Goal: Task Accomplishment & Management: Use online tool/utility

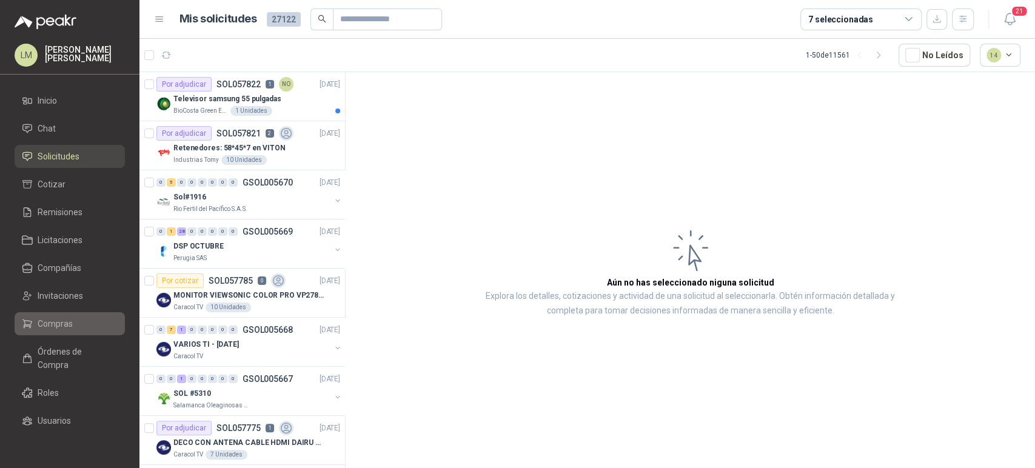
click at [58, 326] on span "Compras" at bounding box center [55, 323] width 35 height 13
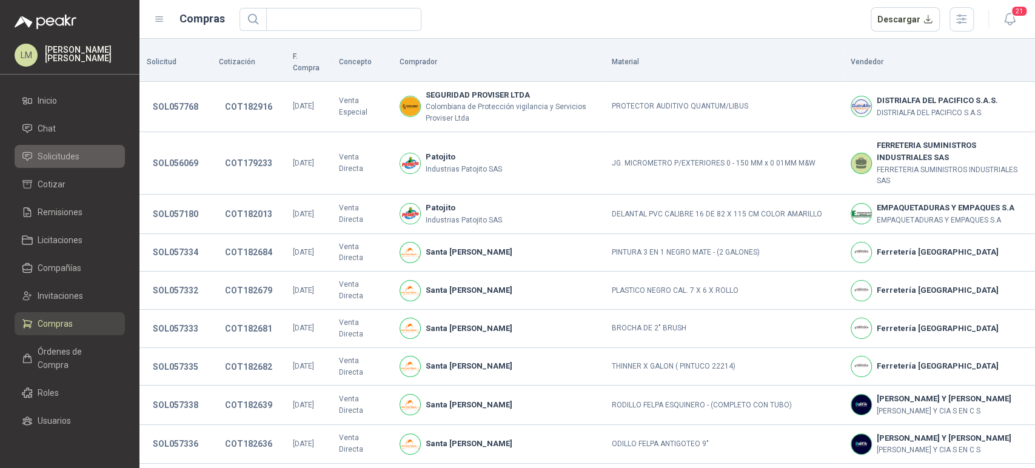
click at [57, 152] on span "Solicitudes" at bounding box center [59, 156] width 42 height 13
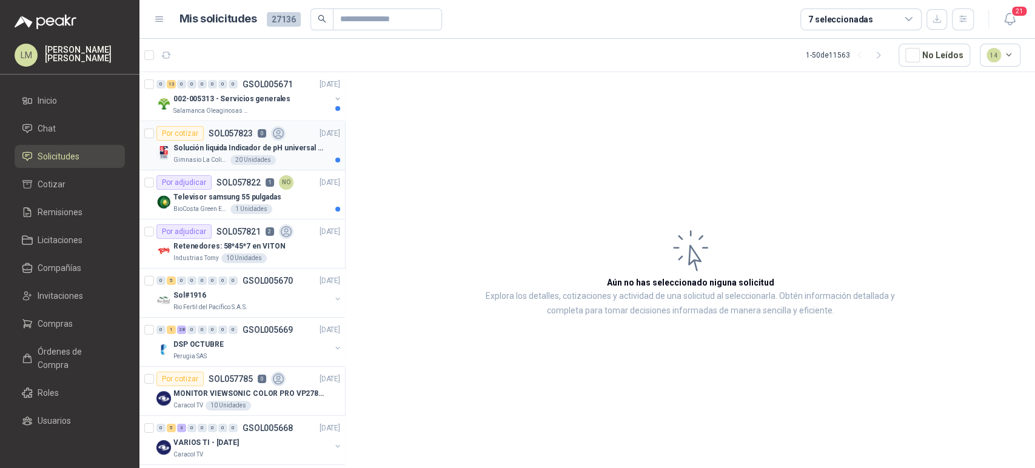
click at [230, 145] on p "Solución liquida Indicador de pH universal de 500ml o 20 de 25ml (no tiras de p…" at bounding box center [248, 148] width 151 height 12
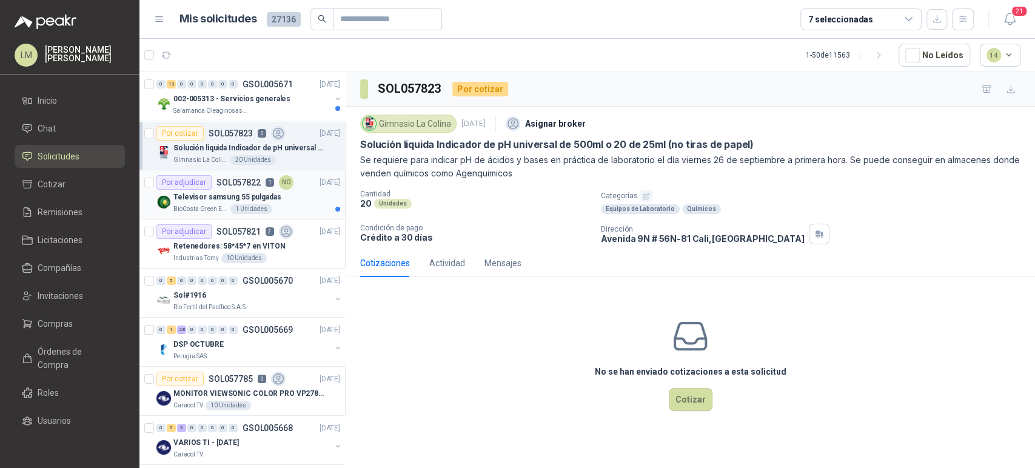
click at [248, 187] on div "Por adjudicar SOL057822 1 NO" at bounding box center [224, 182] width 137 height 15
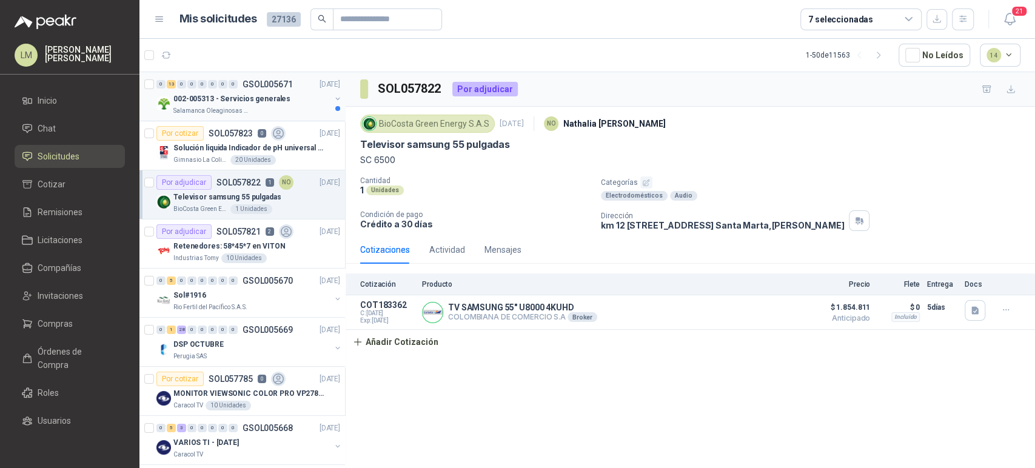
click at [239, 88] on div "0 13 0 0 0 0 0 0 GSOL005671" at bounding box center [224, 84] width 136 height 8
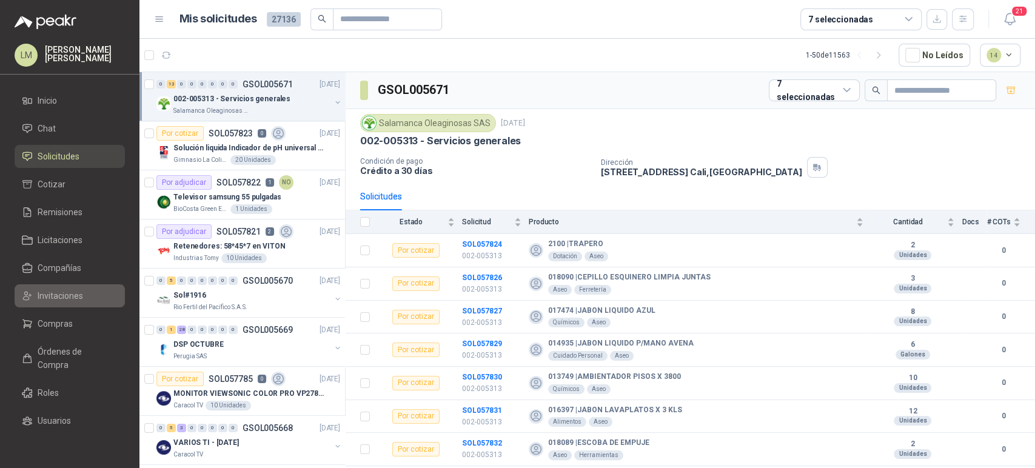
click at [48, 290] on span "Invitaciones" at bounding box center [60, 295] width 45 height 13
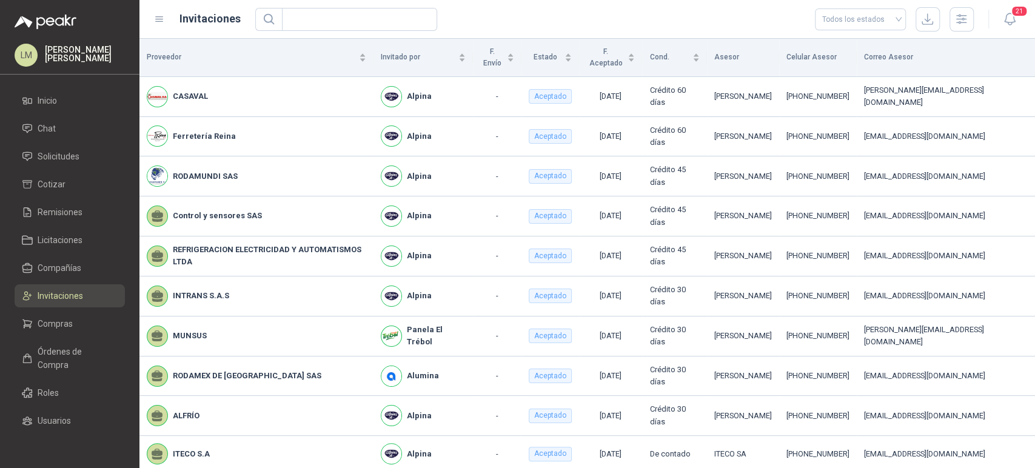
click at [47, 168] on ul "Inicio Chat Solicitudes Cotizar Remisiones Licitaciones Compañías Invitaciones …" at bounding box center [69, 264] width 139 height 350
click at [46, 165] on link "Solicitudes" at bounding box center [70, 156] width 110 height 23
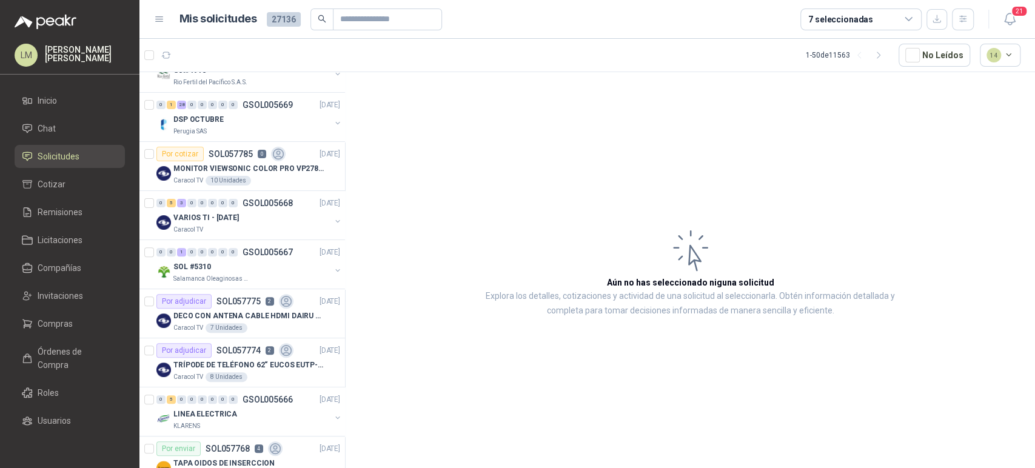
scroll to position [225, 0]
click at [228, 207] on div "0 5 3 0 0 0 0 0 GSOL005668 26/09/25" at bounding box center [249, 203] width 186 height 15
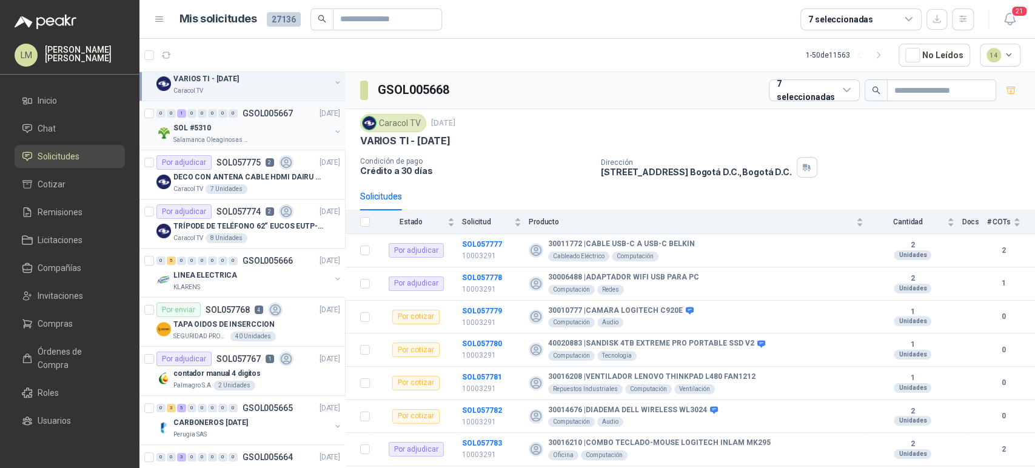
scroll to position [427, 0]
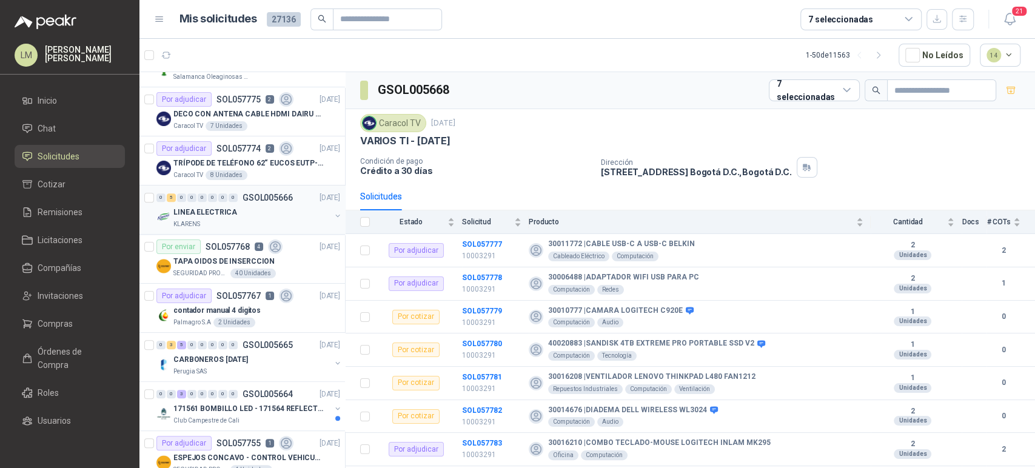
click at [247, 219] on div "KLARENS" at bounding box center [251, 224] width 157 height 10
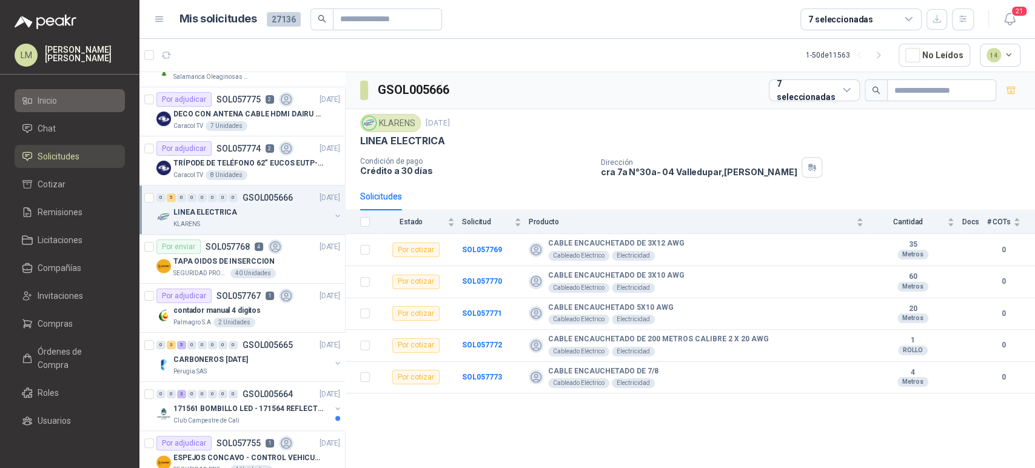
click at [58, 94] on li "Inicio" at bounding box center [70, 100] width 96 height 13
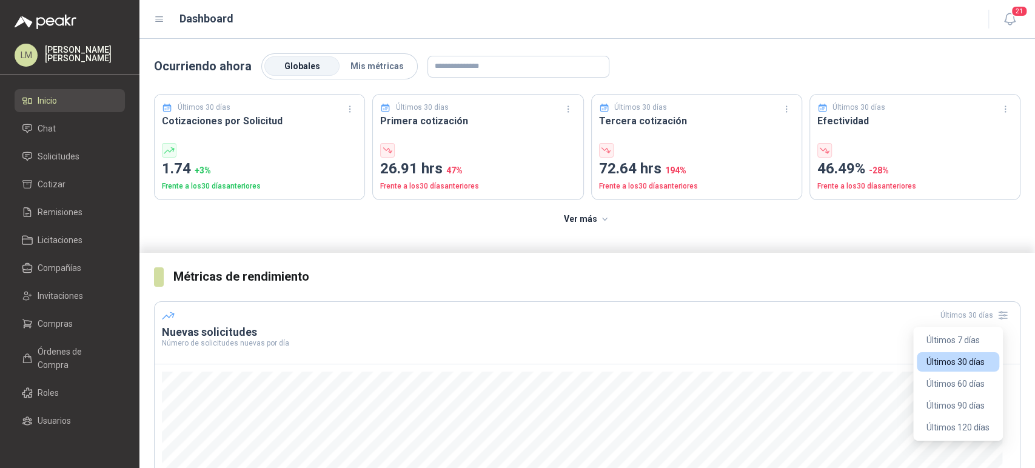
scroll to position [199, 0]
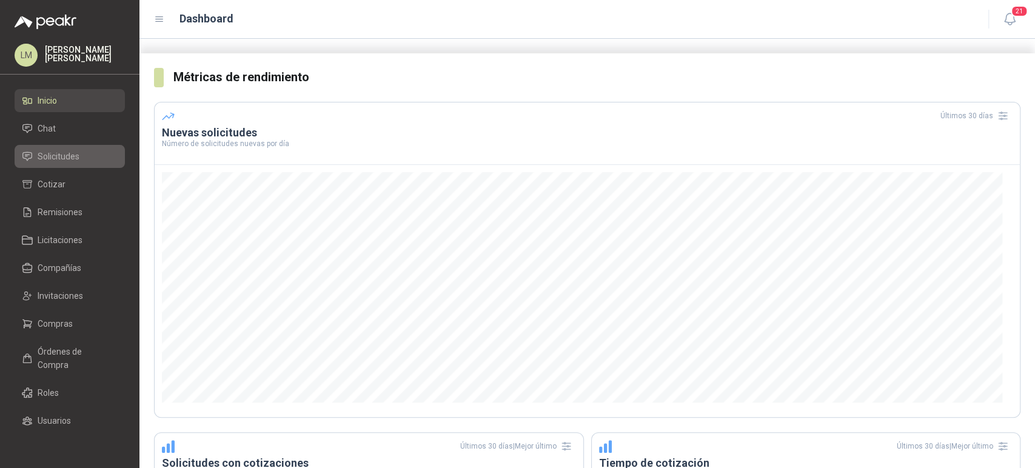
click at [61, 159] on span "Solicitudes" at bounding box center [59, 156] width 42 height 13
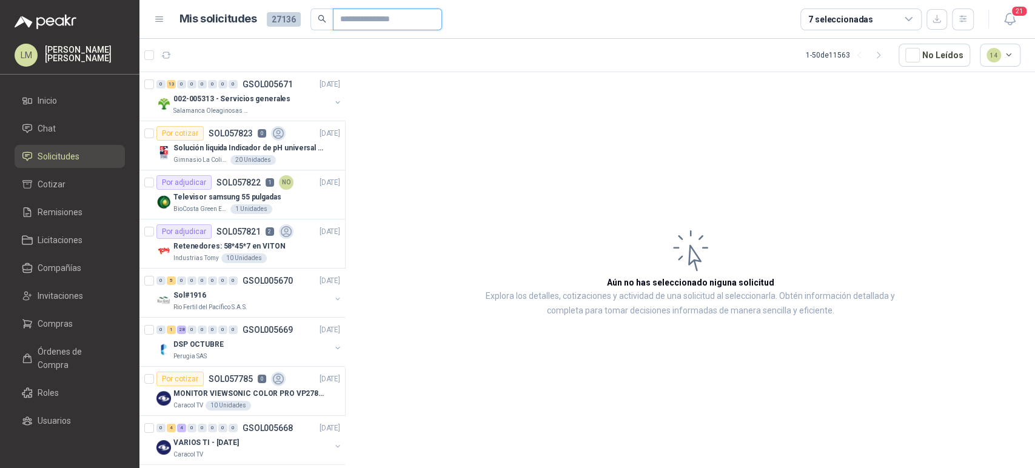
click at [386, 25] on input "text" at bounding box center [382, 19] width 85 height 21
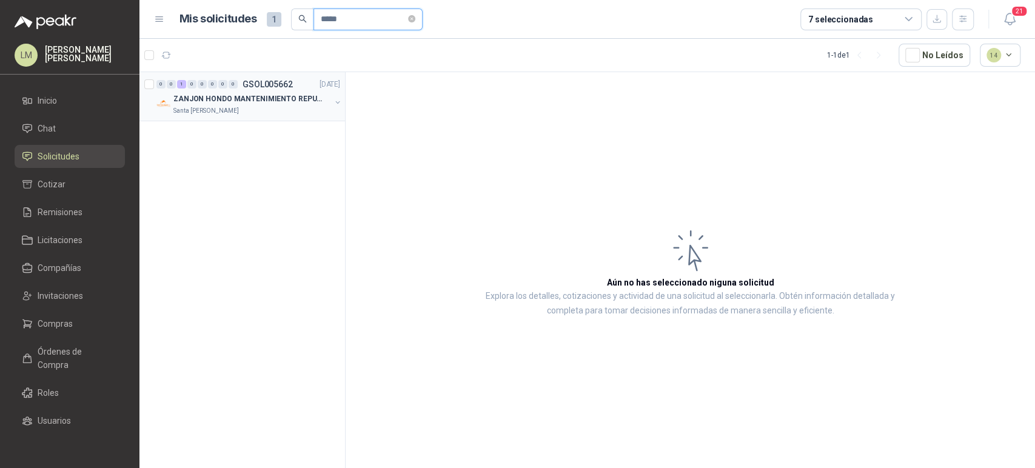
type input "*****"
click at [336, 101] on button "button" at bounding box center [338, 103] width 10 height 10
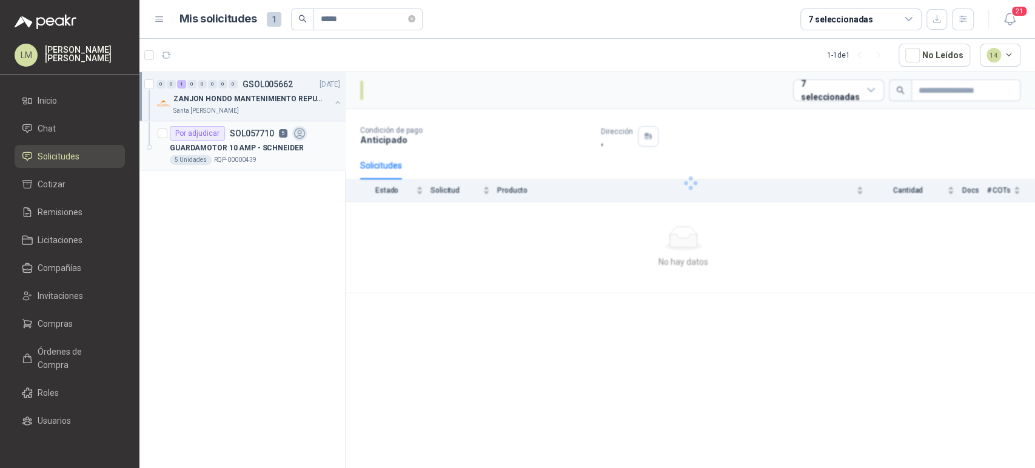
click at [238, 142] on p "GUARDAMOTOR 10 AMP - SCHNEIDER" at bounding box center [236, 148] width 133 height 12
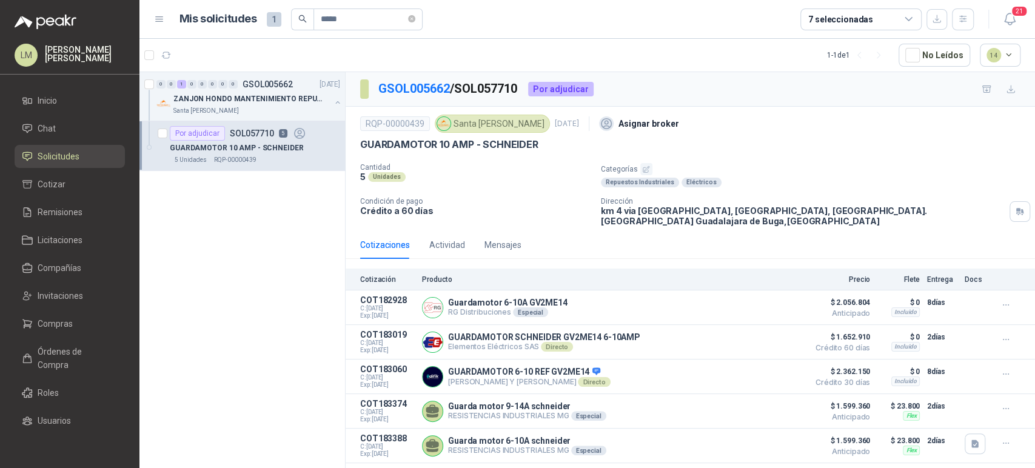
scroll to position [16, 0]
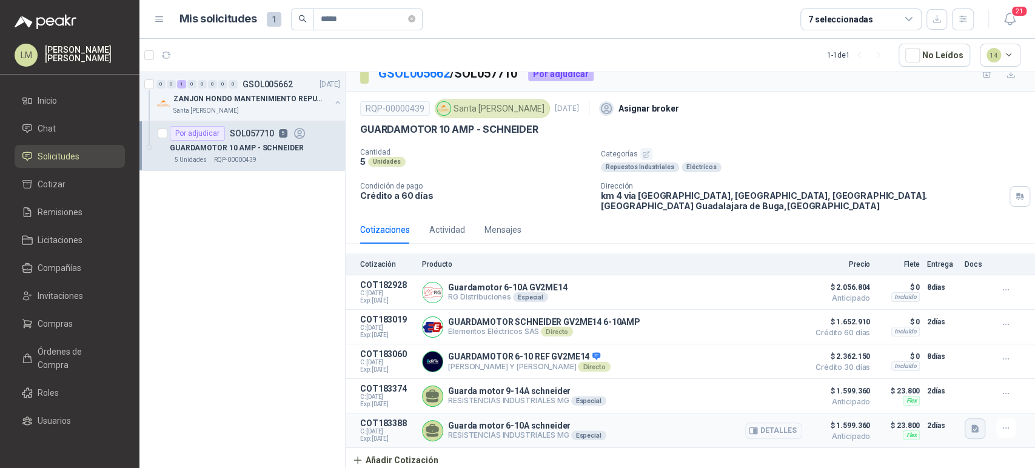
click at [971, 431] on icon "button" at bounding box center [974, 429] width 7 height 8
click at [943, 401] on button "image.jpg" at bounding box center [942, 401] width 50 height 13
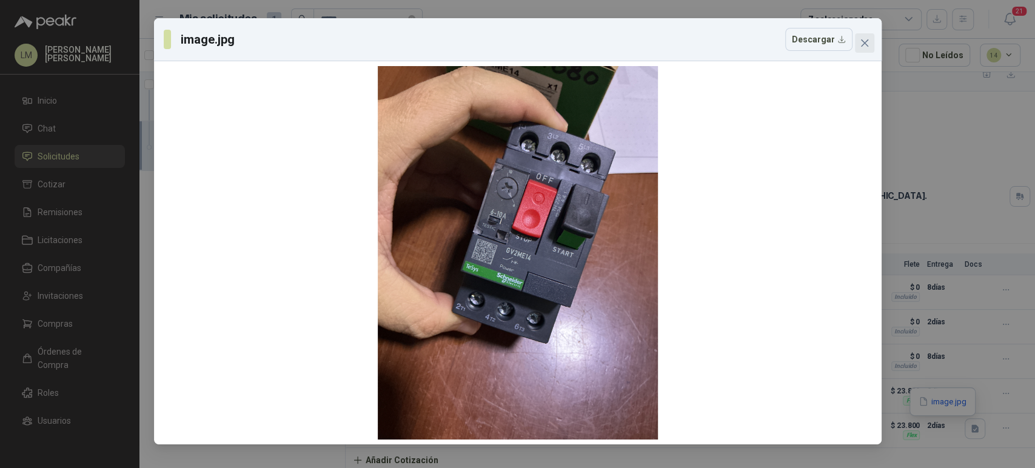
click at [868, 41] on icon "close" at bounding box center [865, 43] width 10 height 10
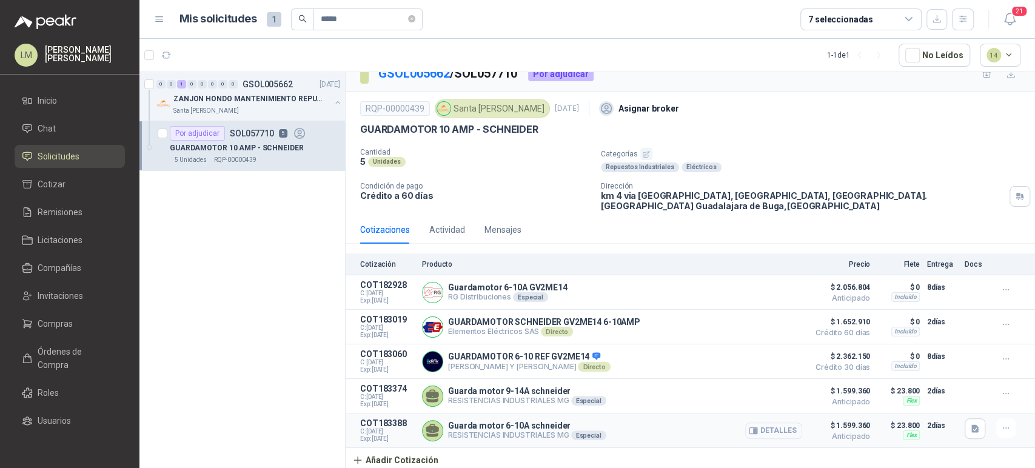
click at [780, 428] on button "Detalles" at bounding box center [773, 431] width 57 height 16
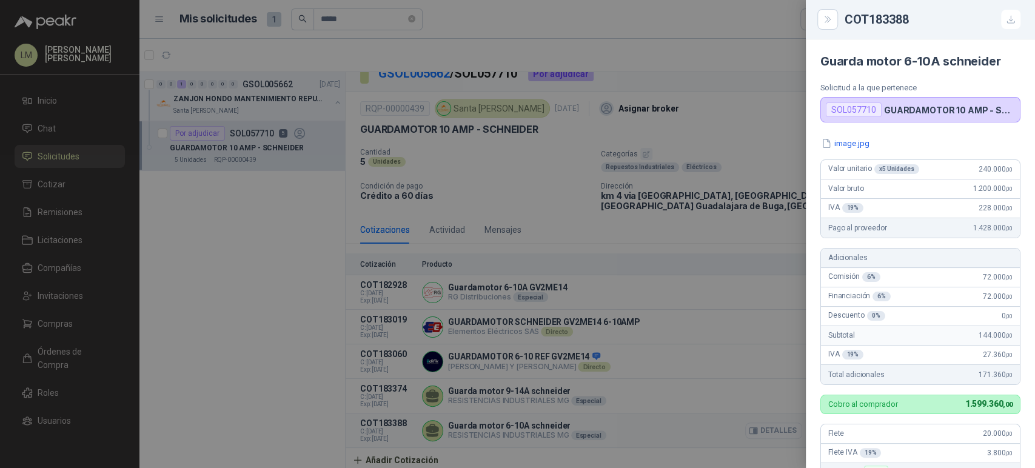
click at [780, 428] on div at bounding box center [517, 234] width 1035 height 468
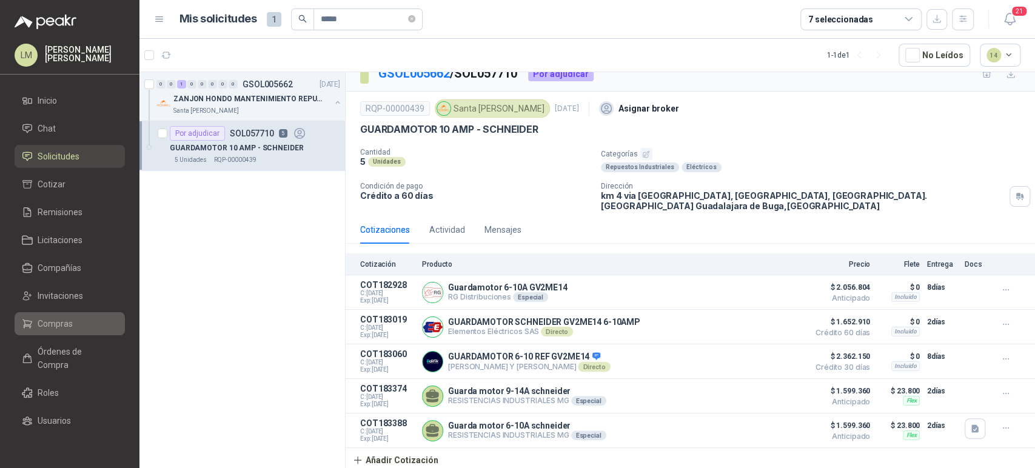
click at [53, 321] on span "Compras" at bounding box center [55, 323] width 35 height 13
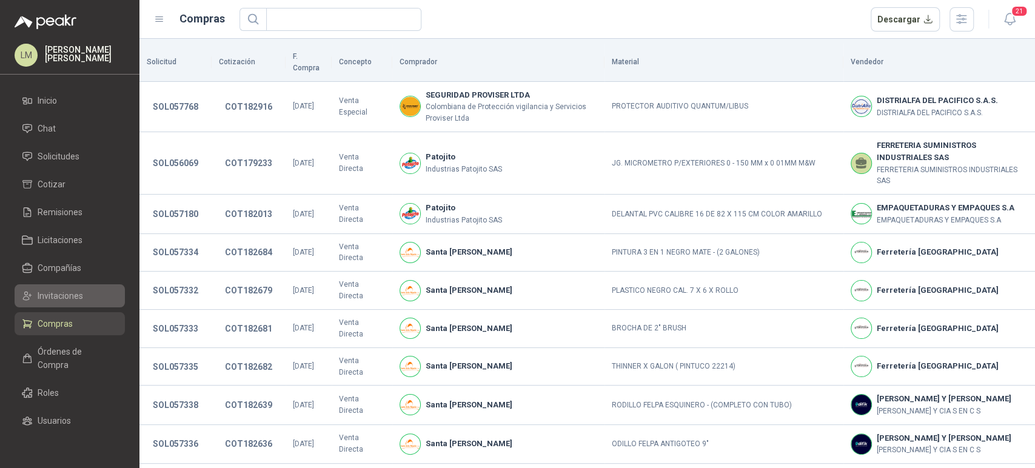
click at [60, 291] on span "Invitaciones" at bounding box center [60, 295] width 45 height 13
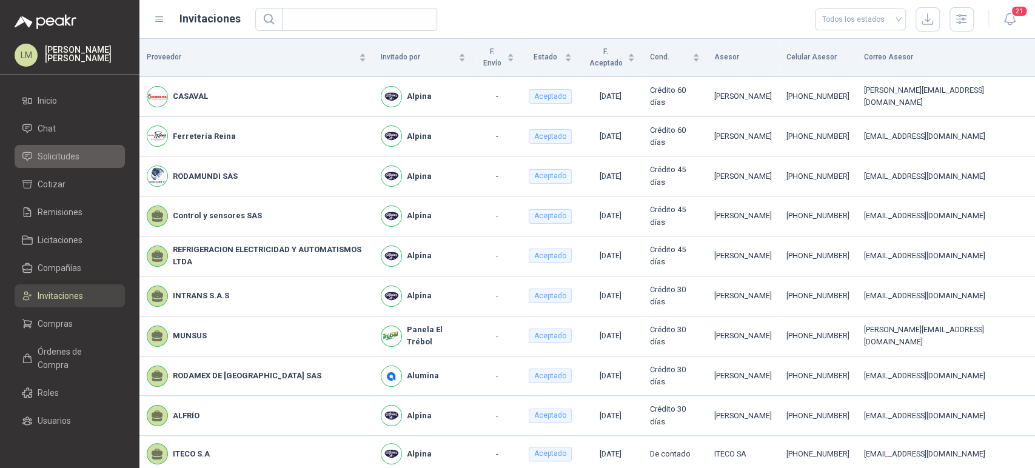
click at [62, 150] on span "Solicitudes" at bounding box center [59, 156] width 42 height 13
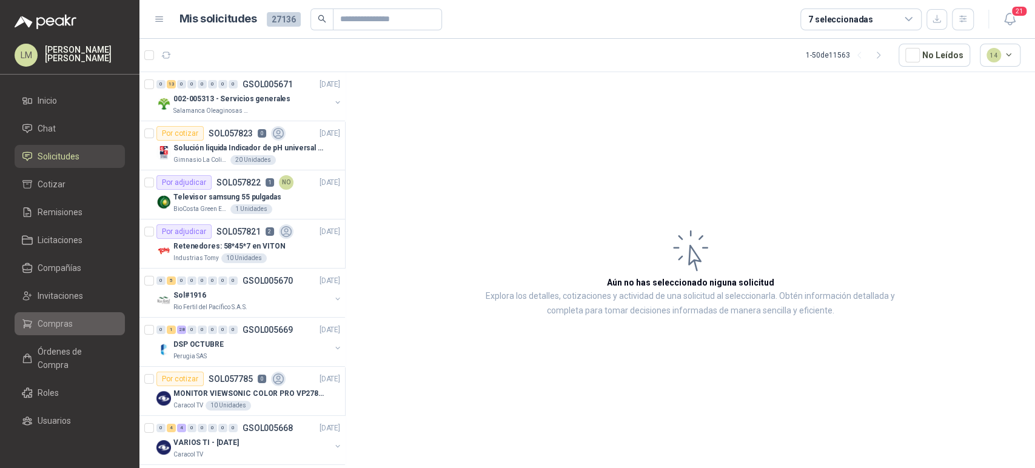
click at [51, 333] on link "Compras" at bounding box center [70, 323] width 110 height 23
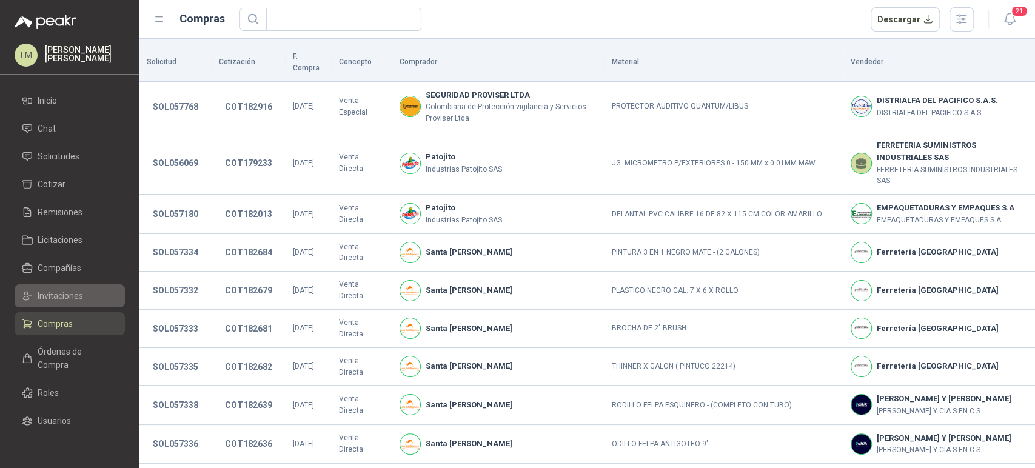
click at [60, 295] on span "Invitaciones" at bounding box center [60, 295] width 45 height 13
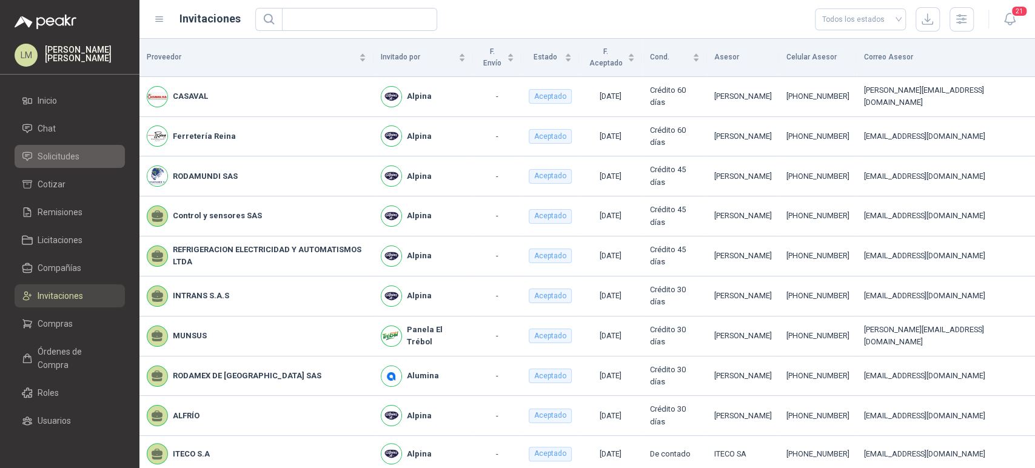
click at [73, 157] on span "Solicitudes" at bounding box center [59, 156] width 42 height 13
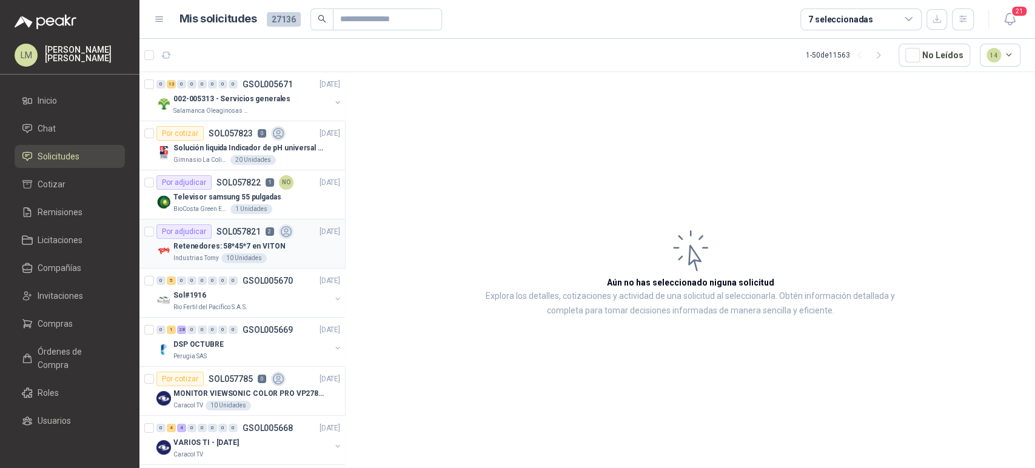
click at [230, 246] on p "Retenedores: 58*45*7 en VITON" at bounding box center [229, 247] width 112 height 12
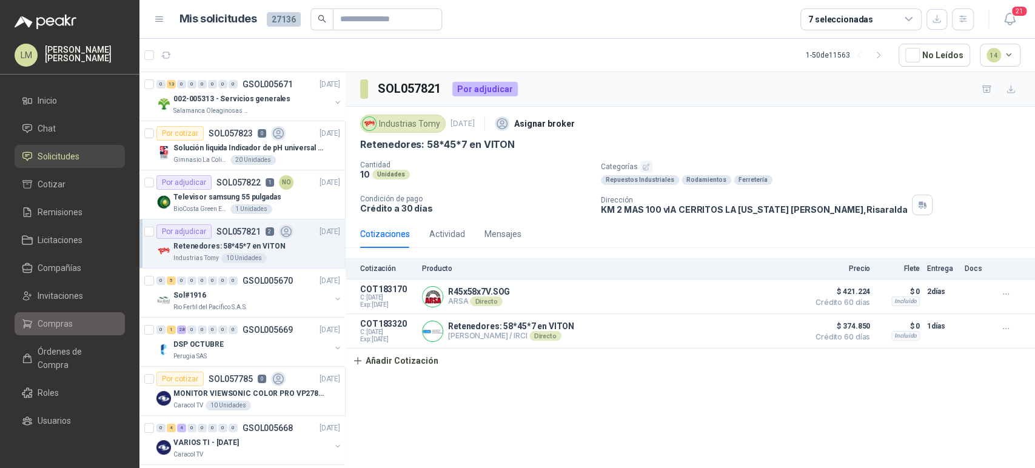
click at [41, 319] on span "Compras" at bounding box center [55, 323] width 35 height 13
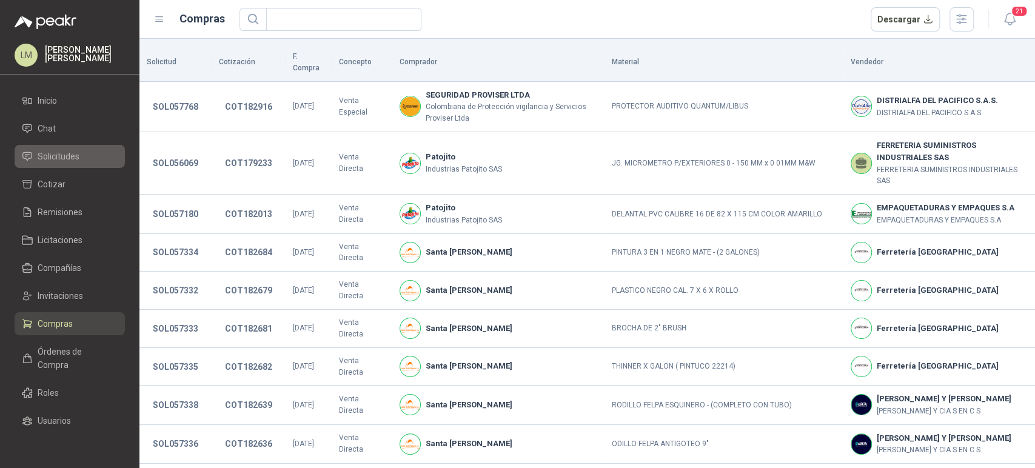
click at [65, 153] on span "Solicitudes" at bounding box center [59, 156] width 42 height 13
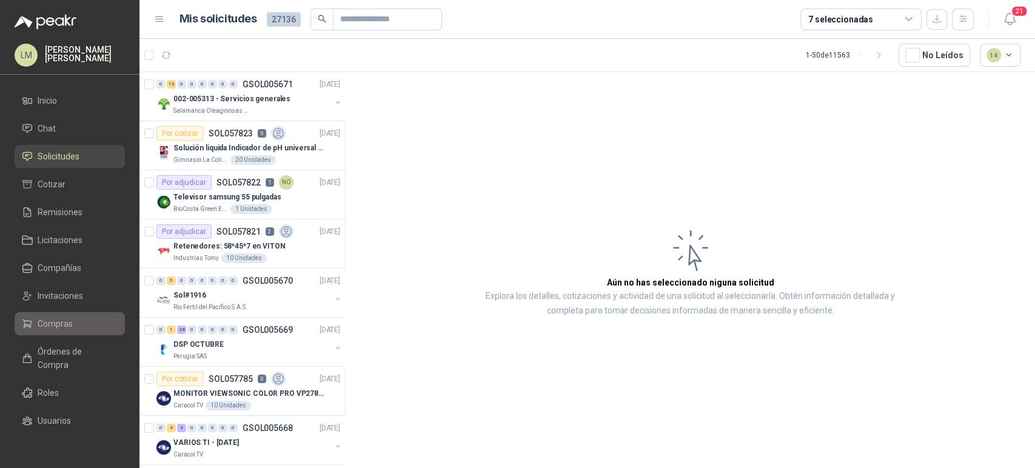
click at [64, 322] on span "Compras" at bounding box center [55, 323] width 35 height 13
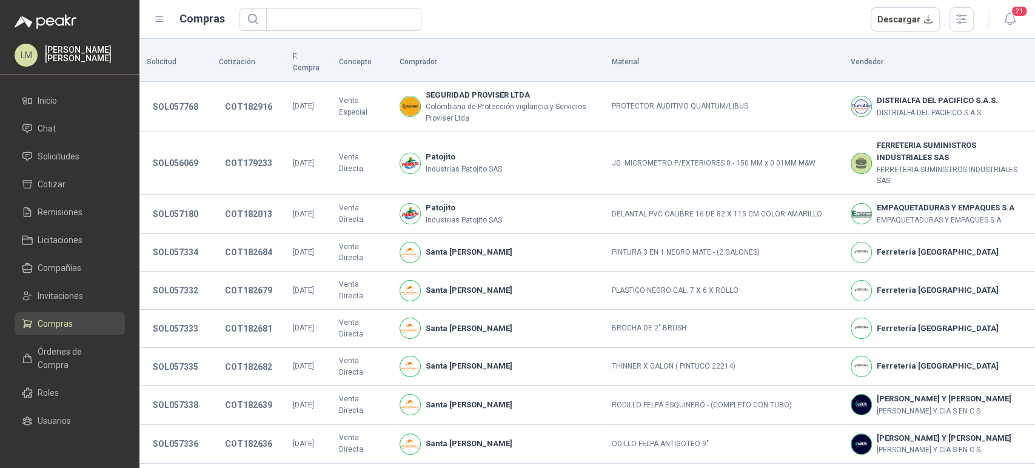
click at [67, 283] on ul "Inicio Chat Solicitudes Cotizar Remisiones Licitaciones Compañías Invitaciones …" at bounding box center [69, 264] width 139 height 350
click at [65, 299] on span "Invitaciones" at bounding box center [60, 295] width 45 height 13
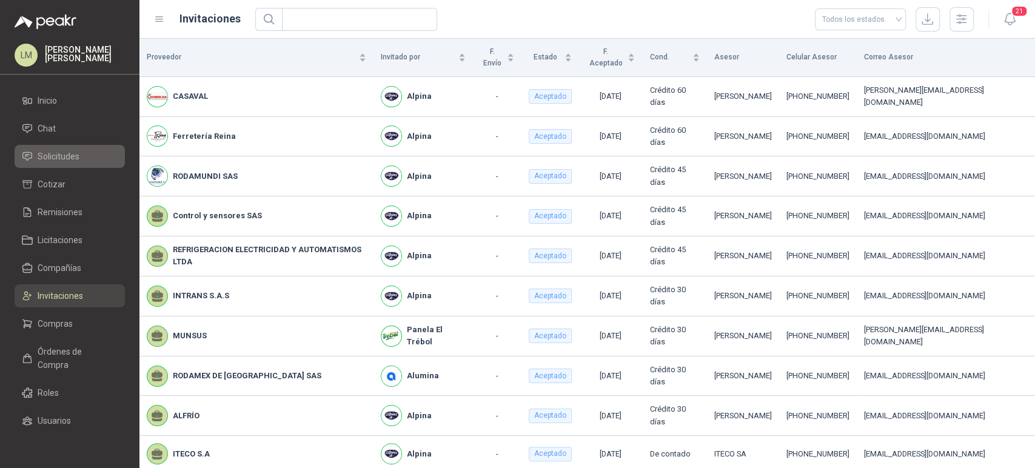
click at [73, 157] on span "Solicitudes" at bounding box center [59, 156] width 42 height 13
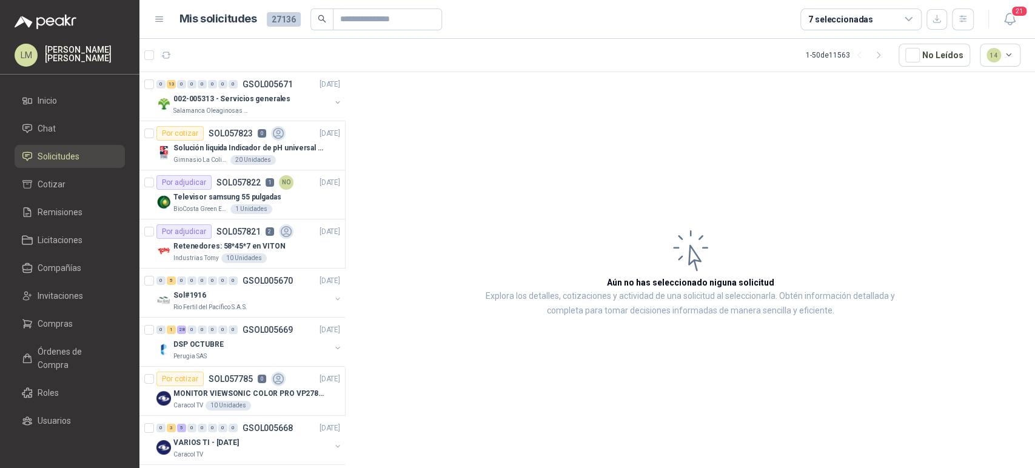
click at [866, 11] on div "7 seleccionadas" at bounding box center [860, 19] width 121 height 22
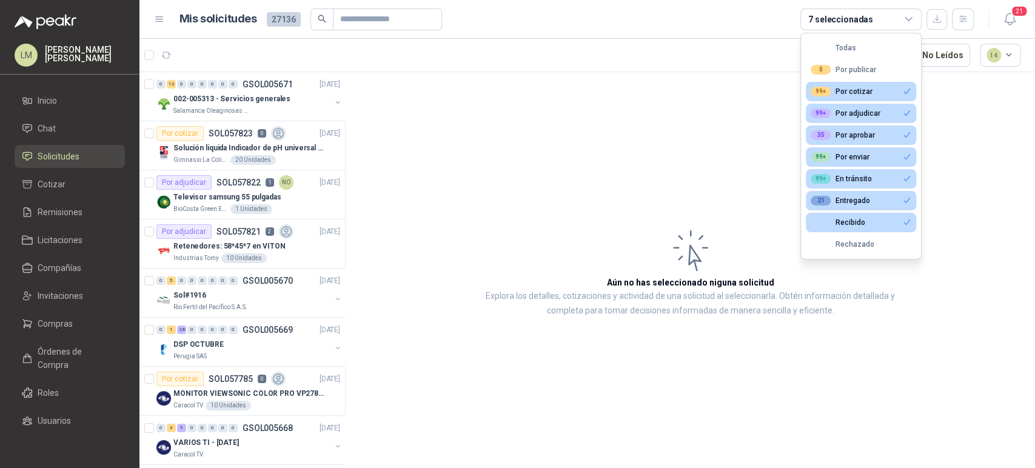
click at [685, 96] on article "Aún no has seleccionado niguna solicitud Explora los detalles, cotizaciones y a…" at bounding box center [690, 272] width 689 height 400
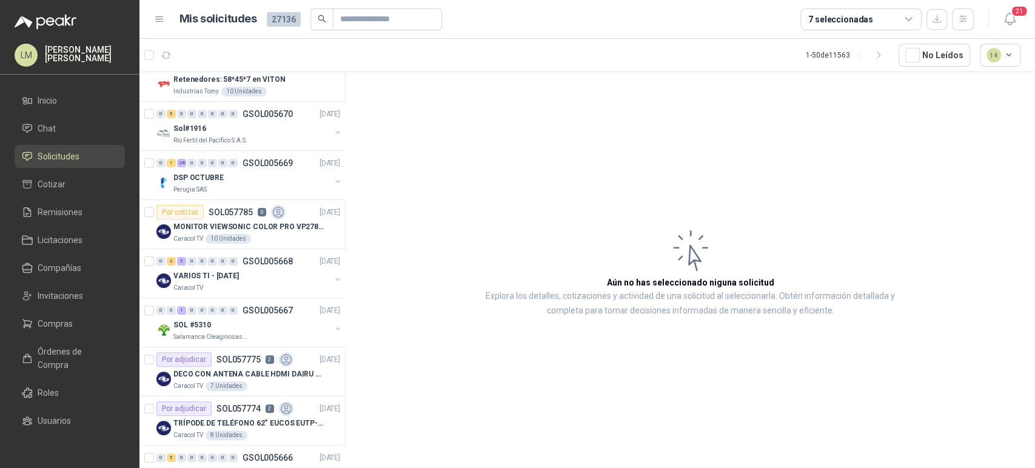
scroll to position [336, 0]
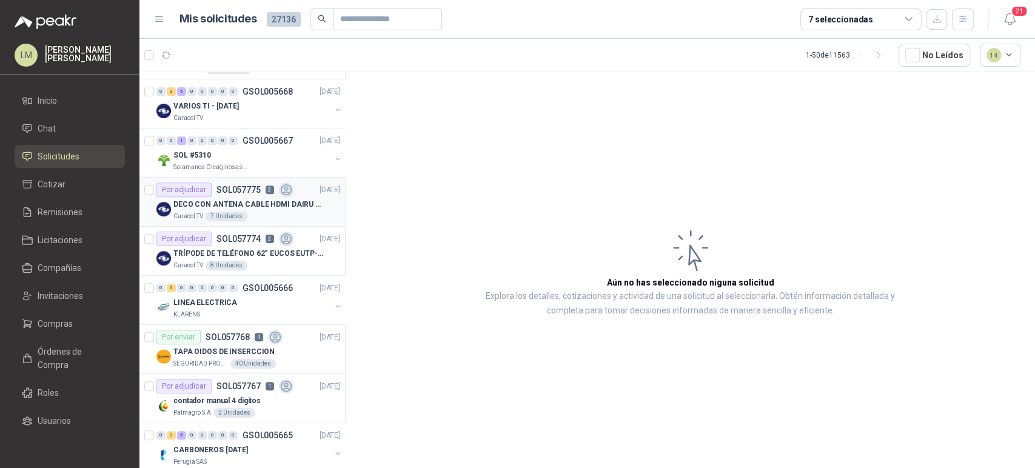
click at [256, 212] on div "Caracol TV 7 Unidades" at bounding box center [256, 217] width 167 height 10
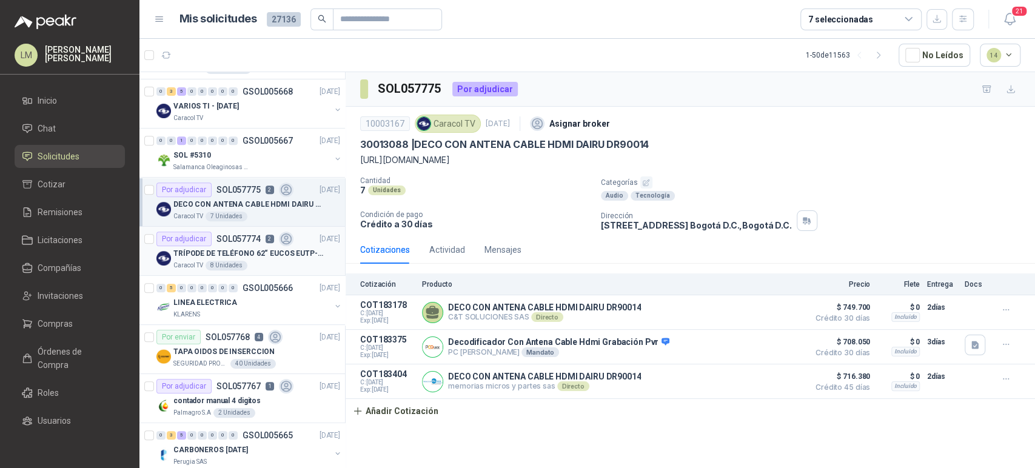
click at [257, 256] on p "TRÍPODE DE TELÉFONO 62“ EUCOS EUTP-010" at bounding box center [248, 254] width 151 height 12
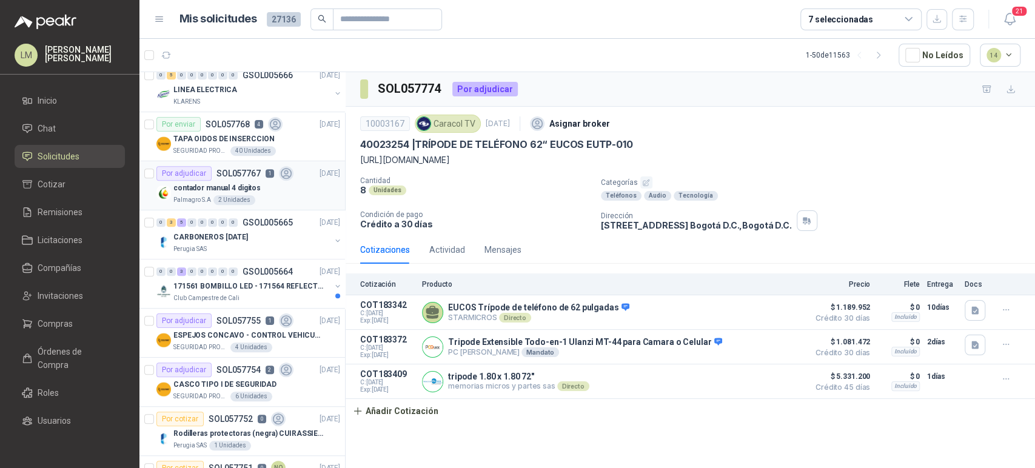
scroll to position [638, 0]
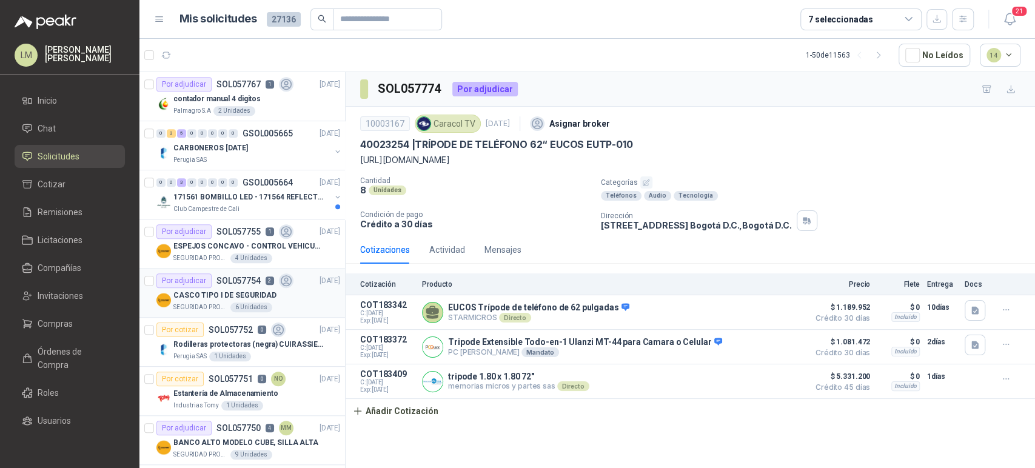
click at [249, 285] on div "Por adjudicar SOL057754 2" at bounding box center [224, 280] width 137 height 15
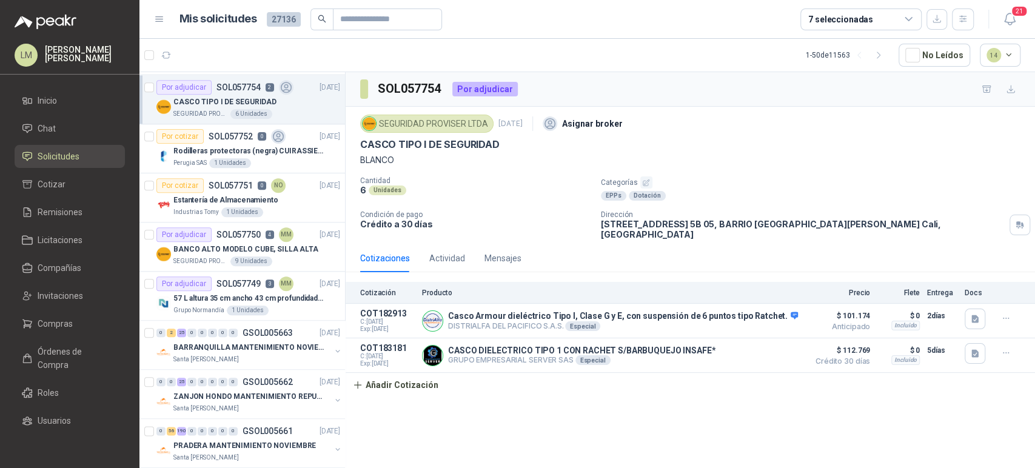
scroll to position [832, 0]
click at [249, 256] on div "9 Unidades" at bounding box center [251, 261] width 42 height 10
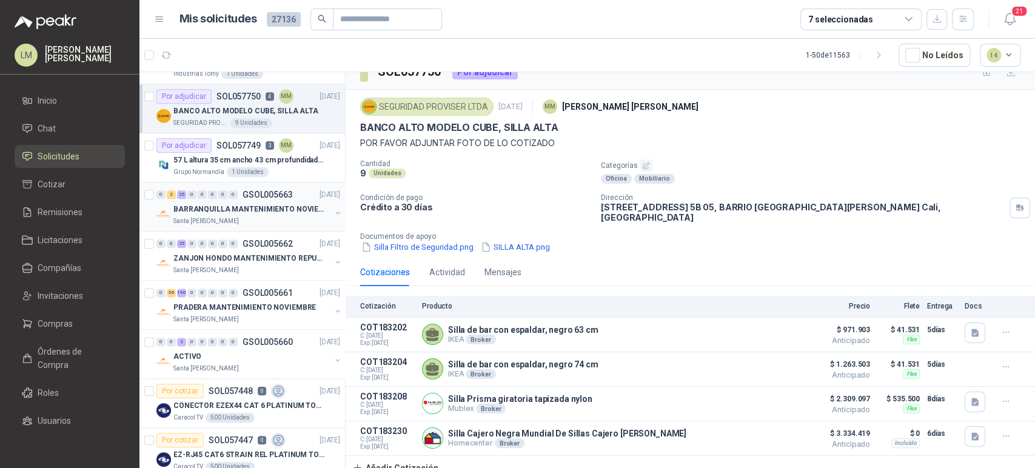
scroll to position [975, 0]
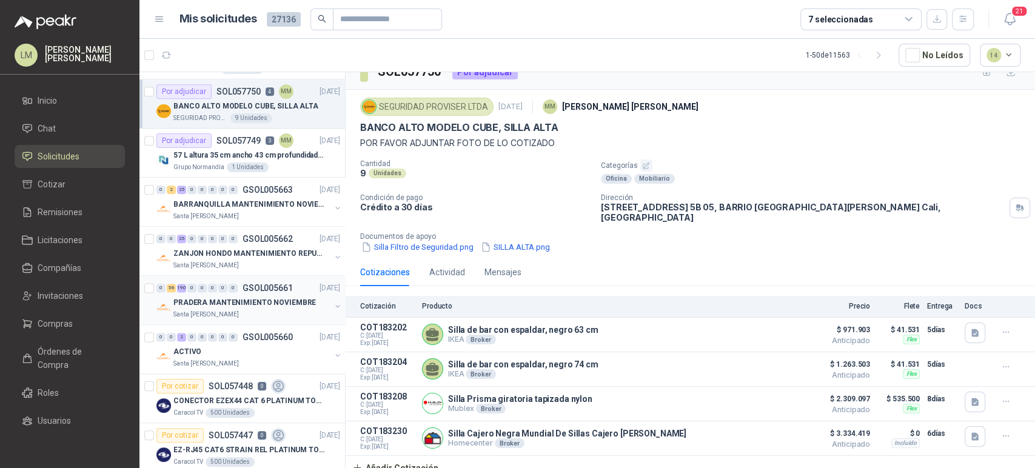
click at [247, 311] on div "Santa [PERSON_NAME]" at bounding box center [251, 315] width 157 height 10
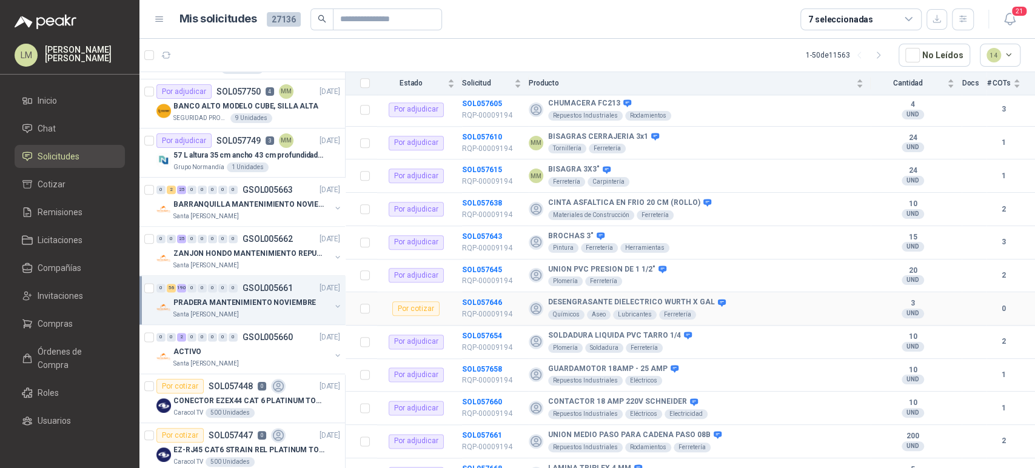
scroll to position [4085, 0]
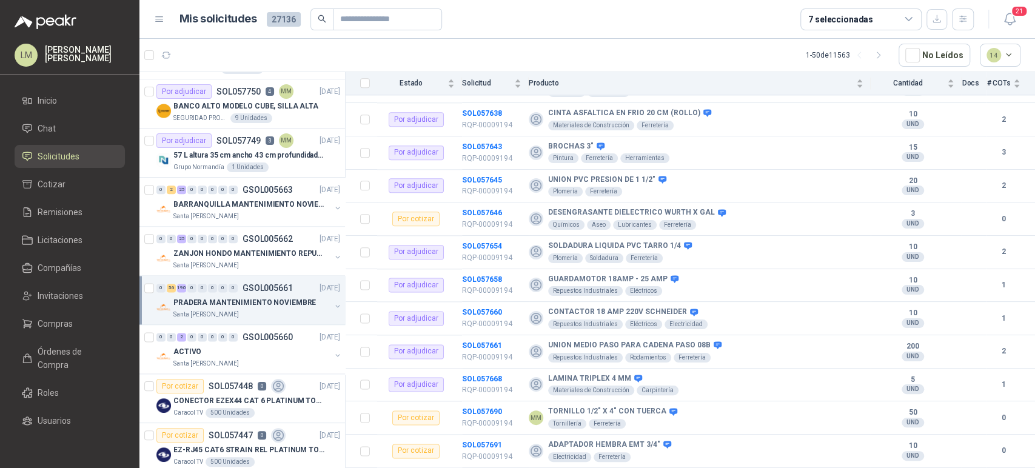
click at [886, 18] on div "7 seleccionadas" at bounding box center [860, 19] width 121 height 22
click at [703, 47] on article "1 - 50 de 11563 No Leídos 14" at bounding box center [586, 55] width 895 height 33
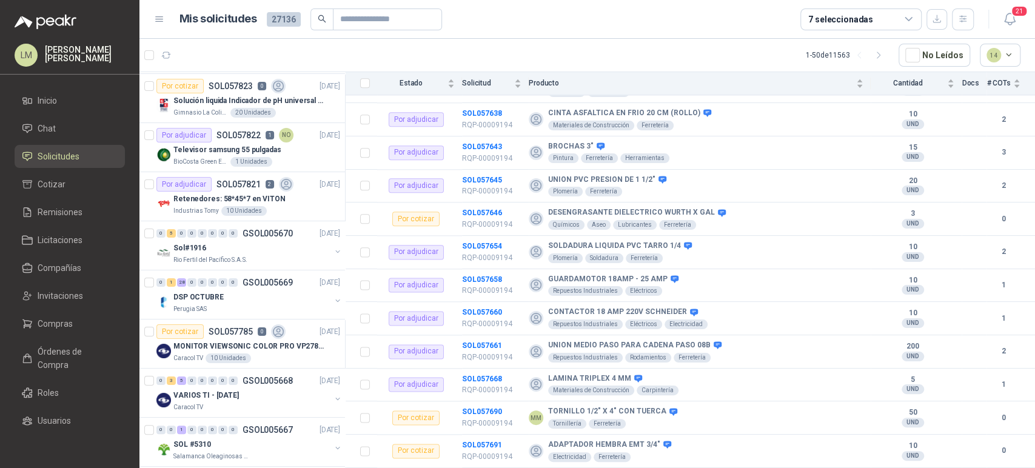
scroll to position [0, 1]
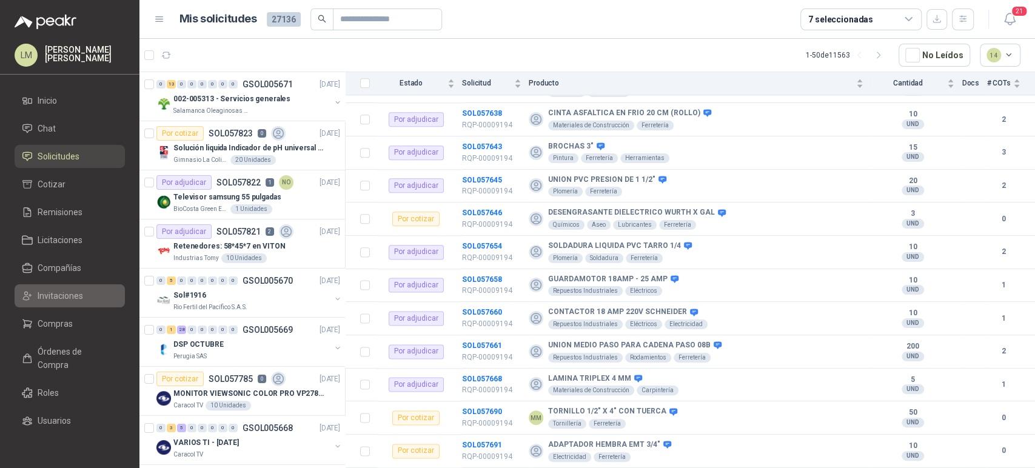
click at [52, 290] on span "Invitaciones" at bounding box center [60, 295] width 45 height 13
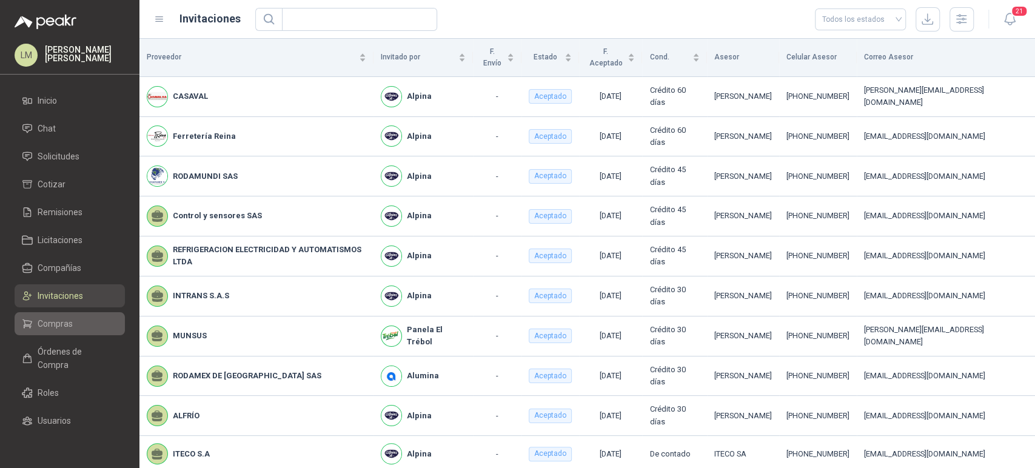
click at [48, 321] on span "Compras" at bounding box center [55, 323] width 35 height 13
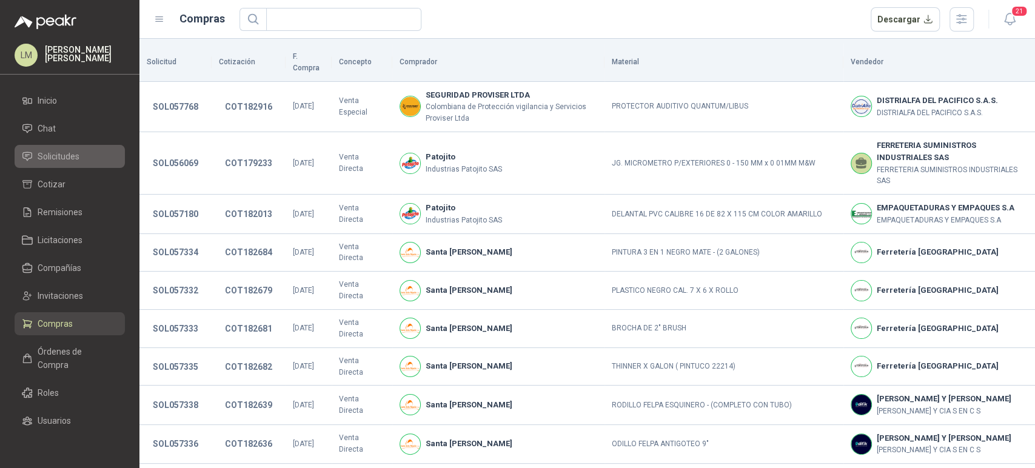
click at [80, 157] on li "Solicitudes" at bounding box center [70, 156] width 96 height 13
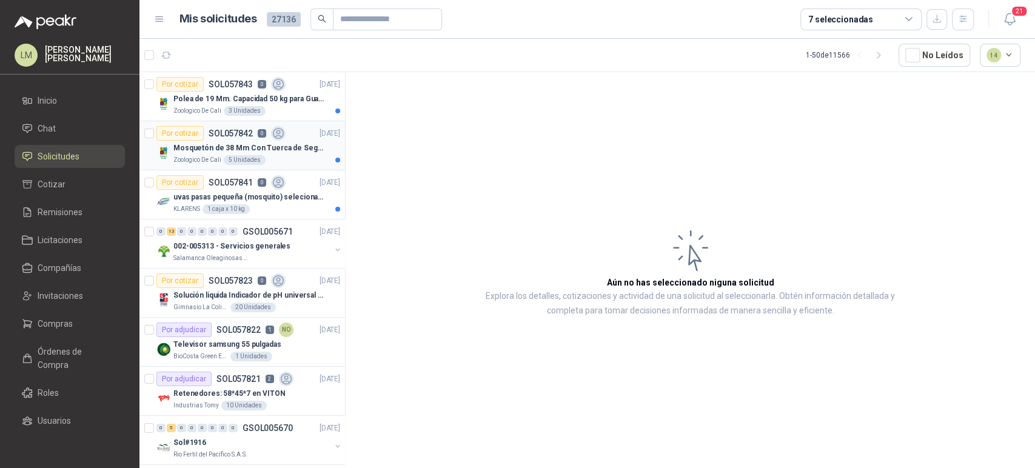
click at [218, 149] on p "Mosquetón de 38 Mm Con Tuerca de Seguridad. Carga 100 kg" at bounding box center [248, 148] width 151 height 12
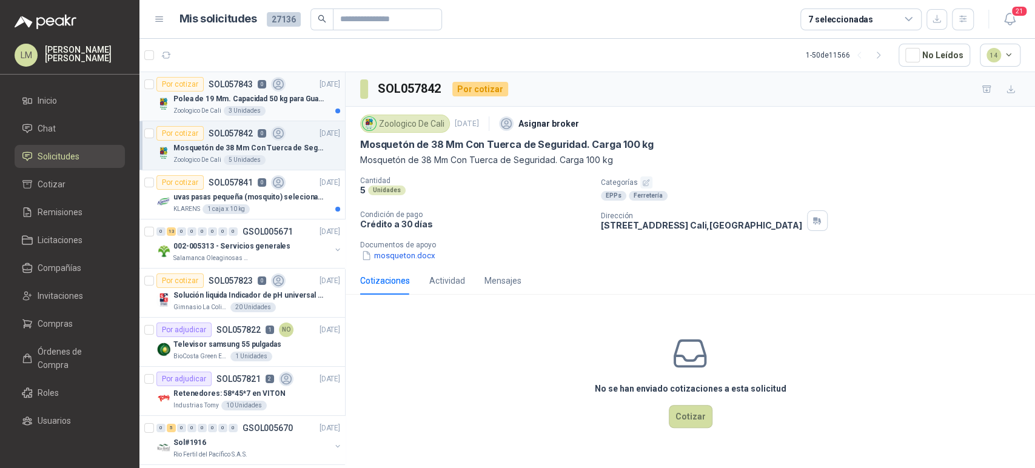
click at [185, 104] on p "Polea de 19 Mm. Capacidad 50 kg para Guaya. Cable O [GEOGRAPHIC_DATA]" at bounding box center [248, 99] width 151 height 12
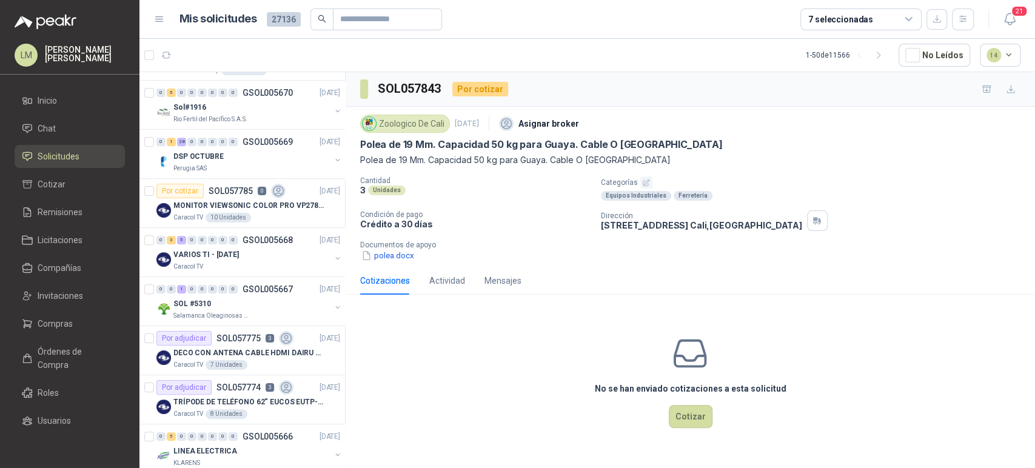
scroll to position [444, 0]
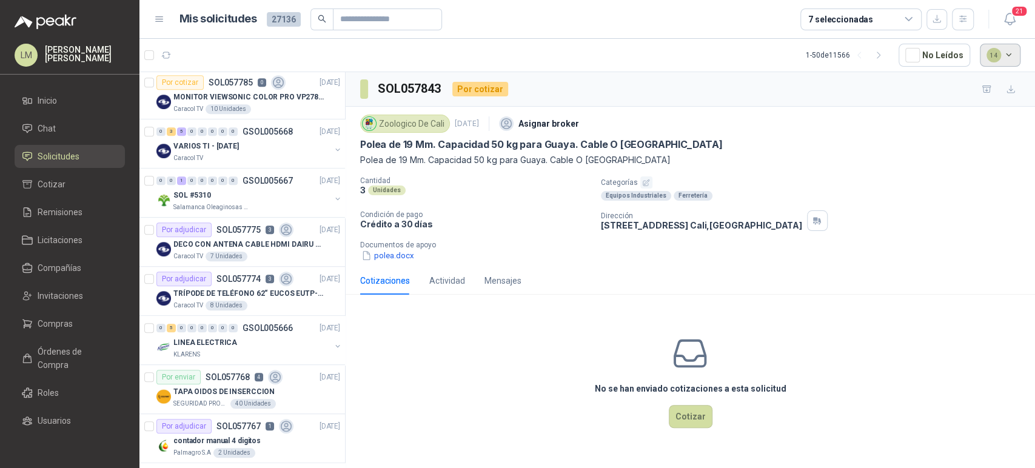
click at [994, 46] on button "14" at bounding box center [1000, 55] width 41 height 23
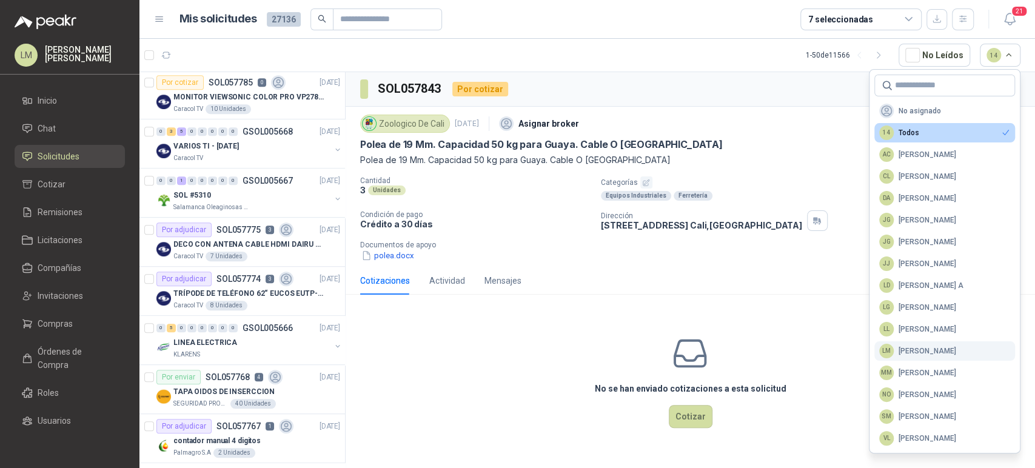
click at [919, 353] on div "LM Luis Miguel Martinez" at bounding box center [917, 351] width 77 height 15
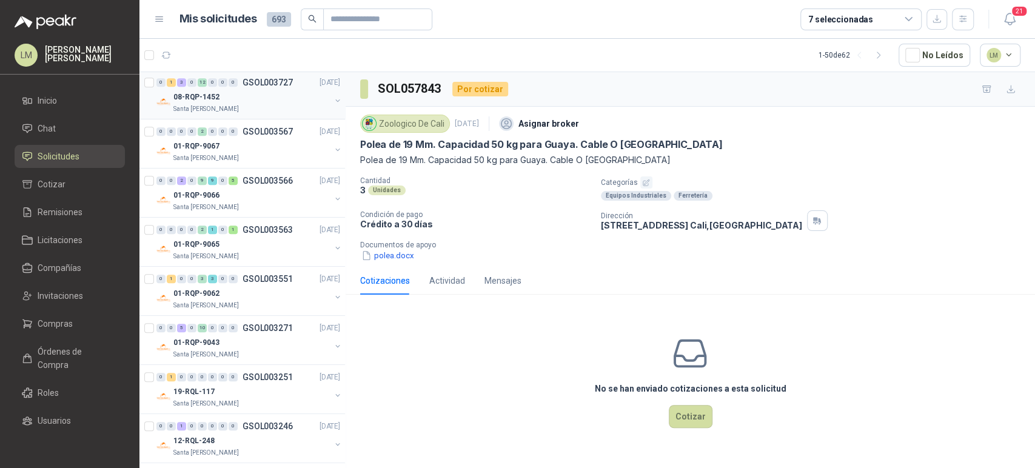
scroll to position [0, 0]
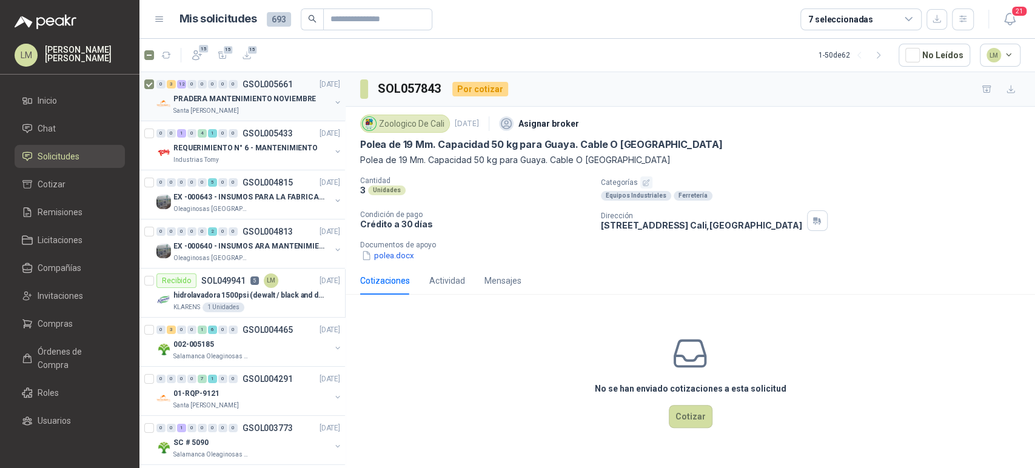
click at [333, 101] on button "button" at bounding box center [338, 103] width 10 height 10
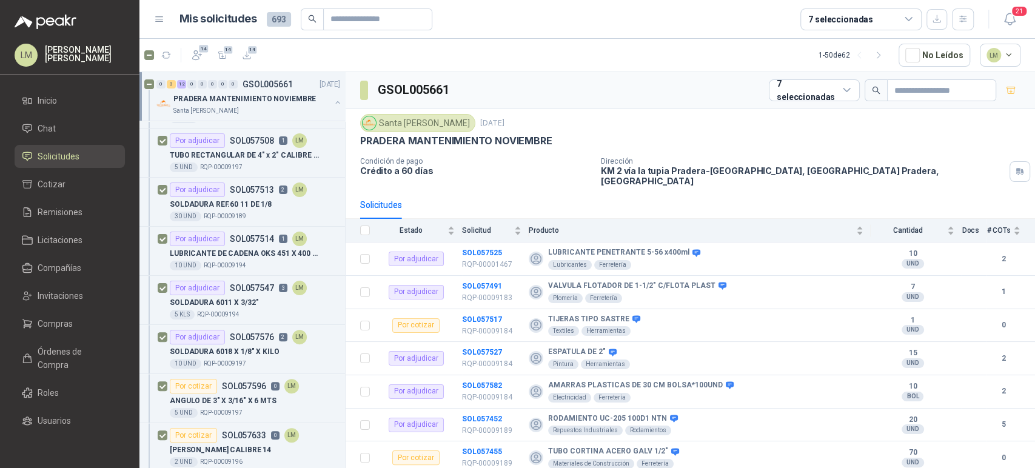
scroll to position [131, 0]
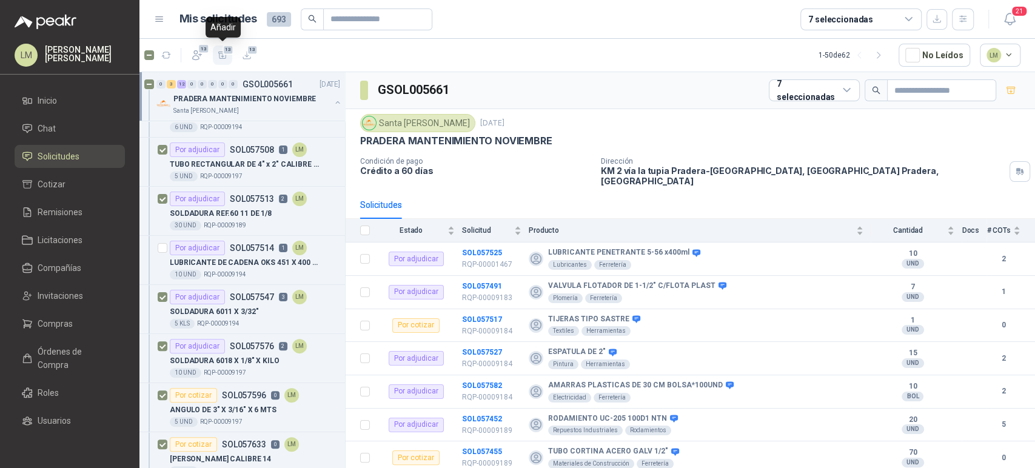
click at [219, 52] on icon "button" at bounding box center [223, 55] width 10 height 10
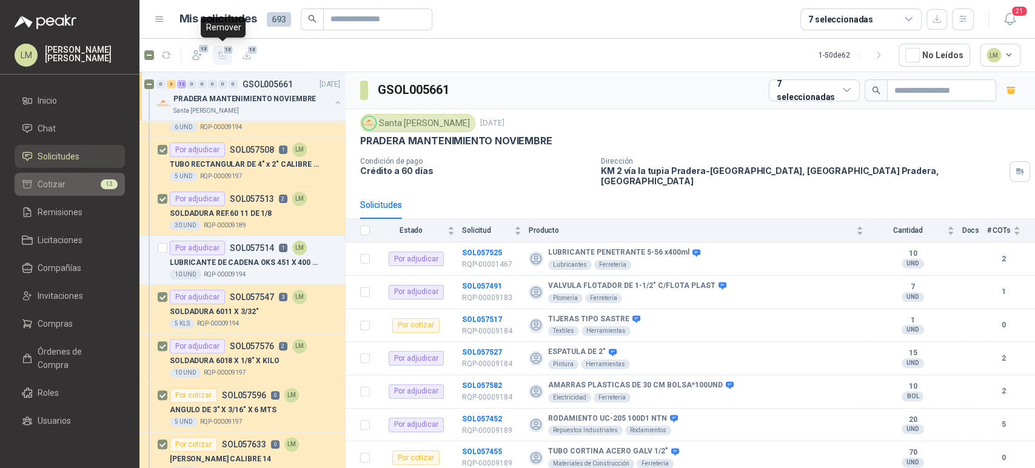
click at [53, 179] on span "Cotizar" at bounding box center [52, 184] width 28 height 13
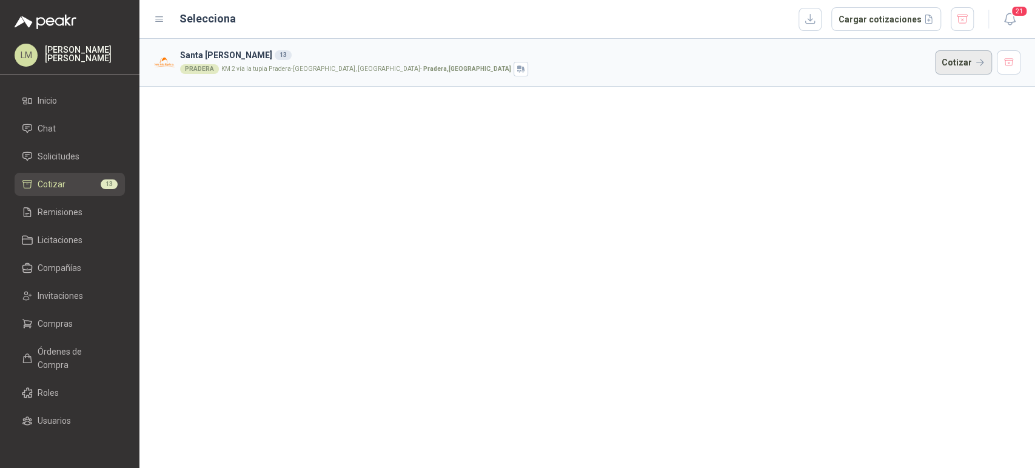
click at [945, 64] on button "Cotizar" at bounding box center [963, 62] width 57 height 24
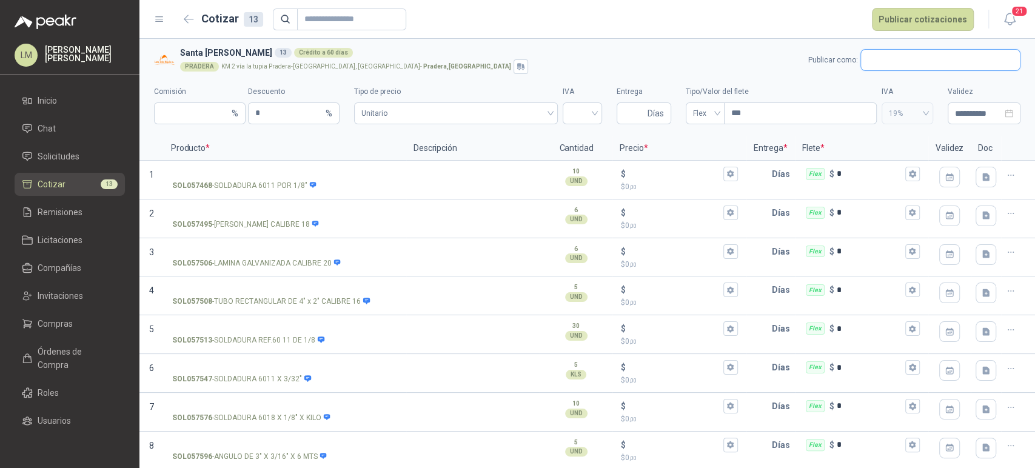
click at [889, 59] on input "text" at bounding box center [940, 60] width 159 height 21
type input "*******"
click at [878, 86] on p "Ferretería Tuboláminas" at bounding box center [916, 85] width 76 height 7
type input "*"
type input "**********"
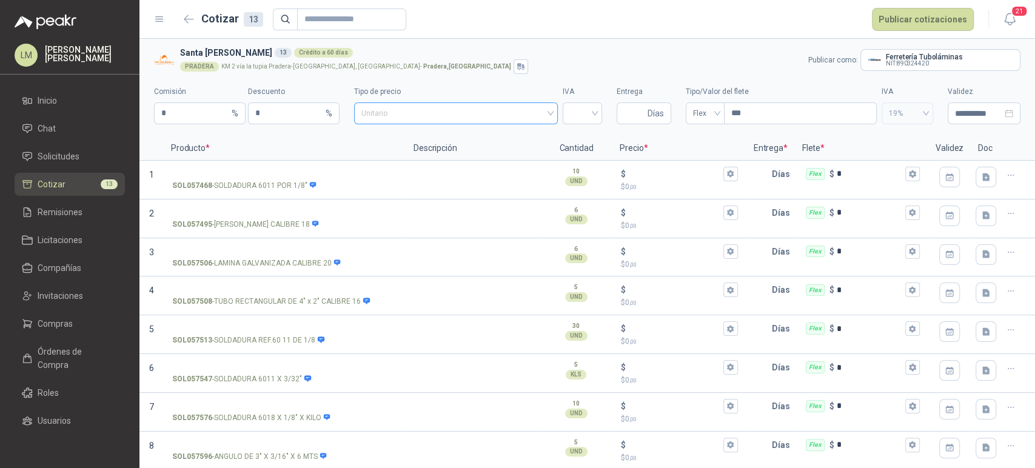
click at [427, 113] on span "Unitario" at bounding box center [455, 113] width 189 height 18
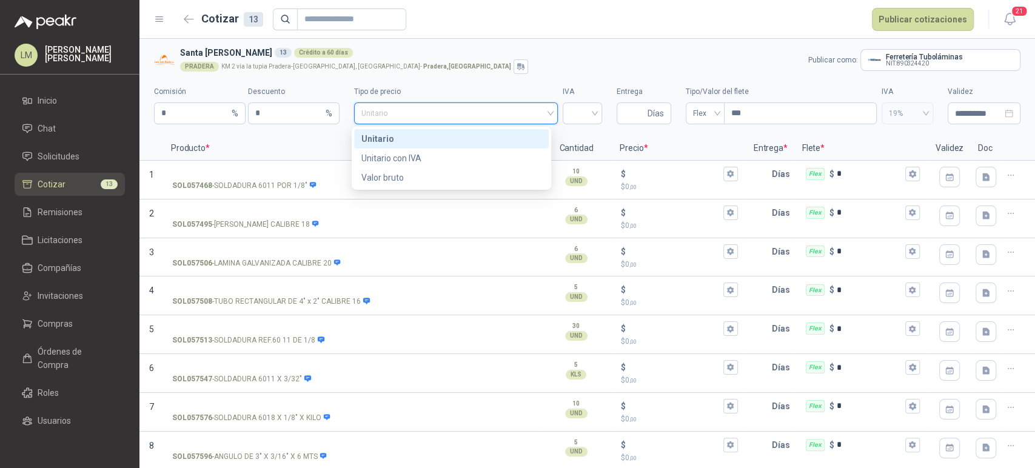
click at [513, 89] on label "Tipo de precio" at bounding box center [455, 92] width 203 height 12
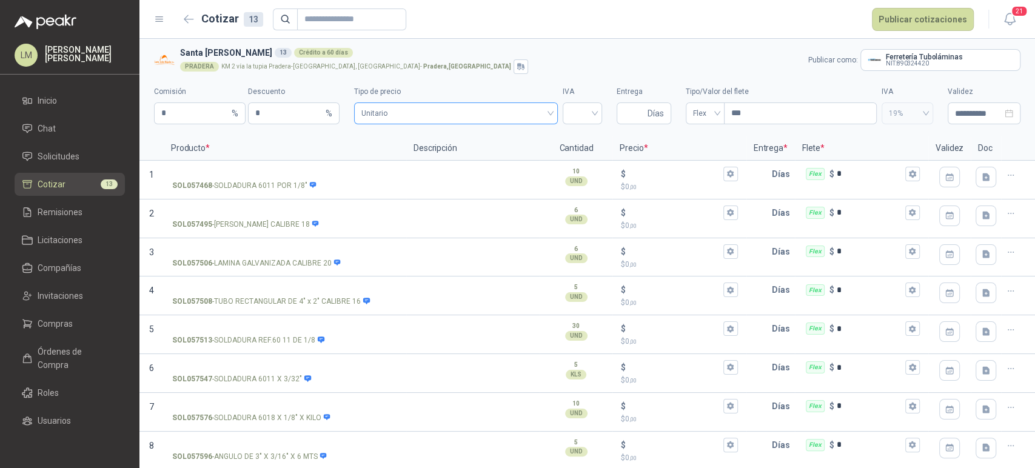
click at [502, 104] on span "Unitario" at bounding box center [455, 113] width 189 height 18
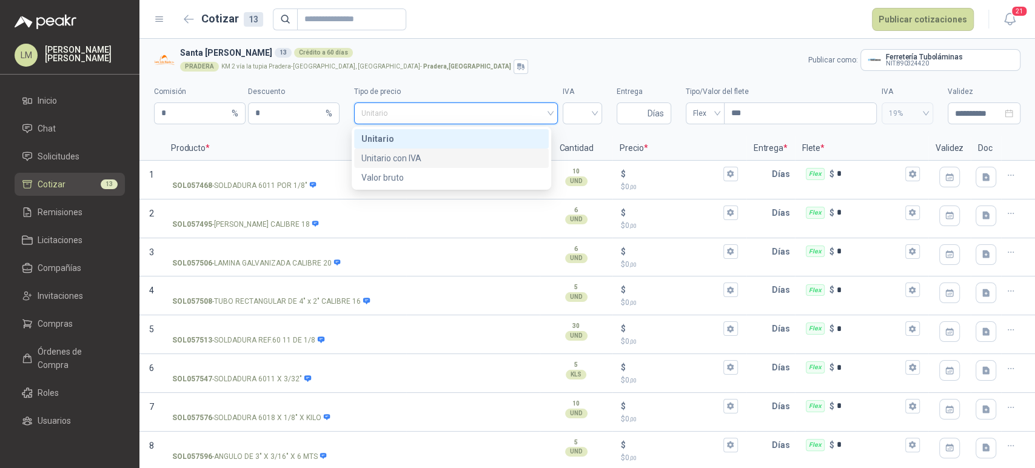
click at [416, 158] on div "Unitario con IVA" at bounding box center [451, 158] width 180 height 13
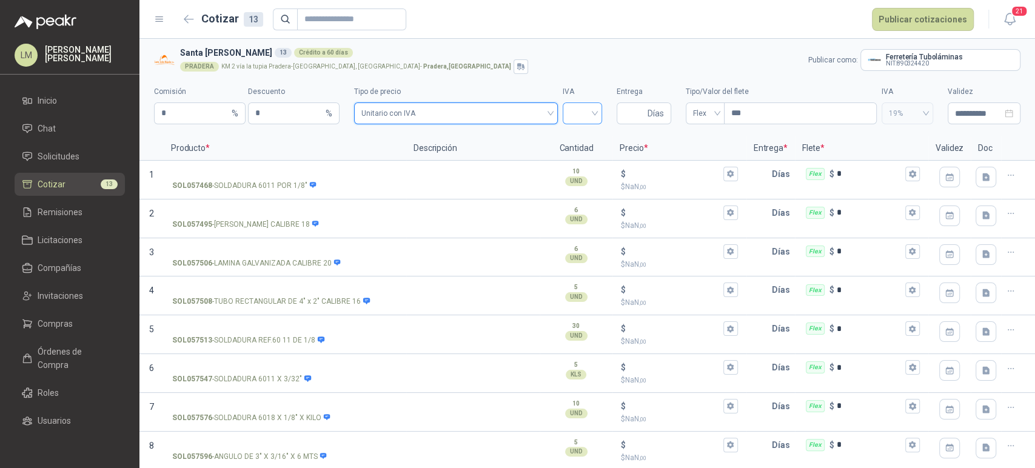
click at [572, 112] on input "search" at bounding box center [582, 112] width 25 height 18
click at [564, 140] on div "19%" at bounding box center [575, 138] width 35 height 19
click at [624, 118] on input "Entrega" at bounding box center [634, 113] width 21 height 21
type input "*"
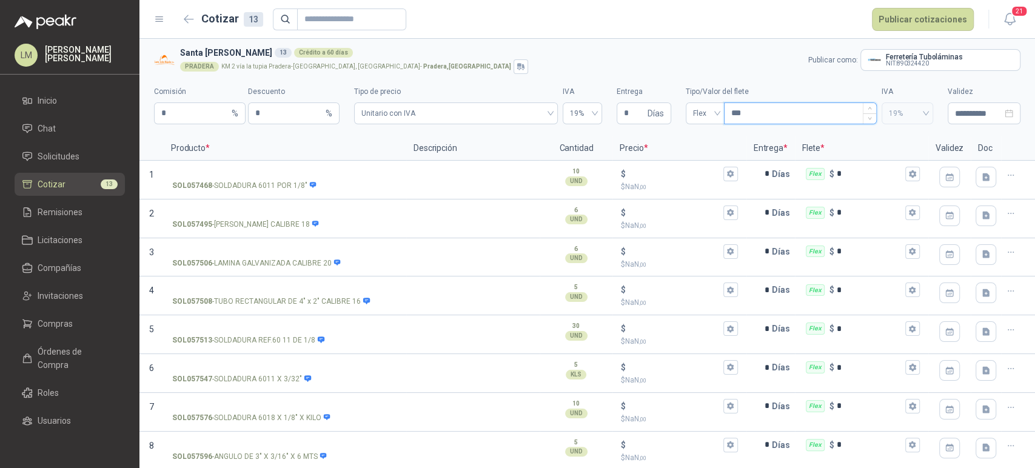
click at [732, 108] on input "***" at bounding box center [800, 113] width 152 height 21
click at [228, 212] on input "SOL057495 - LAMINA GALVANIZADA CALIBRE 18" at bounding box center [285, 213] width 226 height 9
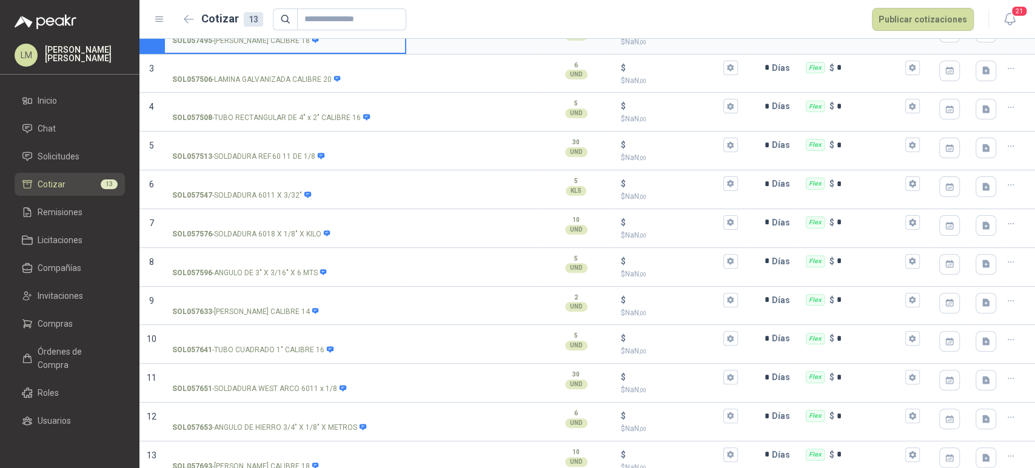
scroll to position [194, 0]
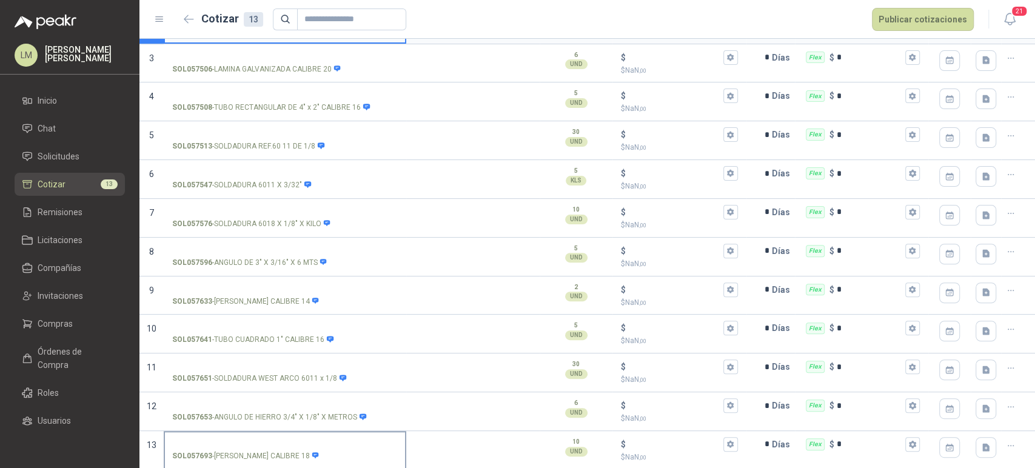
click at [220, 440] on input "SOL057693 - LAMINA GALVANIZADA CALIBRE 18" at bounding box center [285, 444] width 226 height 9
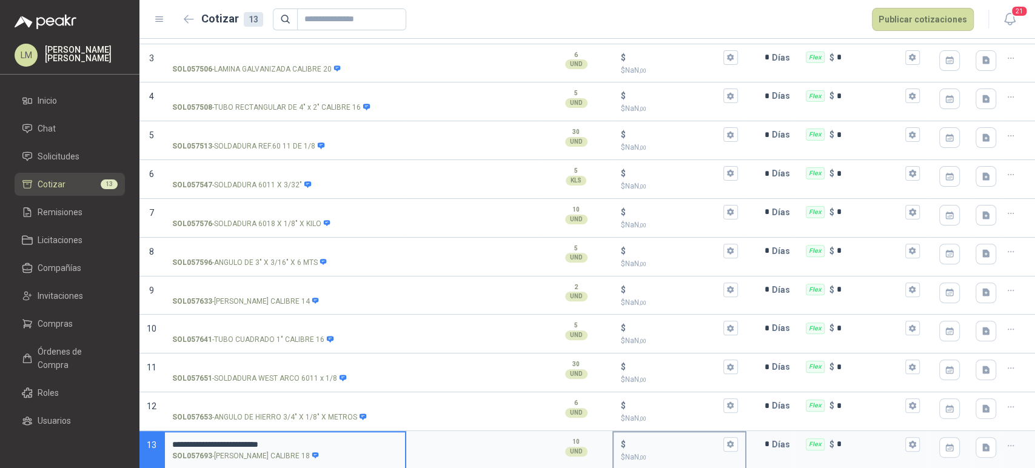
click at [655, 445] on input "$ $ NaN ,00" at bounding box center [674, 443] width 92 height 9
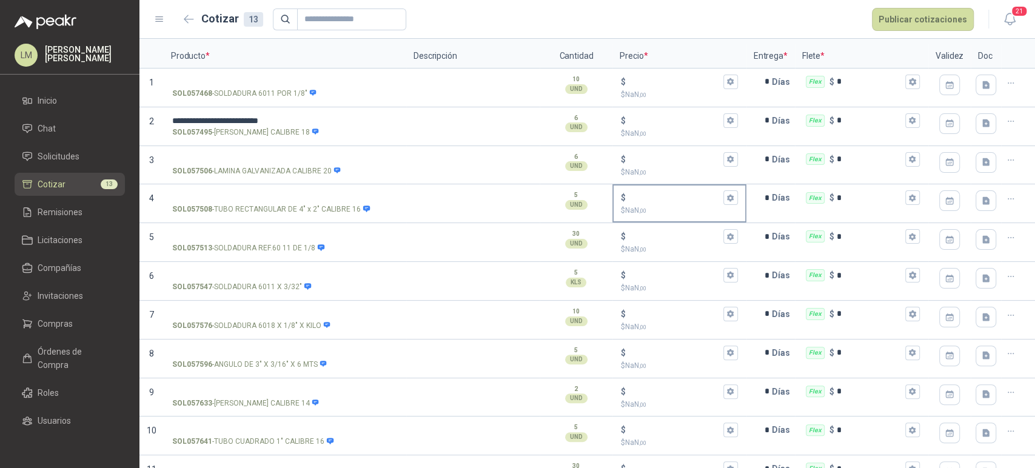
scroll to position [87, 0]
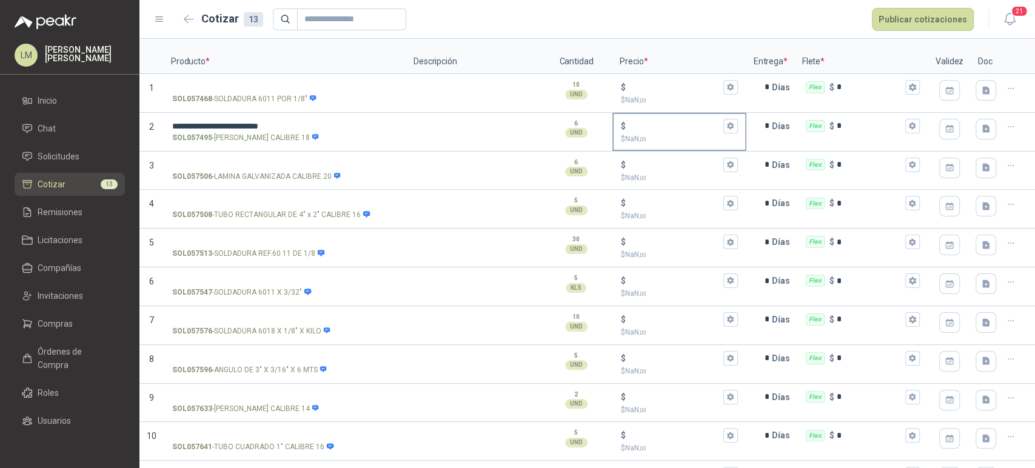
type input "*******"
click at [645, 121] on input "$ $ NaN ,00" at bounding box center [674, 125] width 92 height 9
type input "*******"
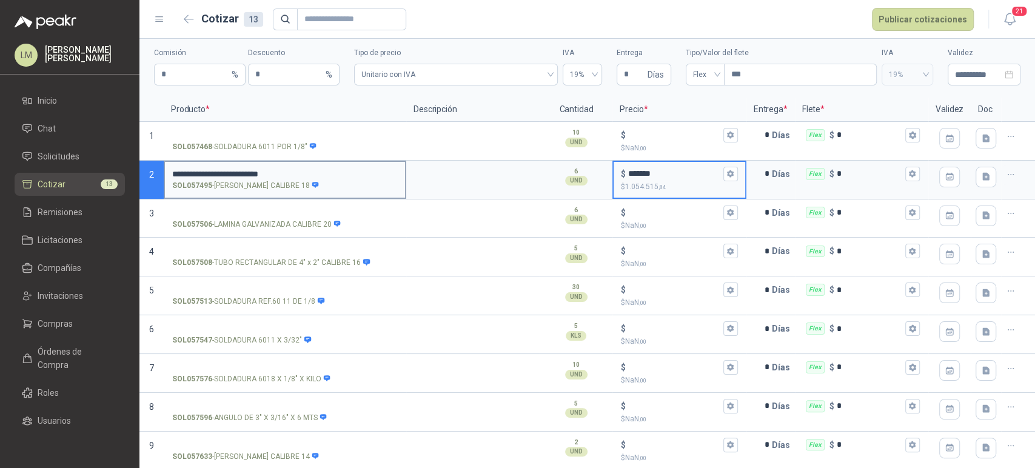
scroll to position [29, 0]
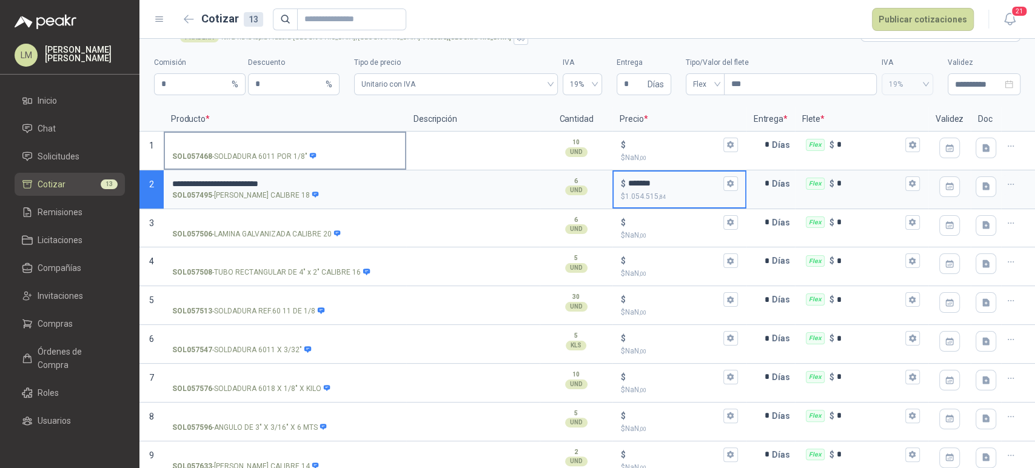
click at [232, 141] on input "SOL057468 - SOLDADURA 6011 POR 1/8"" at bounding box center [285, 145] width 226 height 9
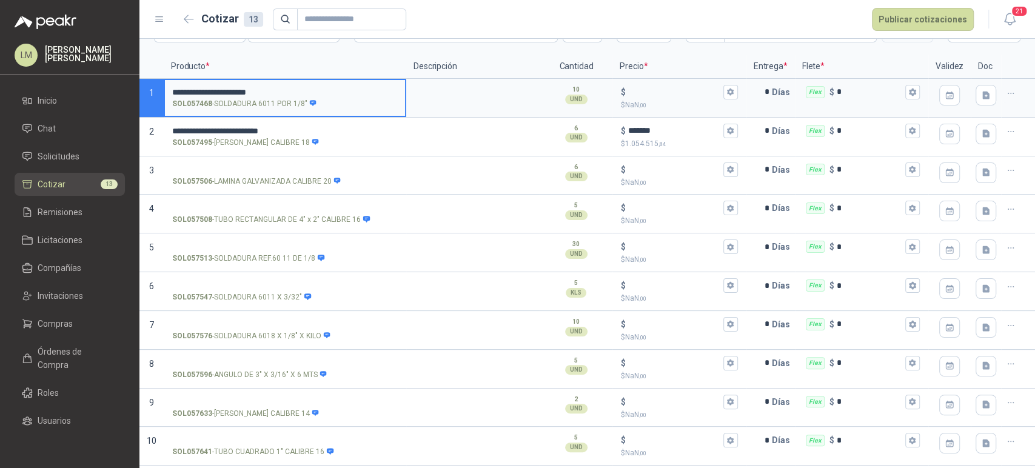
scroll to position [83, 0]
click at [232, 139] on p "SOL057495 - LAMINA GALVANIZADA CALIBRE 18" at bounding box center [245, 142] width 147 height 12
click at [232, 135] on input "**********" at bounding box center [285, 129] width 226 height 9
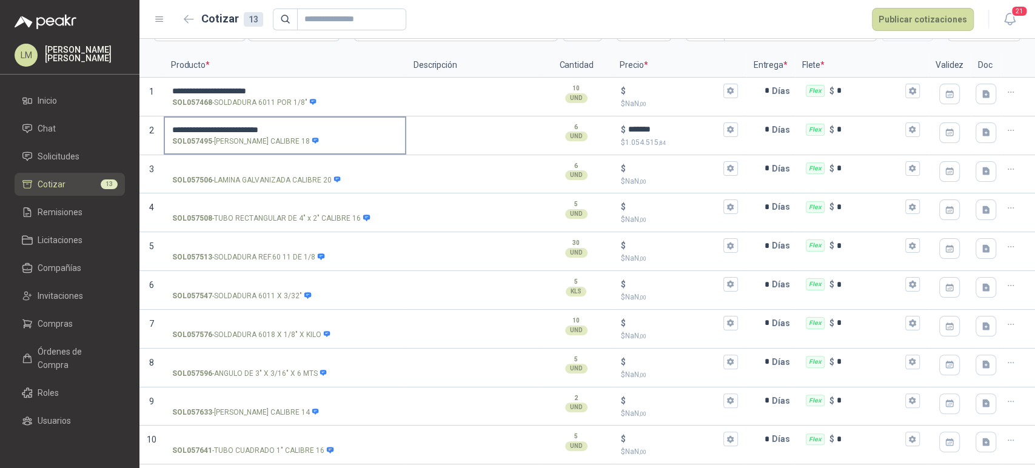
click at [232, 139] on p "SOL057495 - LAMINA GALVANIZADA CALIBRE 18" at bounding box center [245, 142] width 147 height 12
click at [232, 135] on input "**********" at bounding box center [285, 129] width 226 height 9
click at [232, 139] on p "SOL057495 - LAMINA GALVANIZADA CALIBRE 18" at bounding box center [245, 142] width 147 height 12
click at [232, 135] on input "**********" at bounding box center [285, 129] width 226 height 9
click at [232, 139] on p "SOL057495 - LAMINA GALVANIZADA CALIBRE 18" at bounding box center [245, 142] width 147 height 12
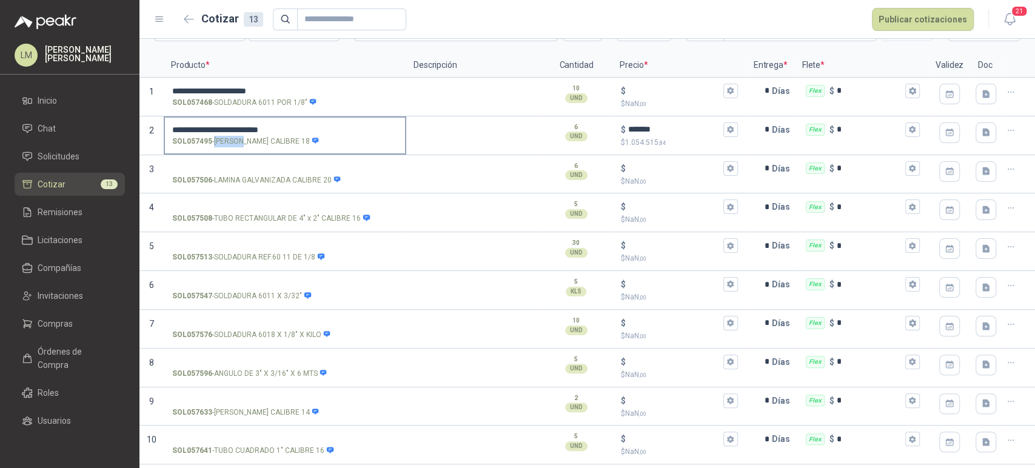
click at [232, 135] on input "**********" at bounding box center [285, 129] width 226 height 9
click at [232, 139] on p "SOL057495 - LAMINA GALVANIZADA CALIBRE 18" at bounding box center [245, 142] width 147 height 12
click at [232, 135] on input "**********" at bounding box center [285, 129] width 226 height 9
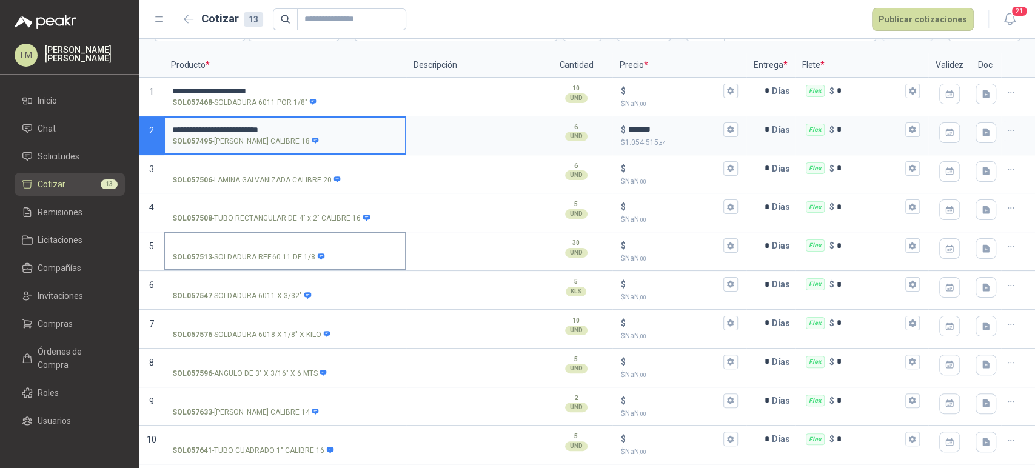
click at [212, 242] on input "SOL057513 - SOLDADURA REF.60 11 DE 1/8" at bounding box center [285, 245] width 226 height 9
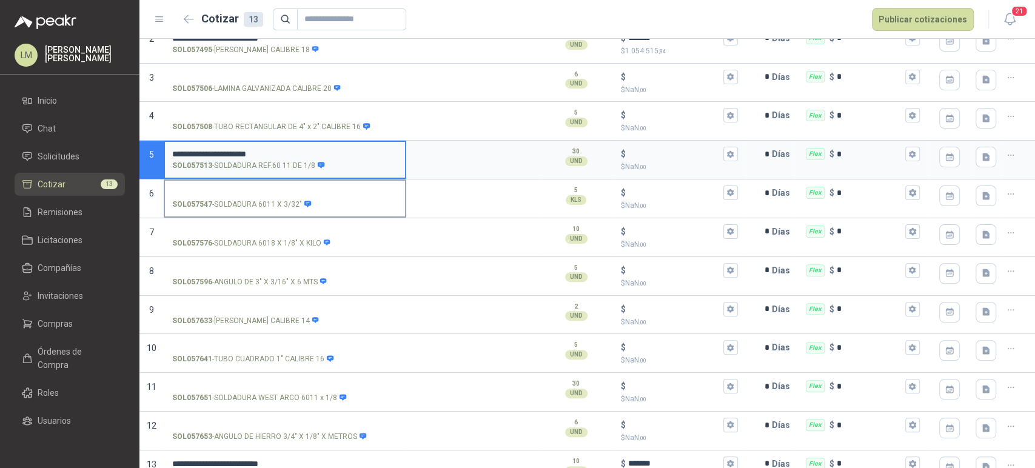
scroll to position [194, 0]
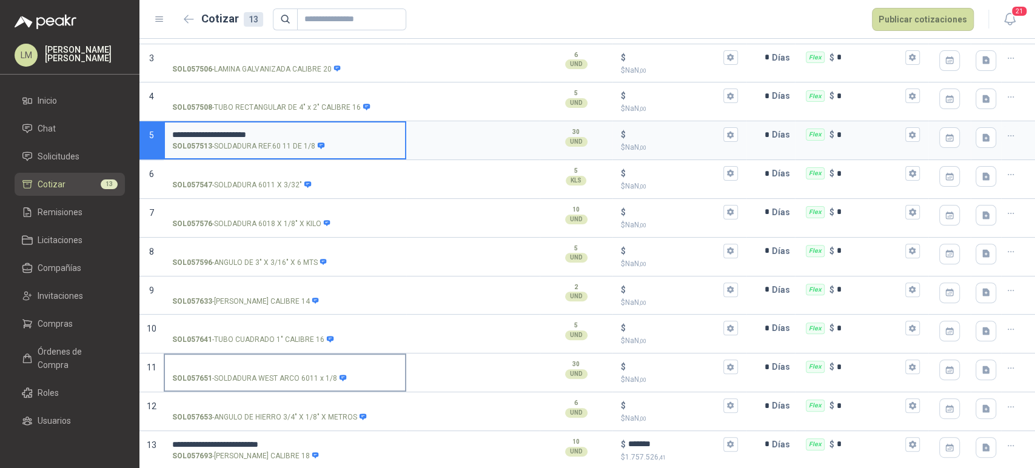
click at [247, 366] on input "SOL057651 - SOLDADURA WEST ARCO 6011 x 1/8" at bounding box center [285, 367] width 226 height 9
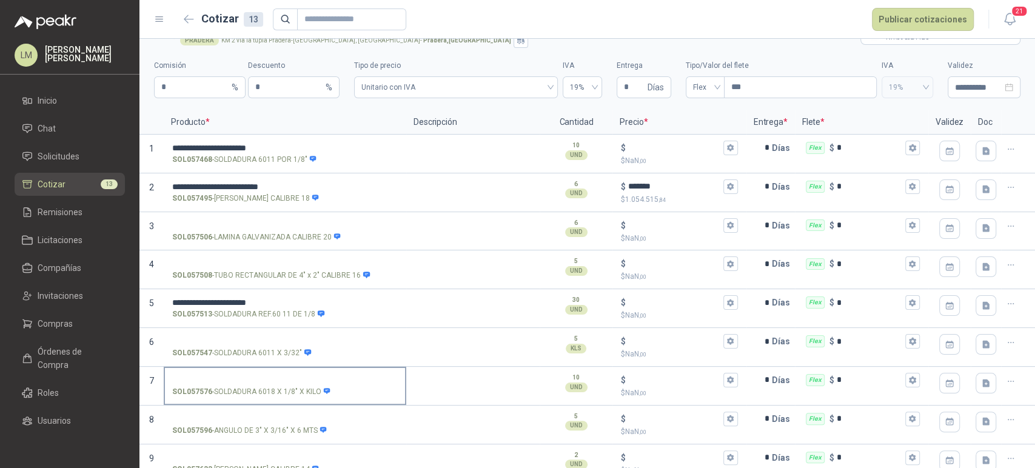
scroll to position [25, 0]
click at [644, 149] on input "$ $ NaN ,00" at bounding box center [674, 148] width 92 height 9
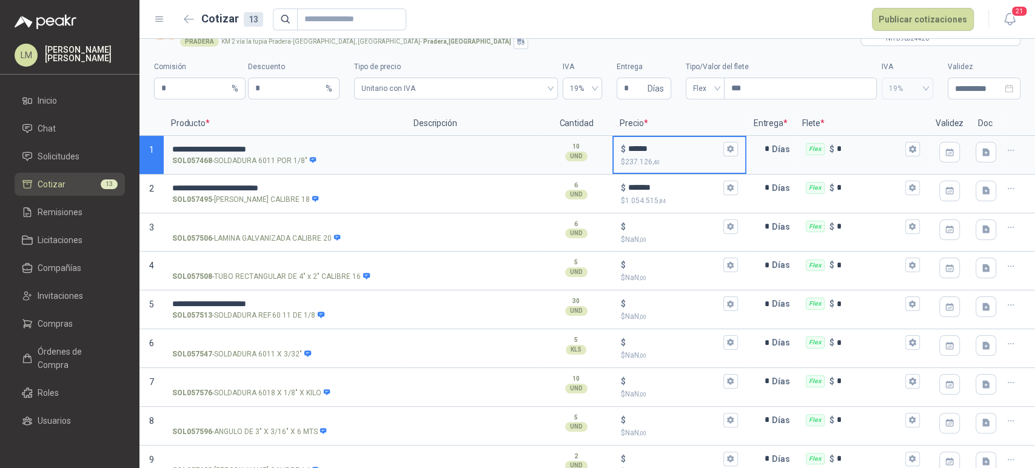
drag, startPoint x: 654, startPoint y: 145, endPoint x: 612, endPoint y: 154, distance: 42.7
click at [613, 154] on div "$ ****** $ 237.126 ,40" at bounding box center [678, 155] width 131 height 36
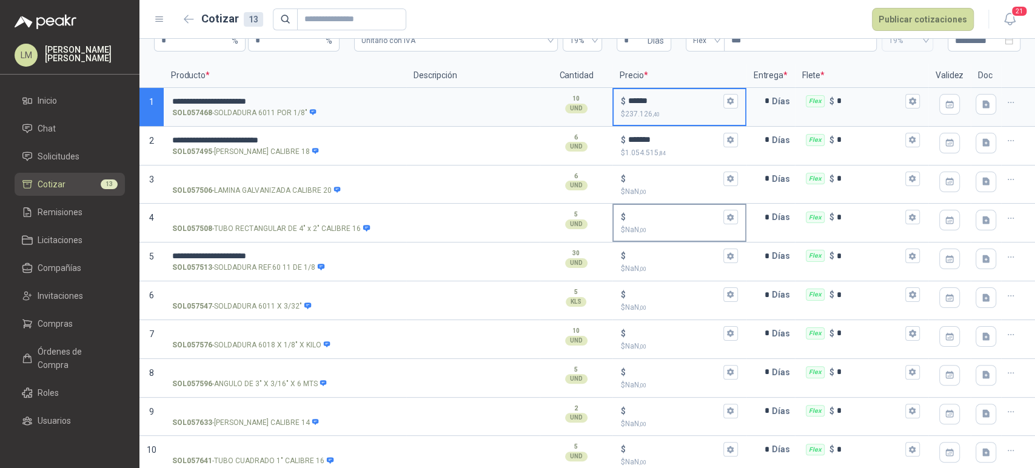
scroll to position [73, 0]
type input "******"
click at [632, 253] on input "$ $ NaN ,00" at bounding box center [674, 256] width 92 height 9
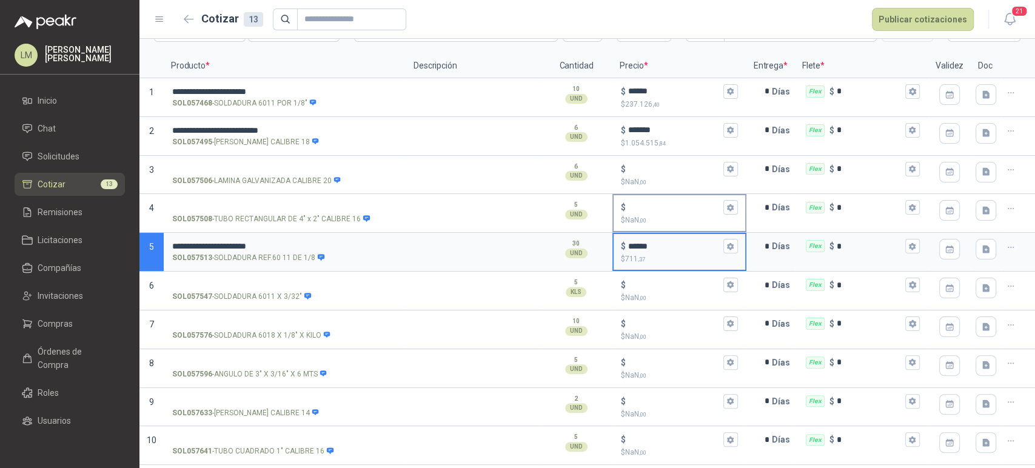
scroll to position [87, 0]
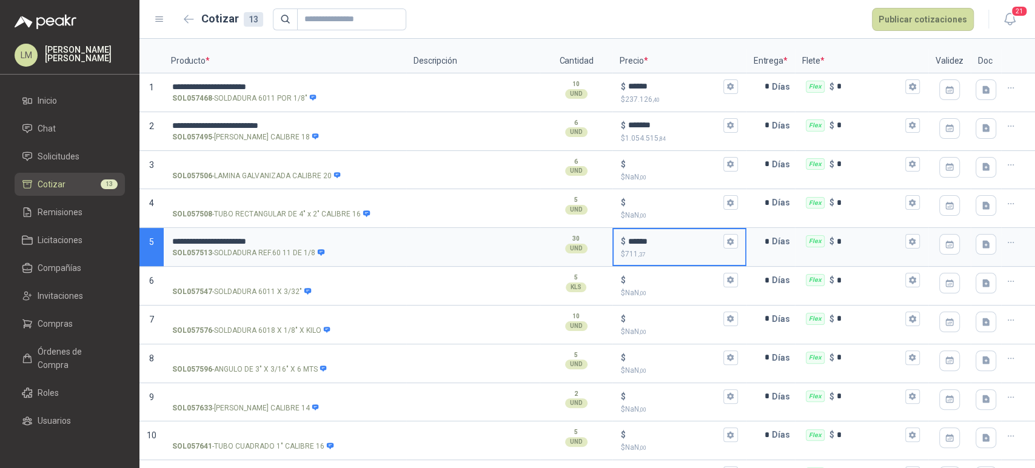
click at [652, 235] on div "$ ******" at bounding box center [679, 241] width 116 height 15
click at [652, 237] on input "******" at bounding box center [674, 241] width 92 height 9
drag, startPoint x: 655, startPoint y: 236, endPoint x: 586, endPoint y: 237, distance: 68.5
click at [586, 237] on section "**********" at bounding box center [586, 247] width 895 height 39
type input "******"
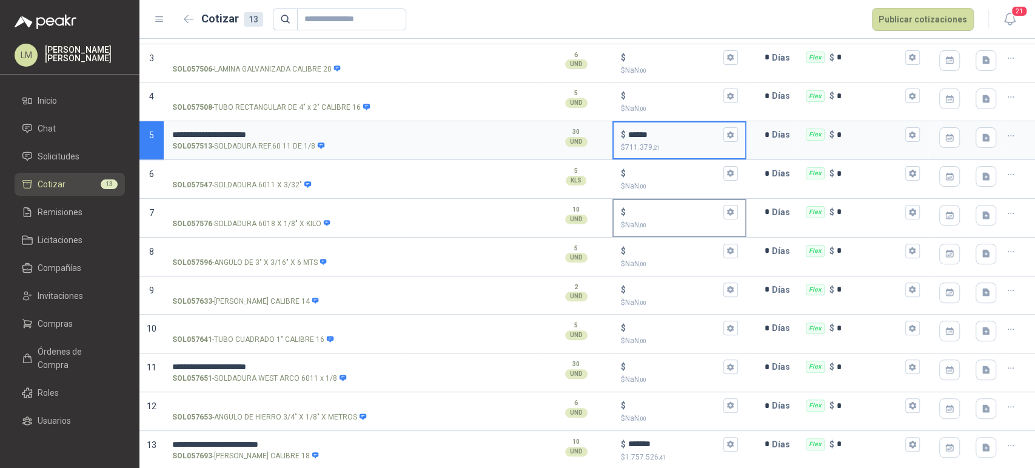
scroll to position [194, 0]
click at [637, 363] on input "$ $ NaN ,00" at bounding box center [674, 367] width 92 height 9
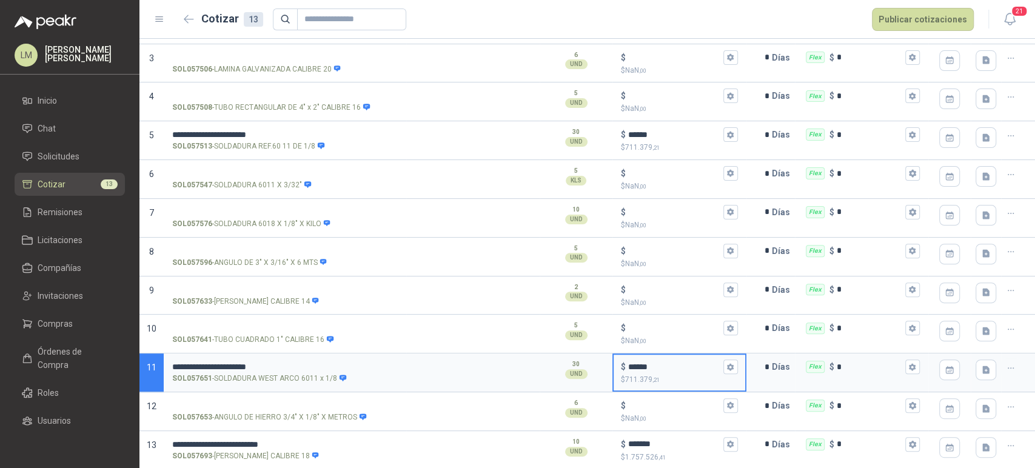
type input "******"
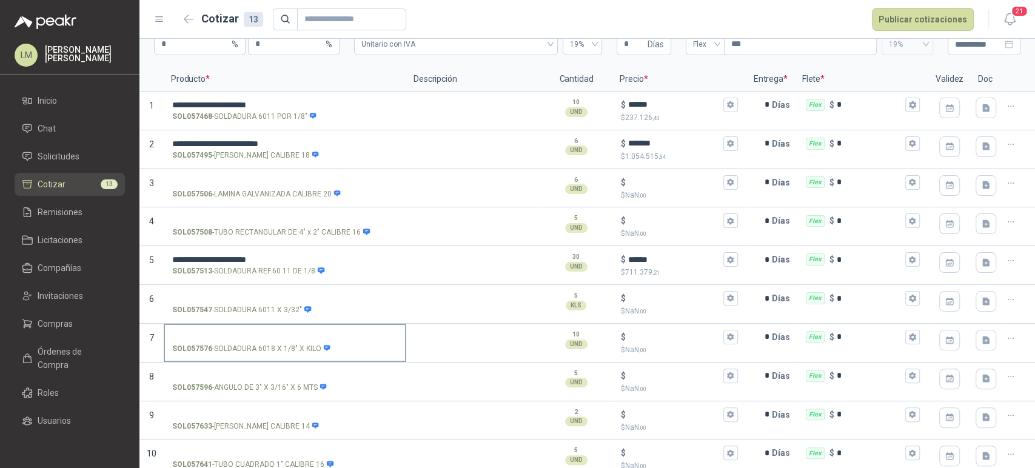
scroll to position [68, 0]
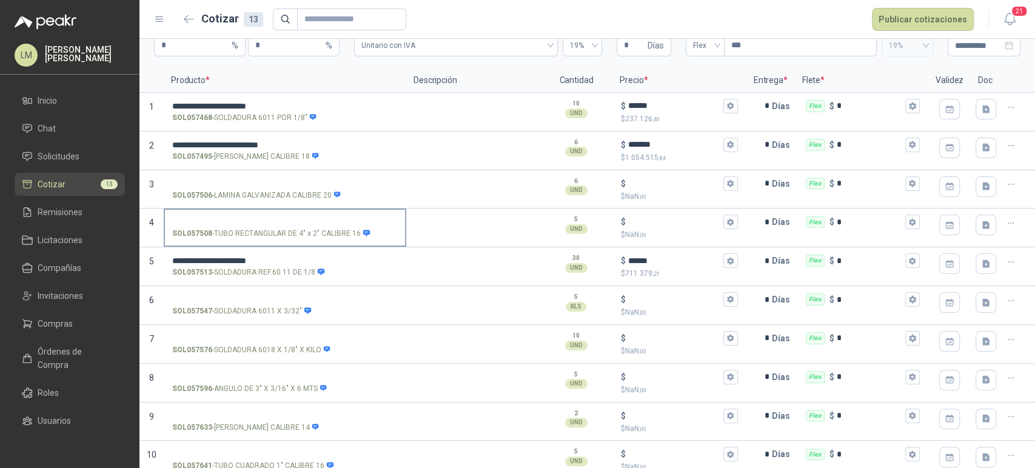
click at [208, 218] on input "SOL057508 - TUBO RECTANGULAR DE 4" x 2" CALIBRE 16" at bounding box center [285, 222] width 226 height 9
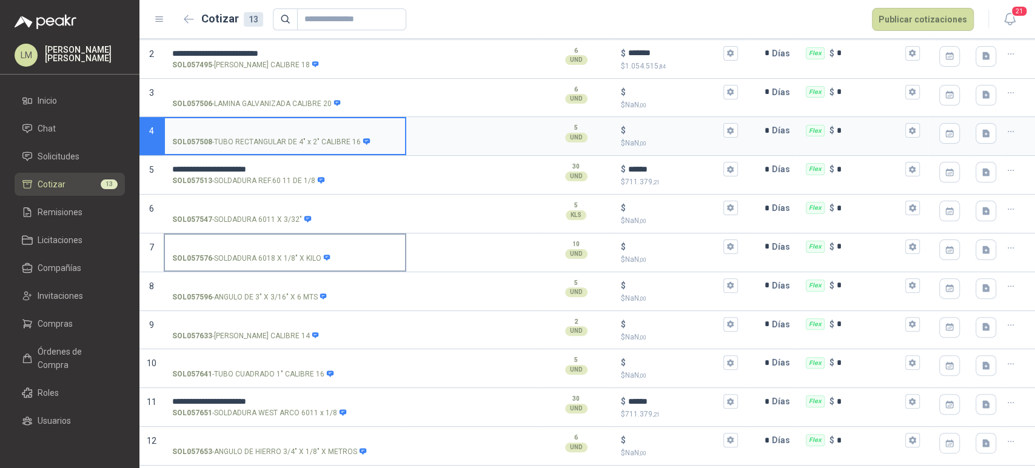
scroll to position [158, 0]
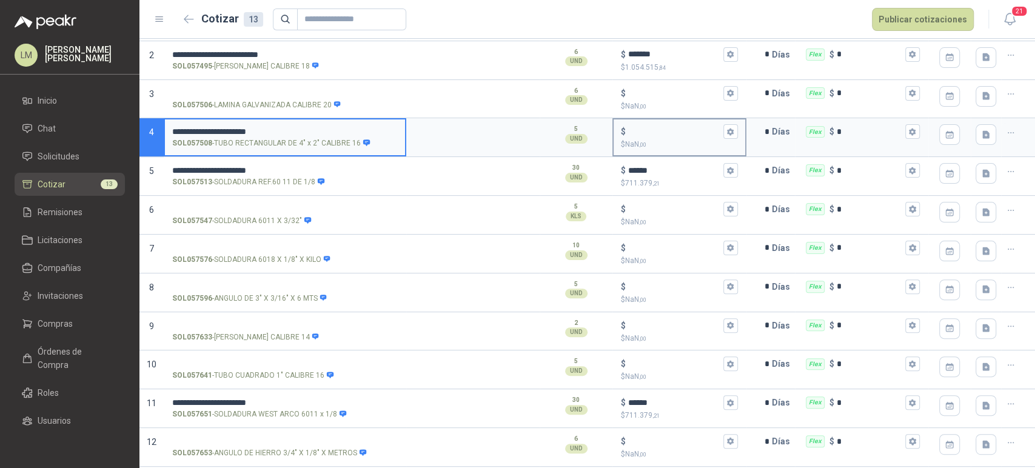
click at [630, 127] on input "$ $ NaN ,00" at bounding box center [674, 131] width 92 height 9
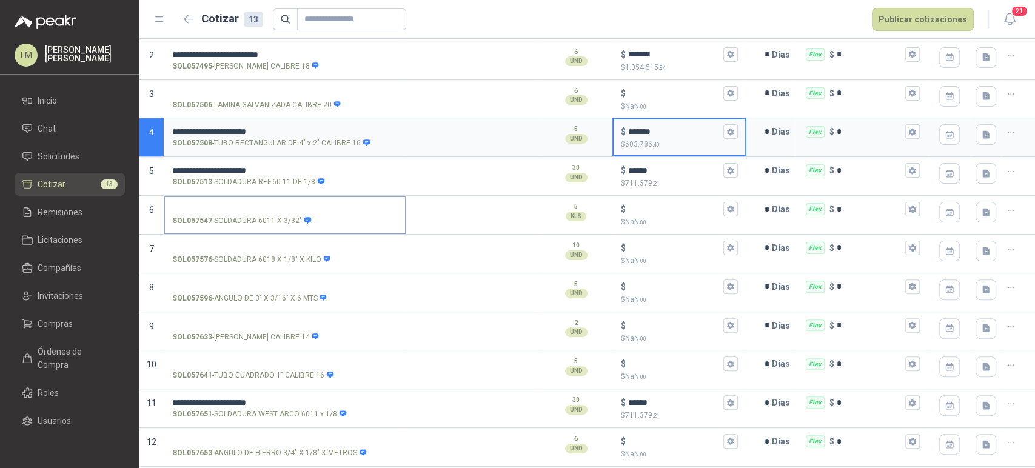
type input "*******"
click at [232, 93] on input "SOL057506 - LAMINA GALVANIZADA CALIBRE 20" at bounding box center [285, 93] width 226 height 9
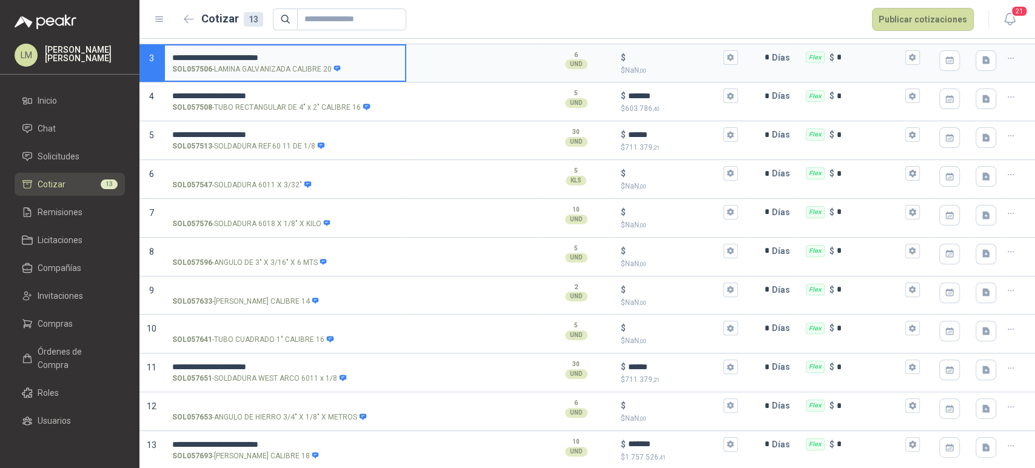
scroll to position [78, 0]
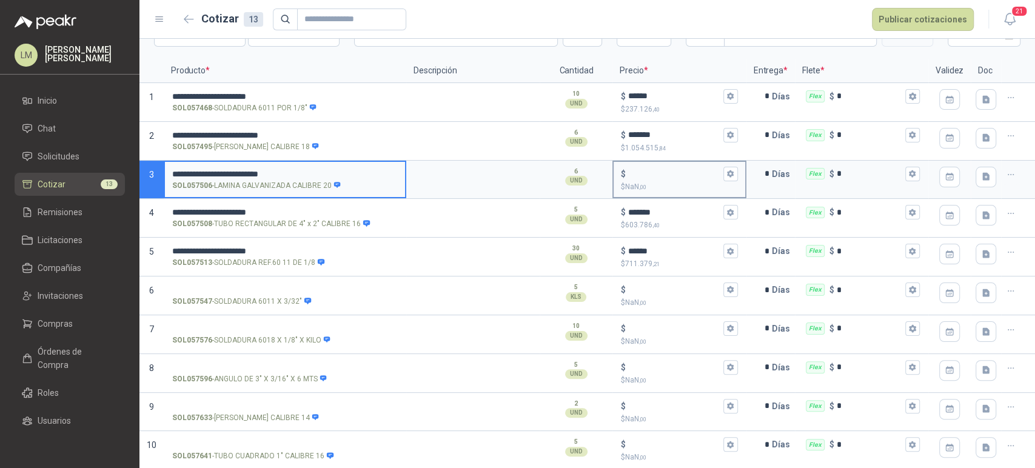
click at [652, 176] on input "$ $ NaN ,00" at bounding box center [674, 173] width 92 height 9
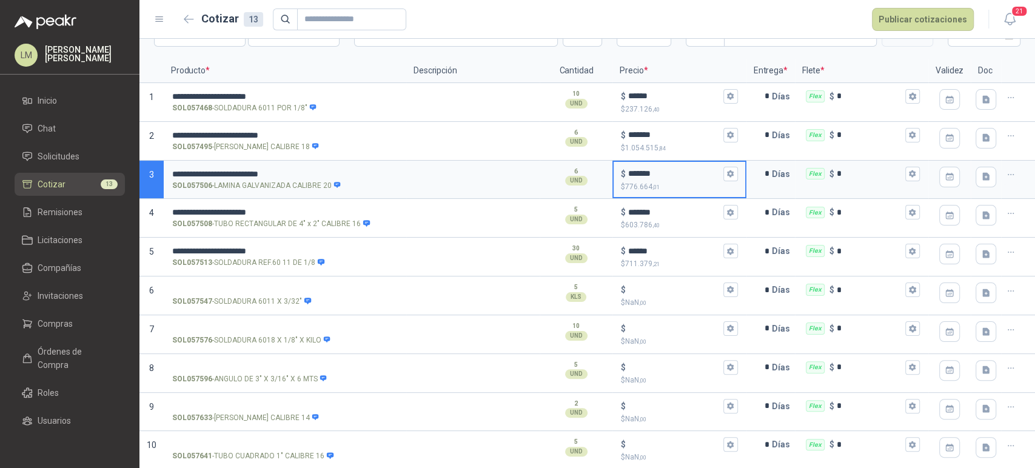
type input "*******"
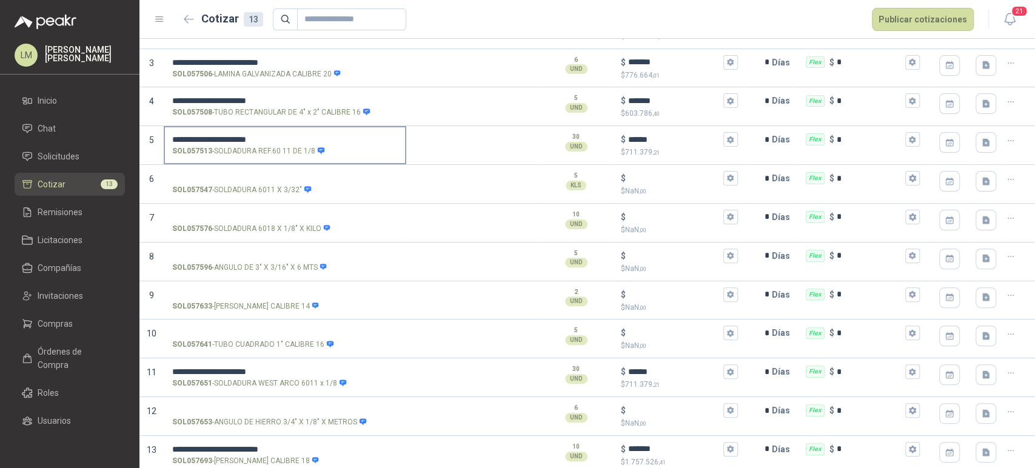
scroll to position [194, 0]
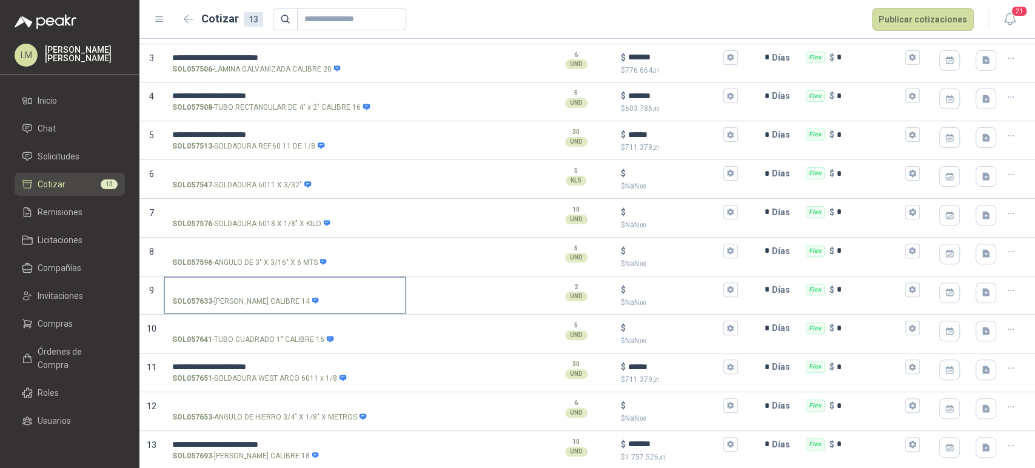
click at [245, 286] on input "SOL057633 - LAMINA GALVANZIDA CALIBRE 14" at bounding box center [285, 290] width 226 height 9
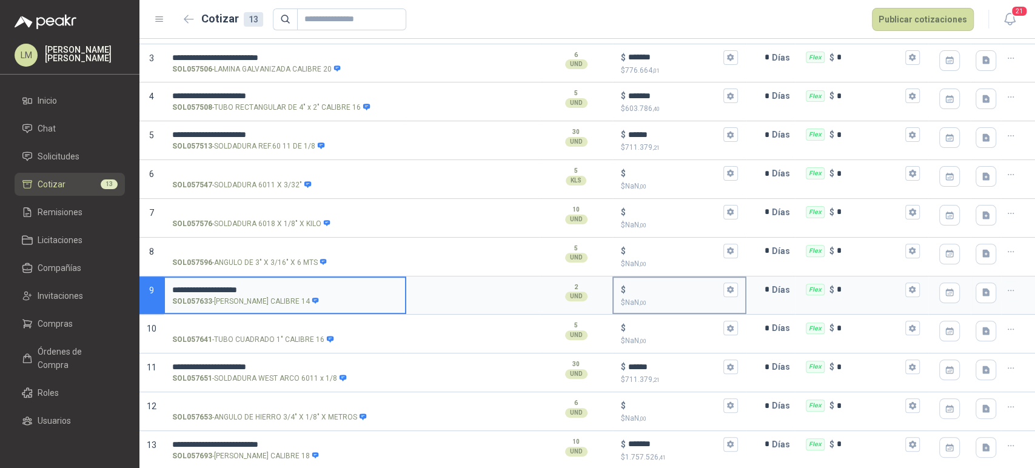
click at [663, 290] on input "$ $ NaN ,00" at bounding box center [674, 289] width 92 height 9
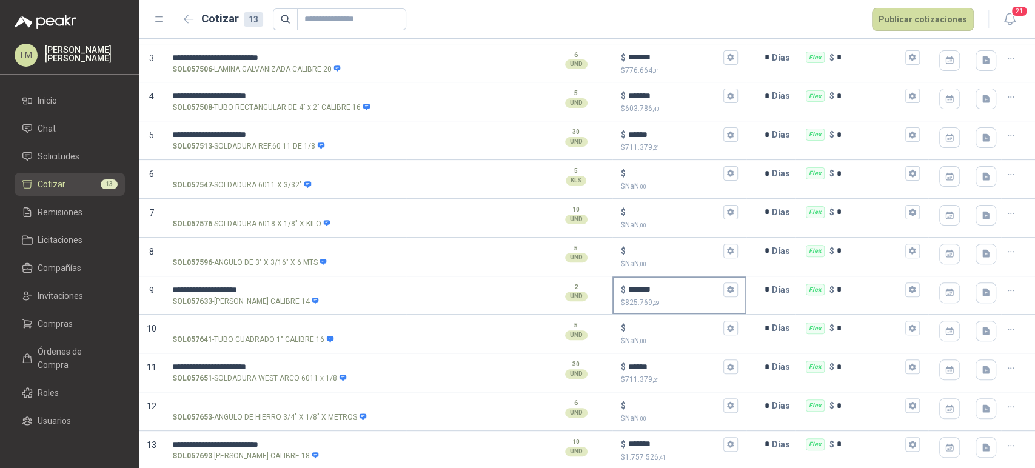
click at [663, 290] on input "*******" at bounding box center [674, 289] width 92 height 9
type input "*******"
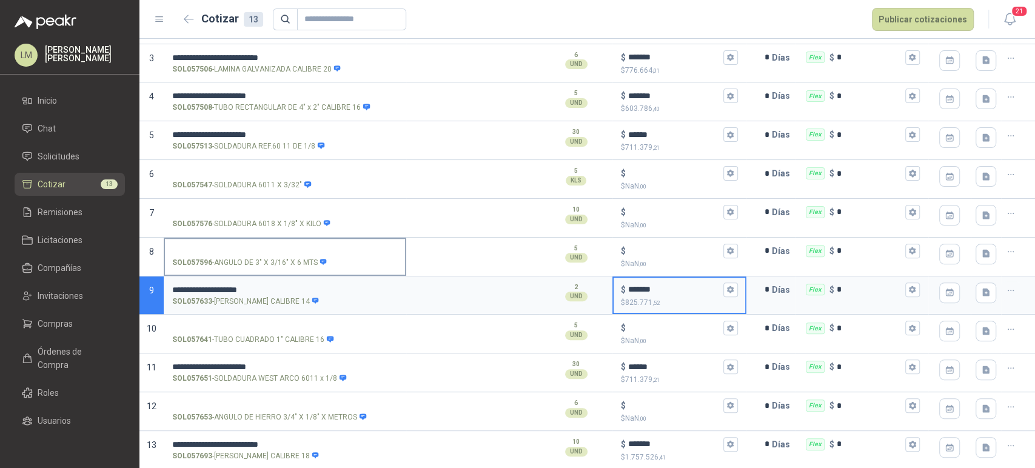
click at [228, 247] on input "SOL057596 - ANGULO DE 3" X 3/16" X 6 MTS" at bounding box center [285, 251] width 226 height 9
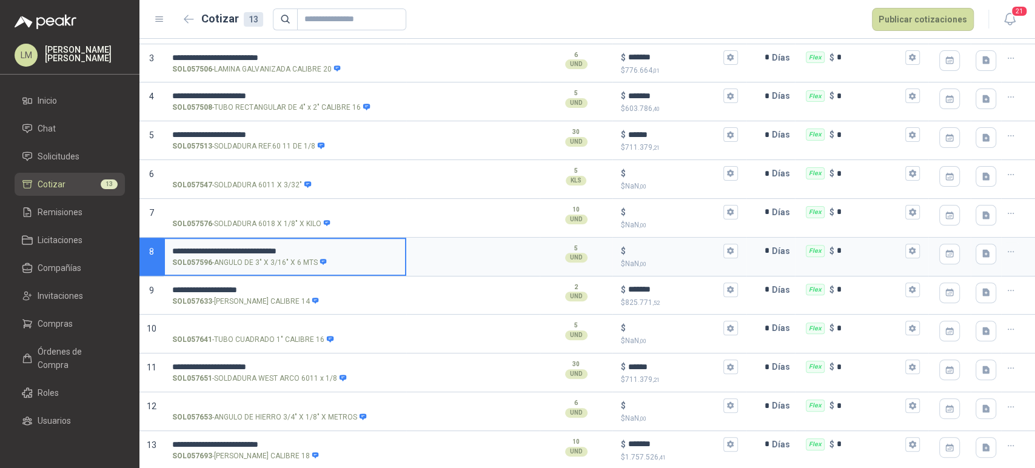
drag, startPoint x: 335, startPoint y: 248, endPoint x: 115, endPoint y: 251, distance: 220.1
click at [115, 251] on div "**********" at bounding box center [517, 234] width 1035 height 468
click at [228, 401] on input "SOL057653 - ANGULO DE HIERRO 3/4" X 1/8" X METROS" at bounding box center [285, 405] width 226 height 9
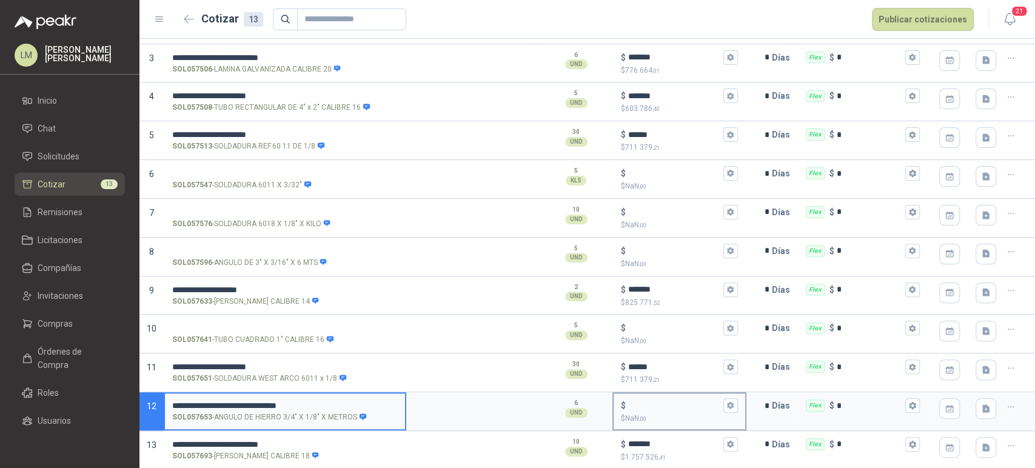
click at [638, 401] on input "$ $ NaN ,00" at bounding box center [674, 405] width 92 height 9
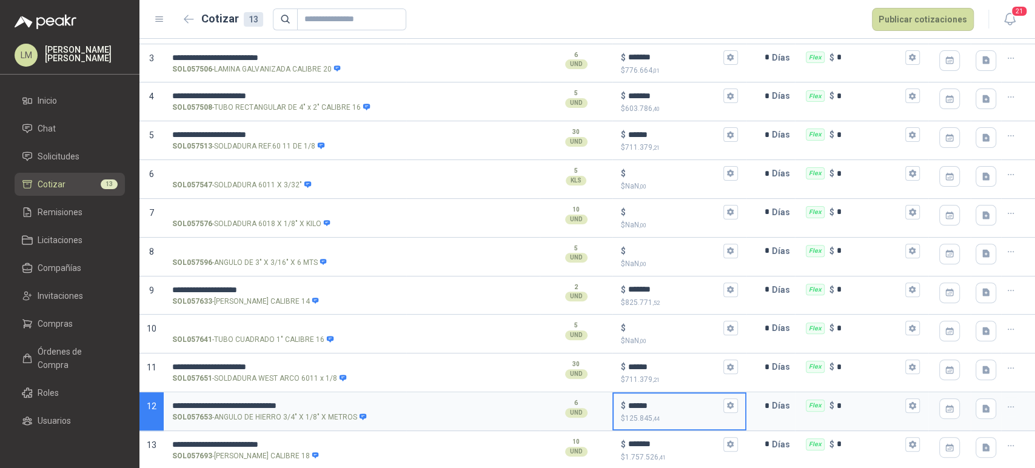
type input "******"
click at [218, 324] on input "SOL057641 - TUBO CUADRADO 1" CALIBRE 16" at bounding box center [285, 328] width 226 height 9
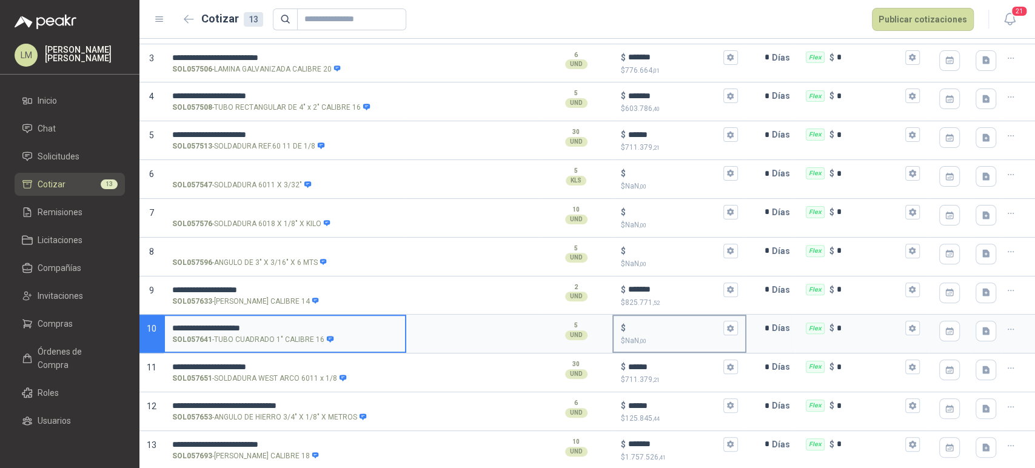
click at [652, 324] on input "$ $ NaN ,00" at bounding box center [674, 328] width 92 height 9
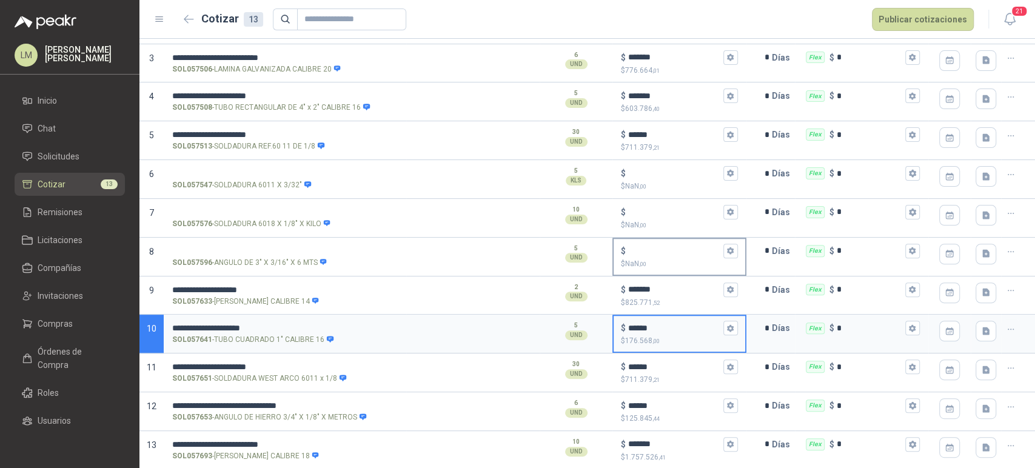
type input "******"
click at [218, 247] on input "SOL057596 - ANGULO DE 3" X 3/16" X 6 MTS" at bounding box center [285, 251] width 226 height 9
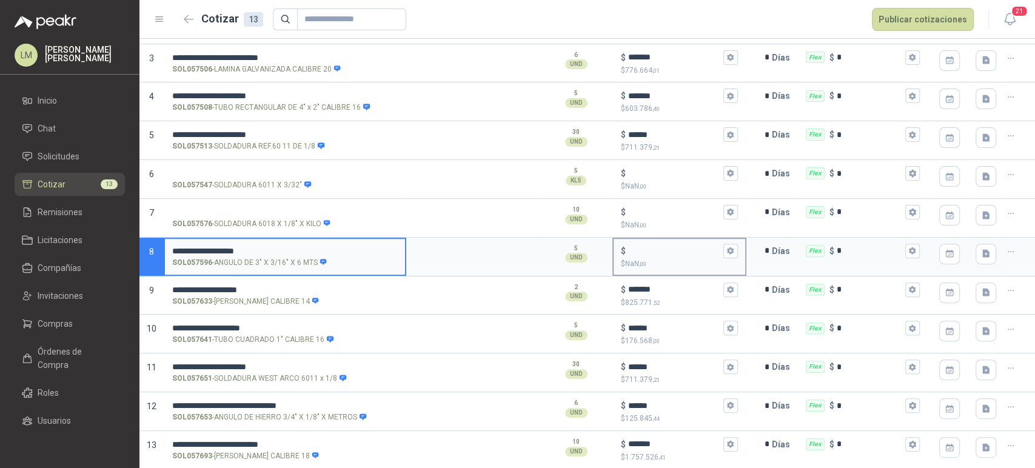
click at [649, 250] on input "$ $ NaN ,00" at bounding box center [674, 250] width 92 height 9
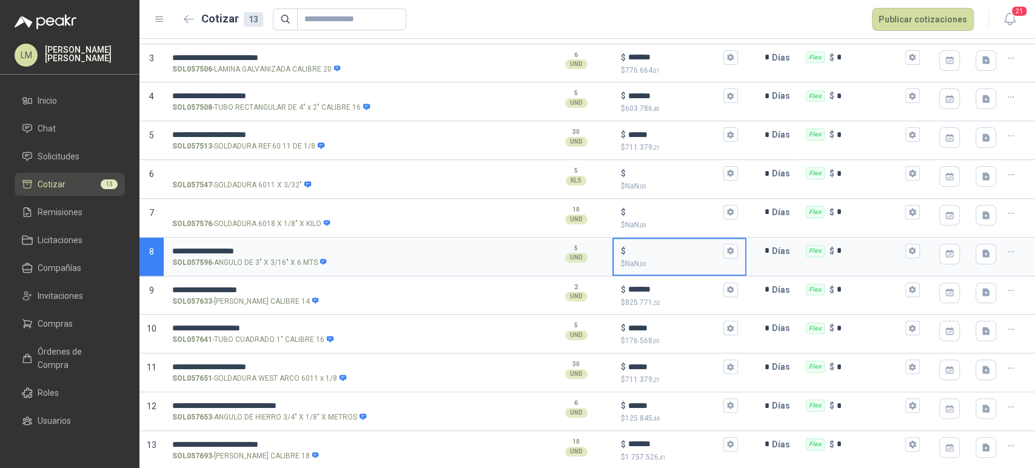
click at [633, 250] on input "$ $ NaN ,00" at bounding box center [674, 250] width 92 height 9
type input "*******"
click at [235, 169] on input "SOL057547 - SOLDADURA 6011 X 3/32"" at bounding box center [285, 173] width 226 height 9
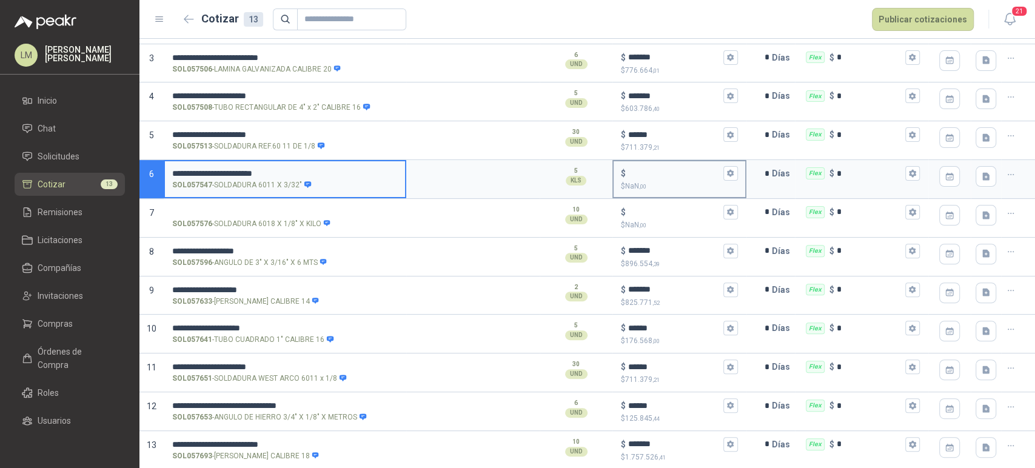
click at [645, 172] on input "$ $ NaN ,00" at bounding box center [674, 173] width 92 height 9
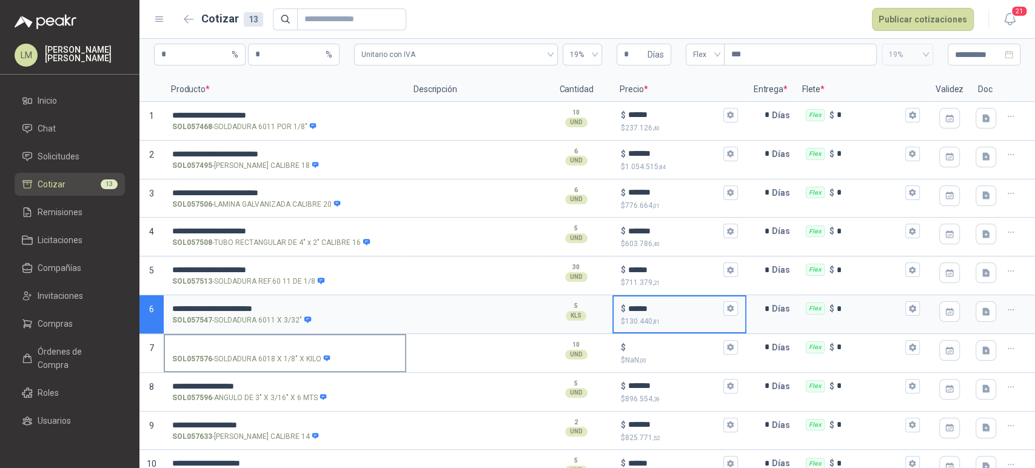
scroll to position [0, 0]
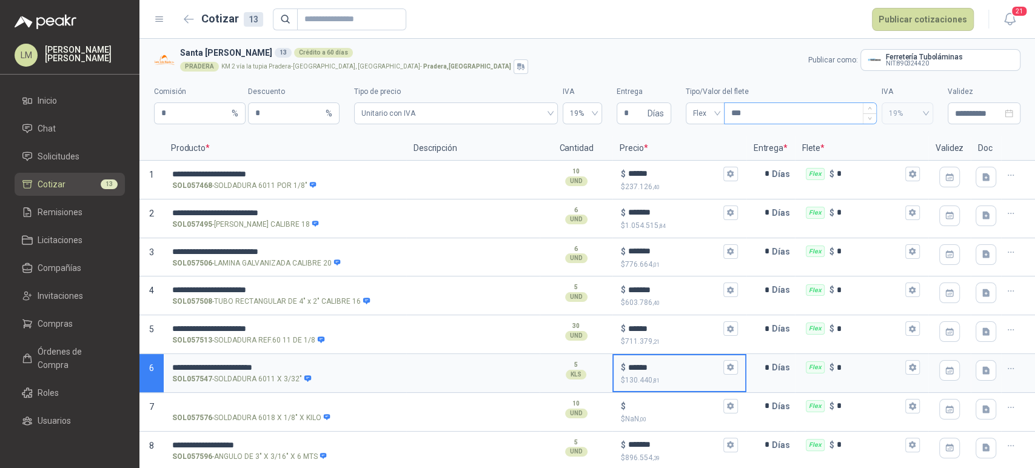
type input "******"
click at [737, 116] on input "***" at bounding box center [800, 113] width 152 height 21
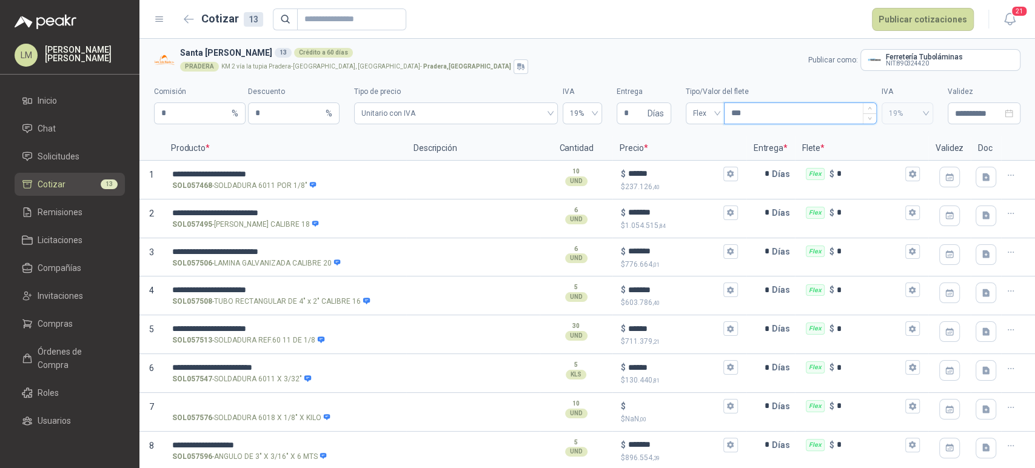
click at [735, 113] on input "***" at bounding box center [800, 113] width 152 height 21
type input "*****"
type input "*********"
click at [899, 13] on button "Publicar cotizaciones" at bounding box center [923, 19] width 102 height 23
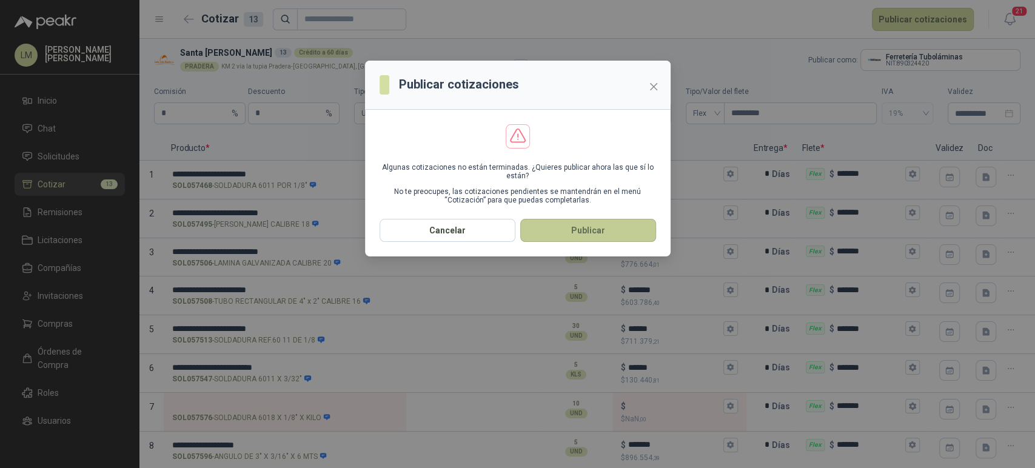
click at [543, 227] on button "Publicar" at bounding box center [588, 230] width 136 height 23
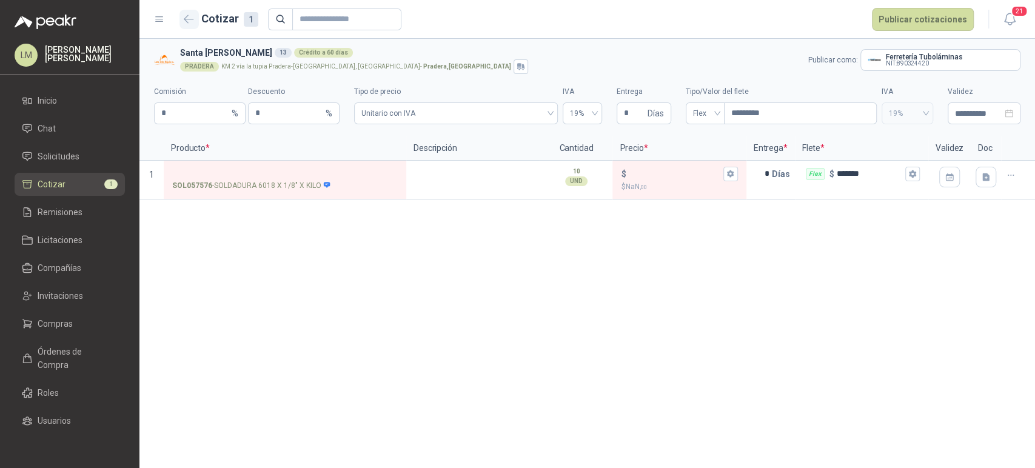
click at [187, 21] on icon "button" at bounding box center [189, 19] width 10 height 9
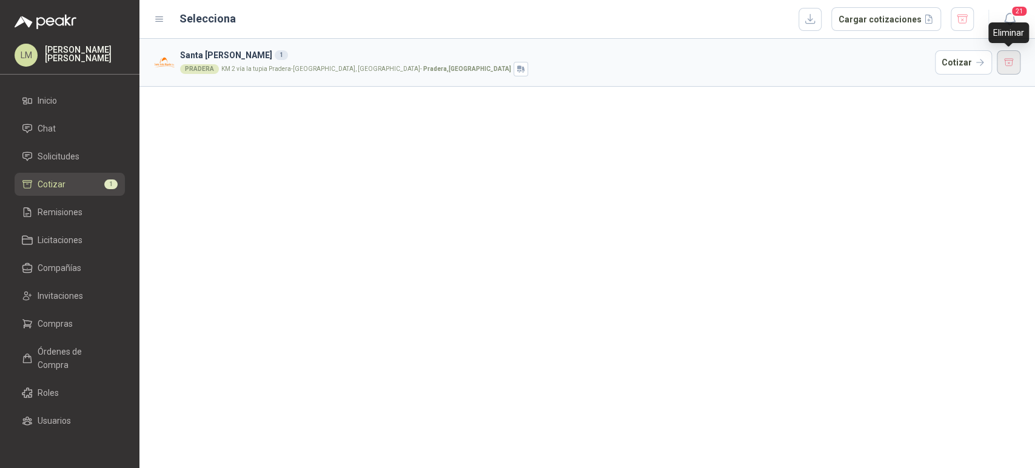
click at [1010, 65] on button "button" at bounding box center [1009, 62] width 24 height 24
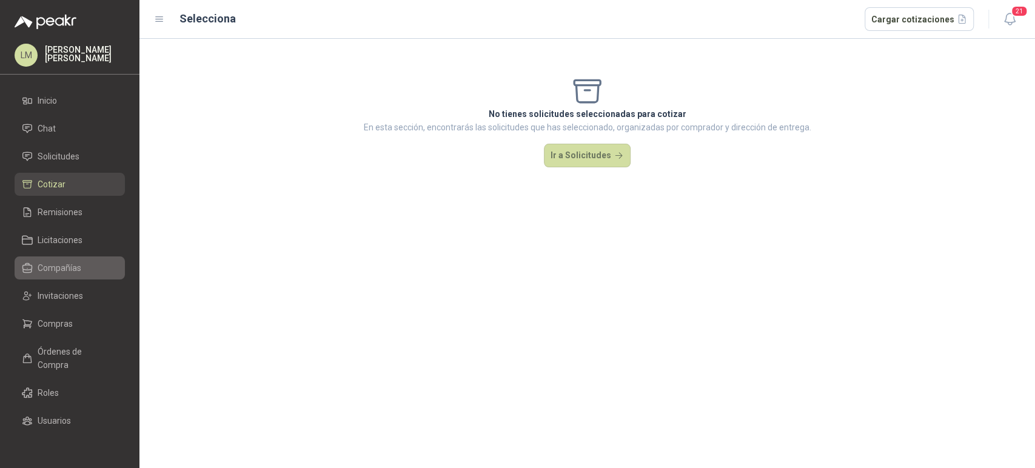
click at [54, 270] on span "Compañías" at bounding box center [60, 267] width 44 height 13
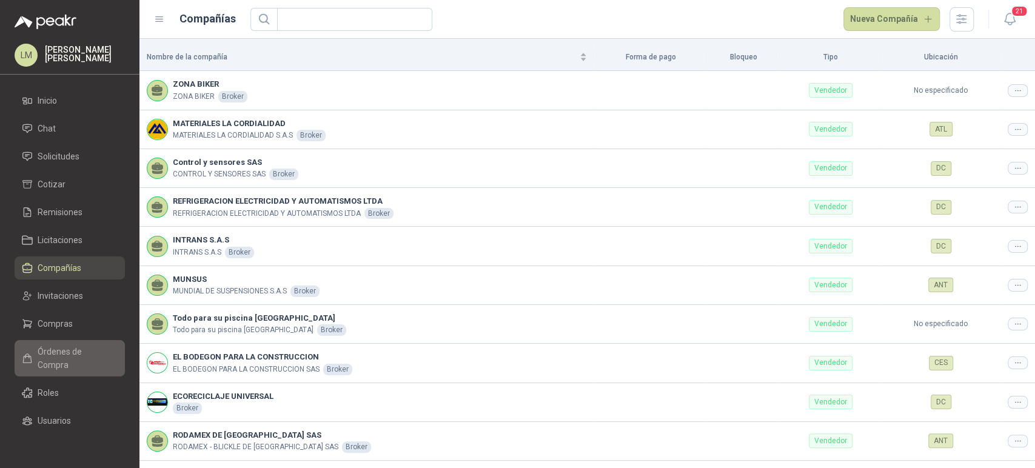
click at [53, 356] on span "Órdenes de Compra" at bounding box center [76, 358] width 76 height 27
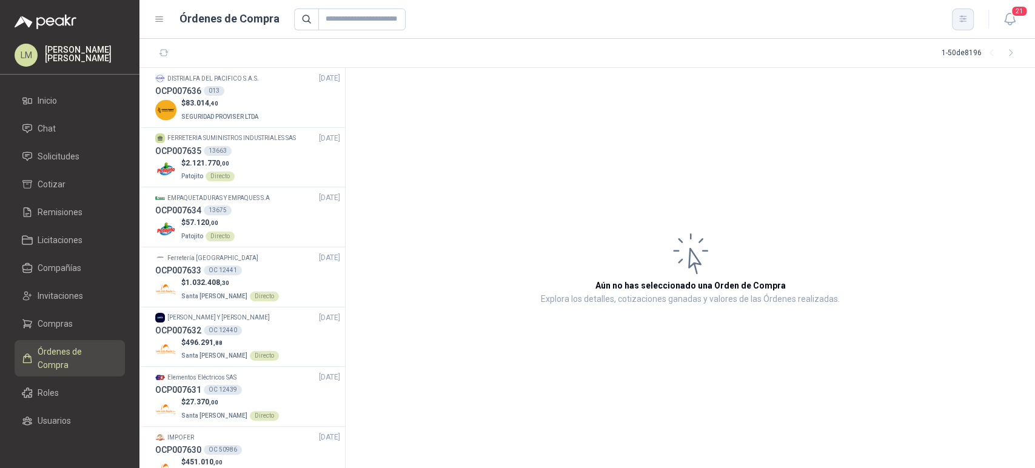
click at [969, 24] on button "button" at bounding box center [963, 19] width 22 height 22
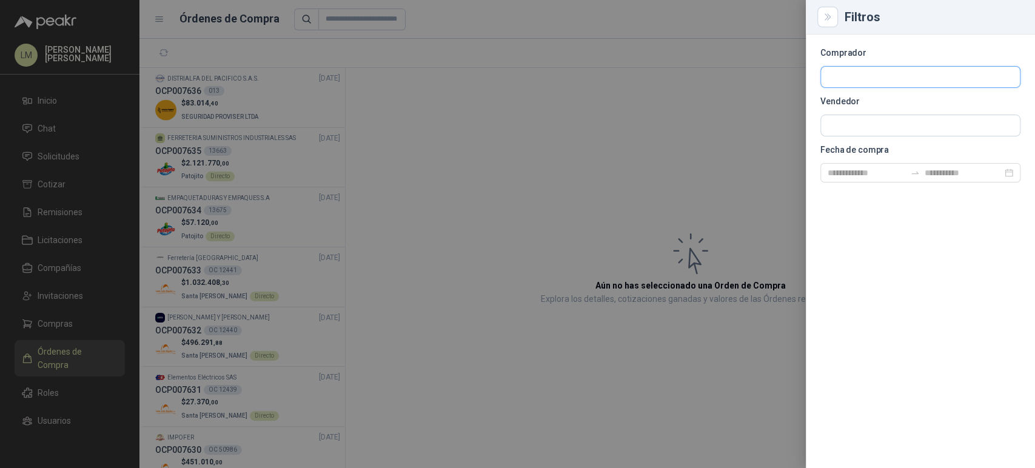
click at [893, 72] on input "text" at bounding box center [920, 77] width 199 height 21
type input "****"
click at [866, 96] on button "Industrias Tomy Industrias Tomy - NIT : 900131529" at bounding box center [920, 106] width 189 height 21
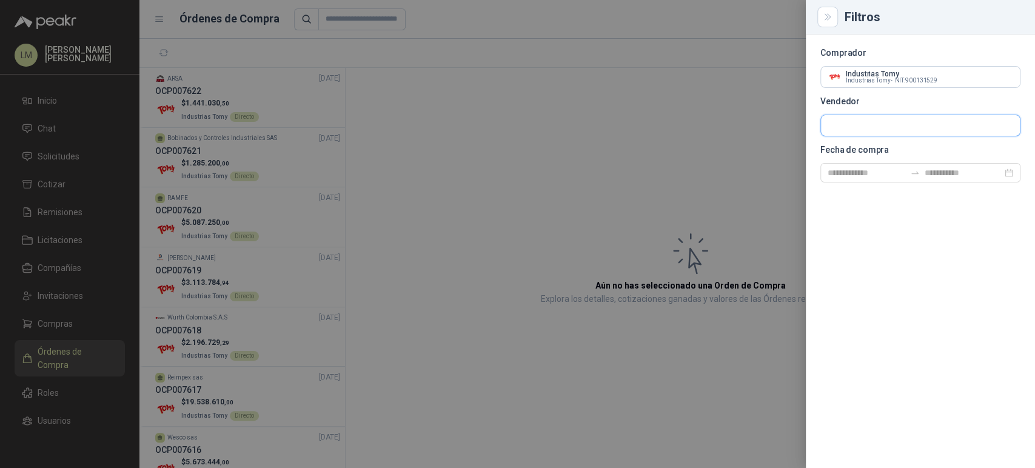
click at [850, 122] on input "text" at bounding box center [920, 125] width 199 height 21
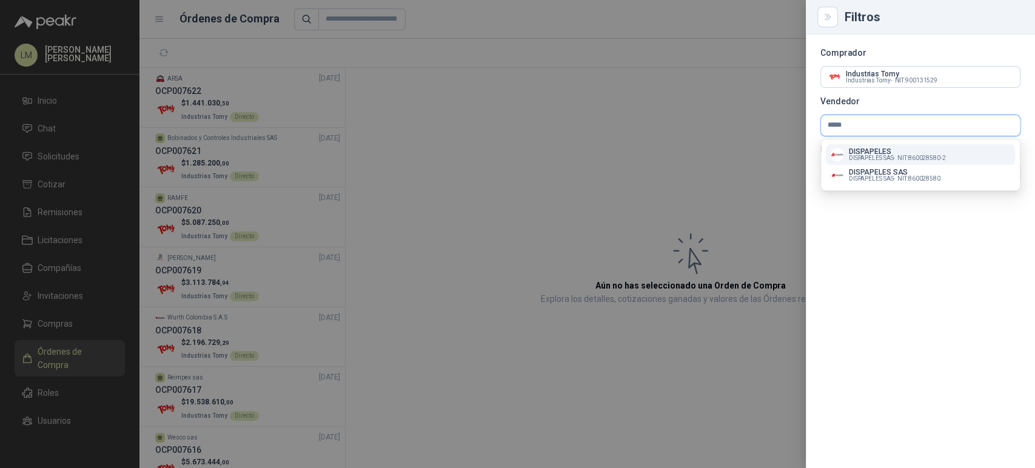
type input "*****"
click at [861, 155] on span "DISPAPELES SAS -" at bounding box center [872, 158] width 46 height 6
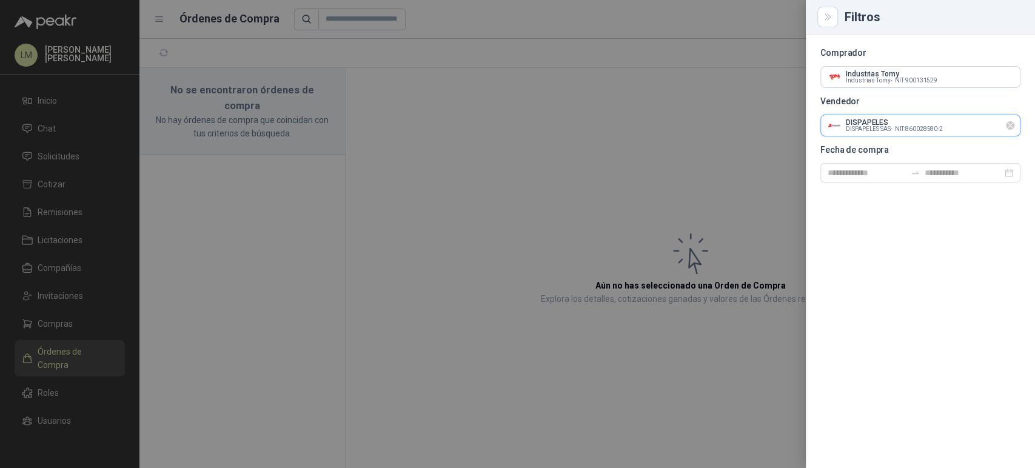
click at [896, 130] on input "text" at bounding box center [920, 125] width 199 height 21
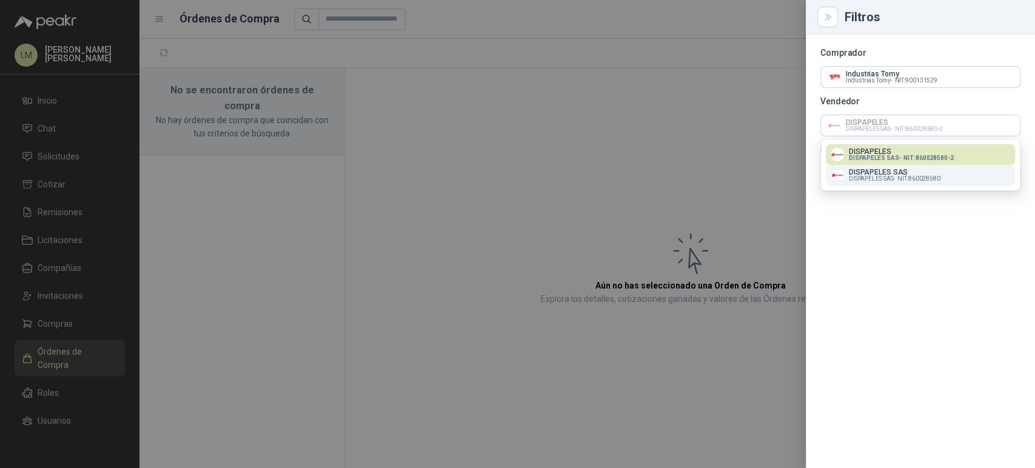
click at [886, 176] on span "DISPAPELES SAS -" at bounding box center [872, 179] width 46 height 6
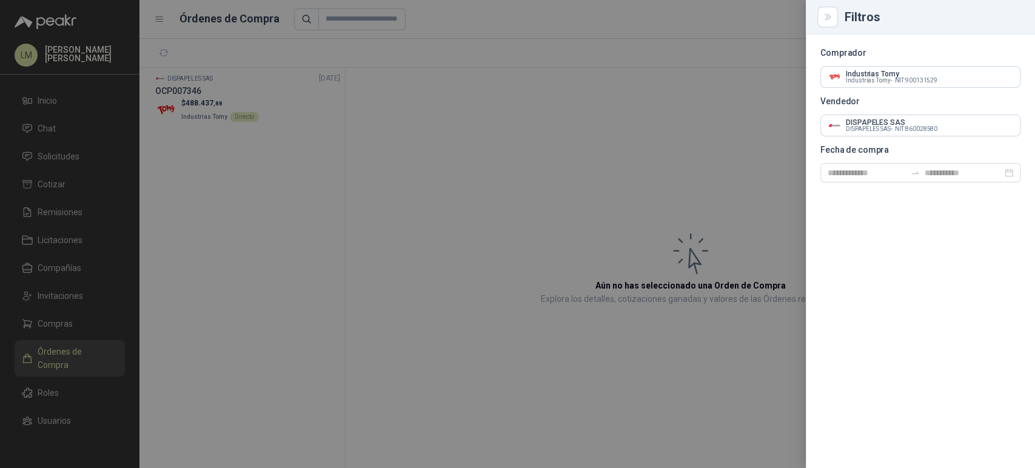
click at [466, 138] on div at bounding box center [517, 234] width 1035 height 468
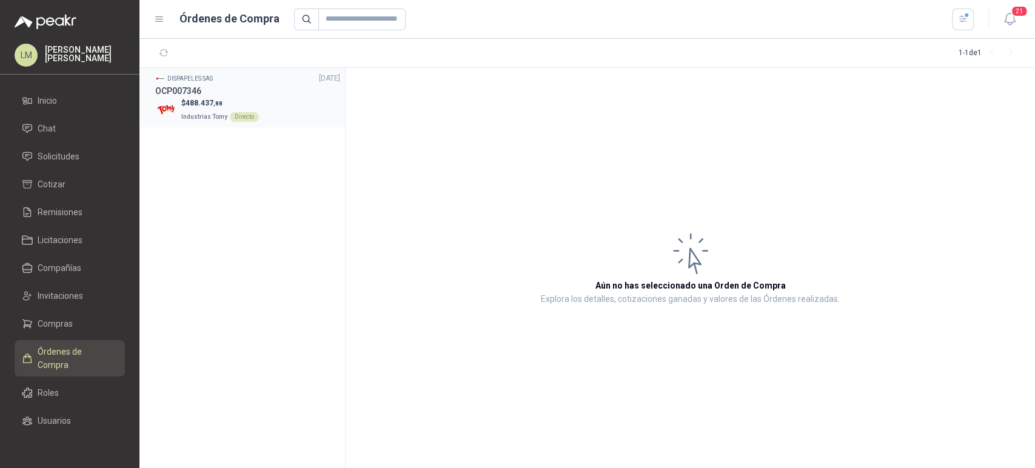
click at [220, 93] on div "OCP007346" at bounding box center [247, 90] width 185 height 13
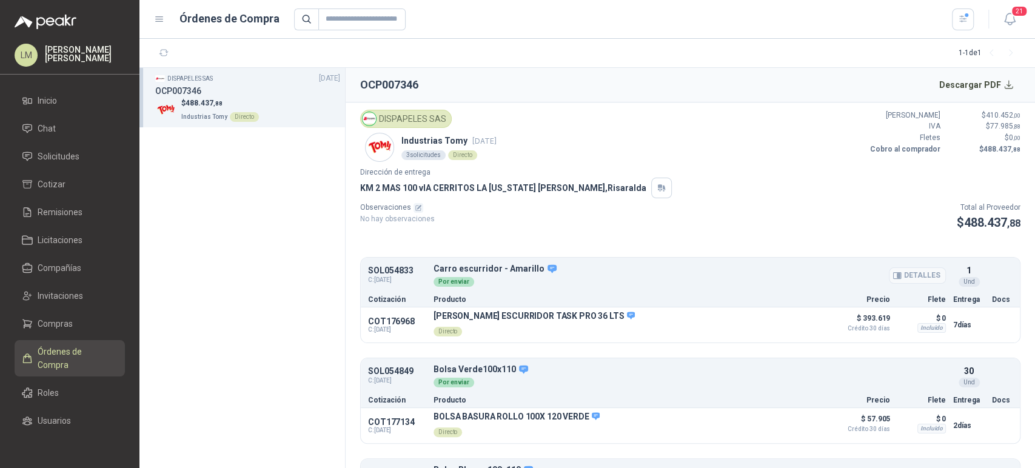
scroll to position [82, 0]
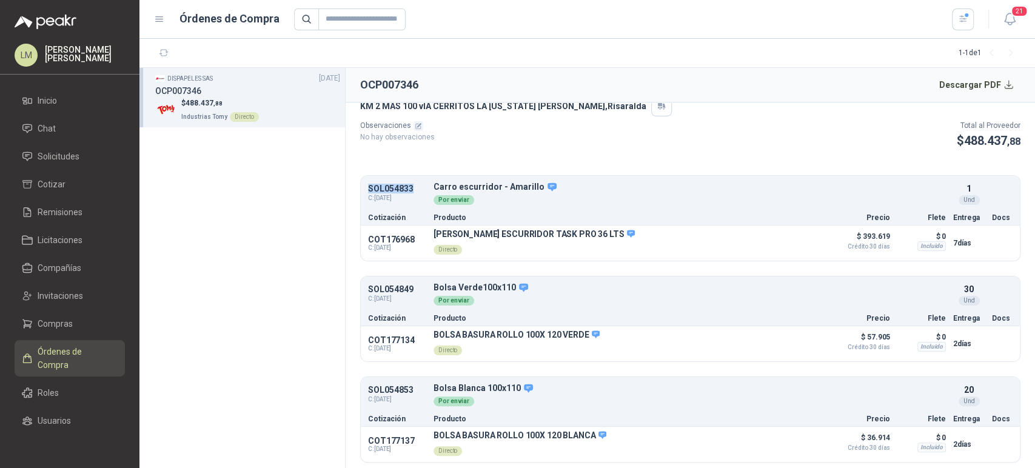
drag, startPoint x: 365, startPoint y: 187, endPoint x: 427, endPoint y: 188, distance: 62.5
click at [427, 188] on div "SOL054833 C: 04/09/2025 Carro escurridor - Amarillo Detalles Por enviar 1 Und" at bounding box center [690, 194] width 659 height 32
copy p "SOL054833"
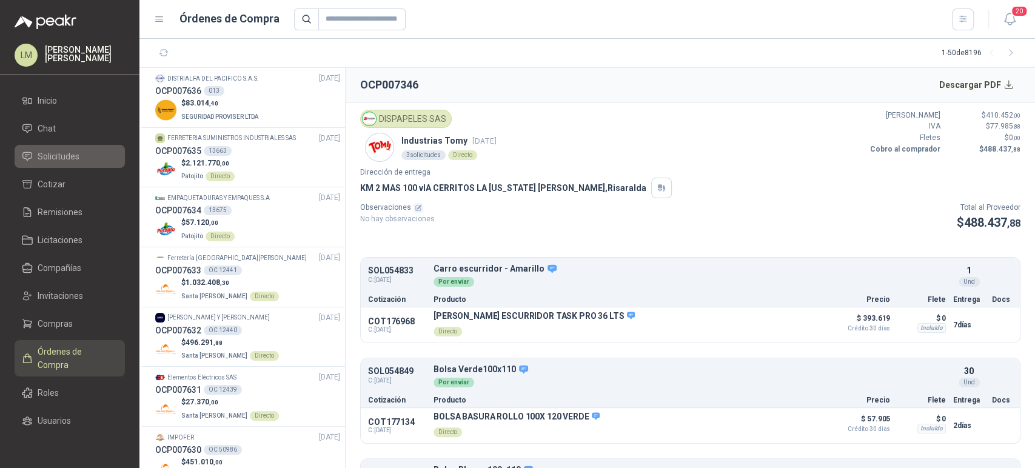
click at [75, 154] on span "Solicitudes" at bounding box center [59, 156] width 42 height 13
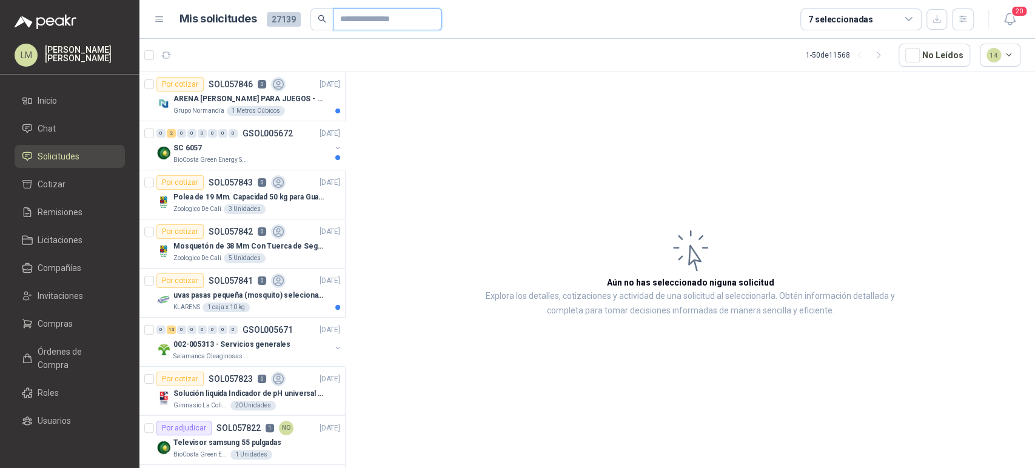
click at [378, 23] on input "text" at bounding box center [382, 19] width 85 height 21
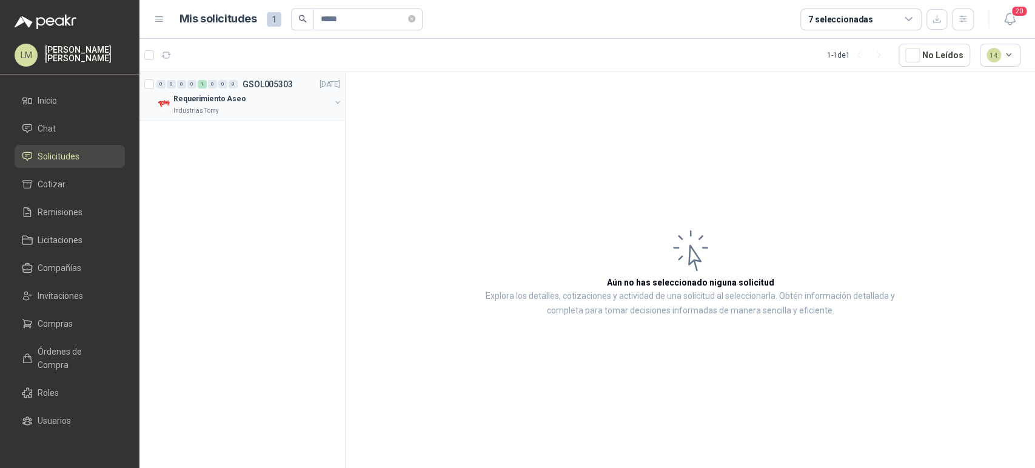
click at [333, 102] on button "button" at bounding box center [338, 103] width 10 height 10
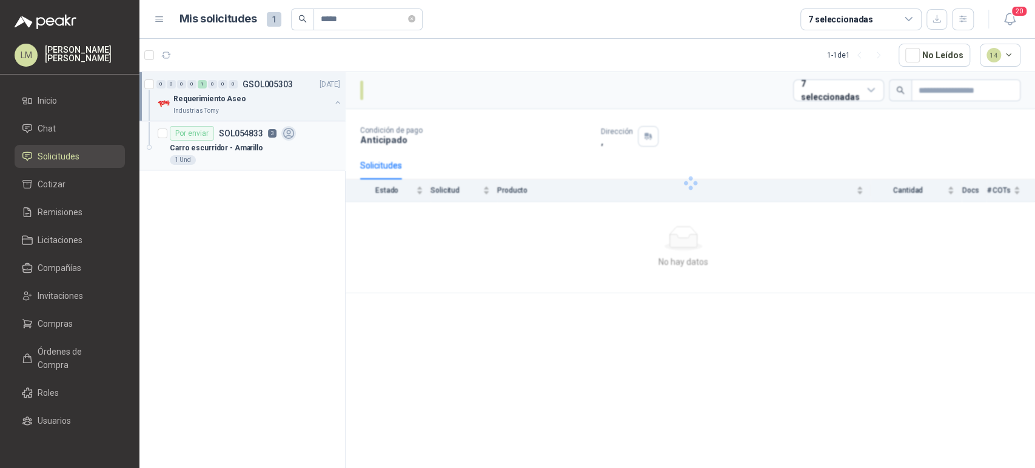
click at [236, 142] on p "Carro escurridor - Amarillo" at bounding box center [216, 148] width 93 height 12
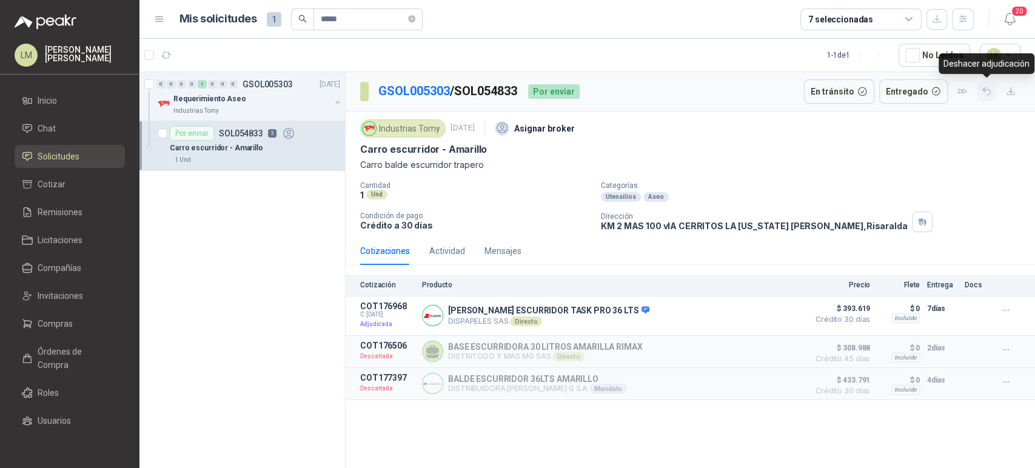
click at [986, 95] on icon "button" at bounding box center [986, 91] width 7 height 7
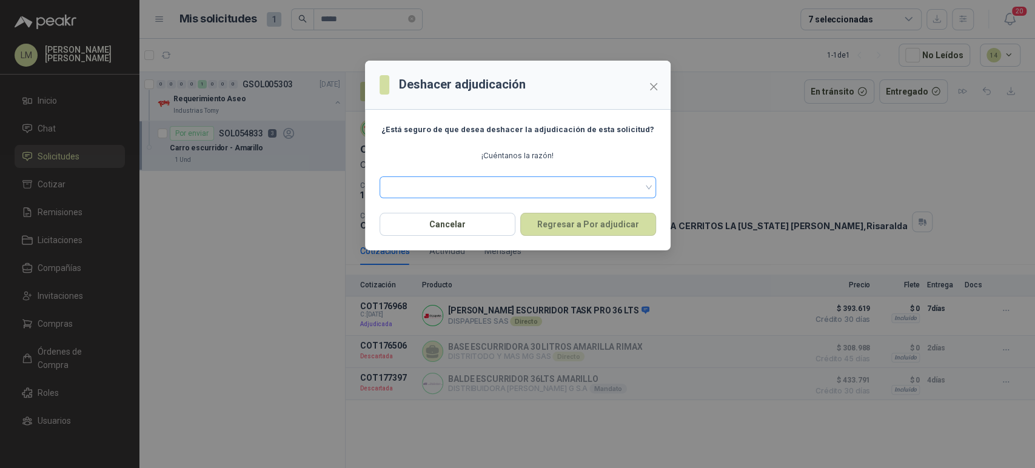
click at [563, 194] on span at bounding box center [518, 187] width 262 height 18
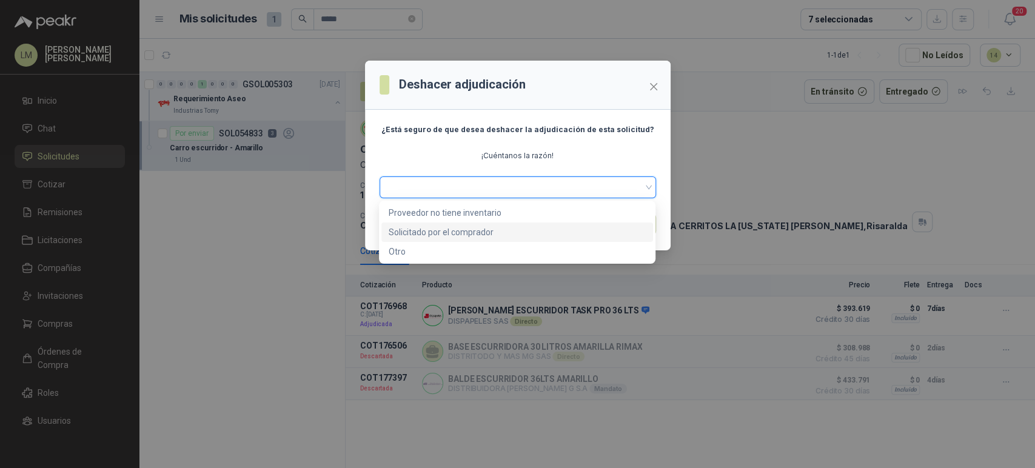
click at [462, 228] on div "Solicitado por el comprador" at bounding box center [517, 232] width 257 height 13
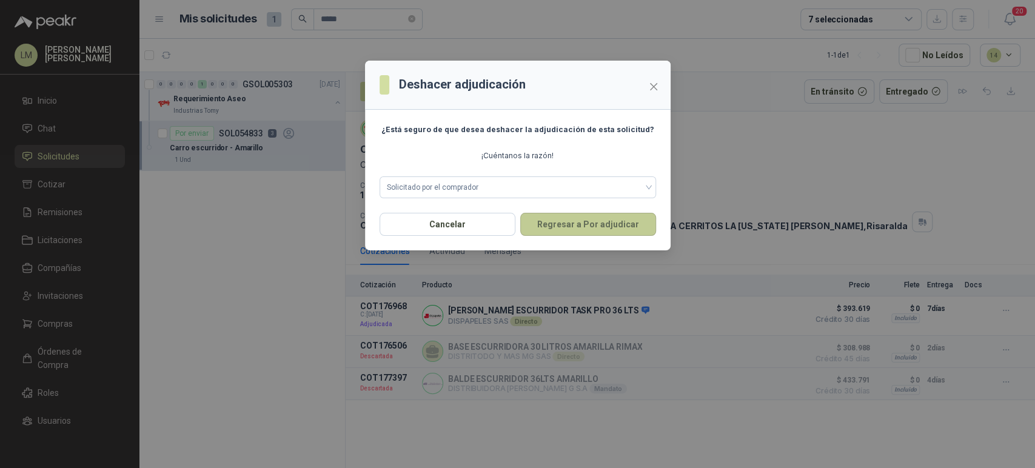
click at [573, 219] on button "Regresar a Por adjudicar" at bounding box center [588, 224] width 136 height 23
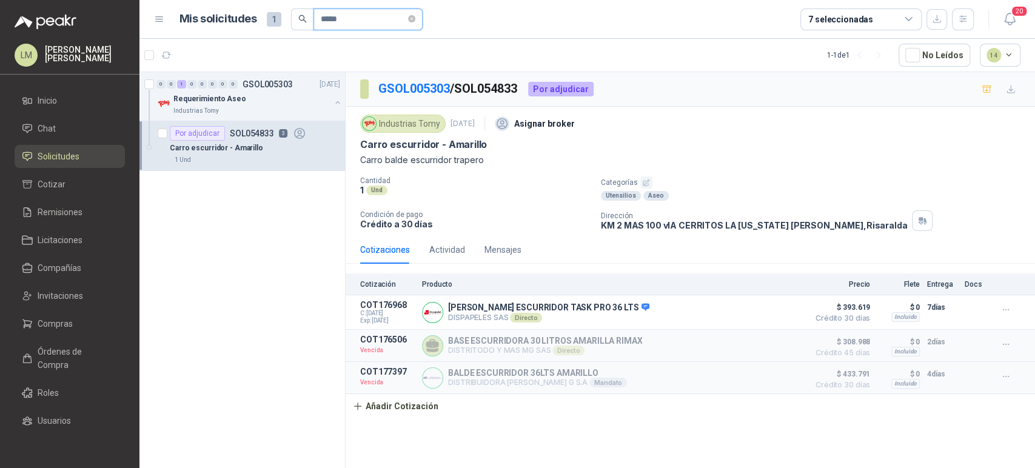
click at [349, 13] on input "*****" at bounding box center [363, 19] width 85 height 21
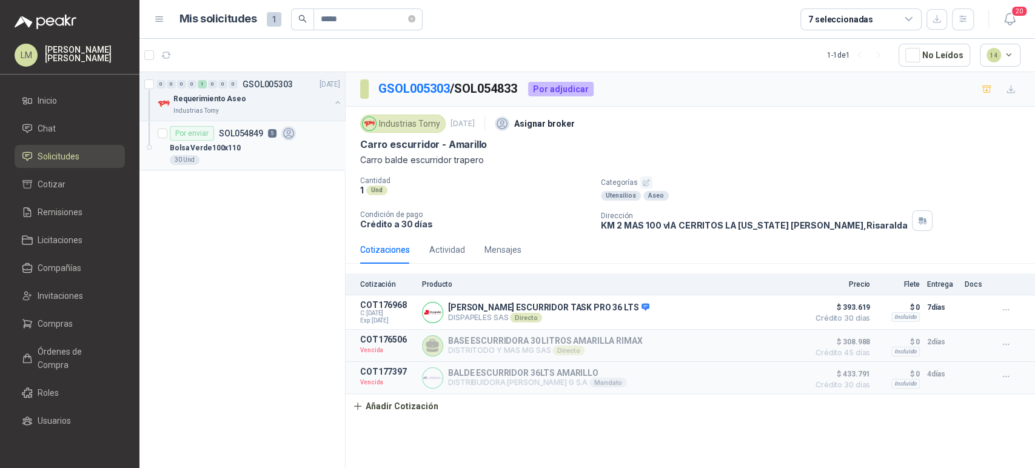
click at [235, 141] on div "Bolsa Verde100x110" at bounding box center [255, 148] width 170 height 15
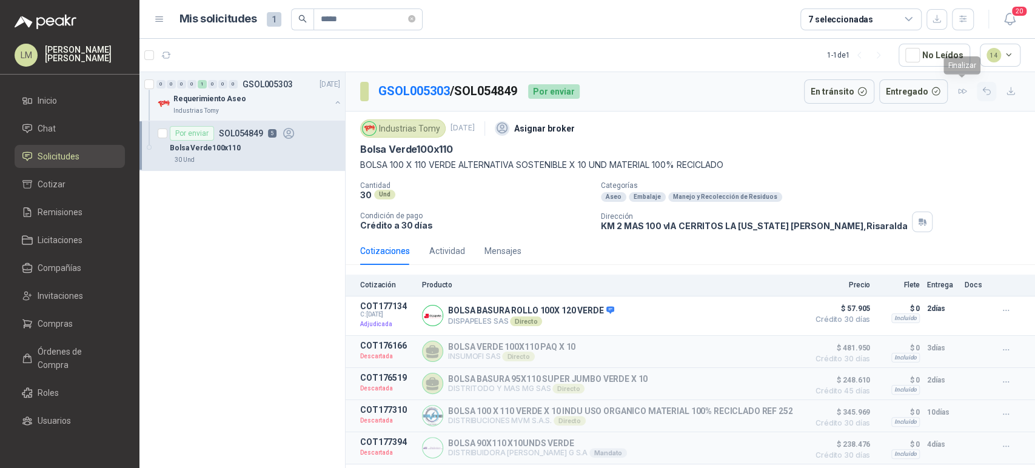
click at [987, 95] on icon "button" at bounding box center [986, 91] width 10 height 10
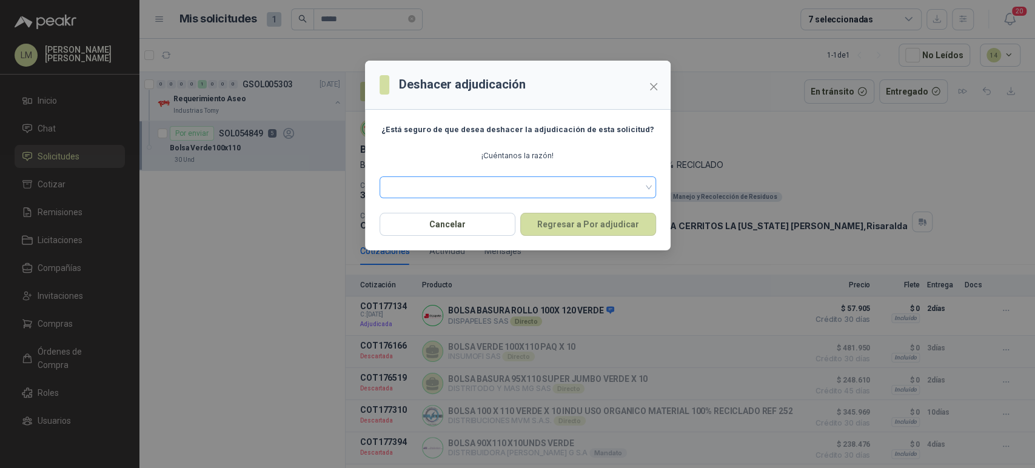
click at [556, 190] on span at bounding box center [518, 187] width 262 height 18
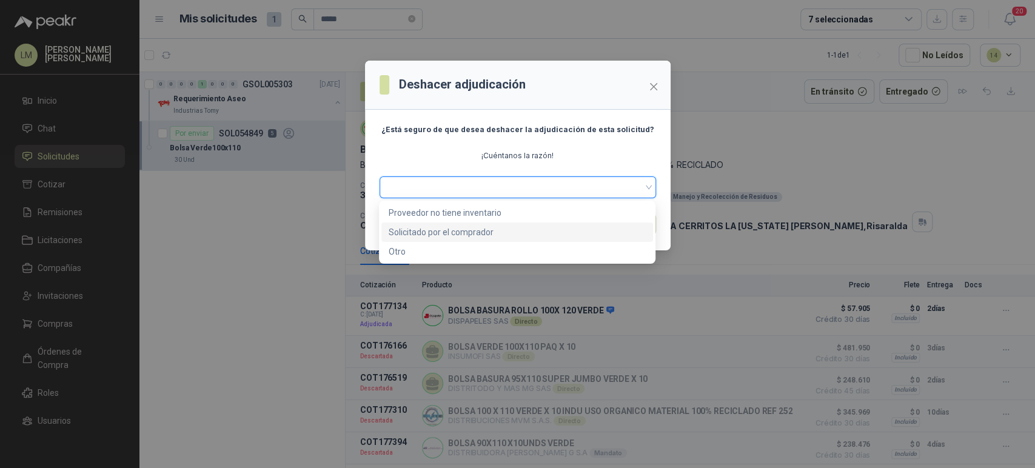
click at [449, 232] on div "Solicitado por el comprador" at bounding box center [517, 232] width 257 height 13
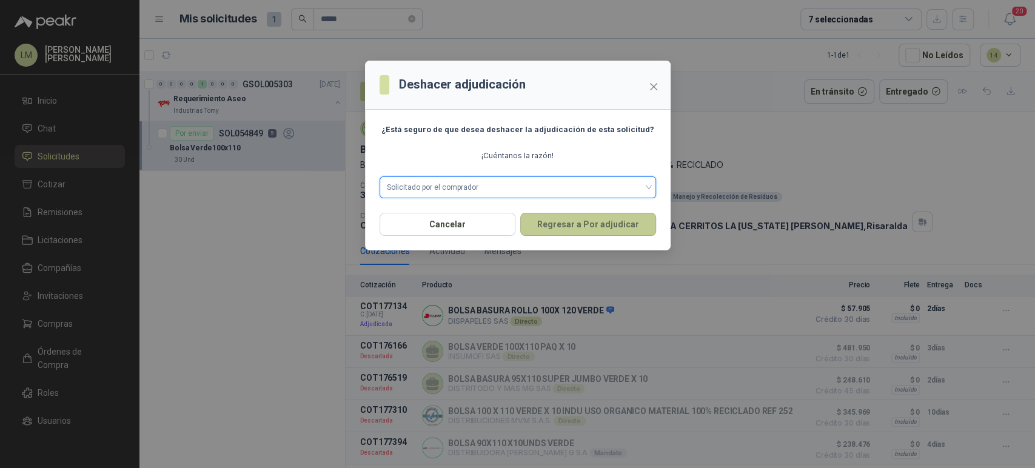
click at [567, 213] on button "Regresar a Por adjudicar" at bounding box center [588, 224] width 136 height 23
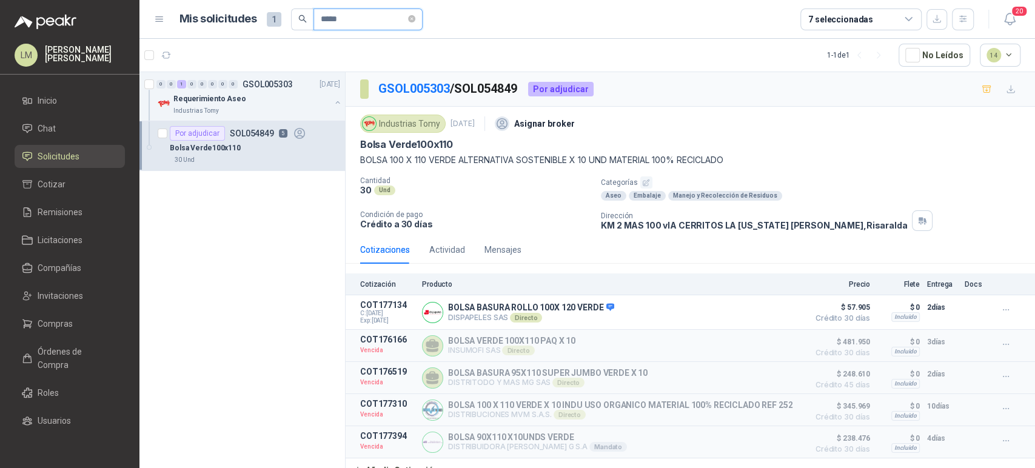
click at [345, 21] on input "*****" at bounding box center [363, 19] width 85 height 21
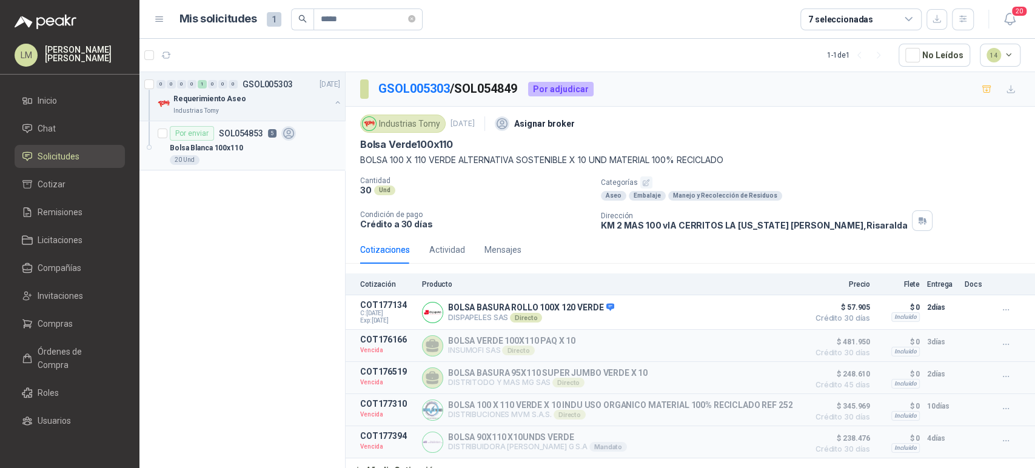
click at [238, 150] on p "Bolsa Blanca 100x110" at bounding box center [206, 148] width 73 height 12
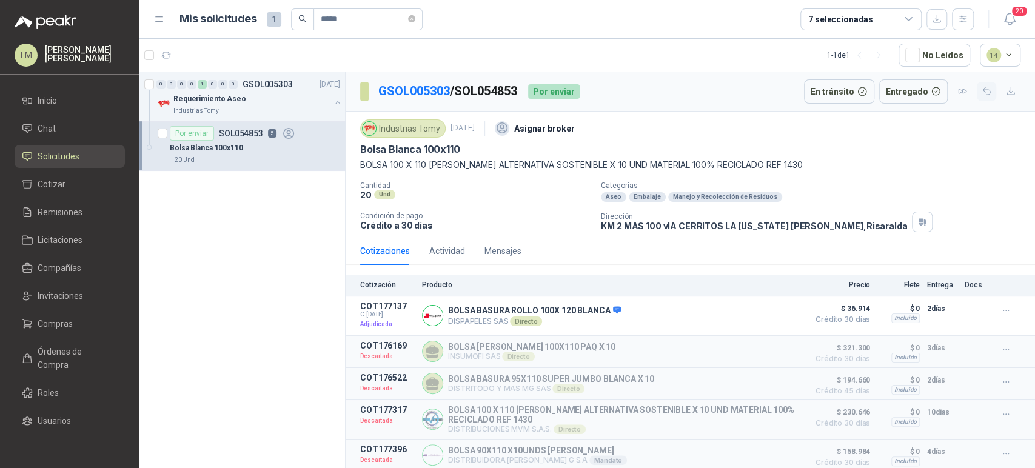
click at [981, 93] on icon "button" at bounding box center [986, 91] width 10 height 10
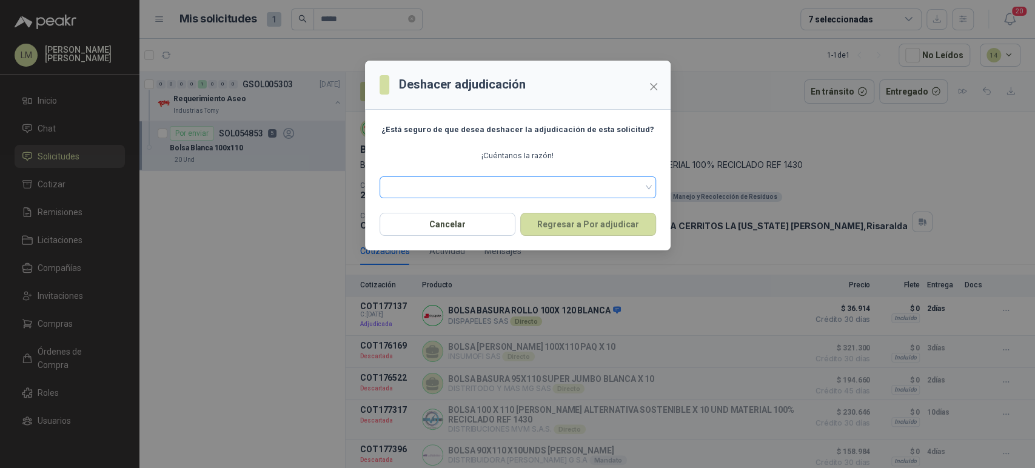
click at [592, 191] on span at bounding box center [518, 187] width 262 height 18
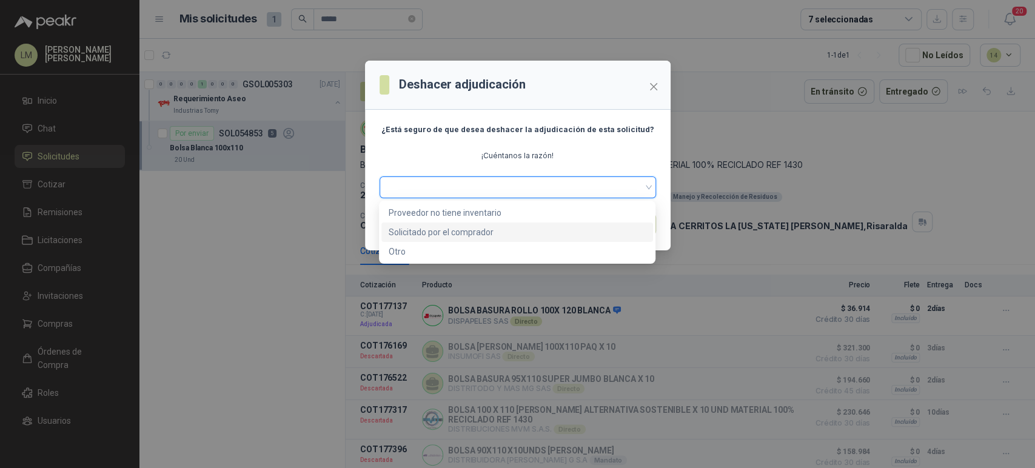
click at [425, 232] on div "Solicitado por el comprador" at bounding box center [517, 232] width 257 height 13
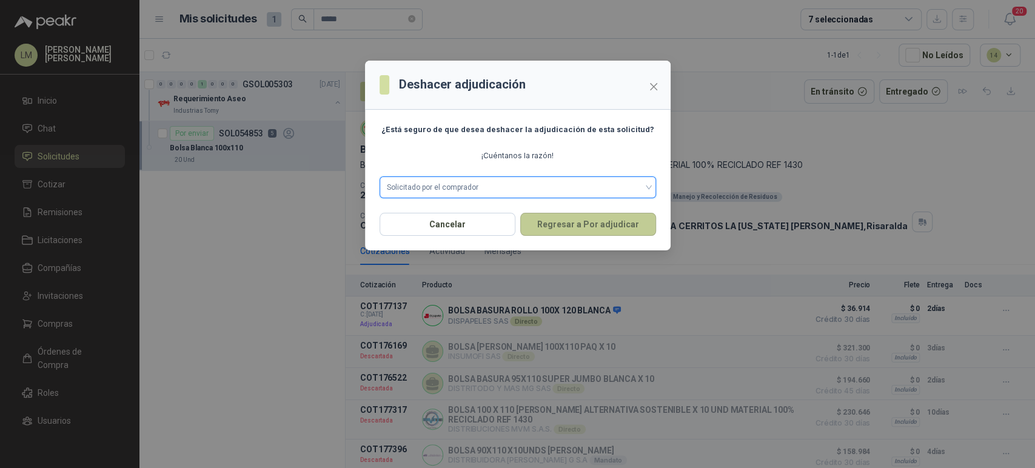
click at [572, 216] on button "Regresar a Por adjudicar" at bounding box center [588, 224] width 136 height 23
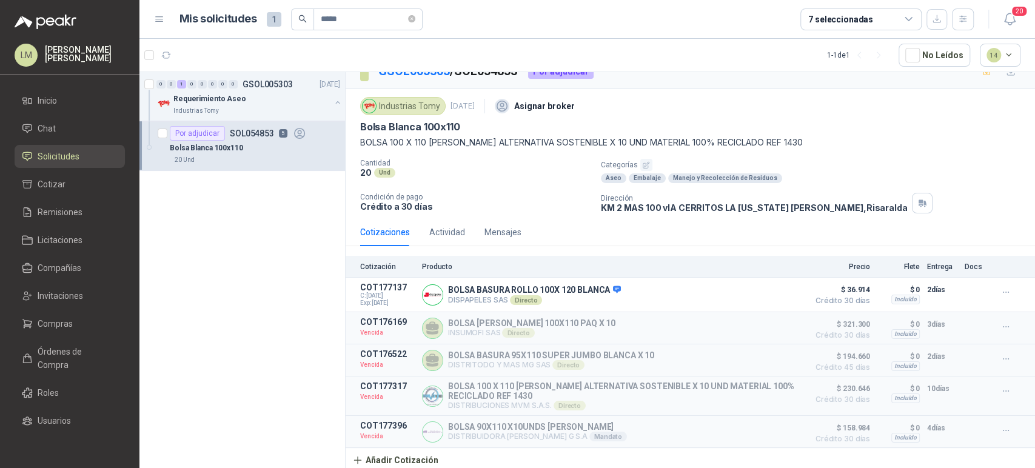
scroll to position [19, 0]
click at [352, 17] on input "*****" at bounding box center [363, 19] width 85 height 21
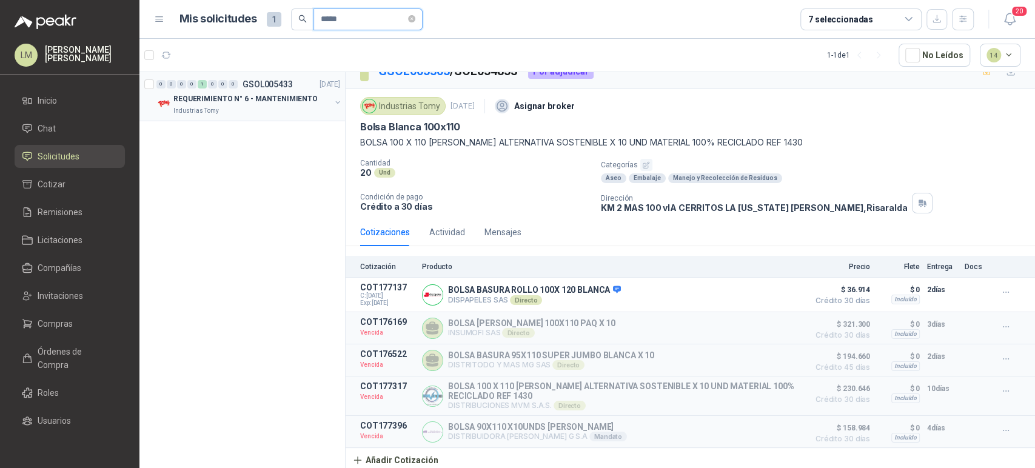
type input "*****"
click at [335, 101] on button "button" at bounding box center [338, 103] width 10 height 10
click at [265, 141] on div "Dedos empujadores" at bounding box center [255, 148] width 170 height 15
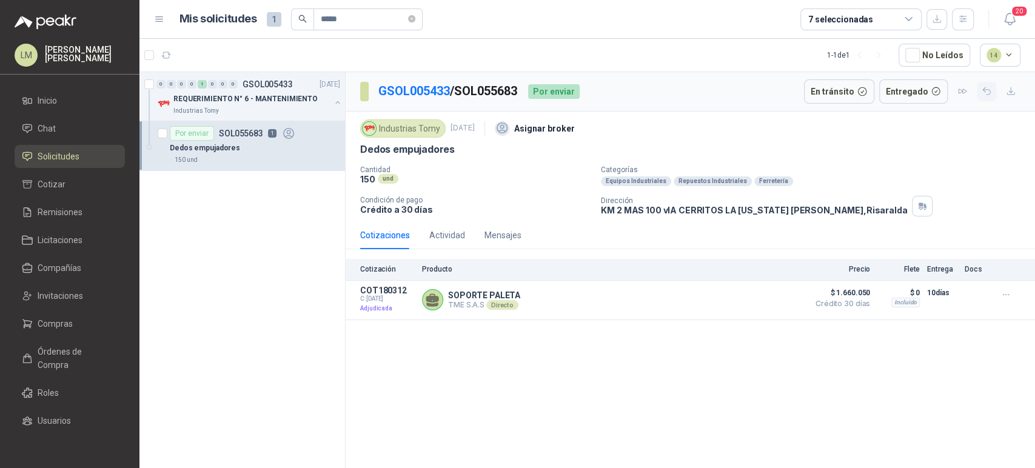
click at [986, 97] on button "button" at bounding box center [986, 91] width 19 height 19
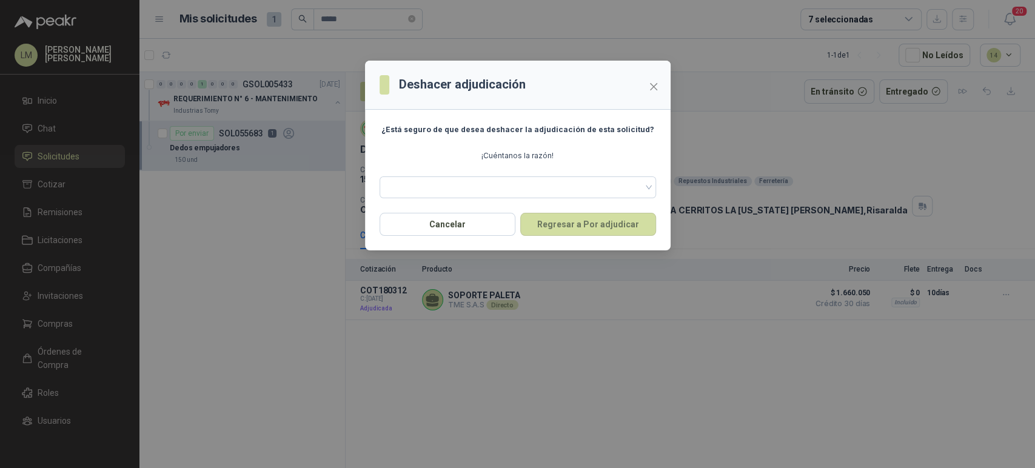
click at [458, 198] on section "¿Está seguro de que desea deshacer la adjudicación de esta solicitud? ¡Cuéntano…" at bounding box center [518, 161] width 306 height 103
click at [470, 189] on span at bounding box center [518, 187] width 262 height 18
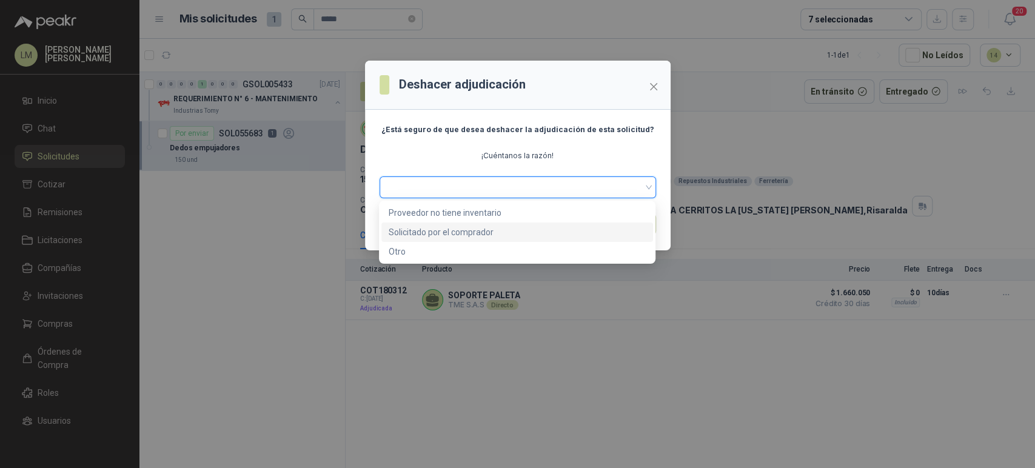
click at [473, 230] on div "Solicitado por el comprador" at bounding box center [517, 232] width 257 height 13
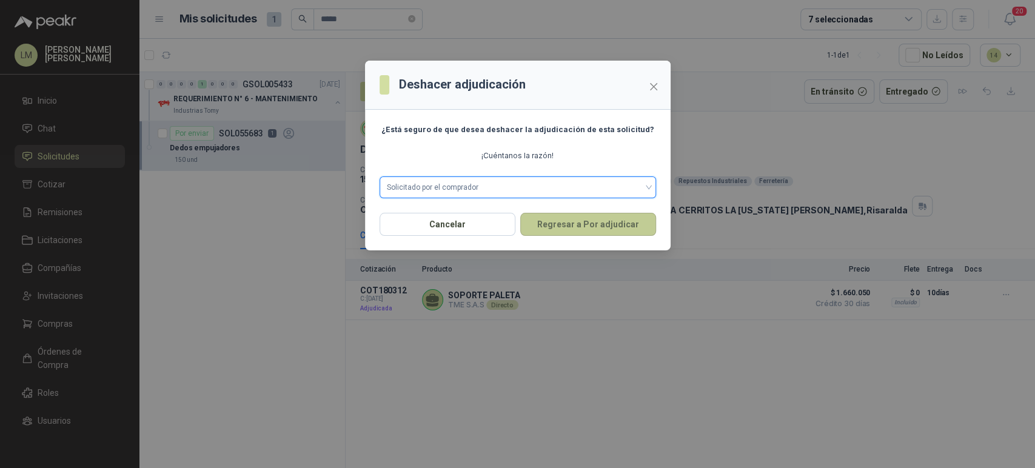
click at [570, 219] on button "Regresar a Por adjudicar" at bounding box center [588, 224] width 136 height 23
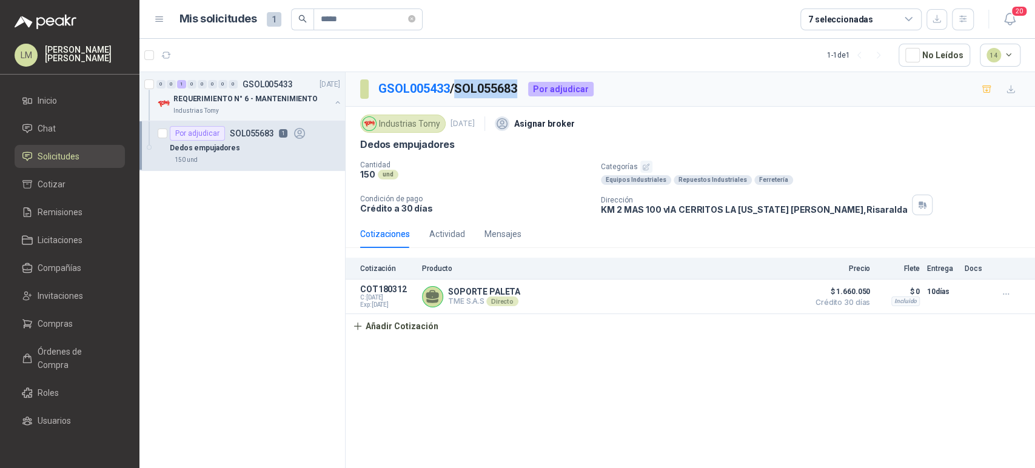
drag, startPoint x: 526, startPoint y: 90, endPoint x: 462, endPoint y: 95, distance: 63.8
click at [462, 95] on p "GSOL005433 / SOL055683" at bounding box center [448, 88] width 140 height 19
copy p "SOL055683"
click at [40, 319] on span "Compras" at bounding box center [55, 323] width 35 height 13
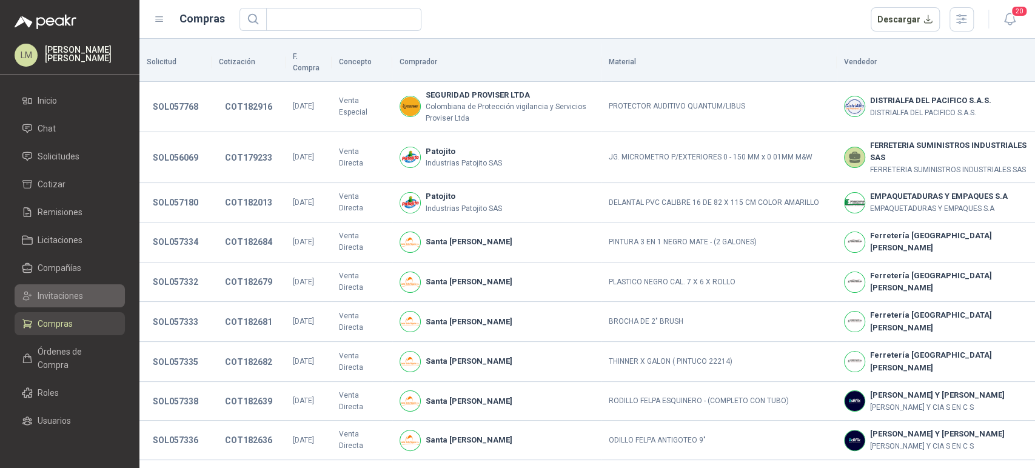
click at [50, 284] on link "Invitaciones" at bounding box center [70, 295] width 110 height 23
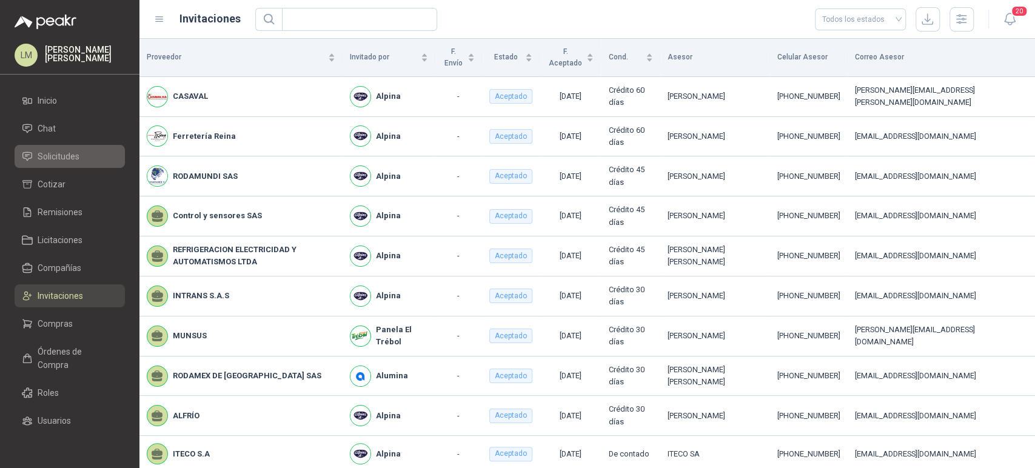
click at [75, 161] on span "Solicitudes" at bounding box center [59, 156] width 42 height 13
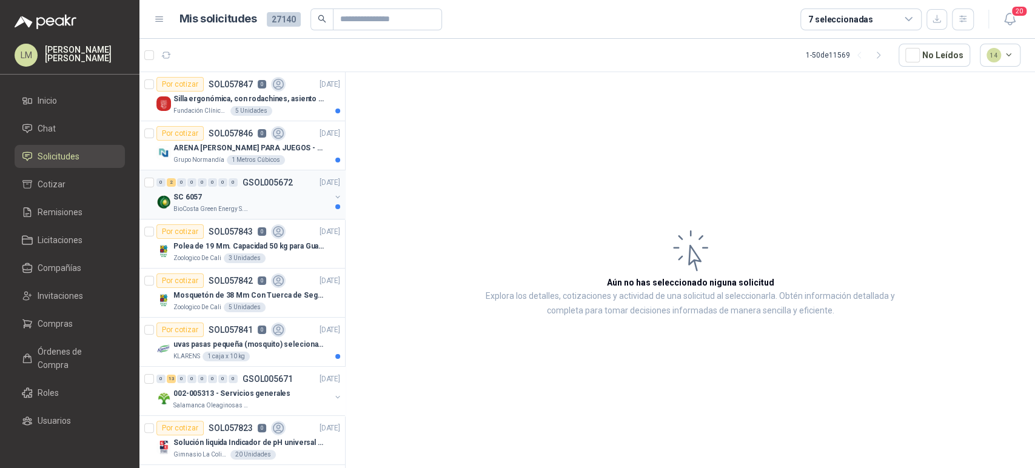
click at [224, 210] on p "BioCosta Green Energy S.A.S" at bounding box center [211, 209] width 76 height 10
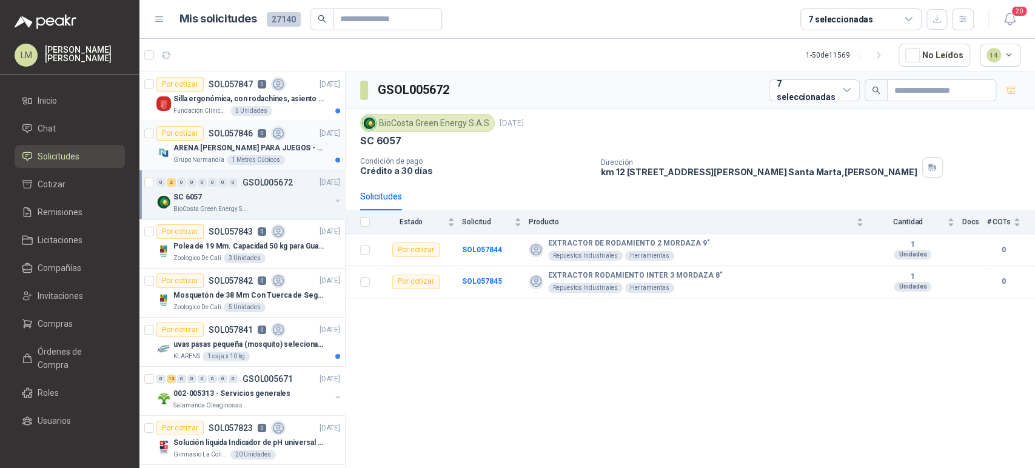
click at [241, 138] on div "Por cotizar SOL057846 0" at bounding box center [220, 133] width 129 height 15
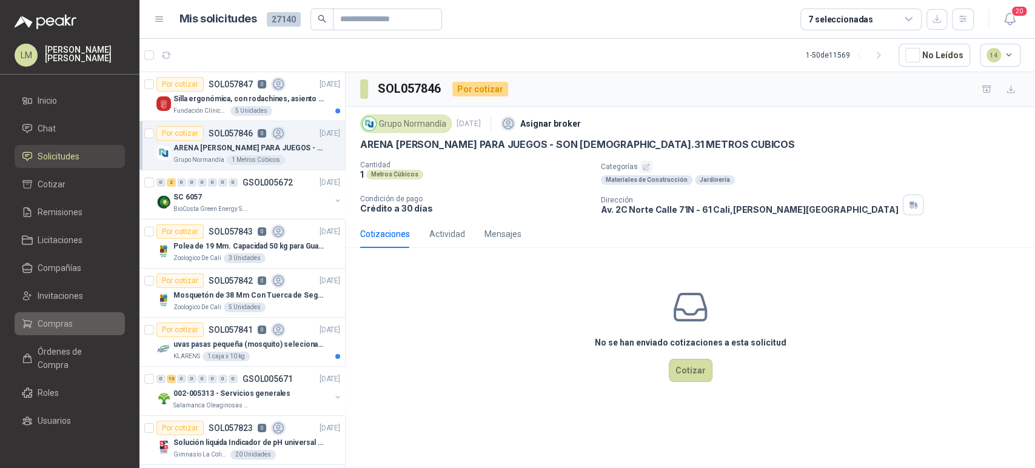
click at [53, 321] on span "Compras" at bounding box center [55, 323] width 35 height 13
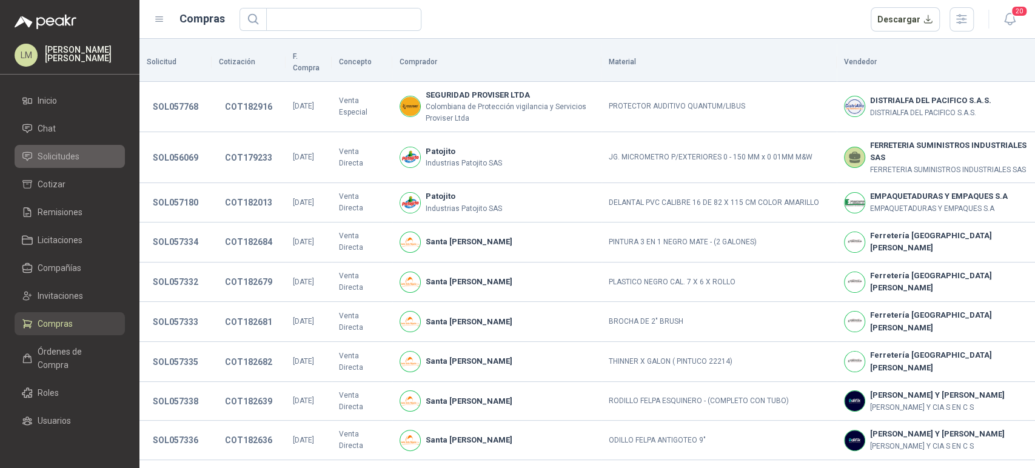
click at [60, 158] on span "Solicitudes" at bounding box center [59, 156] width 42 height 13
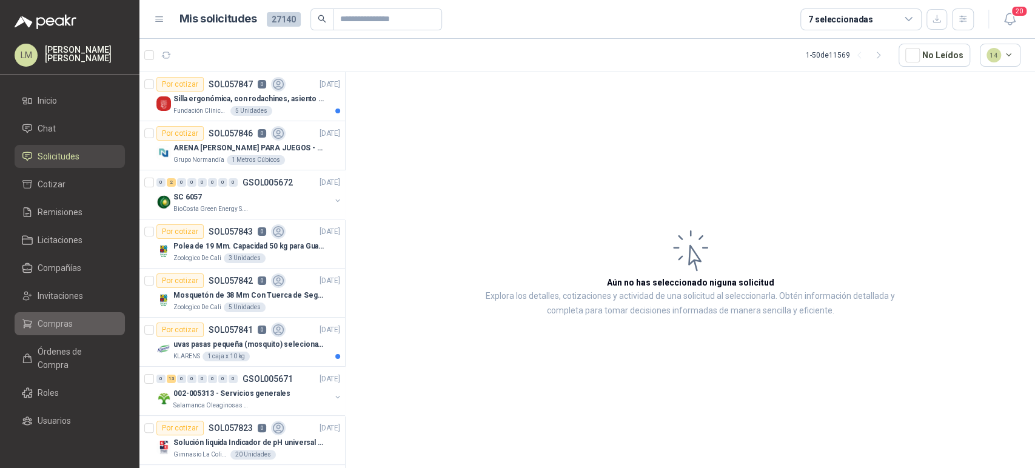
click at [39, 326] on span "Compras" at bounding box center [55, 323] width 35 height 13
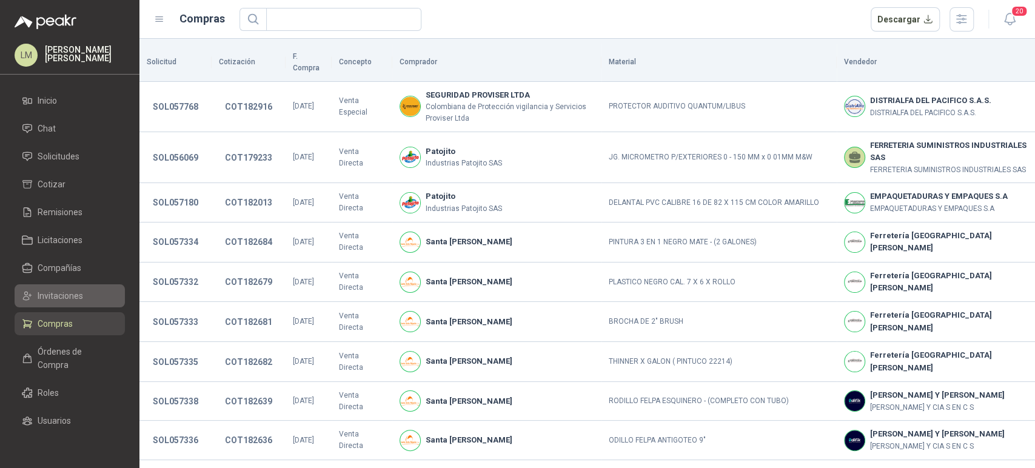
click at [49, 299] on span "Invitaciones" at bounding box center [60, 295] width 45 height 13
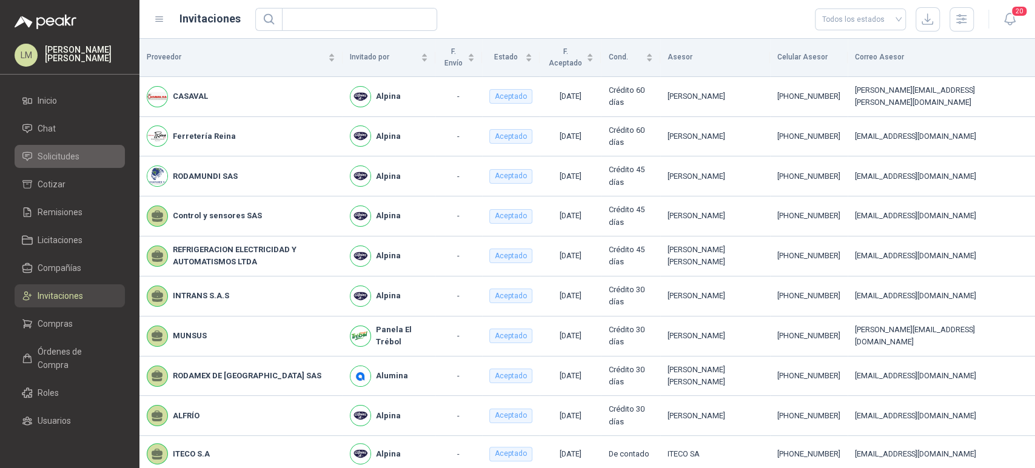
click at [68, 154] on span "Solicitudes" at bounding box center [59, 156] width 42 height 13
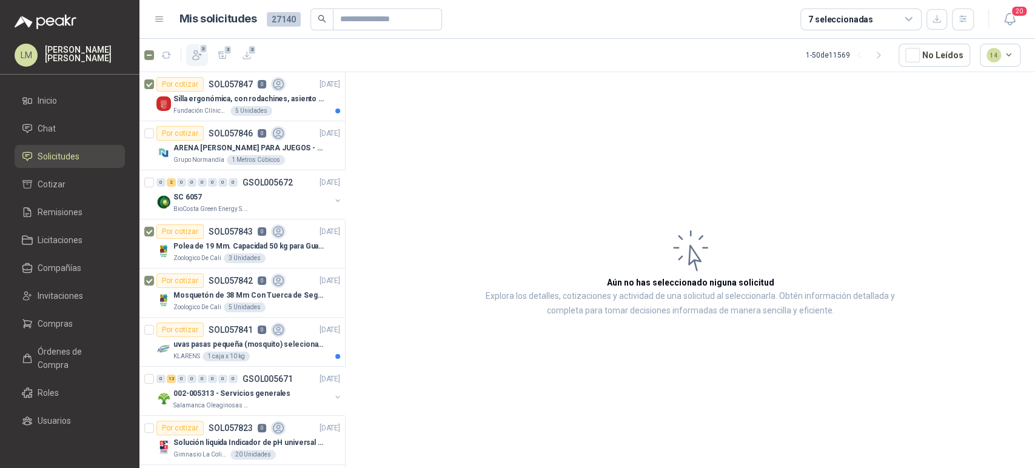
click at [197, 56] on icon "button" at bounding box center [197, 55] width 12 height 12
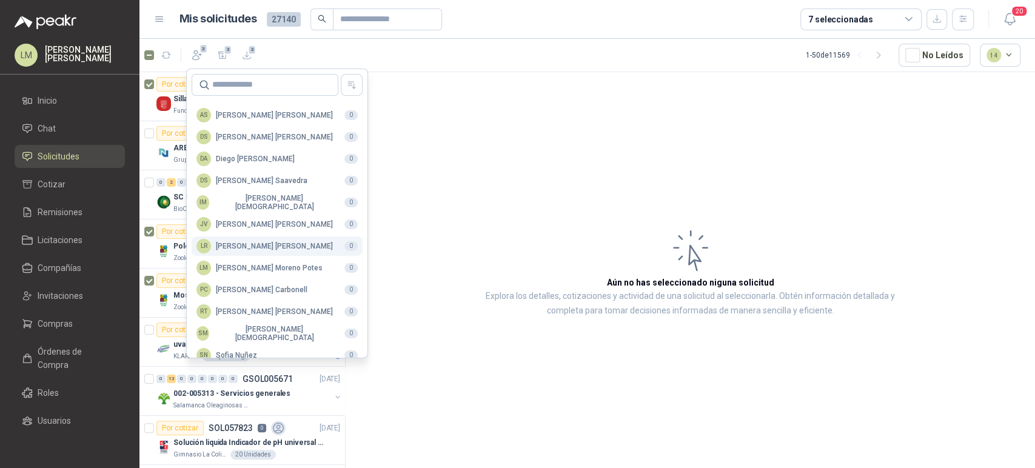
scroll to position [295, 0]
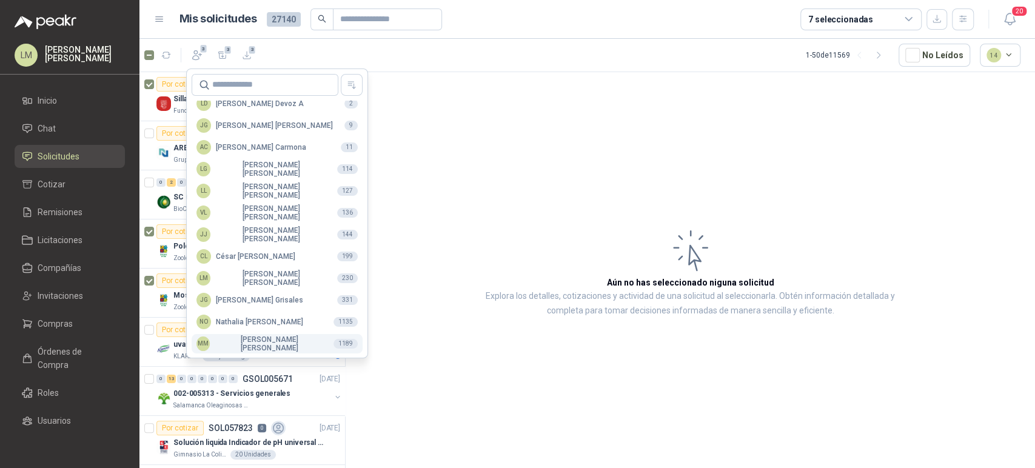
click at [235, 344] on div "MM Mauricio Martinez" at bounding box center [259, 343] width 127 height 17
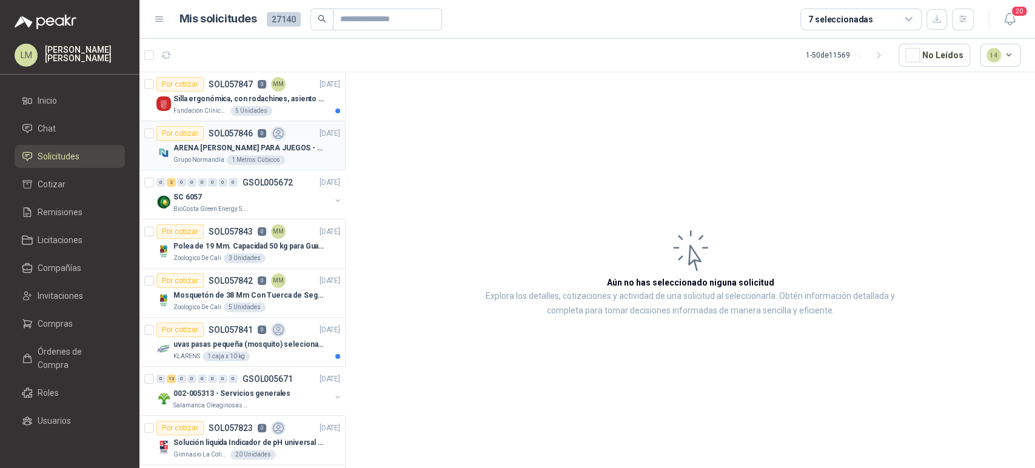
click at [215, 161] on p "Grupo Normandía" at bounding box center [198, 160] width 51 height 10
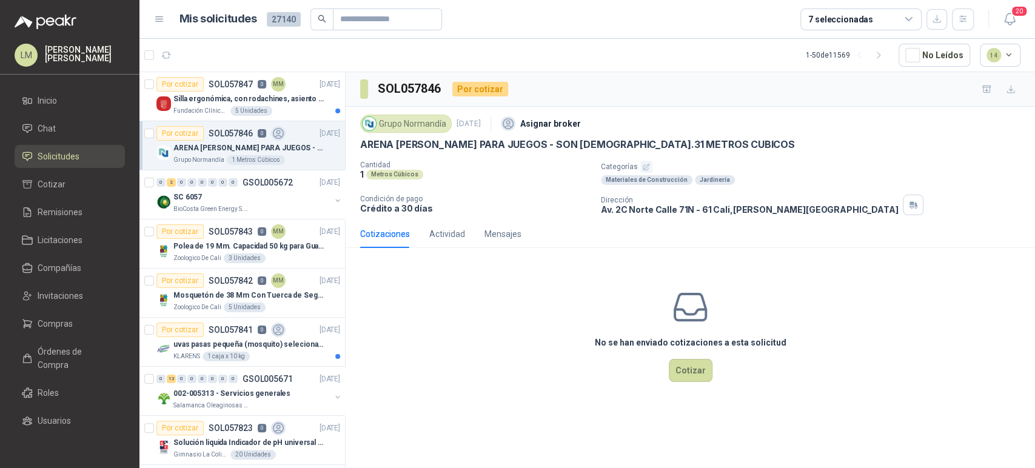
click at [649, 171] on button "button" at bounding box center [646, 167] width 12 height 12
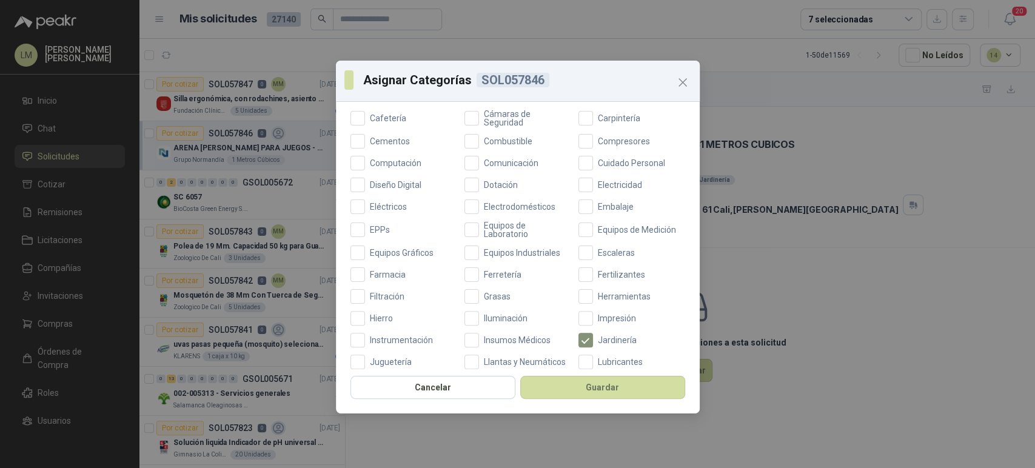
scroll to position [221, 0]
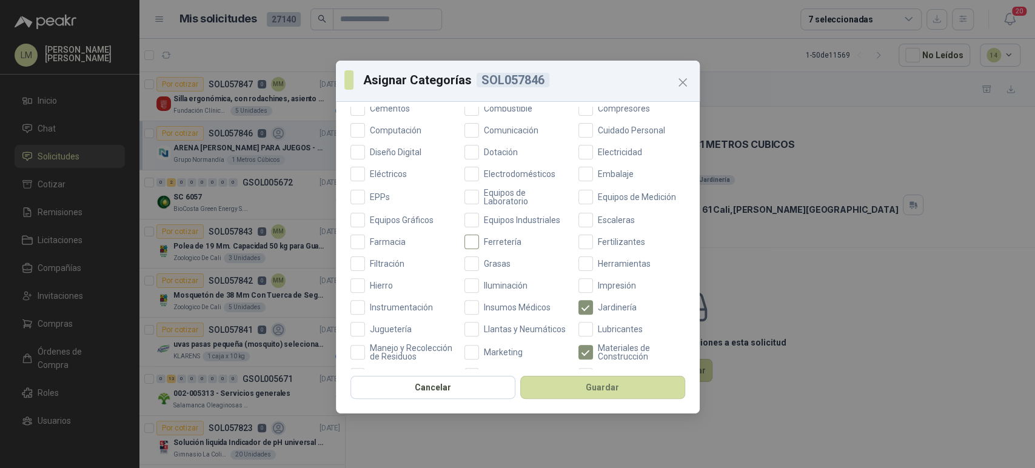
click at [480, 241] on span "Ferretería" at bounding box center [502, 242] width 47 height 8
click at [597, 383] on button "Guardar" at bounding box center [602, 387] width 165 height 23
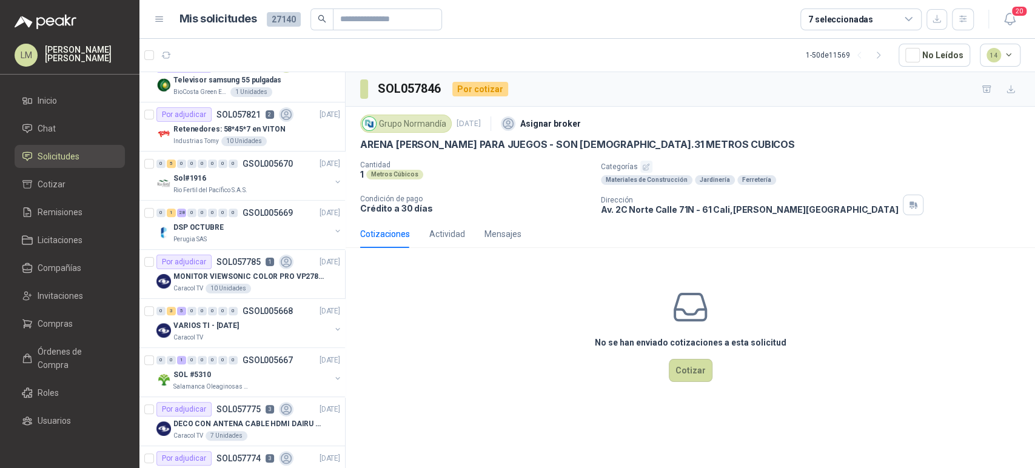
scroll to position [412, 0]
click at [988, 50] on button "14" at bounding box center [1000, 55] width 41 height 23
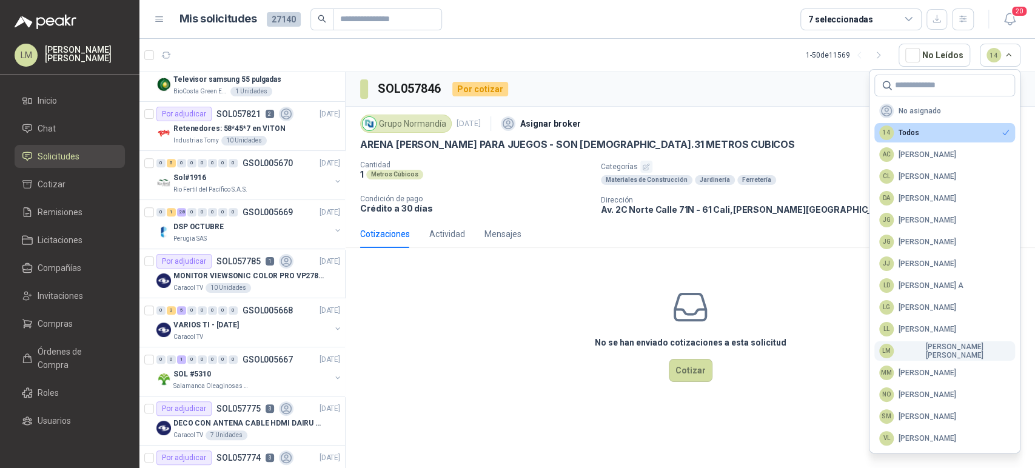
click at [909, 345] on div "LM Luis Miguel Martinez" at bounding box center [944, 351] width 131 height 17
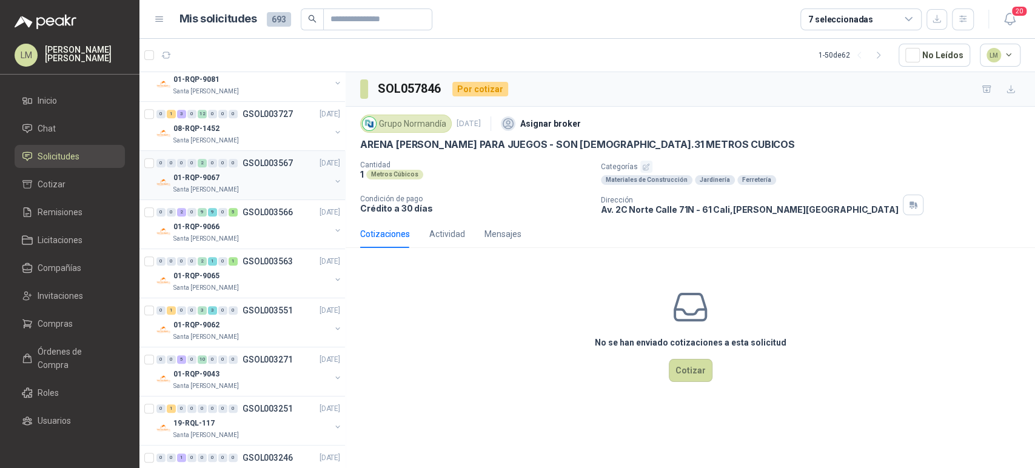
scroll to position [0, 0]
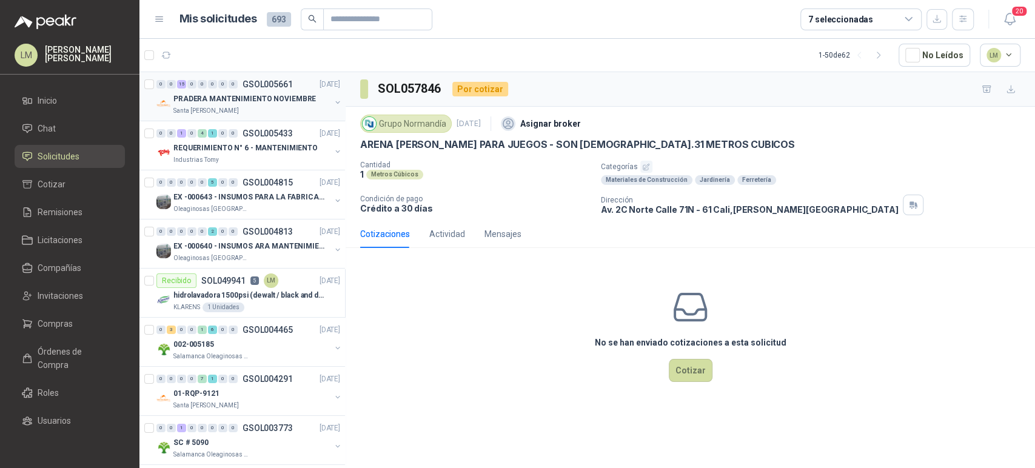
click at [333, 102] on button "button" at bounding box center [338, 103] width 10 height 10
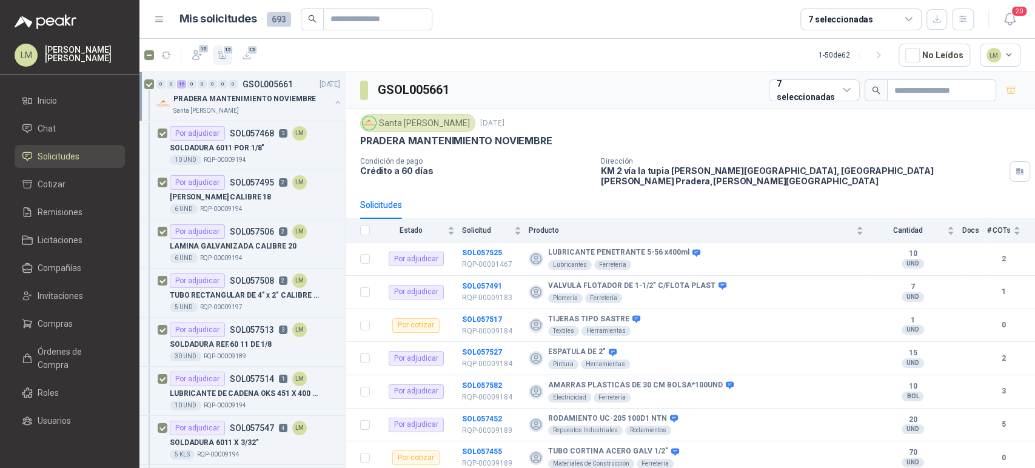
click at [222, 59] on icon "button" at bounding box center [223, 55] width 10 height 10
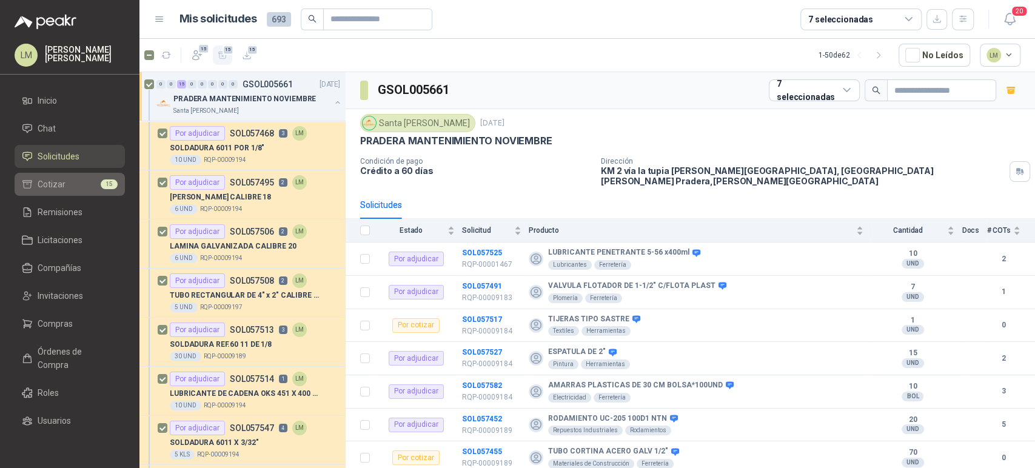
click at [63, 181] on span "Cotizar" at bounding box center [52, 184] width 28 height 13
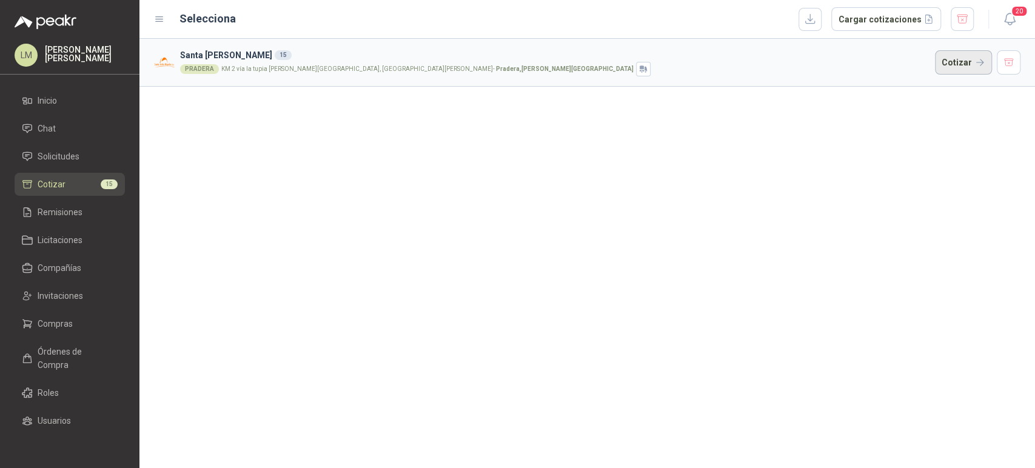
click at [947, 61] on button "Cotizar" at bounding box center [963, 62] width 57 height 24
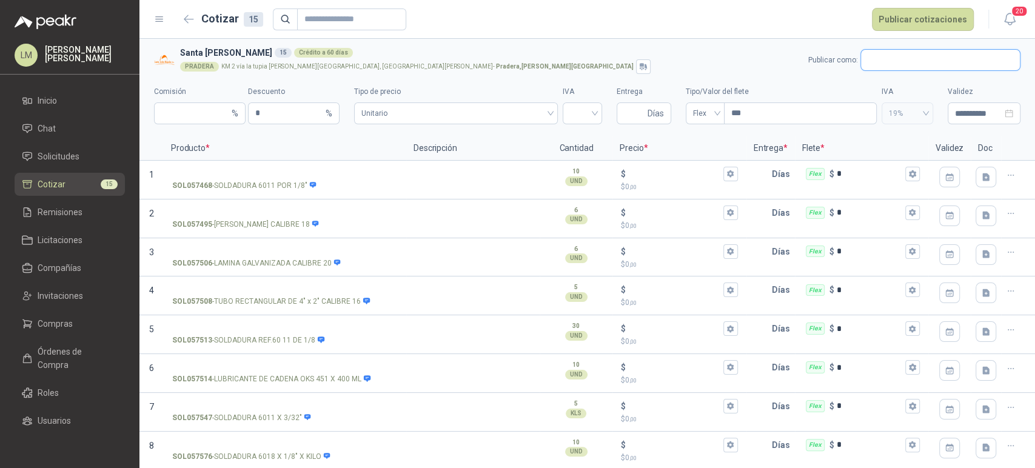
click at [914, 59] on input "text" at bounding box center [940, 60] width 159 height 21
type input "******"
click at [874, 90] on div "Agofer NIT : 800216499" at bounding box center [930, 88] width 141 height 13
type input "*"
type input "**********"
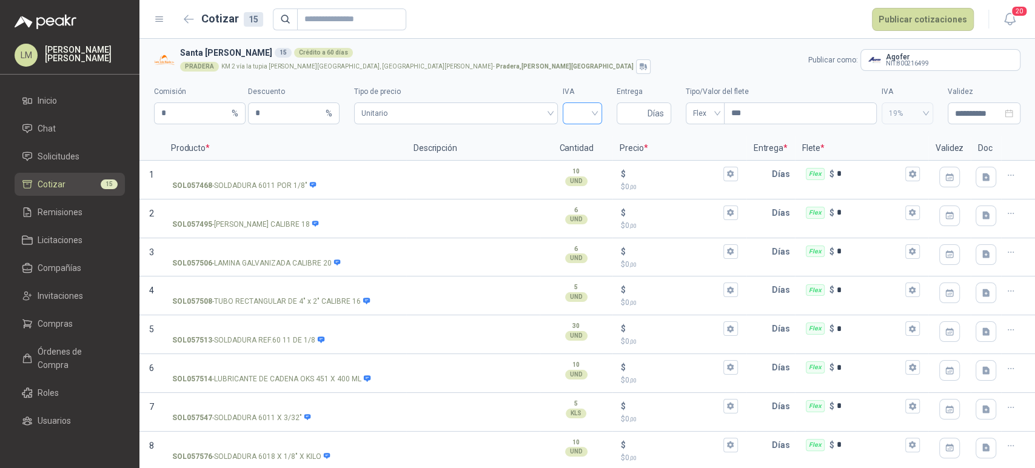
click at [573, 113] on input "search" at bounding box center [582, 112] width 25 height 18
click at [576, 145] on div "19%" at bounding box center [575, 138] width 35 height 19
click at [627, 113] on input "Entrega" at bounding box center [634, 113] width 21 height 21
type input "*"
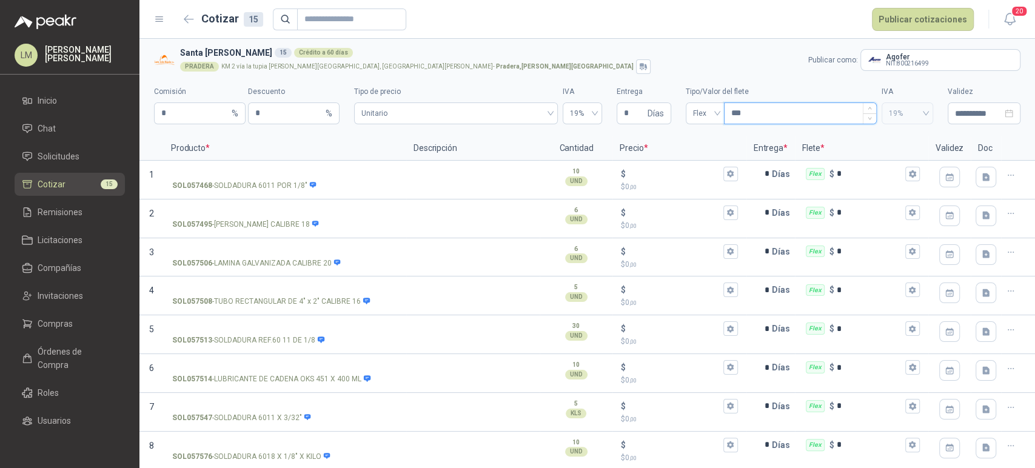
click at [773, 115] on input "***" at bounding box center [800, 113] width 152 height 21
type input "****"
type input "*********"
click at [262, 176] on input "SOL057468 - SOLDADURA 6011 POR 1/8"" at bounding box center [285, 174] width 226 height 9
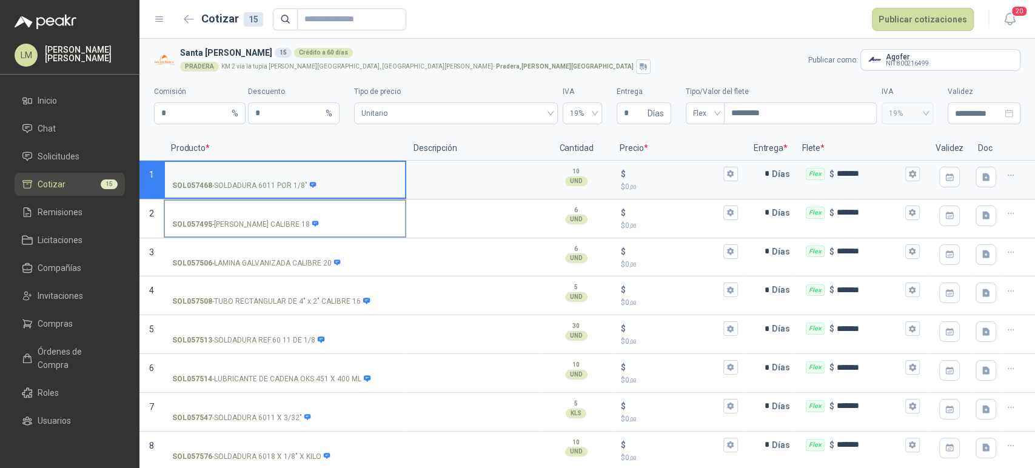
click at [301, 209] on input "SOL057495 - LAMINA GALVANIZADA CALIBRE 18" at bounding box center [285, 213] width 226 height 9
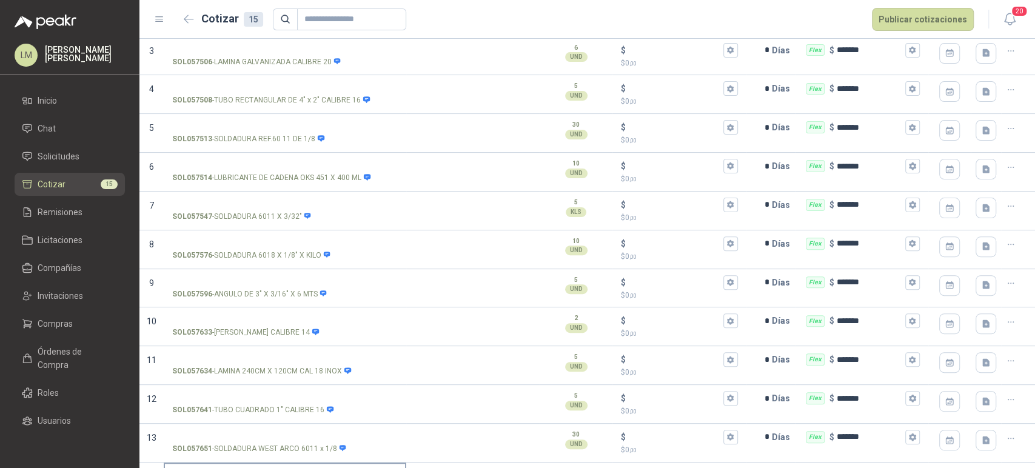
scroll to position [272, 0]
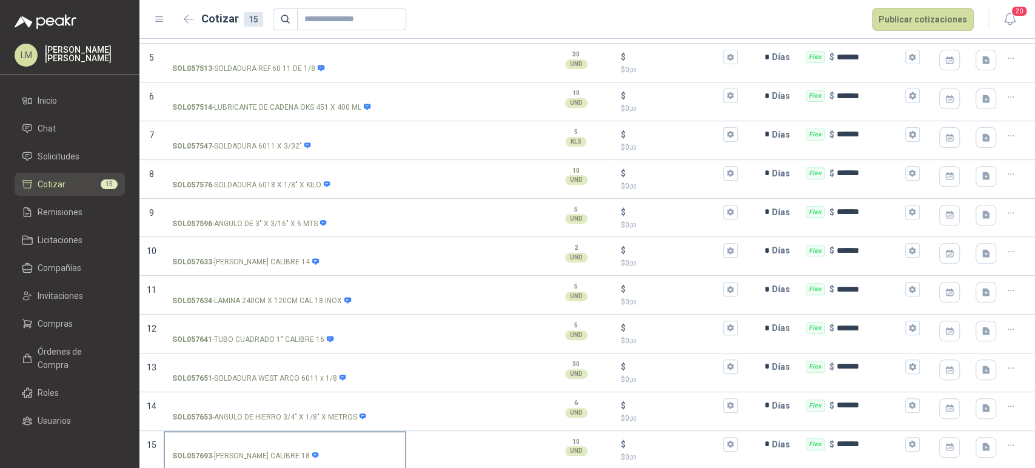
click at [201, 433] on label "SOL057693 - LAMINA GALVANIZADA CALIBRE 18" at bounding box center [285, 449] width 240 height 35
click at [201, 440] on input "SOL057693 - LAMINA GALVANIZADA CALIBRE 18" at bounding box center [285, 444] width 226 height 9
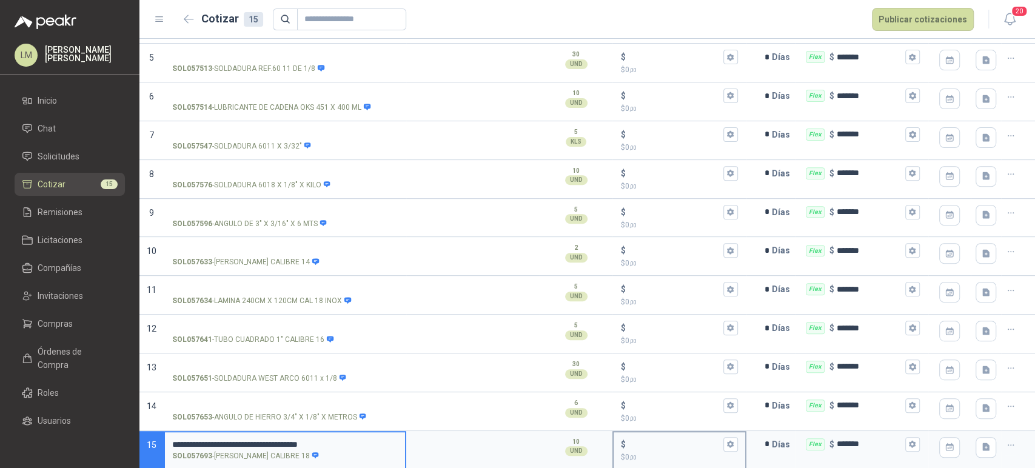
click at [635, 444] on input "$ $ 0 ,00" at bounding box center [674, 443] width 92 height 9
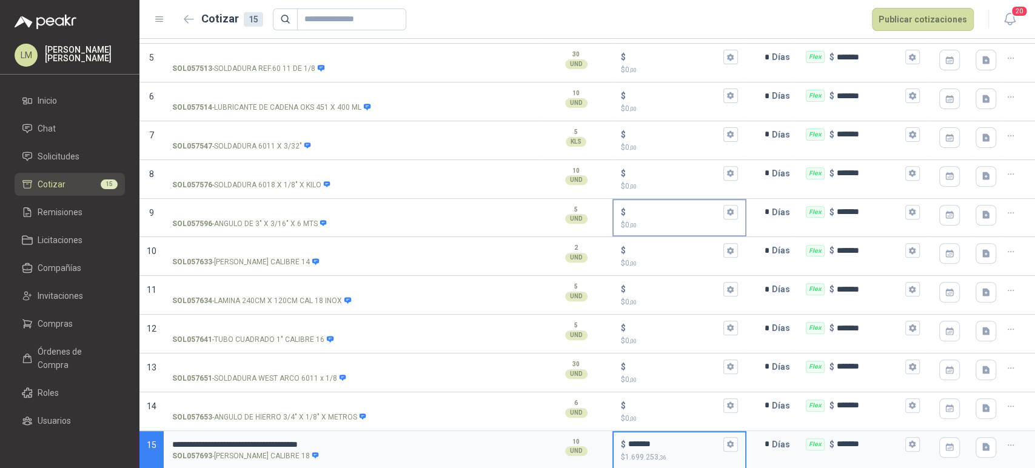
type input "*******"
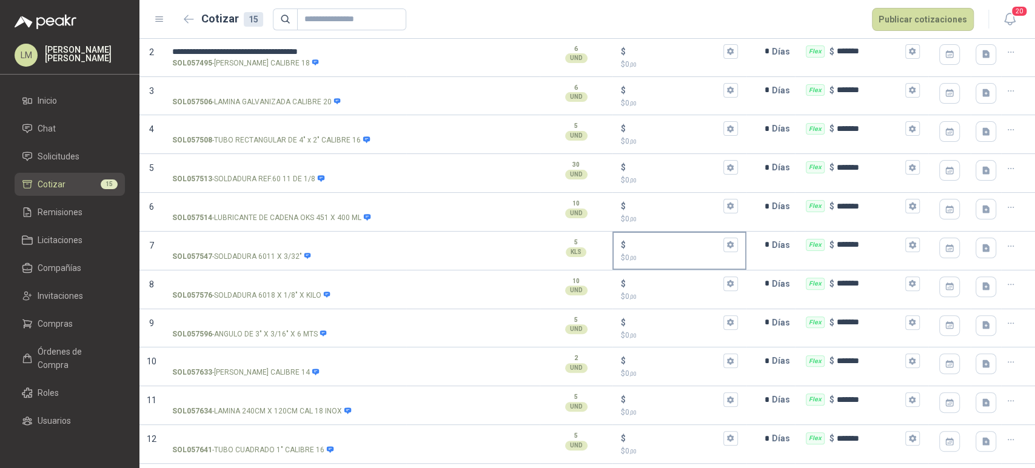
scroll to position [158, 0]
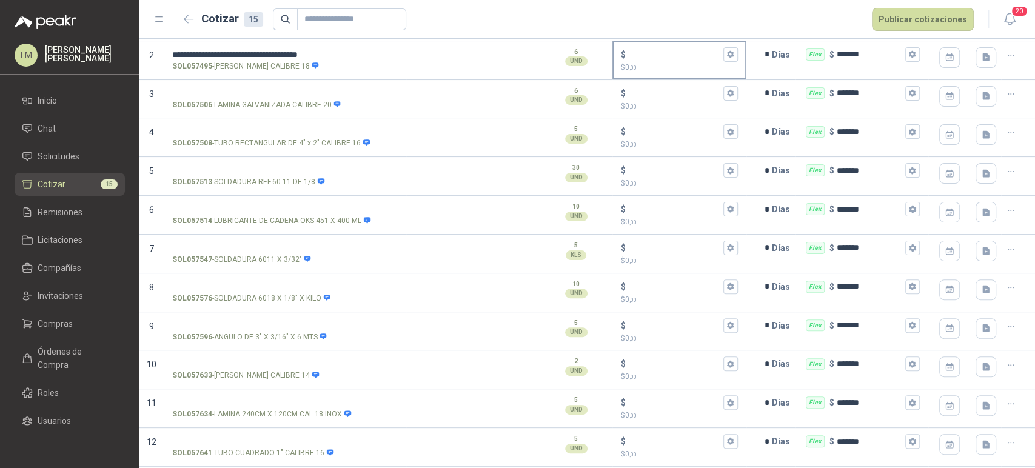
click at [642, 47] on div "$" at bounding box center [679, 54] width 116 height 15
click at [642, 50] on input "$ $ 0 ,00" at bounding box center [674, 54] width 92 height 9
type input "*******"
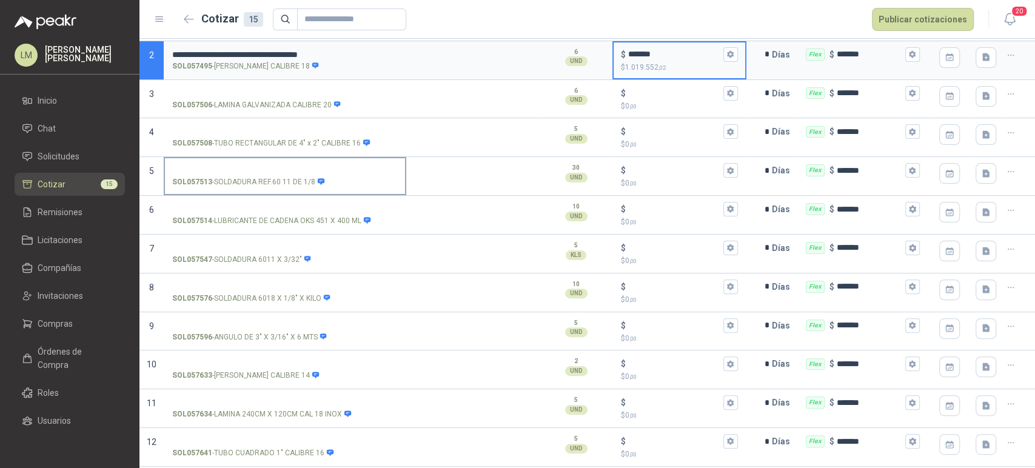
click at [232, 171] on input "SOL057513 - SOLDADURA REF.60 11 DE 1/8" at bounding box center [285, 170] width 226 height 9
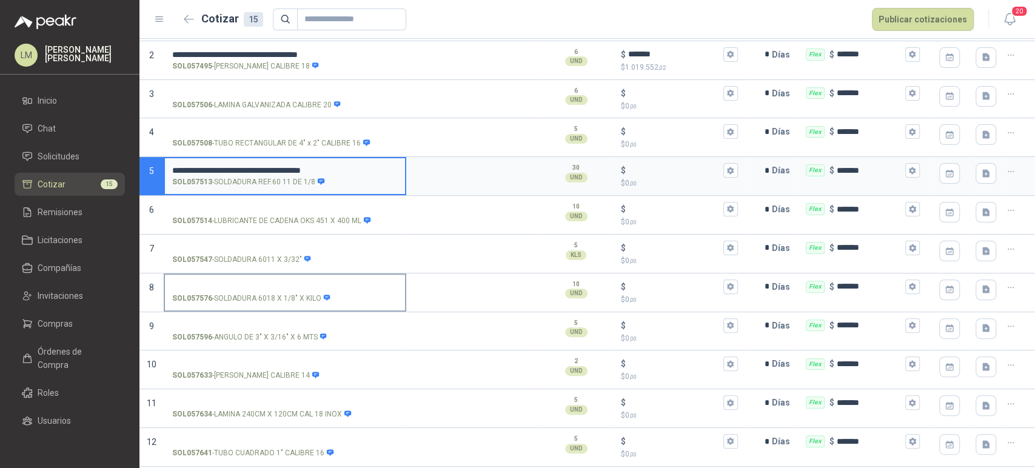
click at [230, 284] on input "SOL057576 - SOLDADURA 6018 X 1/8" X KILO" at bounding box center [285, 286] width 226 height 9
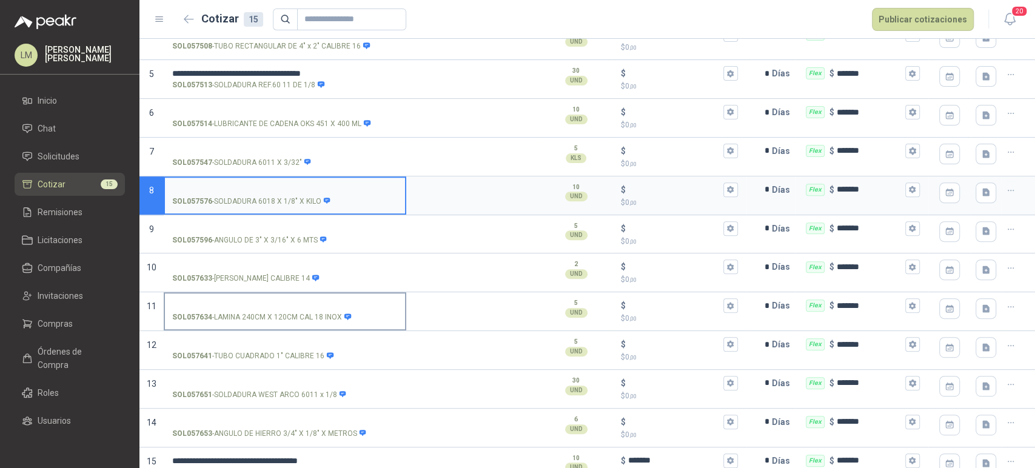
scroll to position [272, 0]
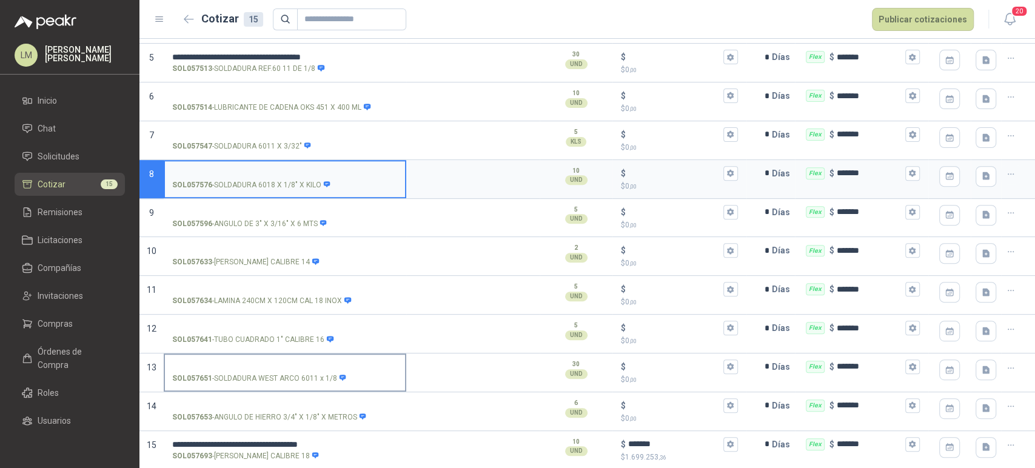
click at [241, 366] on input "SOL057651 - SOLDADURA WEST ARCO 6011 x 1/8" at bounding box center [285, 367] width 226 height 9
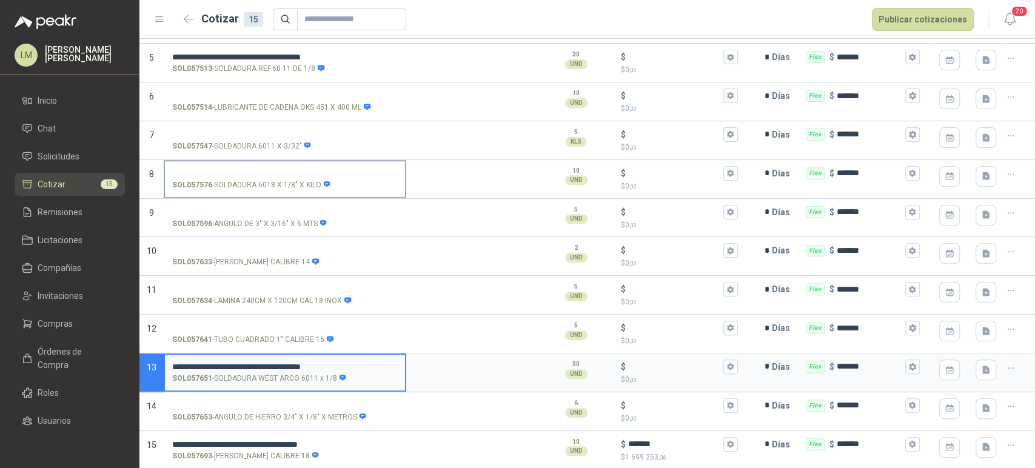
click at [256, 173] on input "SOL057576 - SOLDADURA 6018 X 1/8" X KILO" at bounding box center [285, 173] width 226 height 9
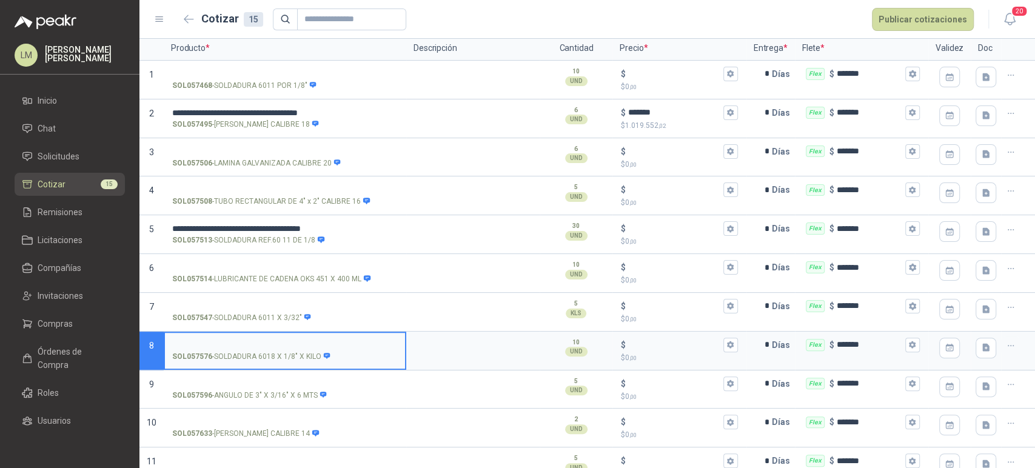
scroll to position [98, 0]
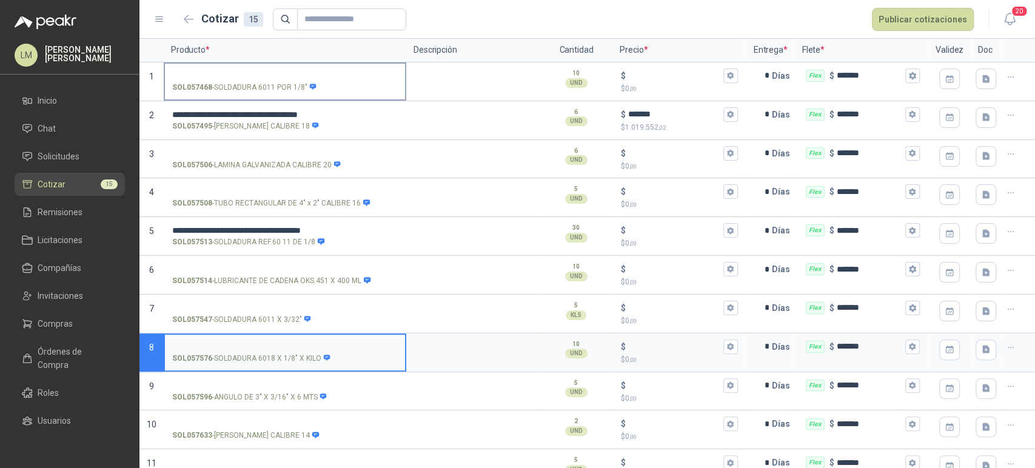
click at [249, 67] on label "SOL057468 - SOLDADURA 6011 POR 1/8"" at bounding box center [285, 81] width 240 height 35
click at [249, 72] on input "SOL057468 - SOLDADURA 6011 POR 1/8"" at bounding box center [285, 76] width 226 height 9
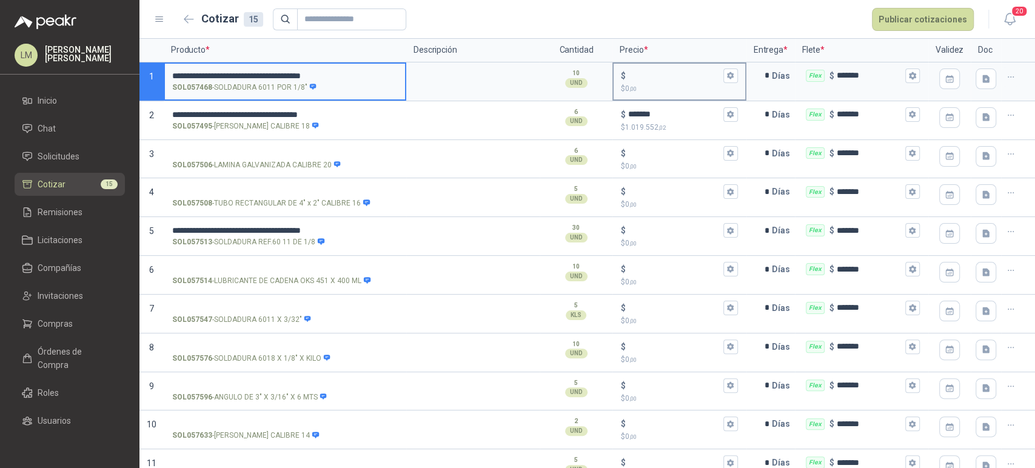
click at [640, 75] on input "$ $ 0 ,00" at bounding box center [674, 75] width 92 height 9
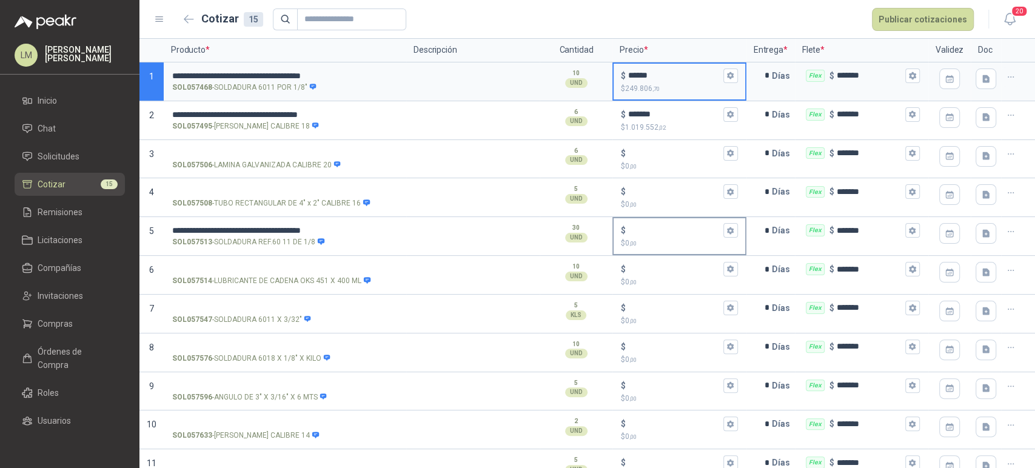
type input "******"
click at [632, 226] on input "$ $ 0 ,00" at bounding box center [674, 230] width 92 height 9
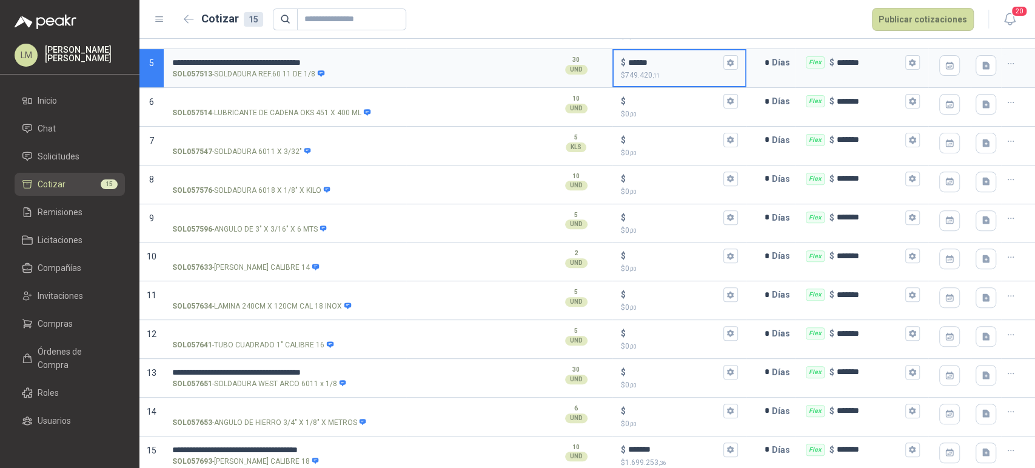
scroll to position [272, 0]
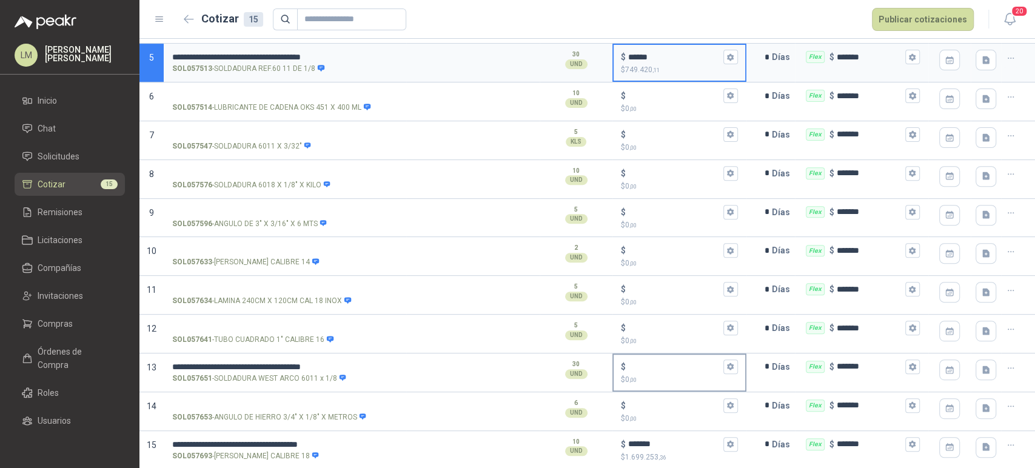
type input "******"
click at [640, 366] on input "$ $ 0 ,00" at bounding box center [674, 366] width 92 height 9
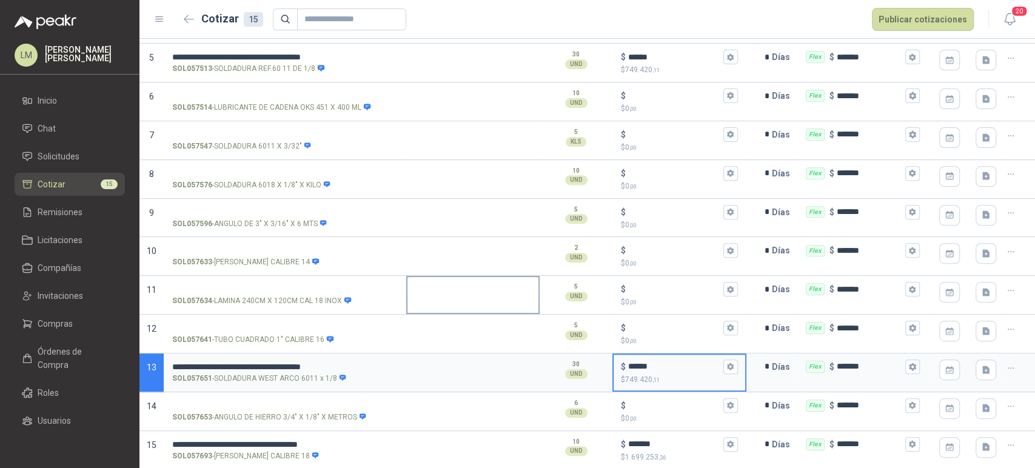
type input "******"
click at [222, 247] on input "SOL057633 - LAMINA GALVANZIDA CALIBRE 14" at bounding box center [285, 250] width 226 height 9
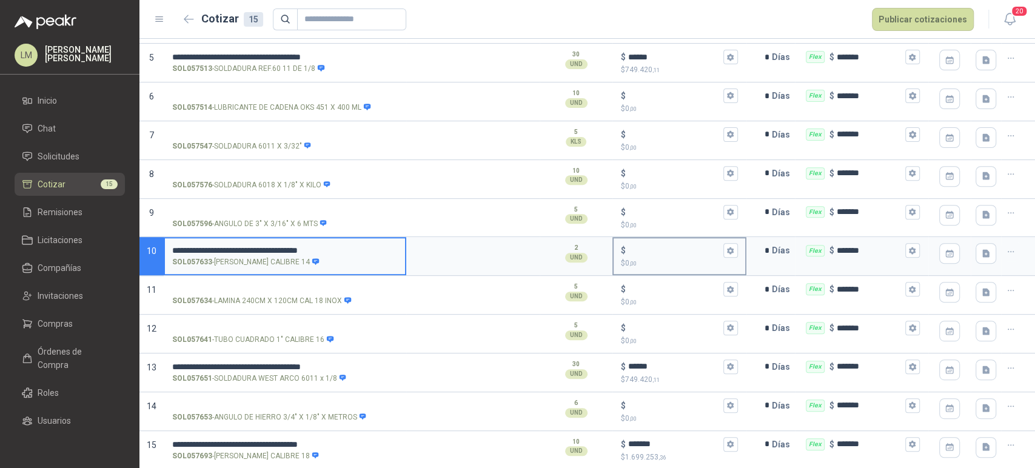
click at [633, 248] on input "$ $ 0 ,00" at bounding box center [674, 250] width 92 height 9
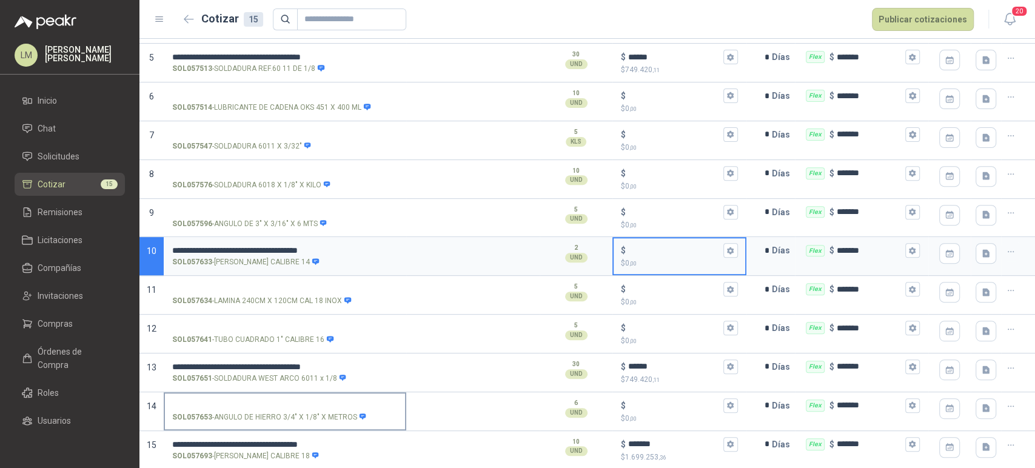
click at [273, 404] on input "SOL057653 - ANGULO DE HIERRO 3/4" X 1/8" X METROS" at bounding box center [285, 405] width 226 height 9
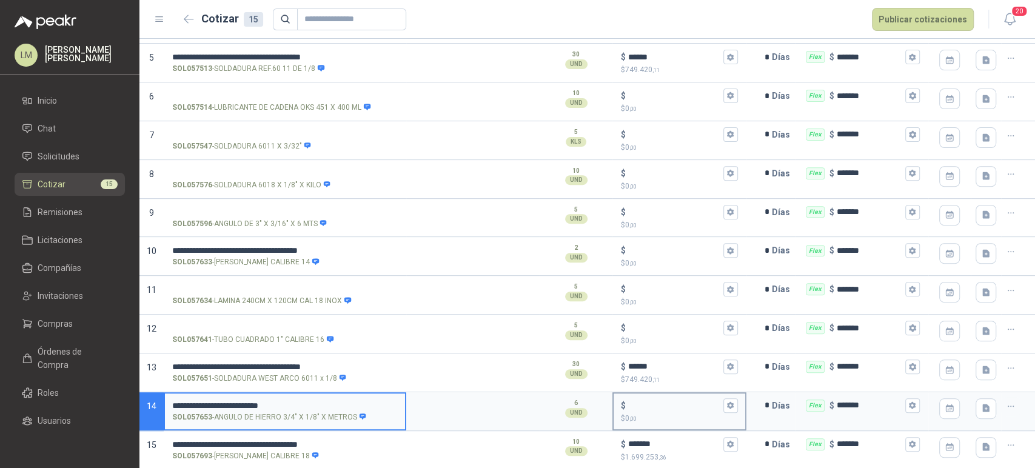
click at [635, 398] on div "$" at bounding box center [679, 405] width 116 height 15
click at [635, 401] on input "$ $ 0 ,00" at bounding box center [674, 405] width 92 height 9
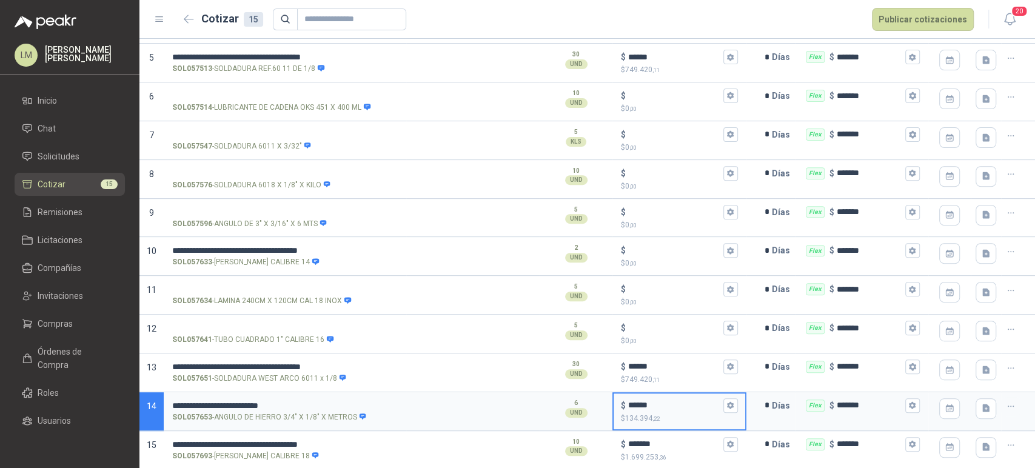
type input "******"
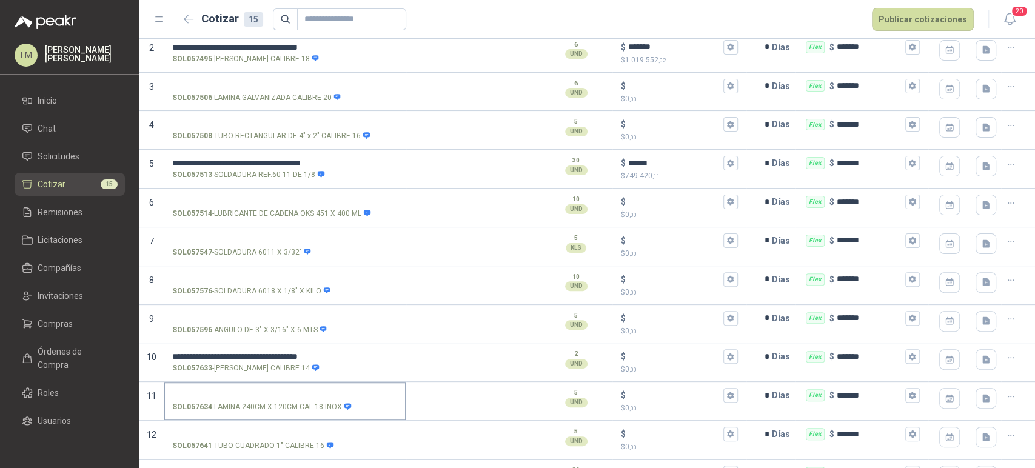
scroll to position [161, 0]
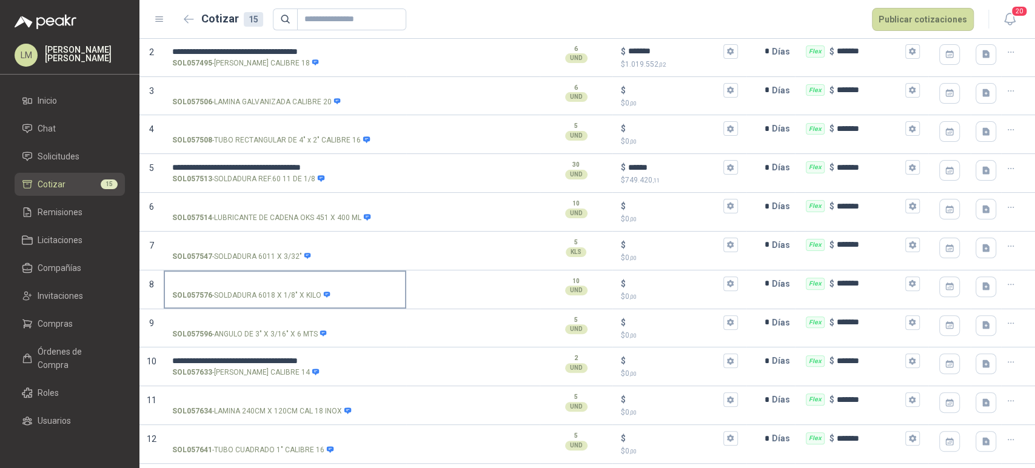
click at [260, 279] on input "SOL057576 - SOLDADURA 6018 X 1/8" X KILO" at bounding box center [285, 283] width 226 height 9
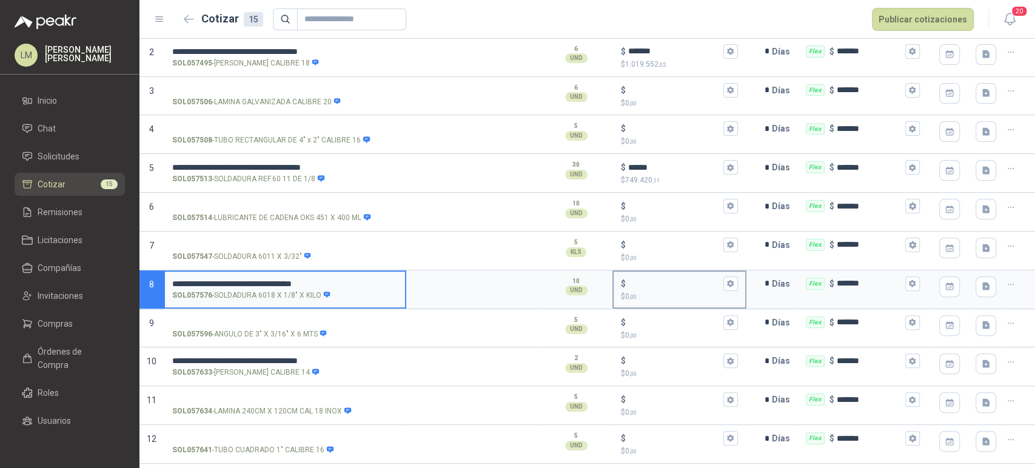
click at [640, 279] on input "$ $ 0 ,00" at bounding box center [674, 283] width 92 height 9
type input "******"
click at [292, 242] on input "SOL057547 - SOLDADURA 6011 X 3/32"" at bounding box center [285, 245] width 226 height 9
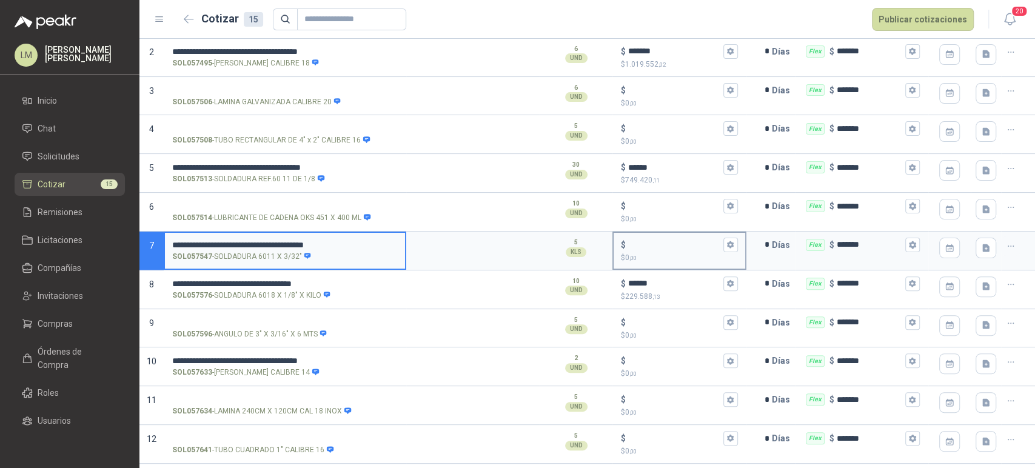
click at [633, 241] on input "$ $ 0 ,00" at bounding box center [674, 244] width 92 height 9
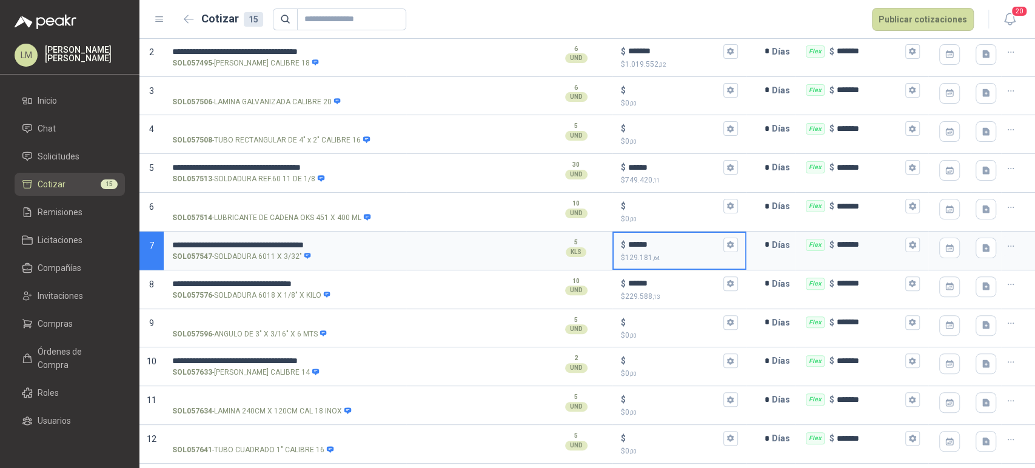
type input "******"
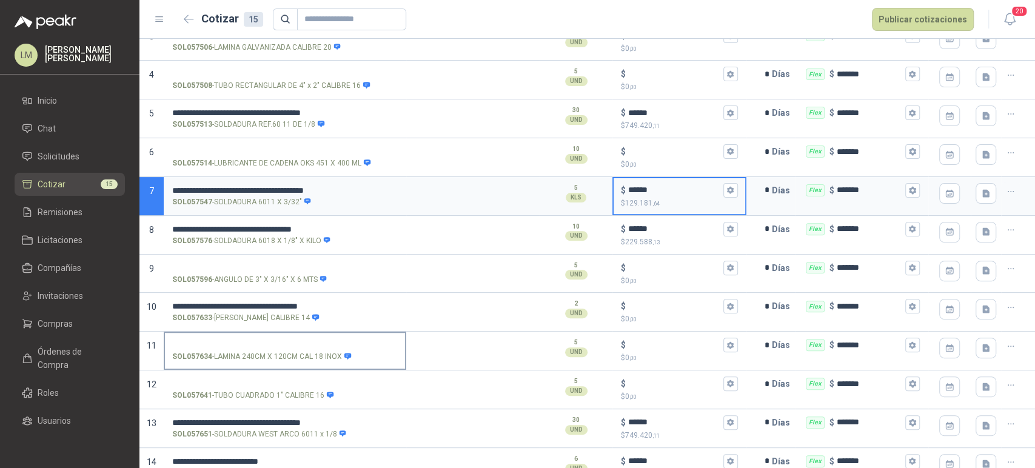
scroll to position [272, 0]
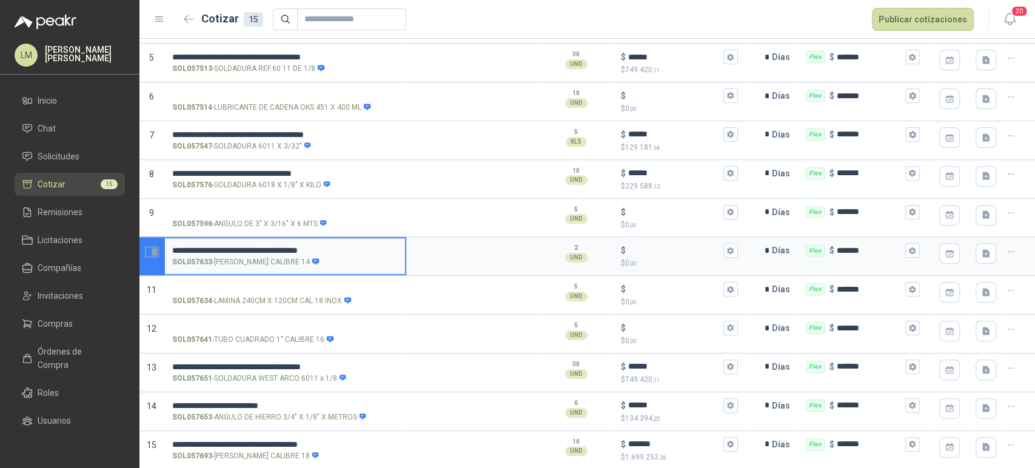
drag, startPoint x: 361, startPoint y: 250, endPoint x: 156, endPoint y: 240, distance: 205.1
click at [156, 240] on section "**********" at bounding box center [586, 256] width 895 height 39
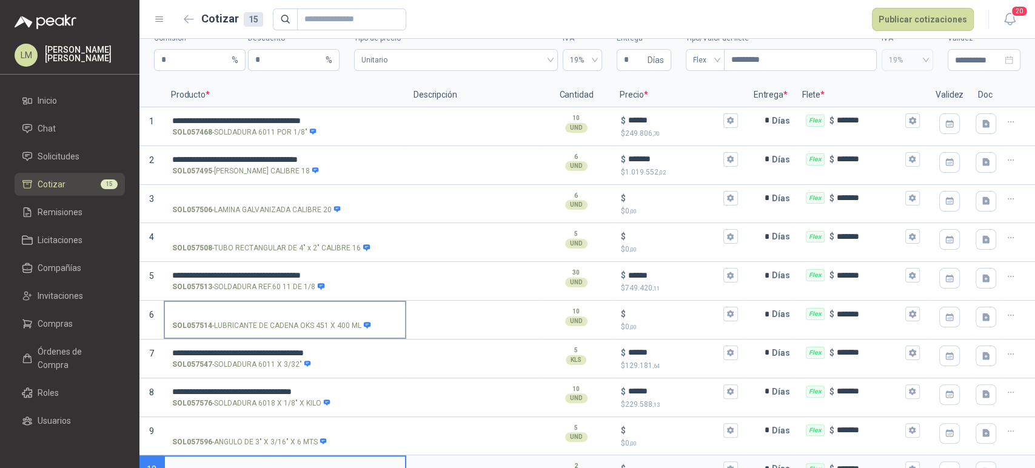
scroll to position [52, 0]
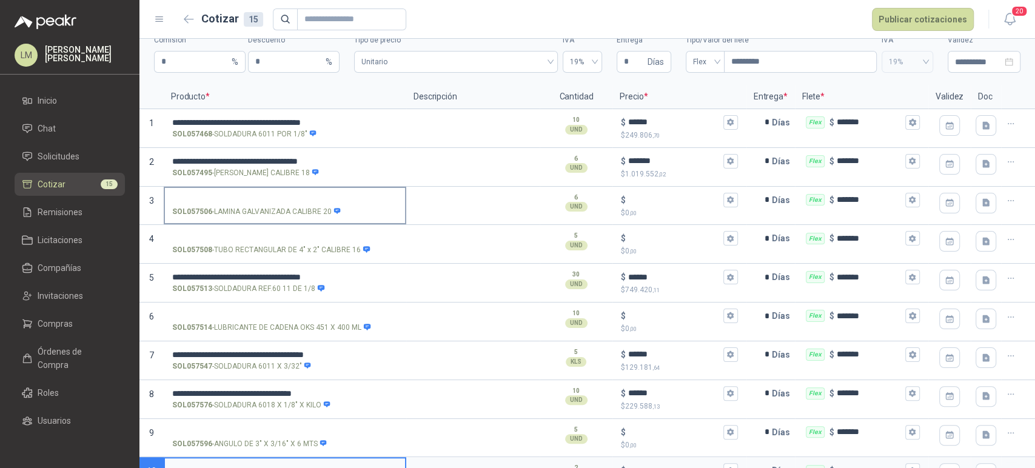
click at [239, 196] on input "SOL057506 - LAMINA GALVANIZADA CALIBRE 20" at bounding box center [285, 200] width 226 height 9
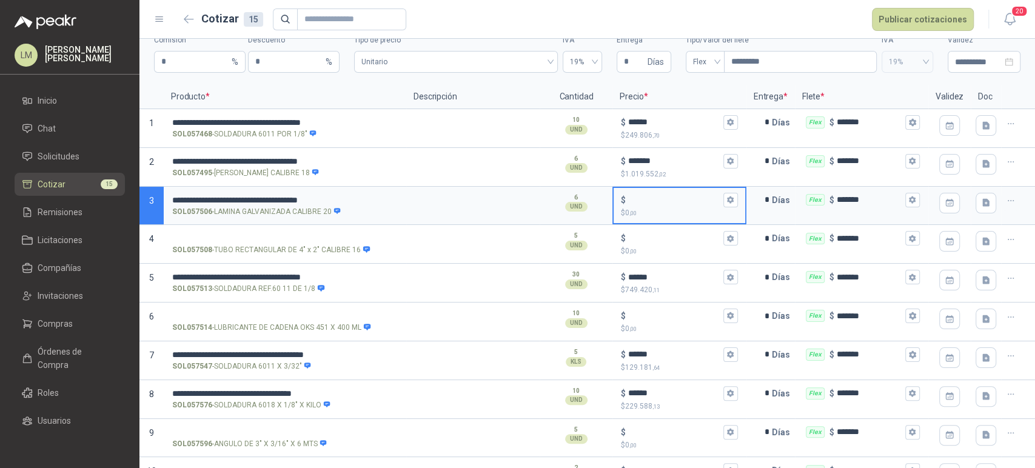
click at [640, 195] on input "$ $ 0 ,00" at bounding box center [674, 199] width 92 height 9
click at [652, 196] on input "$ $ 0 ,00" at bounding box center [674, 199] width 92 height 9
type input "******"
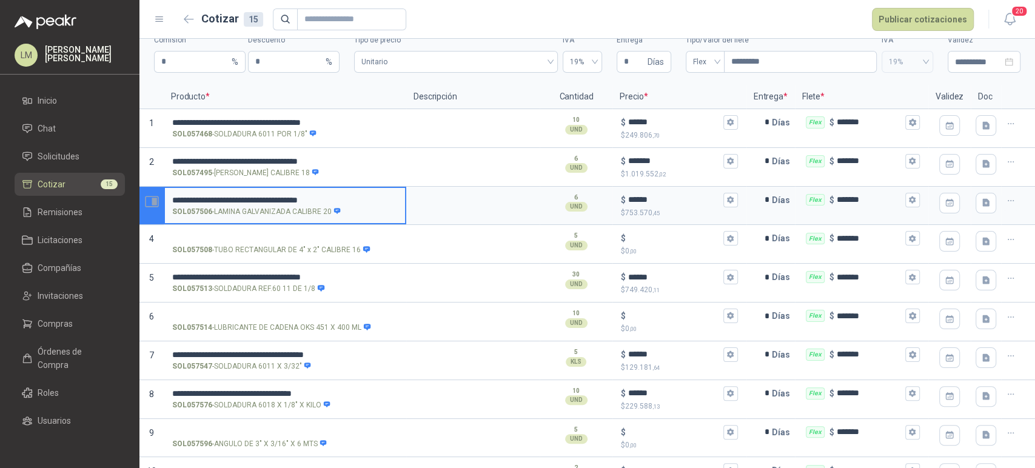
drag, startPoint x: 345, startPoint y: 197, endPoint x: 160, endPoint y: 198, distance: 184.9
click at [160, 198] on section "**********" at bounding box center [586, 206] width 895 height 39
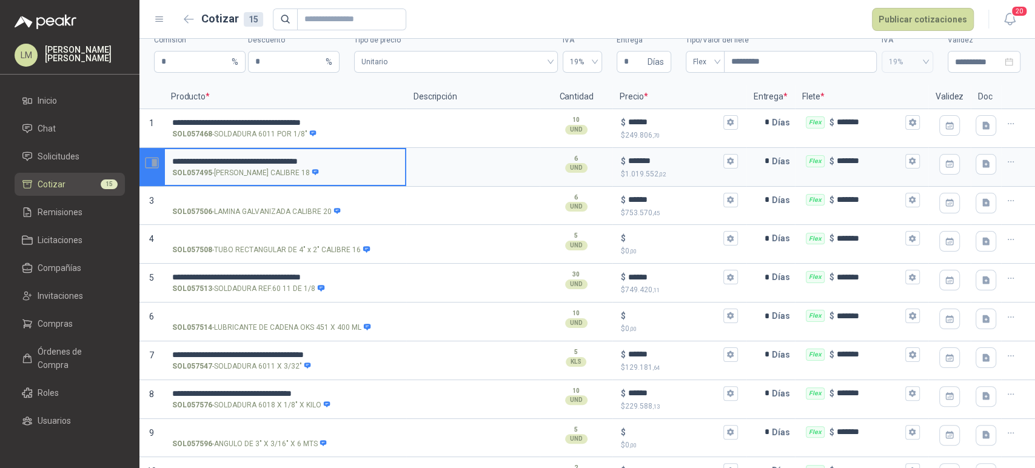
drag, startPoint x: 355, startPoint y: 159, endPoint x: 140, endPoint y: 159, distance: 214.6
click at [140, 159] on section "**********" at bounding box center [586, 167] width 895 height 39
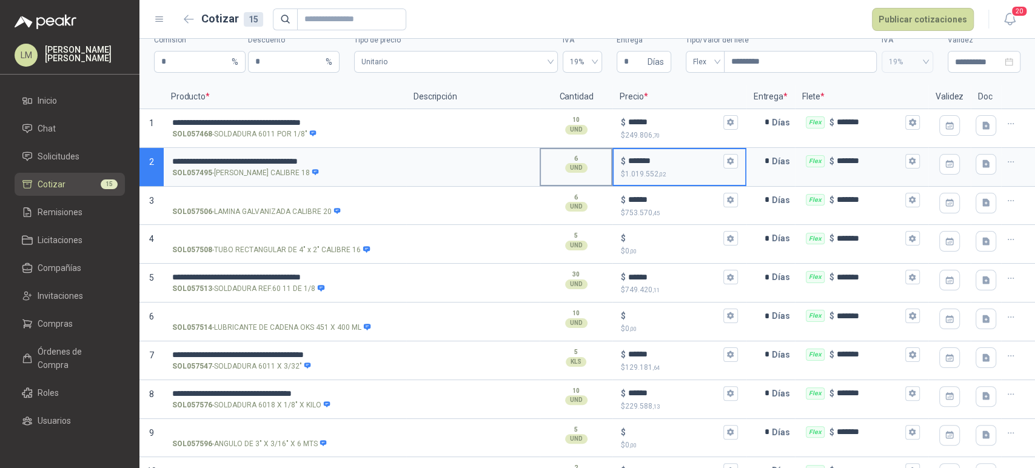
drag, startPoint x: 617, startPoint y: 160, endPoint x: 561, endPoint y: 159, distance: 55.8
click at [561, 159] on section "**********" at bounding box center [586, 167] width 895 height 39
type input "******"
click at [210, 196] on input "SOL057506 - LAMINA GALVANIZADA CALIBRE 20" at bounding box center [285, 200] width 226 height 9
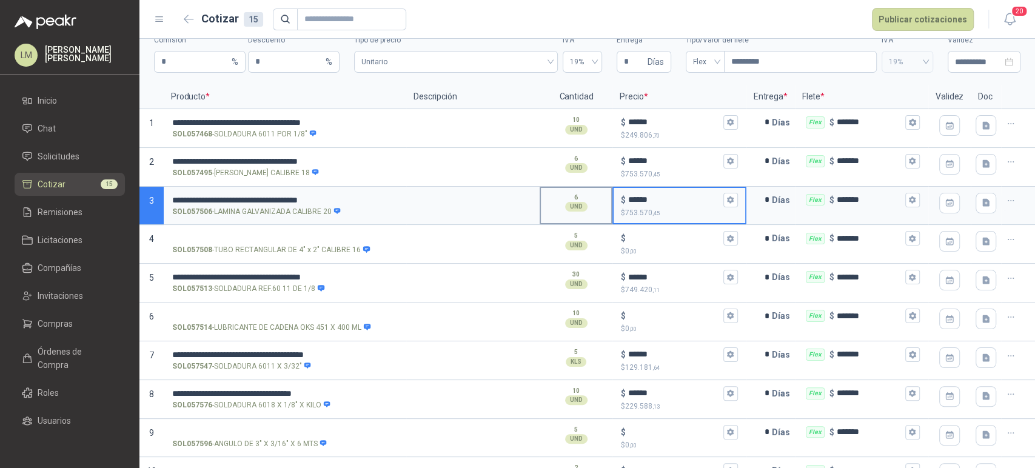
drag, startPoint x: 654, startPoint y: 198, endPoint x: 598, endPoint y: 196, distance: 56.4
click at [598, 196] on section "**********" at bounding box center [586, 206] width 895 height 39
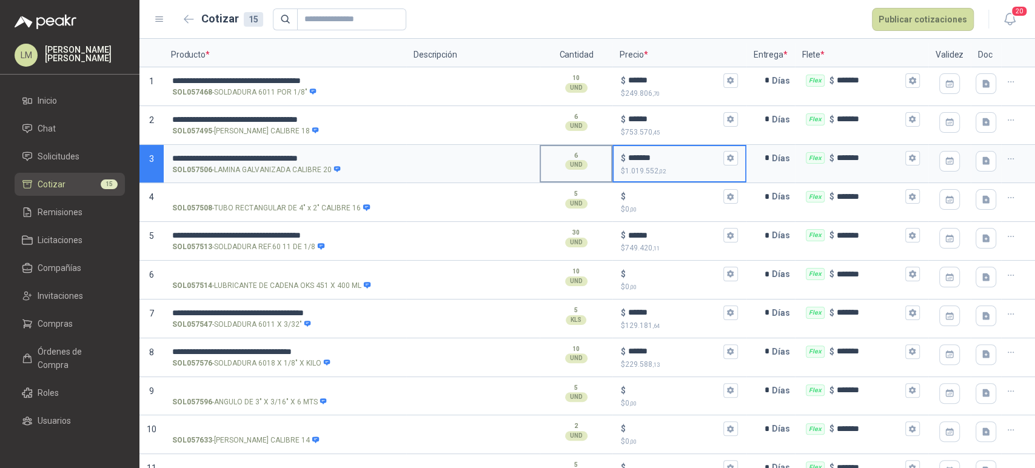
scroll to position [0, 0]
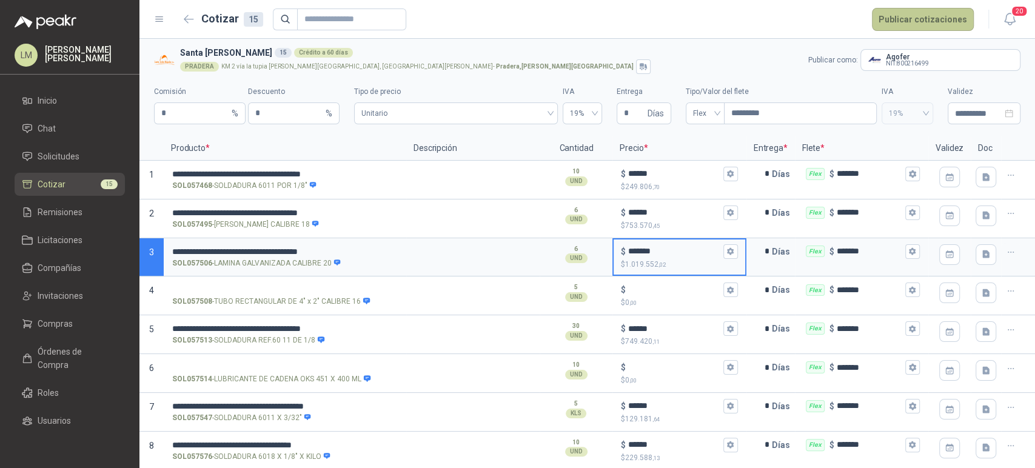
type input "*******"
click at [918, 13] on button "Publicar cotizaciones" at bounding box center [923, 19] width 102 height 23
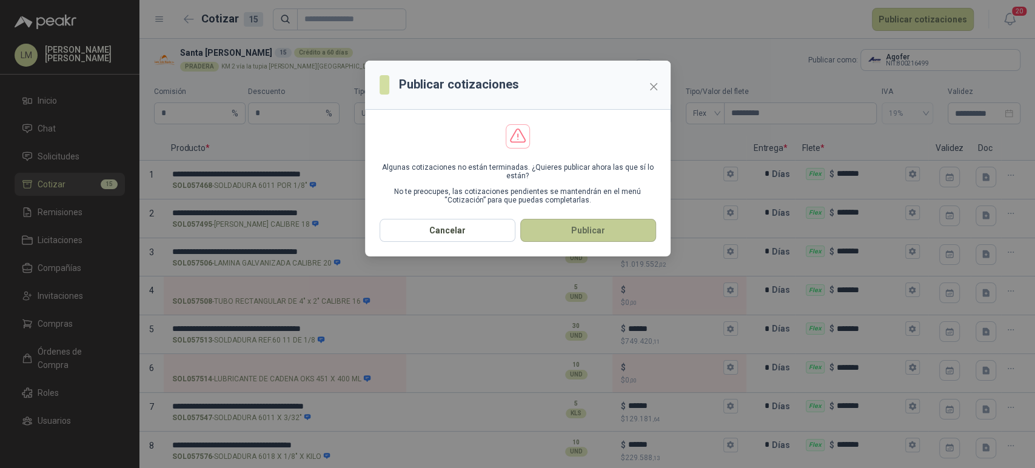
click at [569, 230] on button "Publicar" at bounding box center [588, 230] width 136 height 23
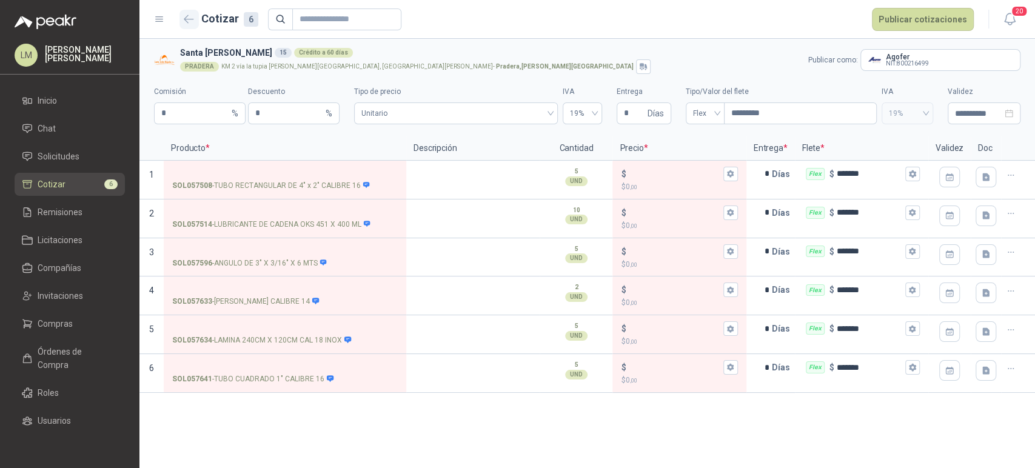
click at [189, 20] on icon "button" at bounding box center [189, 19] width 10 height 9
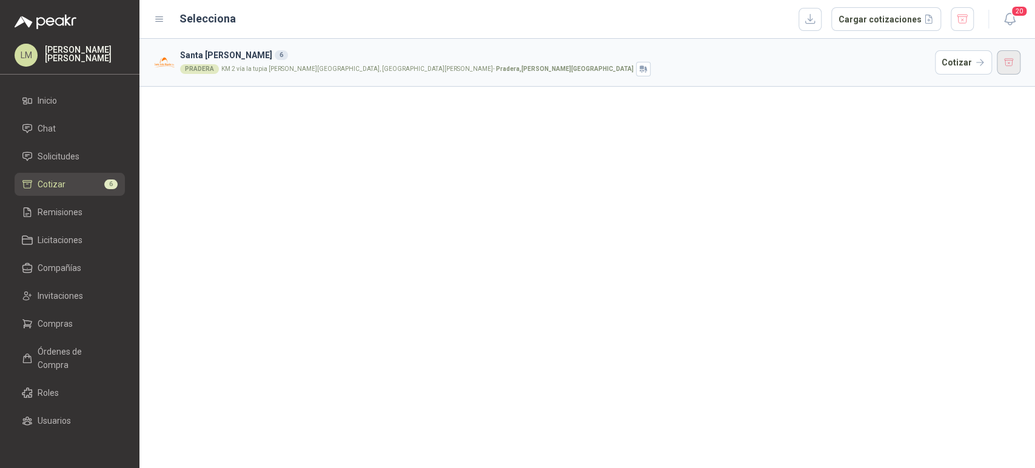
click at [1007, 64] on button "button" at bounding box center [1009, 62] width 24 height 24
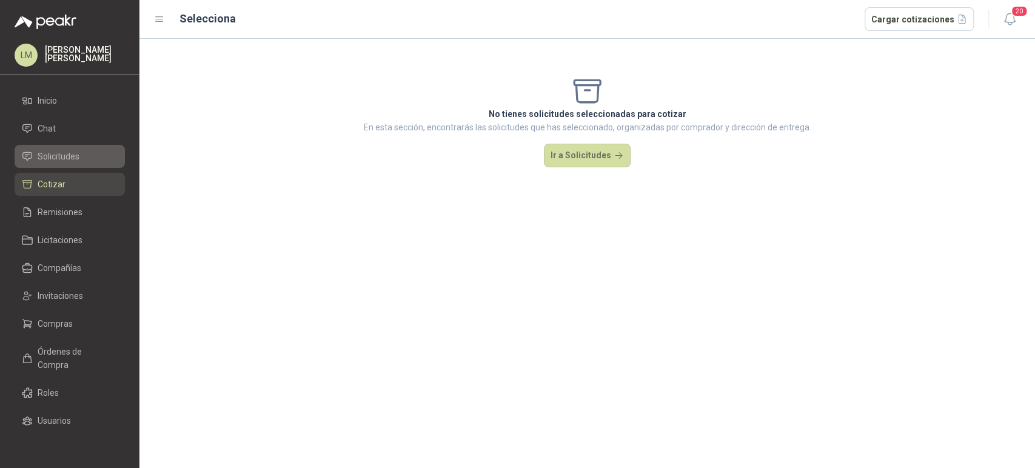
click at [70, 166] on link "Solicitudes" at bounding box center [70, 156] width 110 height 23
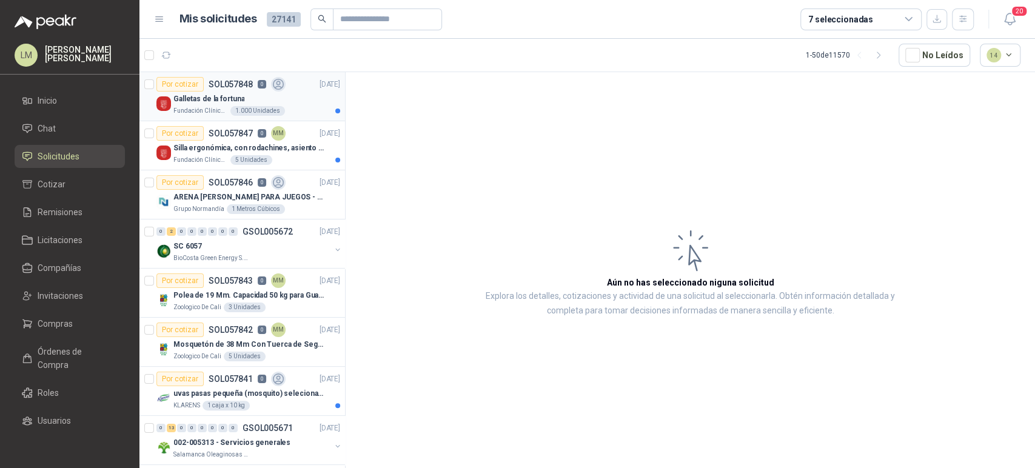
click at [240, 106] on div "1.000 Unidades" at bounding box center [257, 111] width 55 height 10
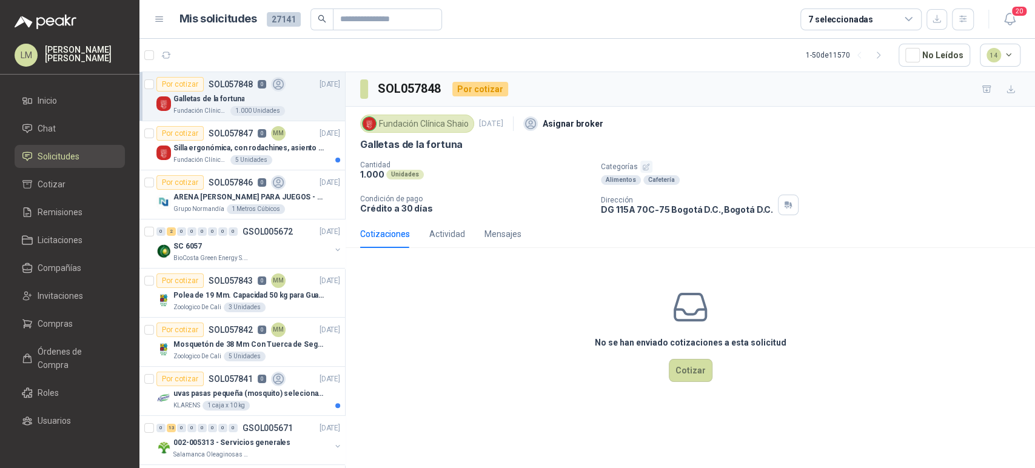
click at [877, 19] on div "7 seleccionadas" at bounding box center [860, 19] width 121 height 22
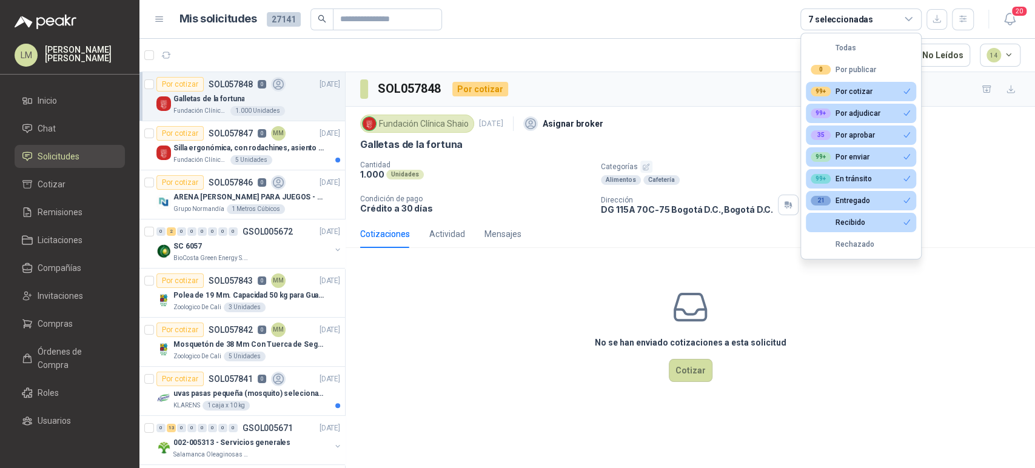
click at [877, 19] on div "7 seleccionadas" at bounding box center [860, 19] width 121 height 22
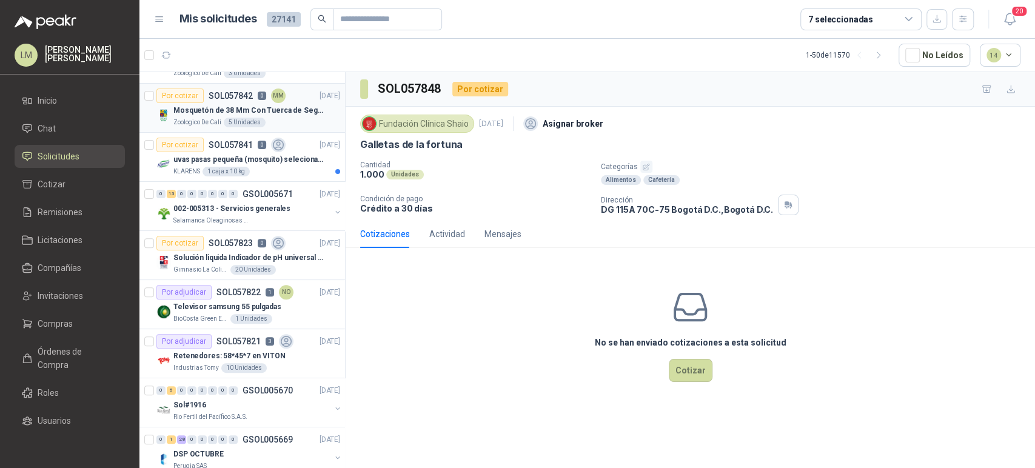
scroll to position [345, 0]
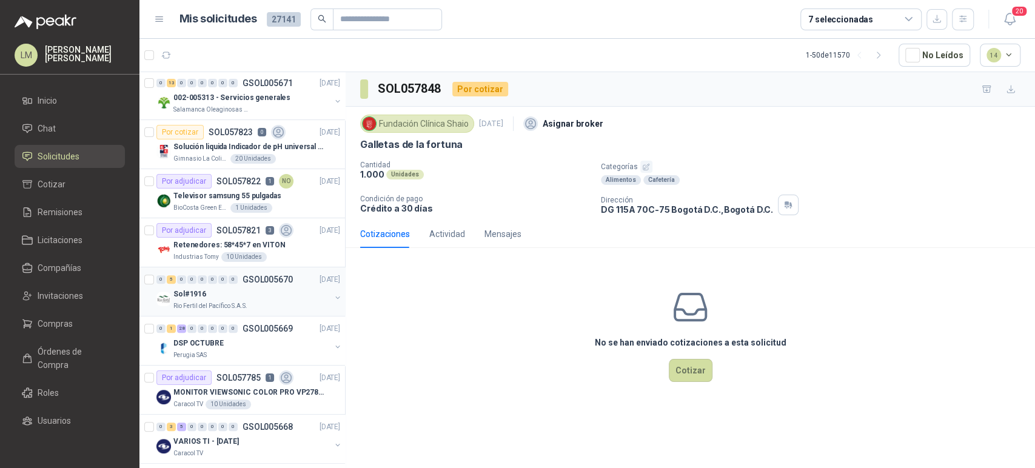
click at [233, 287] on div "Sol#1916" at bounding box center [251, 294] width 157 height 15
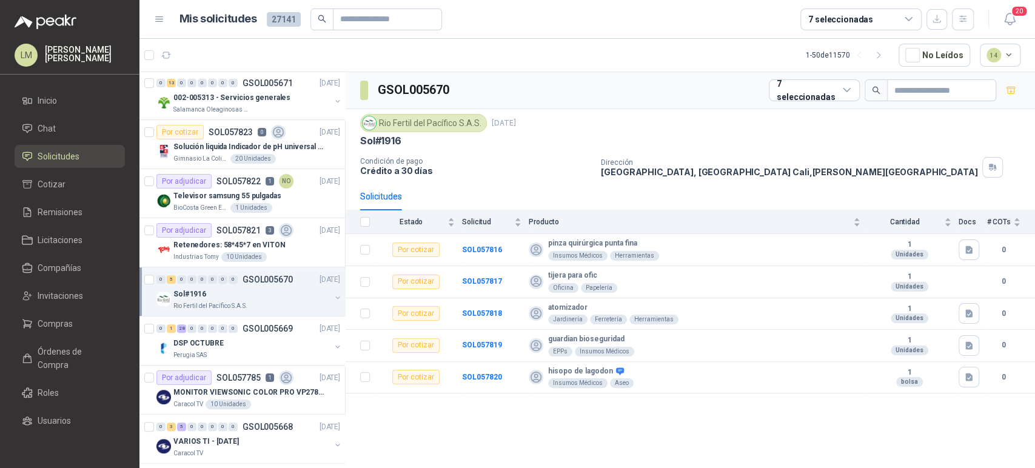
scroll to position [581, 0]
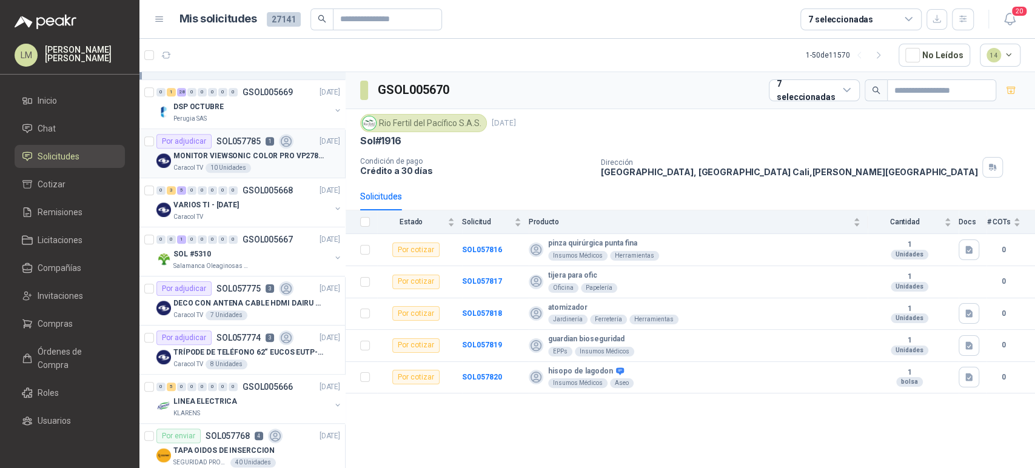
click at [244, 137] on p "SOL057785" at bounding box center [238, 141] width 44 height 8
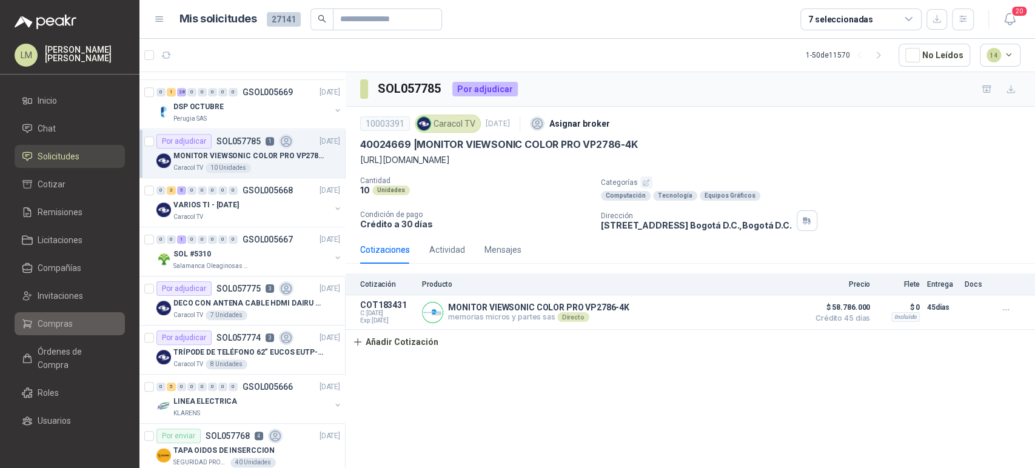
click at [49, 316] on link "Compras" at bounding box center [70, 323] width 110 height 23
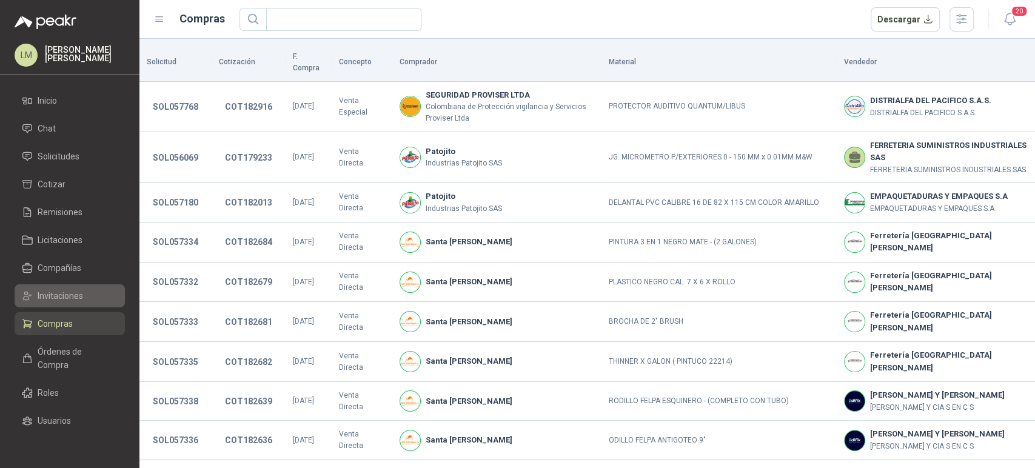
click at [63, 293] on span "Invitaciones" at bounding box center [60, 295] width 45 height 13
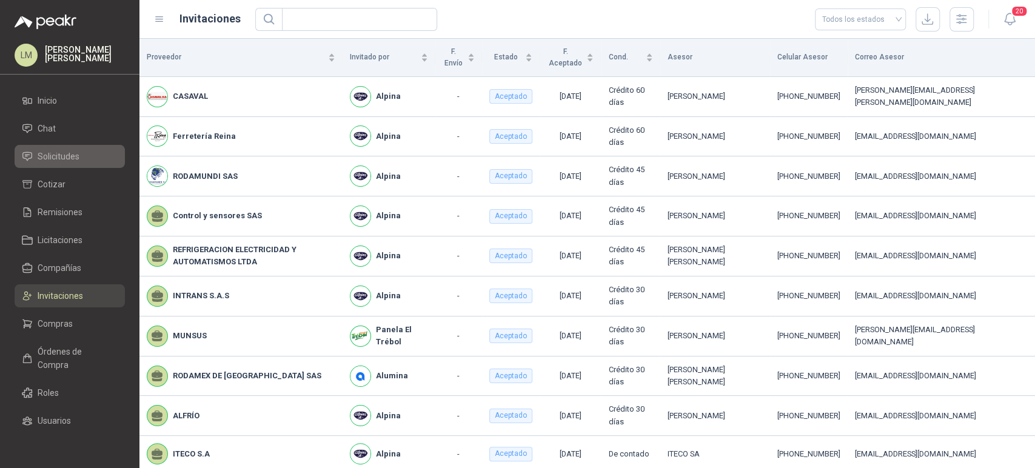
click at [72, 161] on span "Solicitudes" at bounding box center [59, 156] width 42 height 13
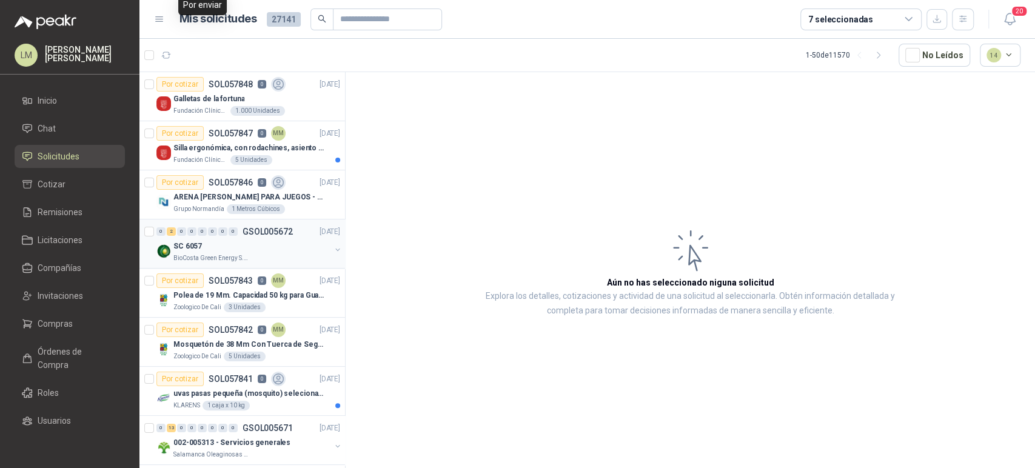
scroll to position [304, 0]
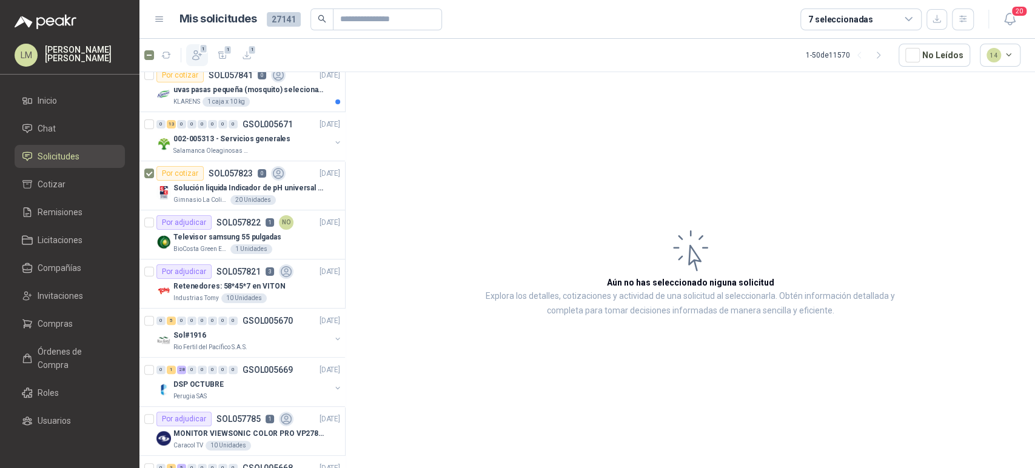
click at [200, 56] on icon "button" at bounding box center [197, 55] width 12 height 12
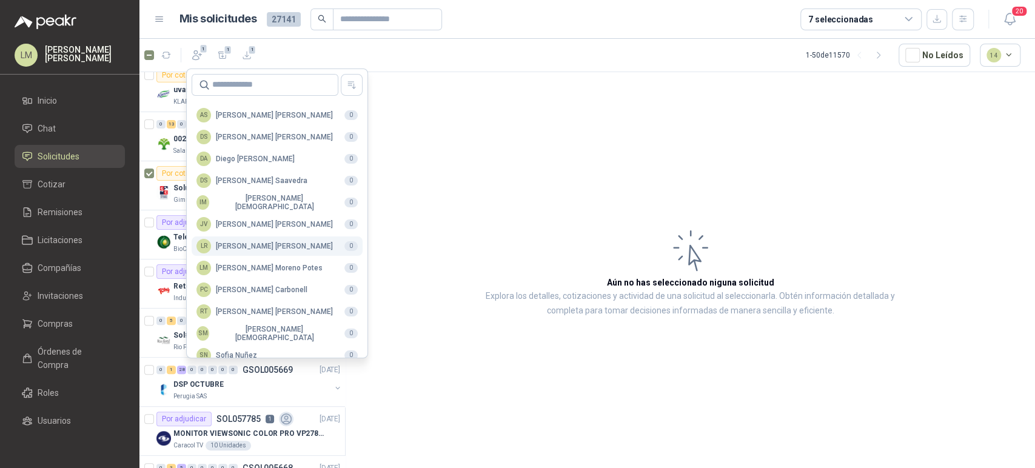
scroll to position [295, 0]
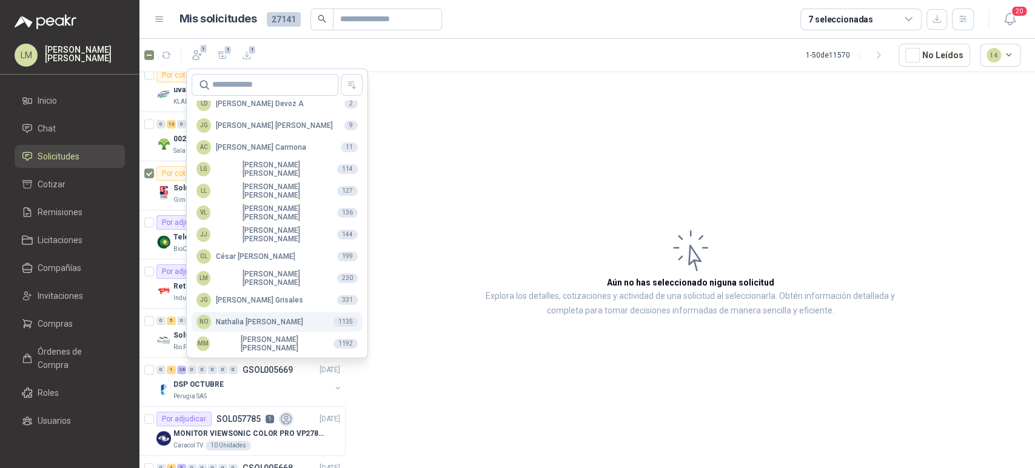
click at [224, 316] on div "NO Nathalia Ortega" at bounding box center [249, 322] width 107 height 15
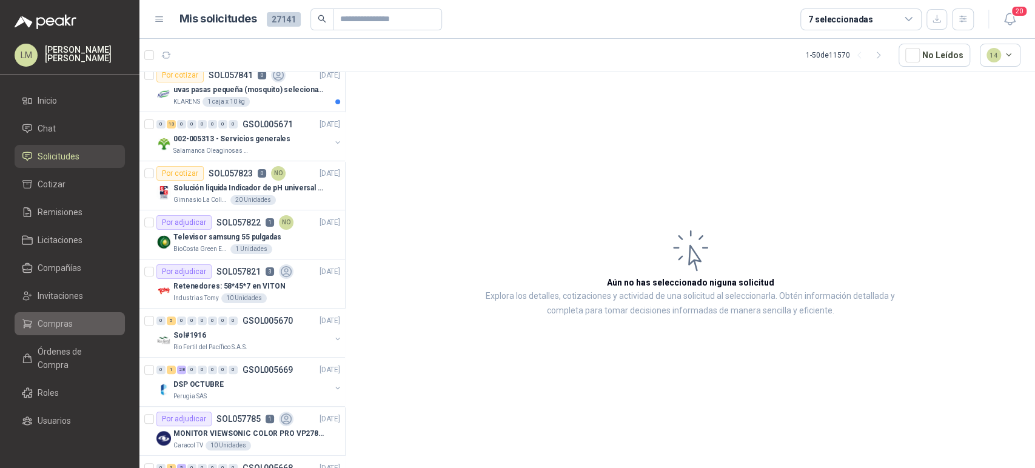
click at [42, 315] on link "Compras" at bounding box center [70, 323] width 110 height 23
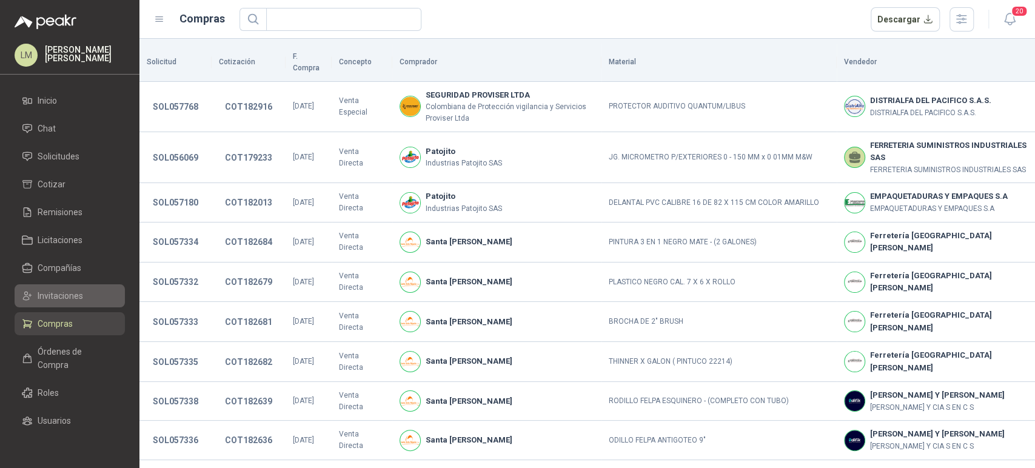
click at [61, 292] on span "Invitaciones" at bounding box center [60, 295] width 45 height 13
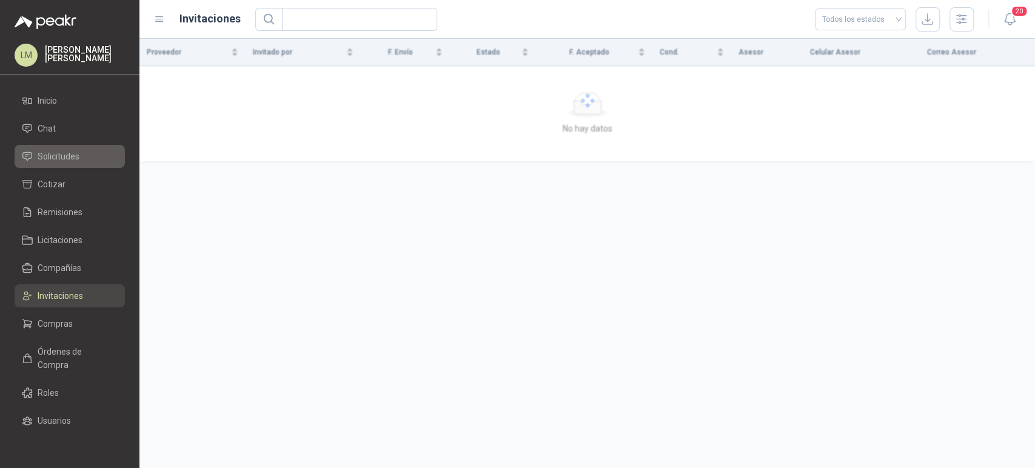
click at [59, 155] on span "Solicitudes" at bounding box center [59, 156] width 42 height 13
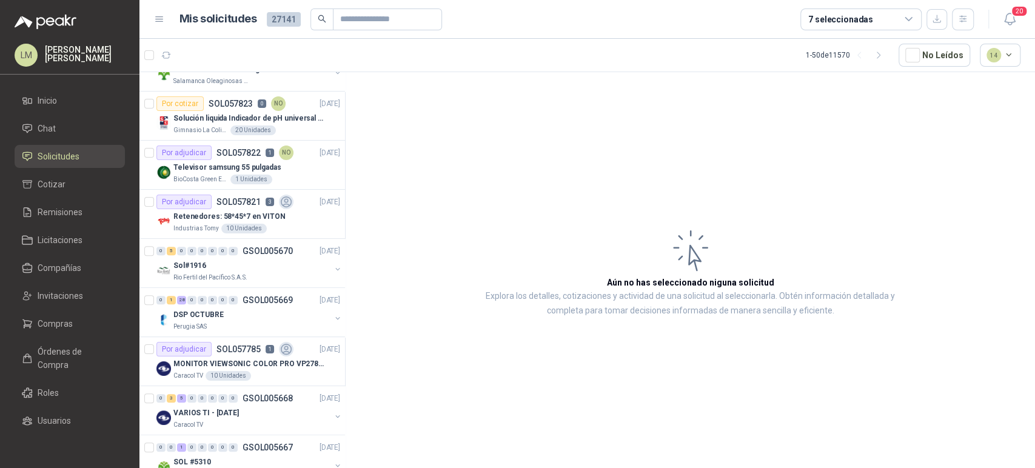
scroll to position [431, 0]
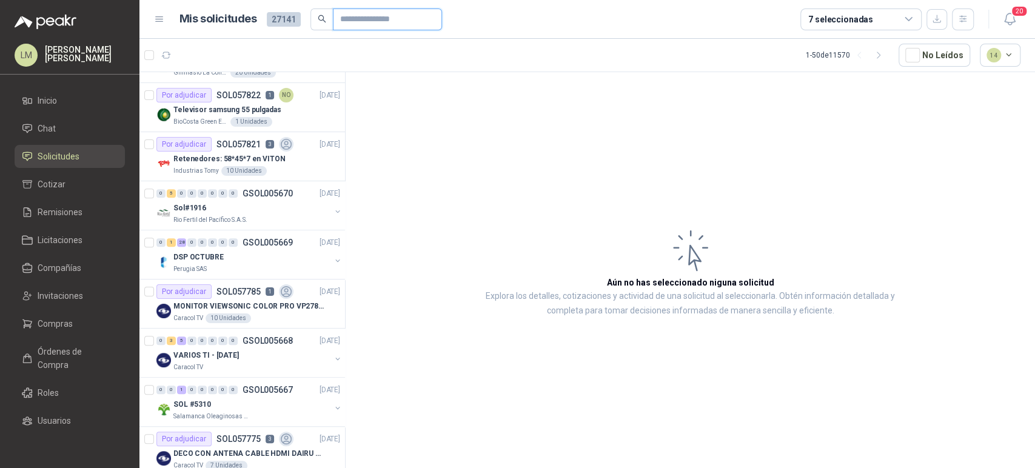
click at [378, 21] on input "text" at bounding box center [382, 19] width 85 height 21
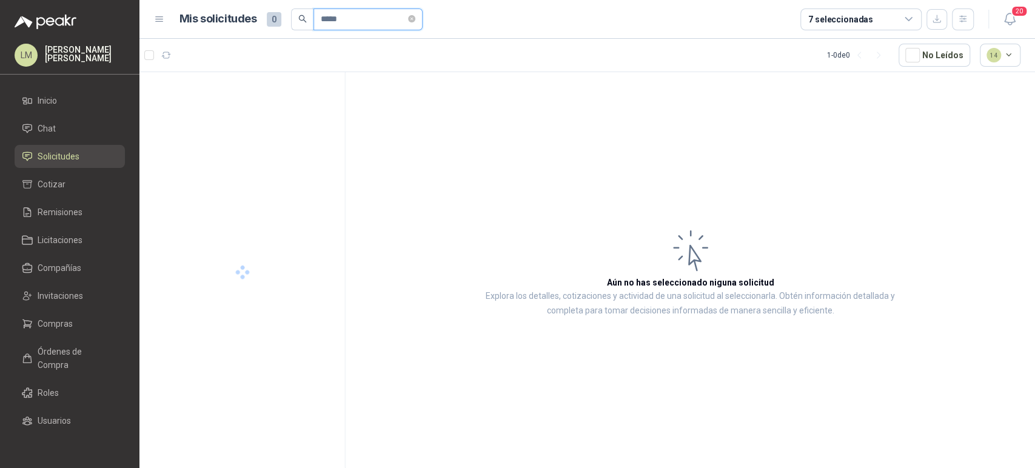
scroll to position [0, 0]
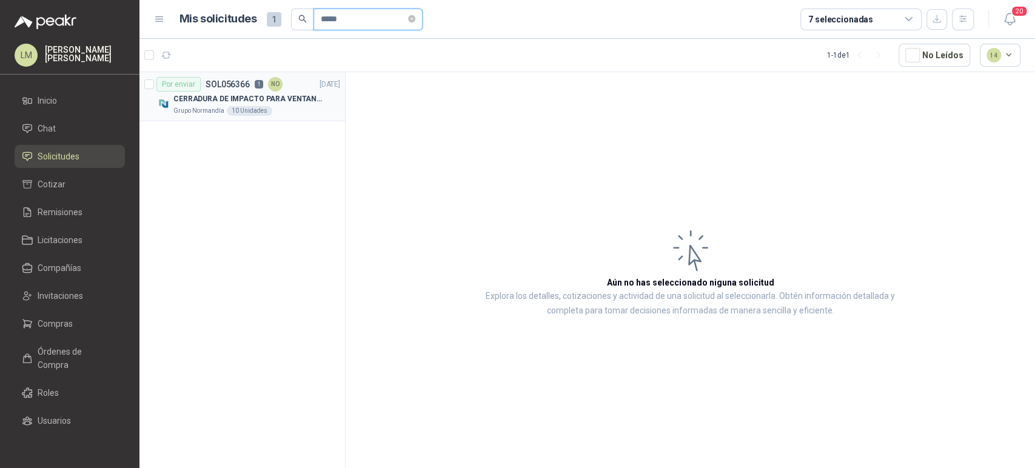
type input "*****"
click at [267, 102] on p "CERRADURA DE IMPACTO PARA VENTANAS" at bounding box center [248, 99] width 151 height 12
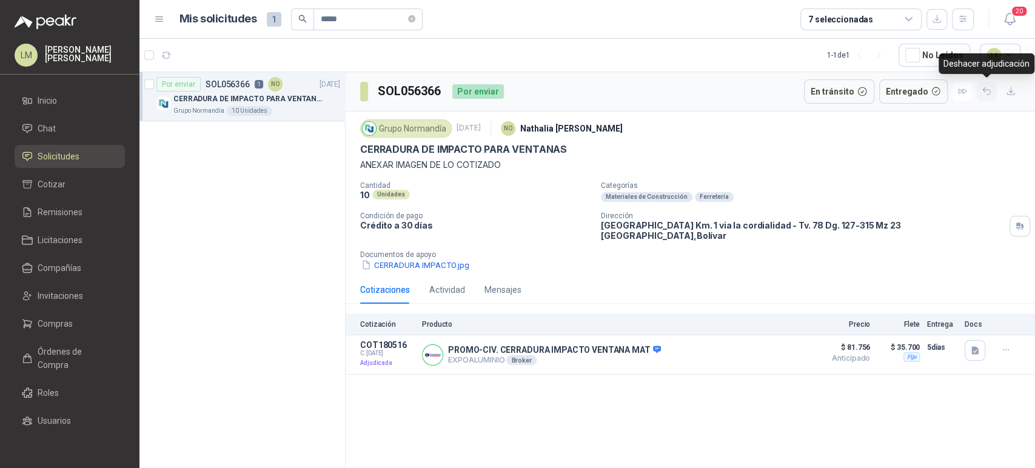
click at [986, 90] on icon "button" at bounding box center [986, 91] width 10 height 10
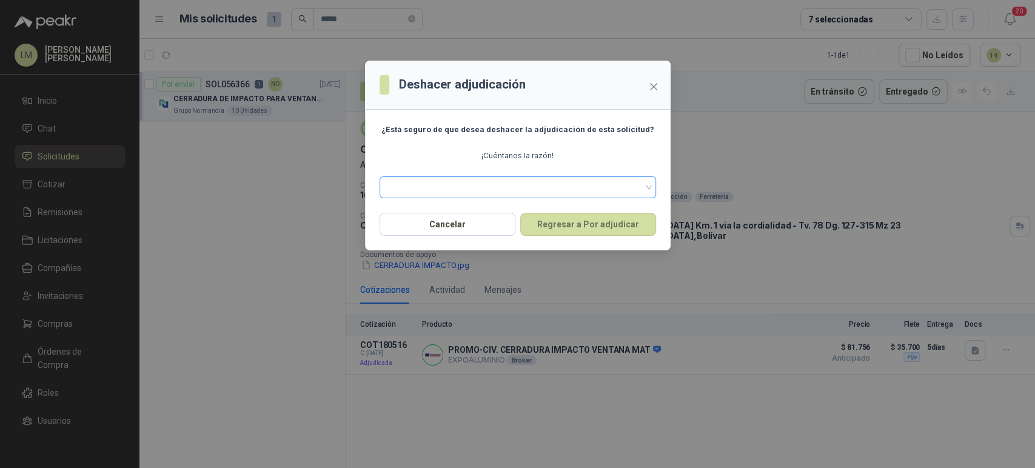
click at [617, 186] on span at bounding box center [518, 187] width 262 height 18
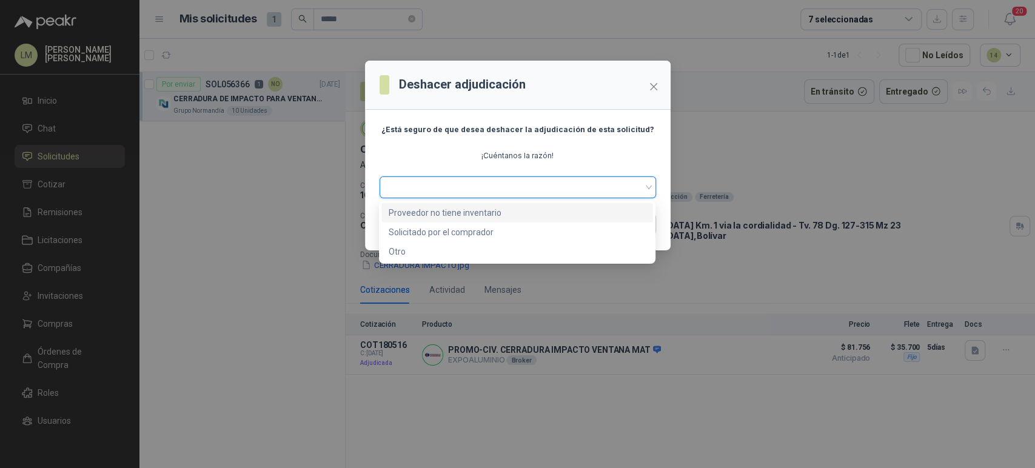
click at [457, 219] on div "Proveedor no tiene inventario" at bounding box center [517, 212] width 257 height 13
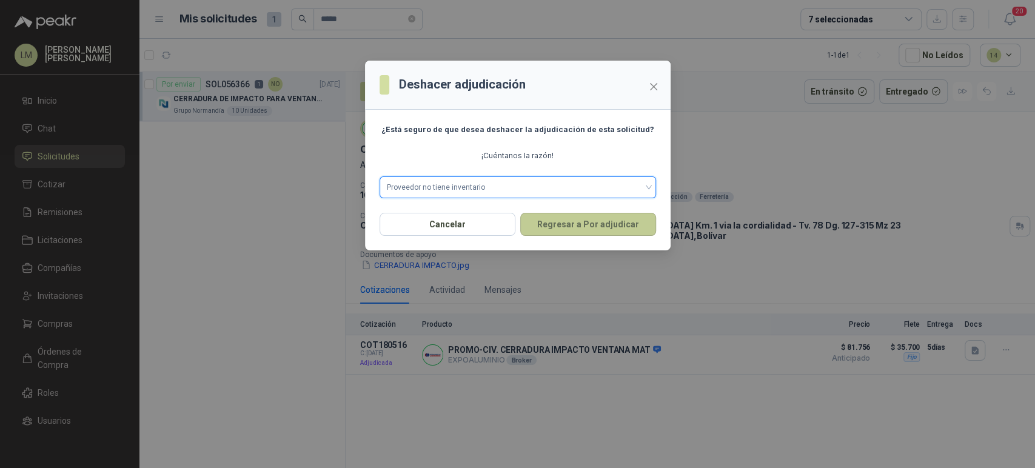
click at [561, 227] on button "Regresar a Por adjudicar" at bounding box center [588, 224] width 136 height 23
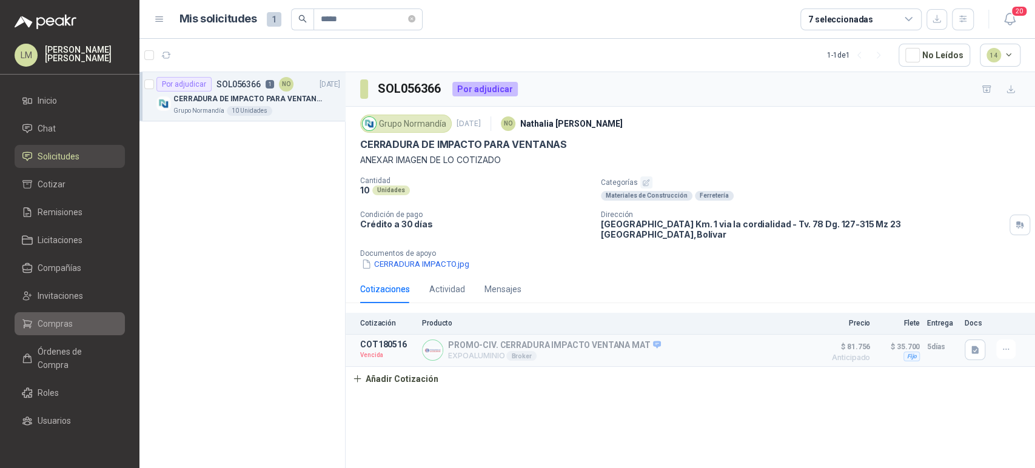
click at [43, 331] on link "Compras" at bounding box center [70, 323] width 110 height 23
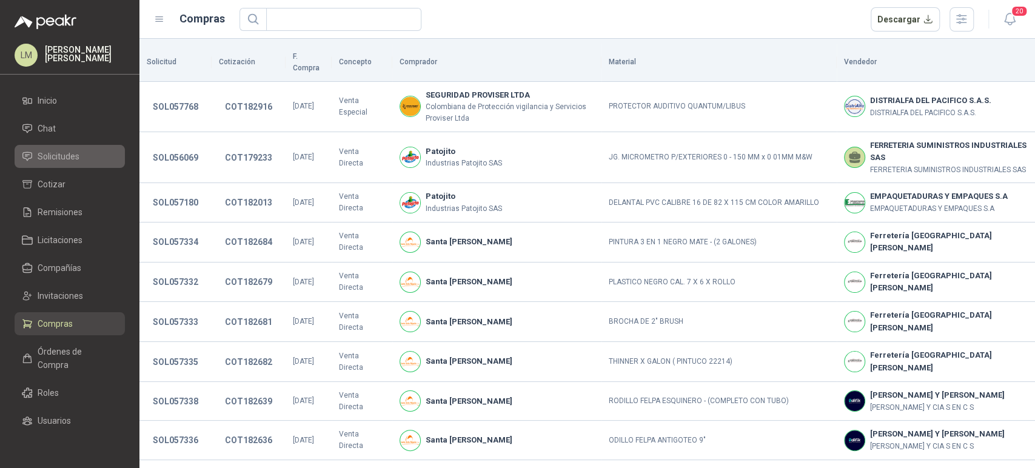
click at [65, 150] on span "Solicitudes" at bounding box center [59, 156] width 42 height 13
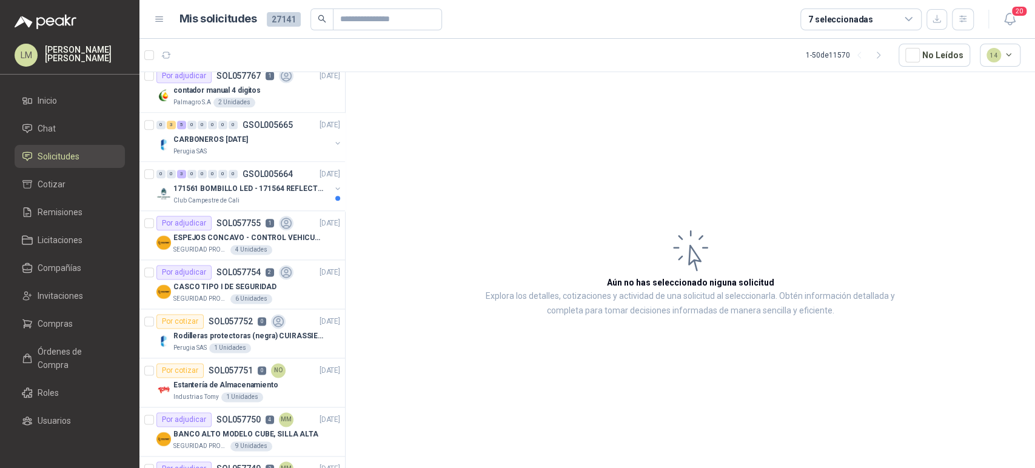
scroll to position [994, 0]
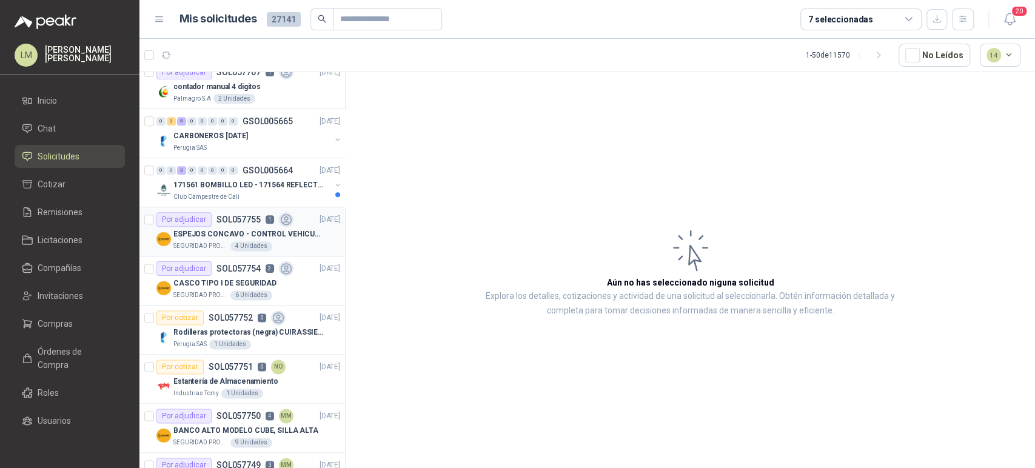
click at [218, 233] on p "ESPEJOS CONCAVO - CONTROL VEHICULAR" at bounding box center [248, 235] width 151 height 12
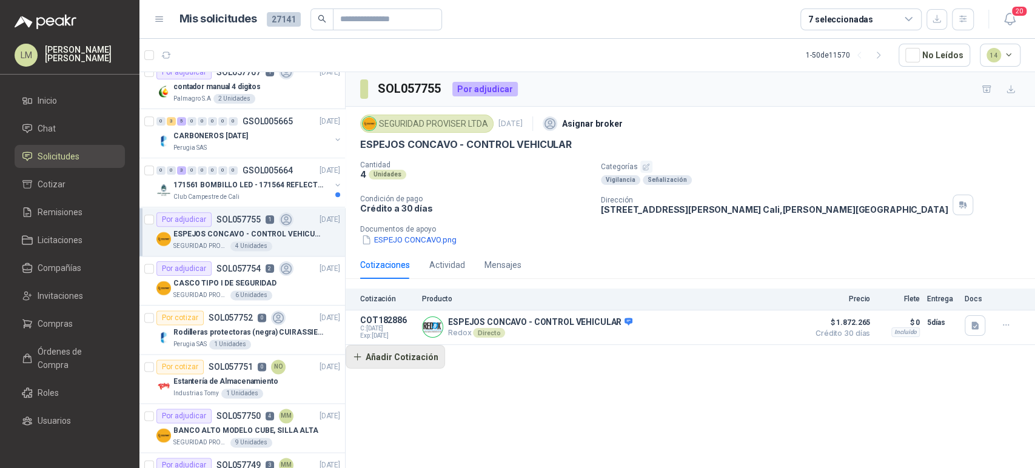
click at [398, 358] on button "Añadir Cotización" at bounding box center [395, 357] width 99 height 24
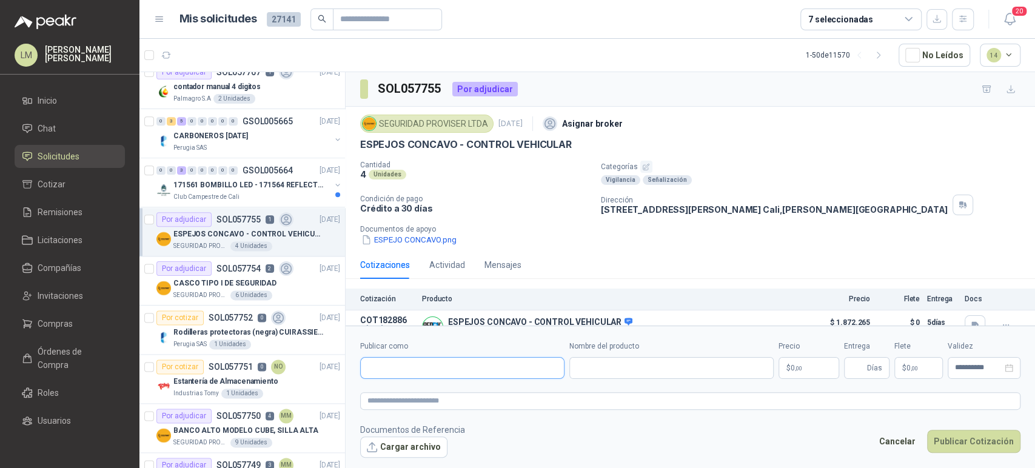
click at [421, 372] on input "Publicar como" at bounding box center [462, 368] width 203 height 21
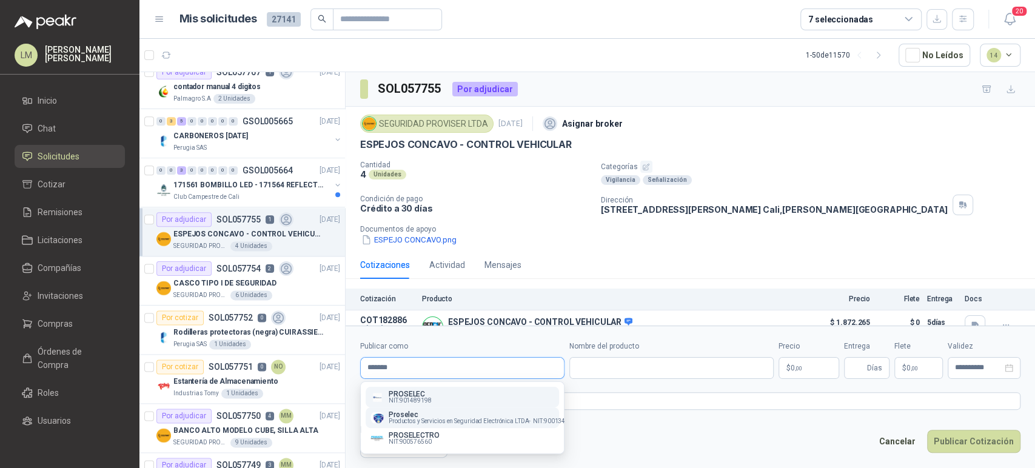
type input "*******"
click at [416, 412] on p "Proselec" at bounding box center [482, 414] width 187 height 7
type input "**********"
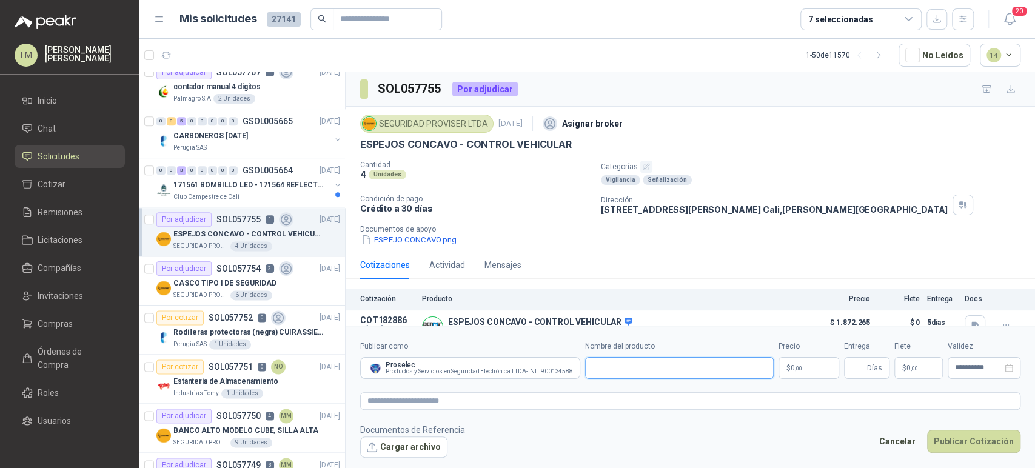
click at [609, 371] on input "Nombre del producto" at bounding box center [679, 368] width 189 height 22
paste input "**********"
drag, startPoint x: 593, startPoint y: 370, endPoint x: 577, endPoint y: 367, distance: 16.1
click at [577, 367] on div "**********" at bounding box center [690, 360] width 660 height 38
type input "**********"
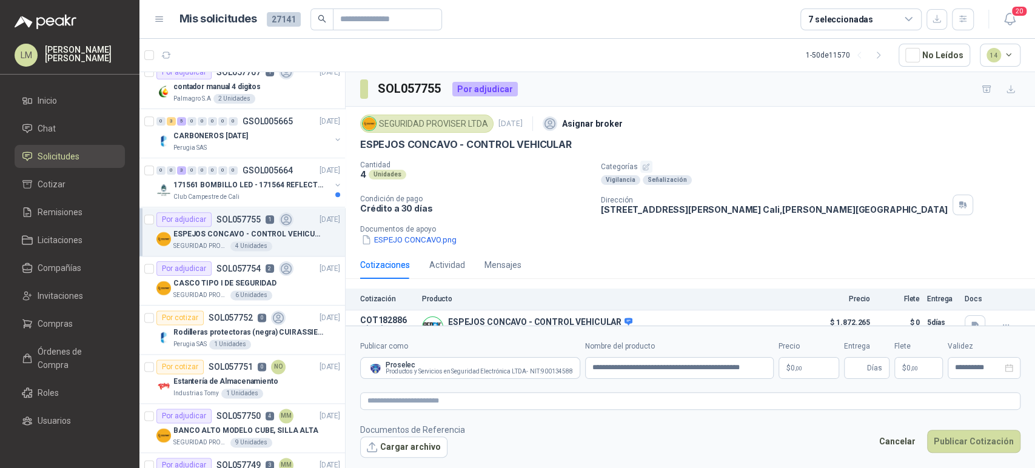
click at [788, 369] on body "LM Luis Miguel Martinez Inicio Chat Solicitudes Cotizar Remisiones Licitaciones…" at bounding box center [517, 234] width 1035 height 468
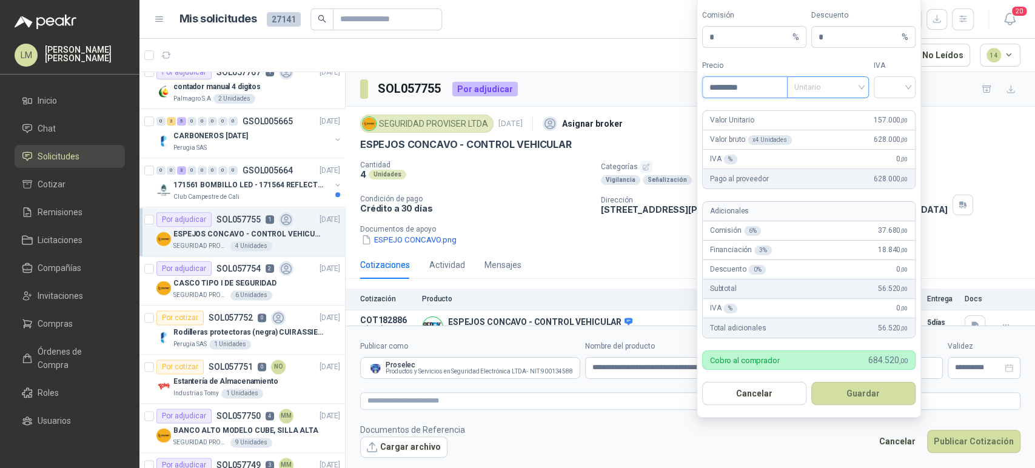
click at [844, 89] on span "Unitario" at bounding box center [827, 87] width 67 height 18
type input "*********"
click at [832, 130] on div "Unitario con IVA" at bounding box center [828, 131] width 62 height 13
click at [889, 92] on input "search" at bounding box center [894, 86] width 27 height 18
click at [886, 113] on div "19%" at bounding box center [894, 112] width 22 height 13
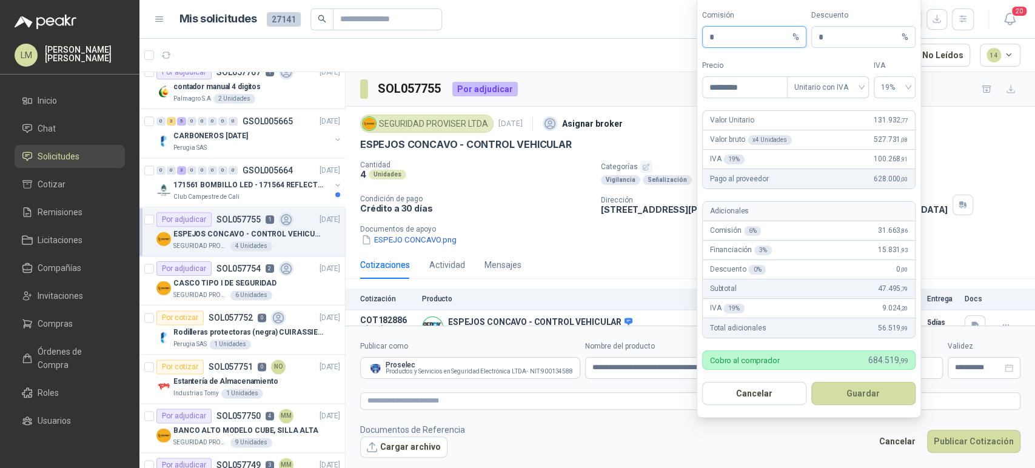
drag, startPoint x: 724, startPoint y: 36, endPoint x: 695, endPoint y: 35, distance: 29.1
click at [695, 35] on body "LM Luis Miguel Martinez Inicio Chat Solicitudes Cotizar Remisiones Licitaciones…" at bounding box center [517, 234] width 1035 height 468
click at [723, 33] on input "**" at bounding box center [749, 37] width 81 height 21
type input "**"
click at [857, 395] on button "Guardar" at bounding box center [863, 393] width 104 height 23
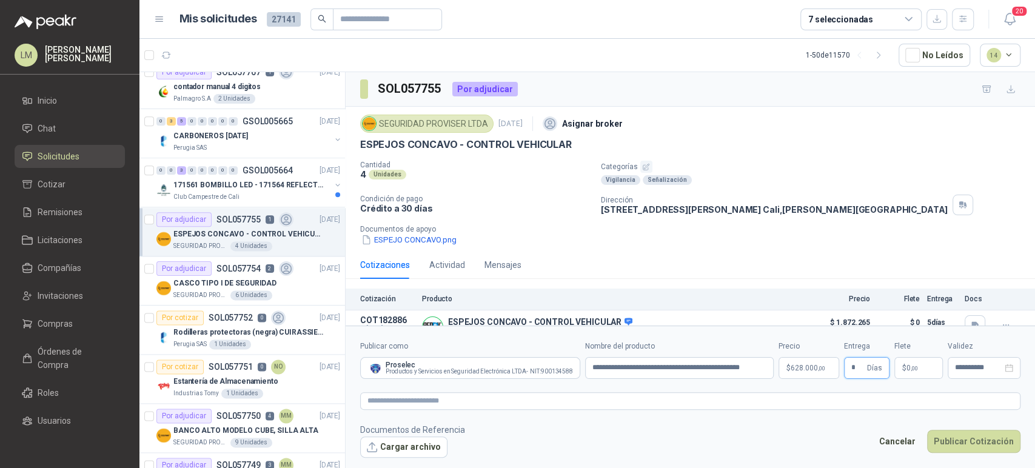
type input "*"
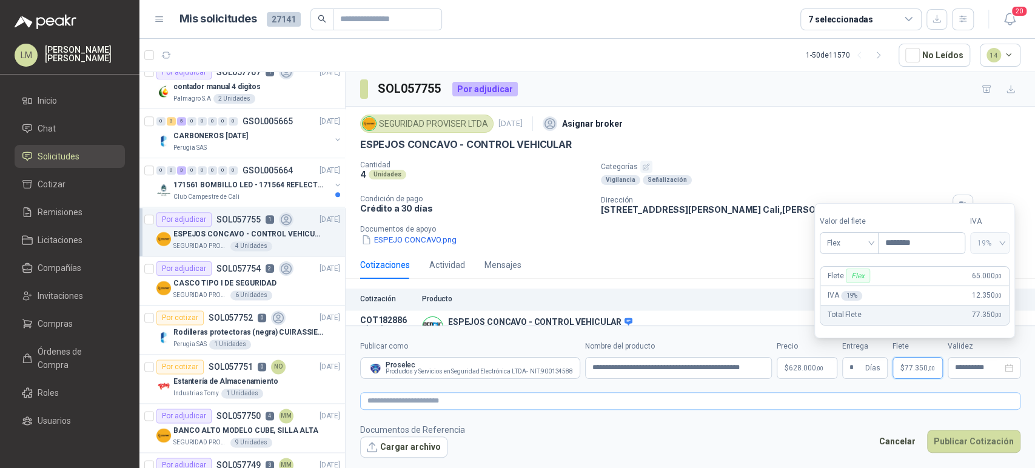
type input "********"
click at [815, 401] on textarea at bounding box center [690, 401] width 660 height 18
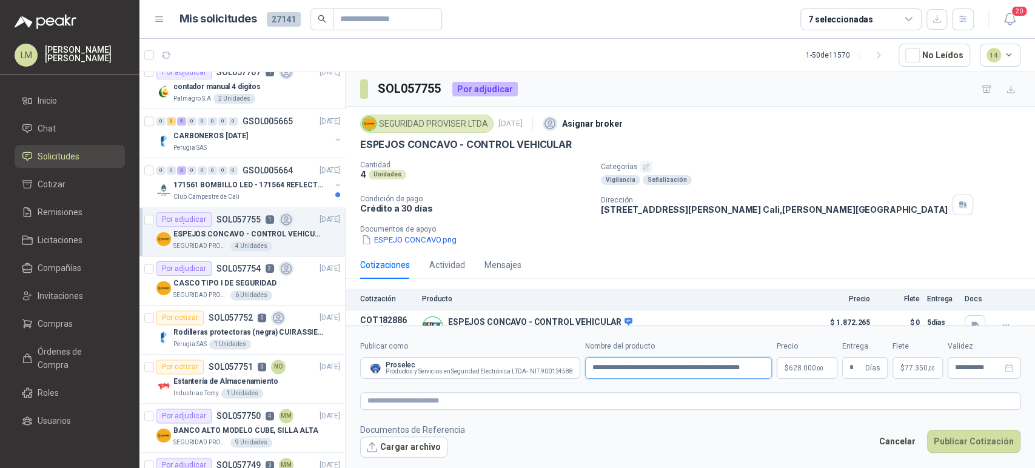
drag, startPoint x: 594, startPoint y: 367, endPoint x: 764, endPoint y: 362, distance: 170.4
click at [764, 362] on input "**********" at bounding box center [678, 368] width 187 height 22
click at [586, 363] on input "**********" at bounding box center [678, 368] width 187 height 22
drag, startPoint x: 586, startPoint y: 368, endPoint x: 775, endPoint y: 362, distance: 189.2
click at [775, 362] on div "**********" at bounding box center [690, 360] width 660 height 38
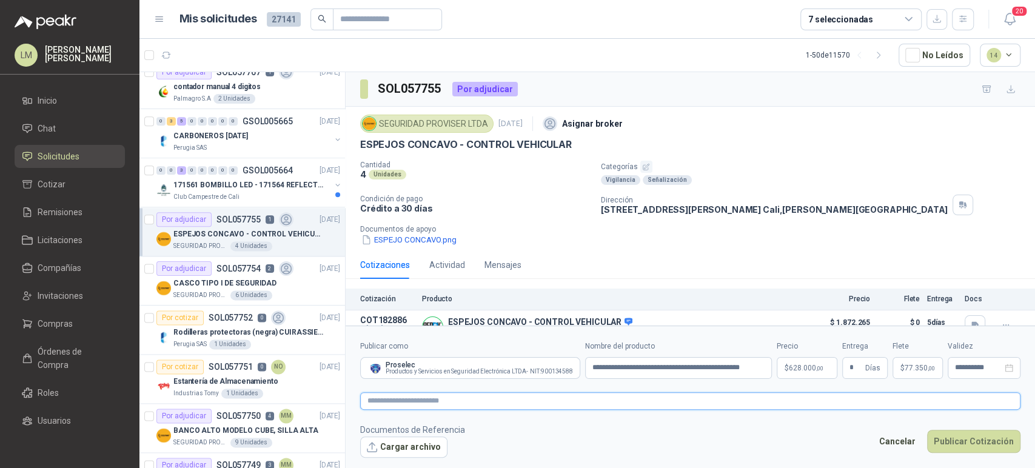
click at [559, 396] on textarea at bounding box center [690, 401] width 660 height 18
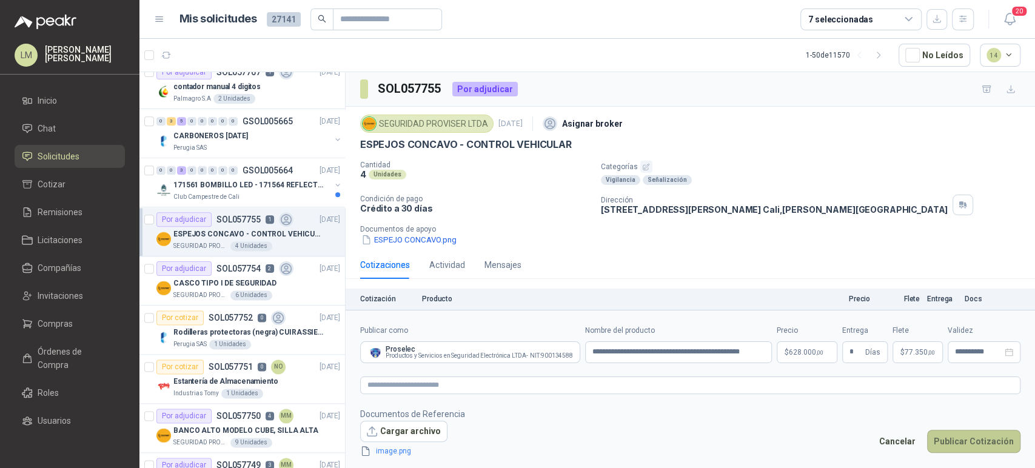
click at [953, 438] on button "Publicar Cotización" at bounding box center [973, 441] width 93 height 23
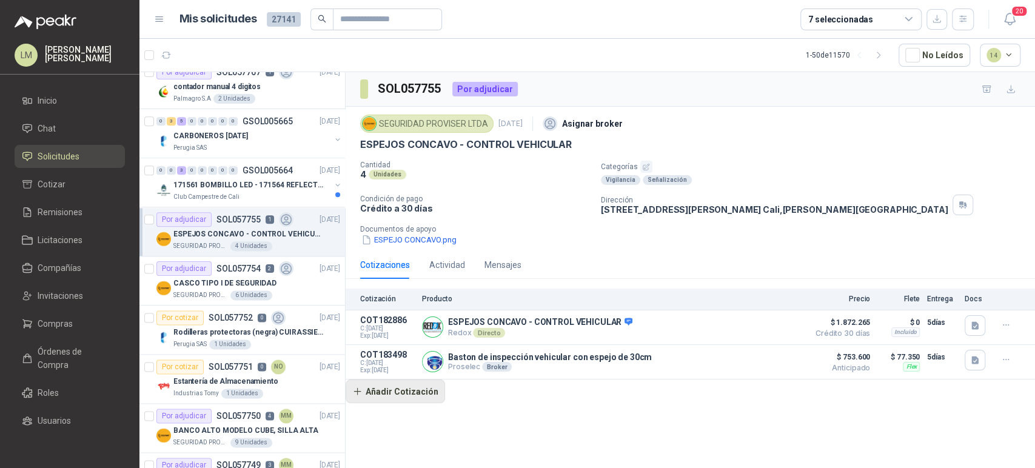
click at [384, 391] on button "Añadir Cotización" at bounding box center [395, 391] width 99 height 24
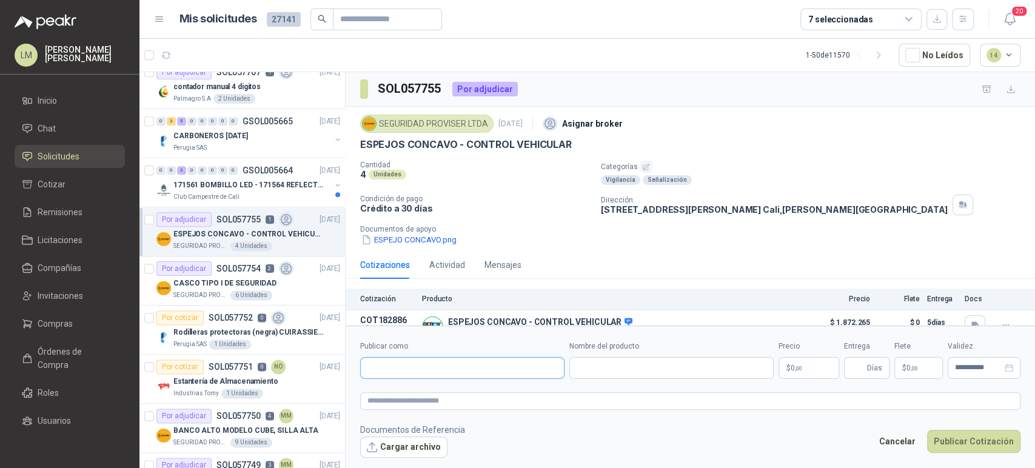
click at [412, 370] on input "Publicar como" at bounding box center [462, 368] width 203 height 21
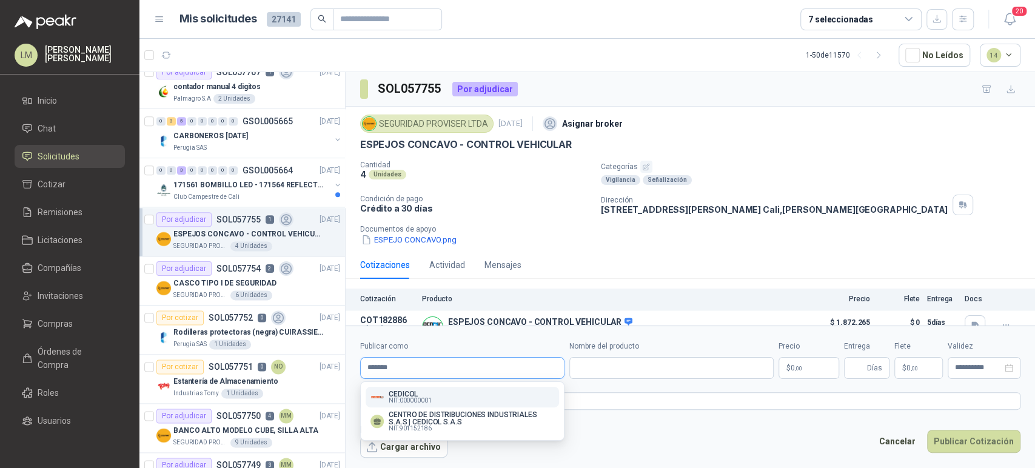
type input "*******"
click at [422, 395] on p "CEDICOL" at bounding box center [410, 393] width 43 height 7
type input "**********"
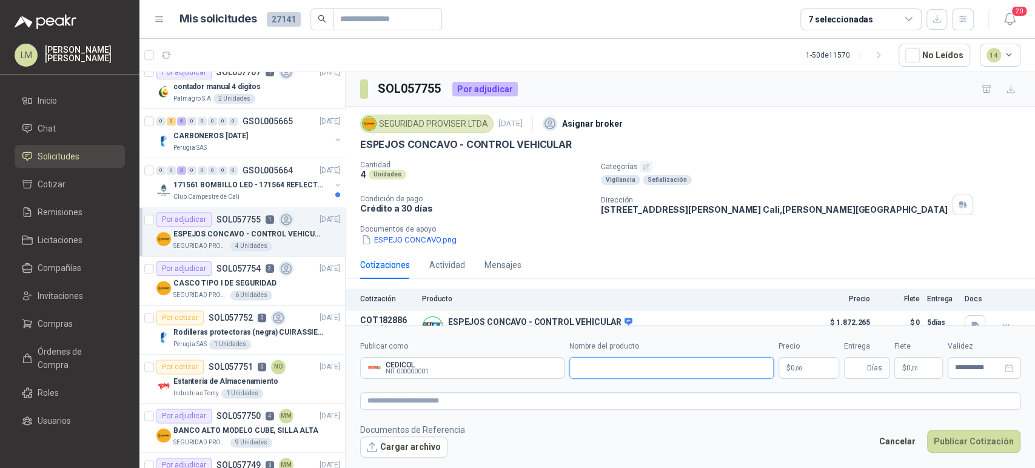
click at [592, 367] on input "Nombre del producto" at bounding box center [671, 368] width 204 height 22
paste input "**********"
type input "**********"
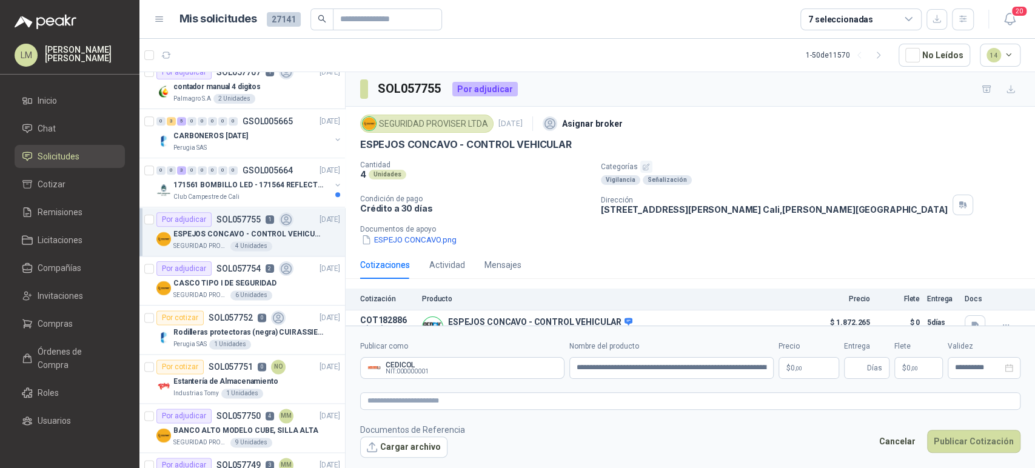
click at [795, 366] on body "LM Luis Miguel Martinez Inicio Chat Solicitudes Cotizar Remisiones Licitaciones…" at bounding box center [517, 234] width 1035 height 468
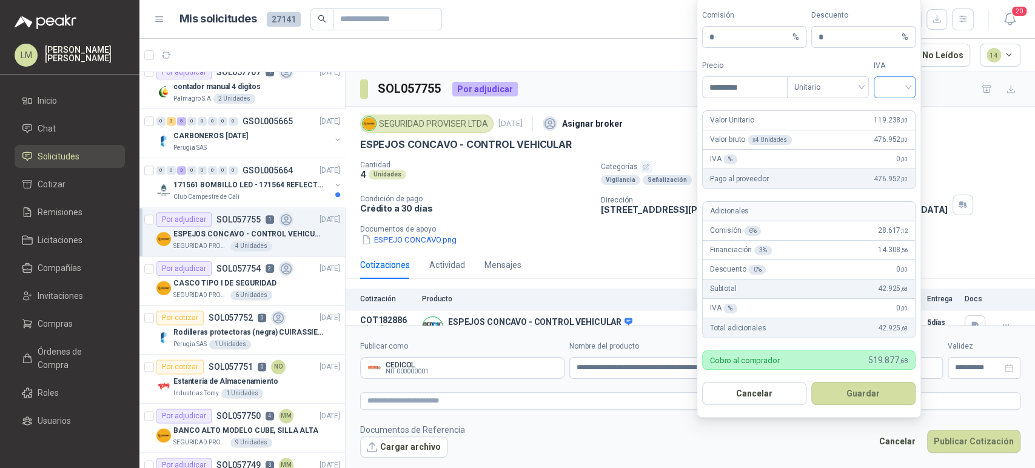
type input "*********"
click at [884, 84] on input "search" at bounding box center [894, 86] width 27 height 18
click at [889, 107] on div "19%" at bounding box center [894, 112] width 22 height 13
drag, startPoint x: 718, startPoint y: 37, endPoint x: 660, endPoint y: 36, distance: 58.2
click at [660, 36] on body "LM Luis Miguel Martinez Inicio Chat Solicitudes Cotizar Remisiones Licitaciones…" at bounding box center [517, 234] width 1035 height 468
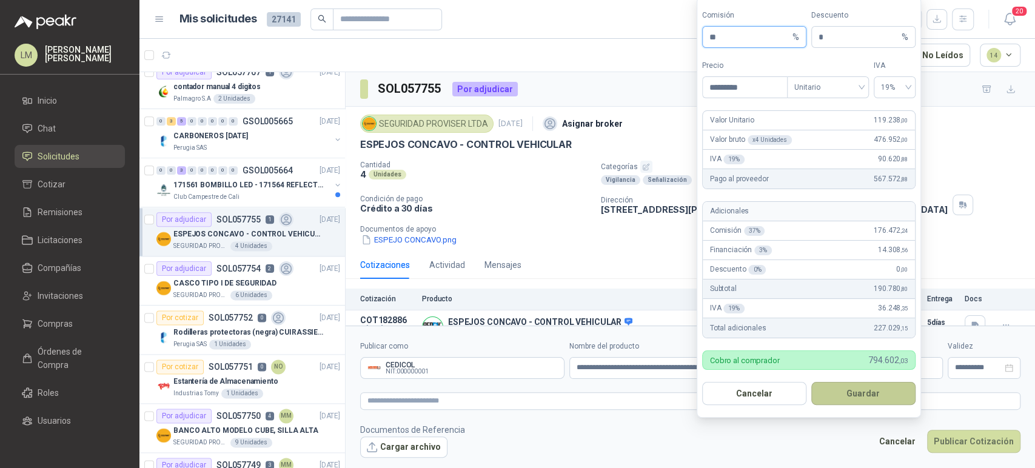
type input "**"
click at [866, 388] on button "Guardar" at bounding box center [863, 393] width 104 height 23
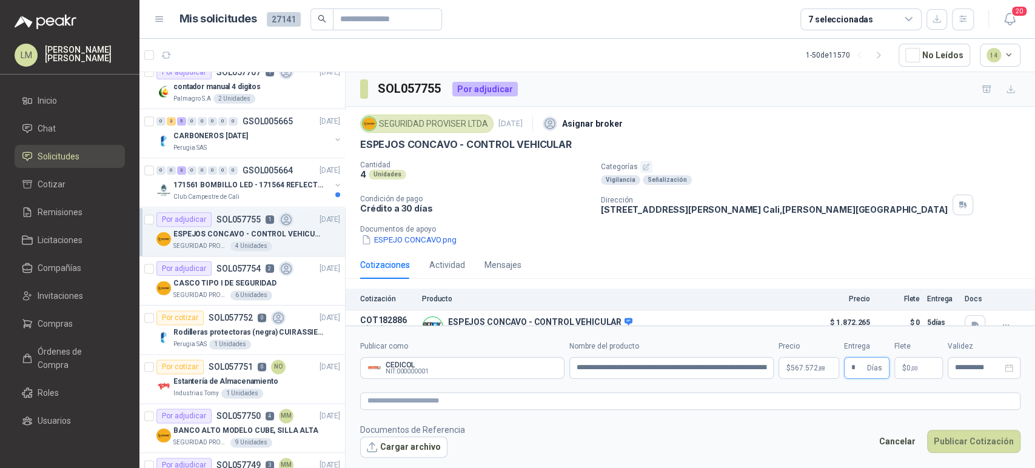
type input "*"
click at [915, 366] on span ",00" at bounding box center [914, 368] width 7 height 7
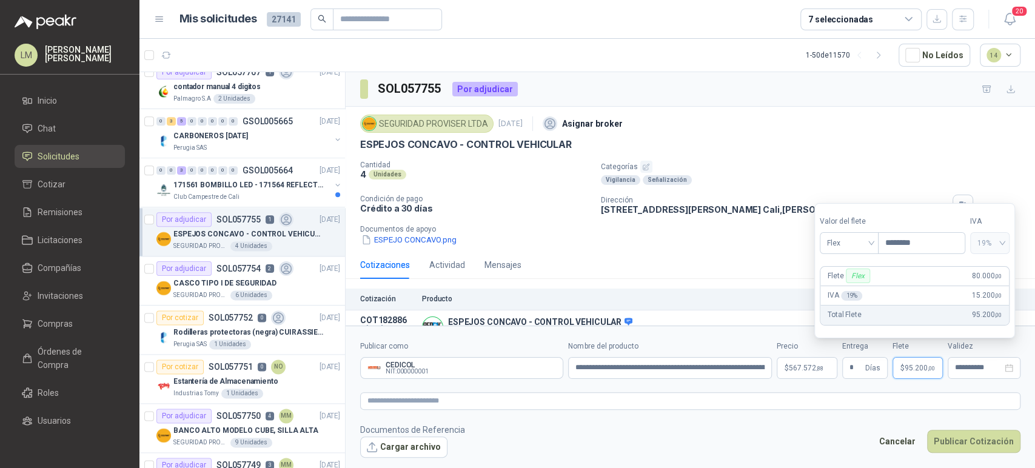
type input "********"
click at [669, 227] on p "Documentos de apoyo" at bounding box center [695, 229] width 670 height 8
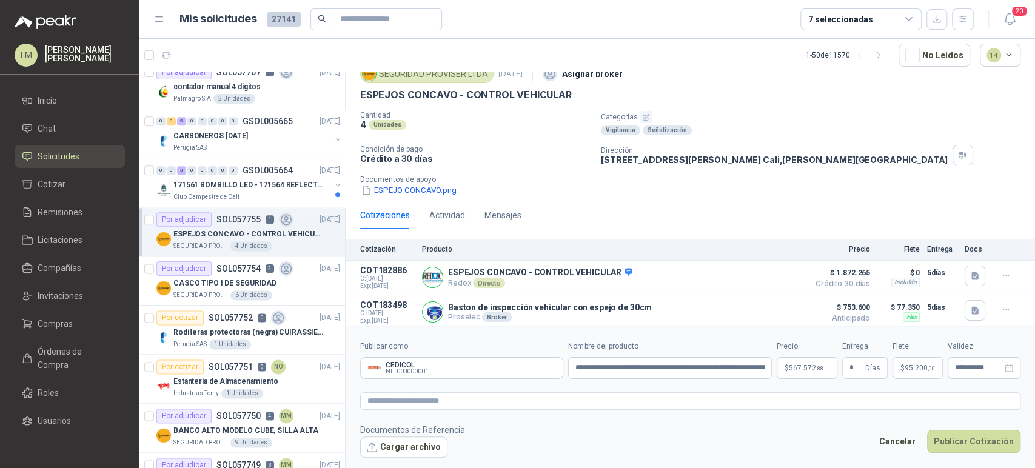
scroll to position [54, 0]
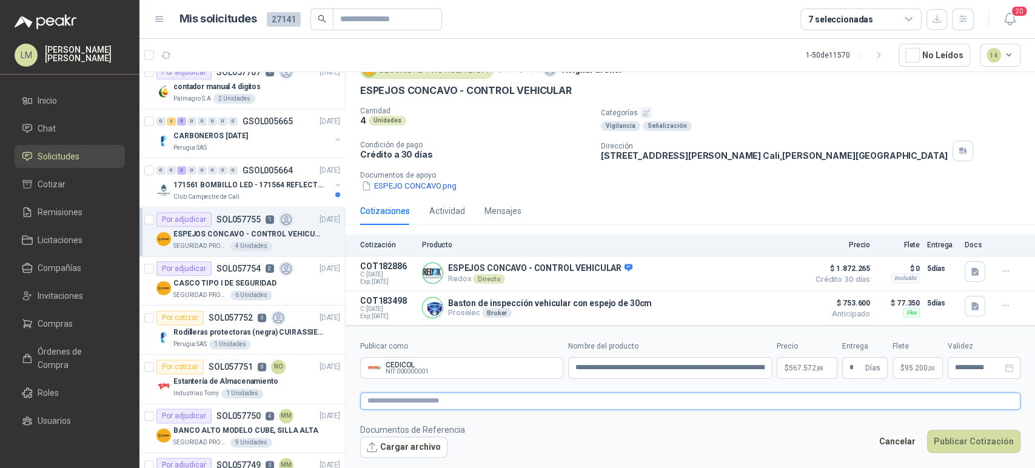
click at [760, 403] on textarea at bounding box center [690, 401] width 660 height 18
click at [441, 398] on textarea at bounding box center [690, 401] width 660 height 18
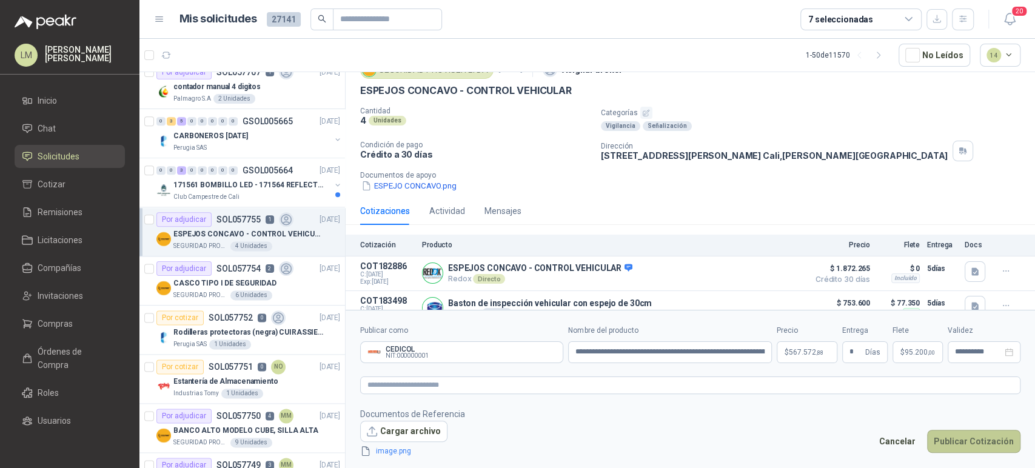
click at [959, 445] on button "Publicar Cotización" at bounding box center [973, 441] width 93 height 23
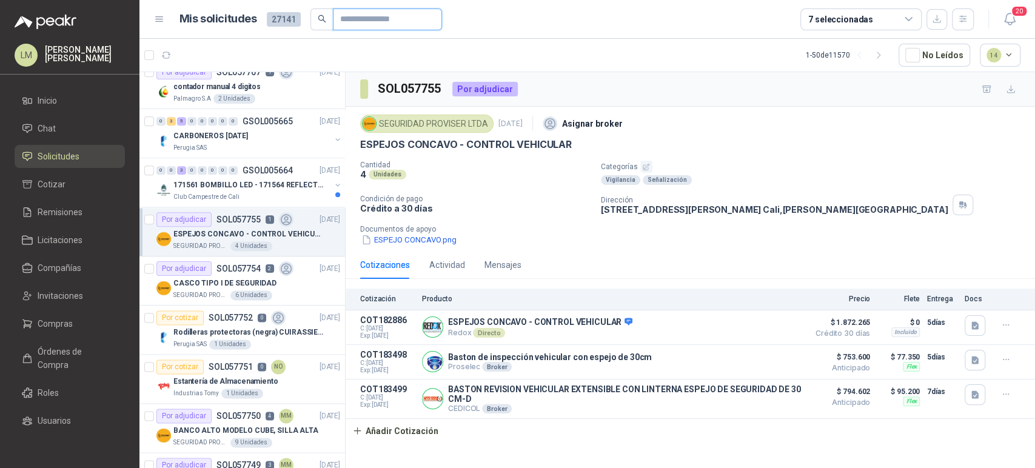
click at [360, 16] on input "text" at bounding box center [382, 19] width 85 height 21
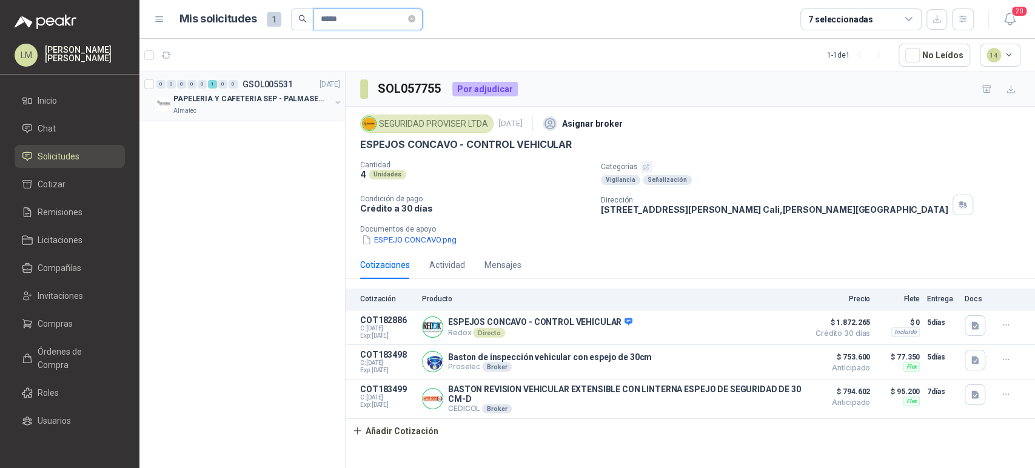
type input "*****"
click at [336, 103] on button "button" at bounding box center [338, 103] width 10 height 10
click at [266, 144] on div "- | PINCEL 18"" at bounding box center [255, 148] width 170 height 15
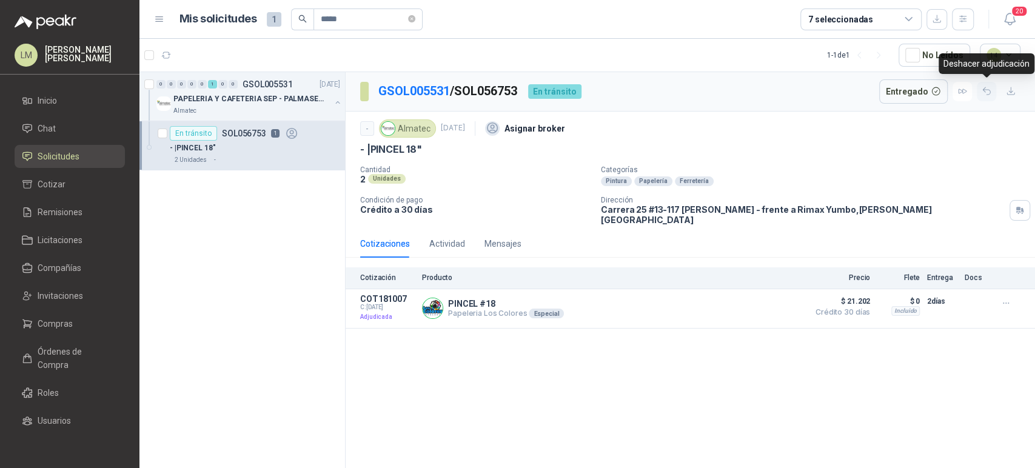
click at [983, 86] on icon "button" at bounding box center [986, 91] width 10 height 10
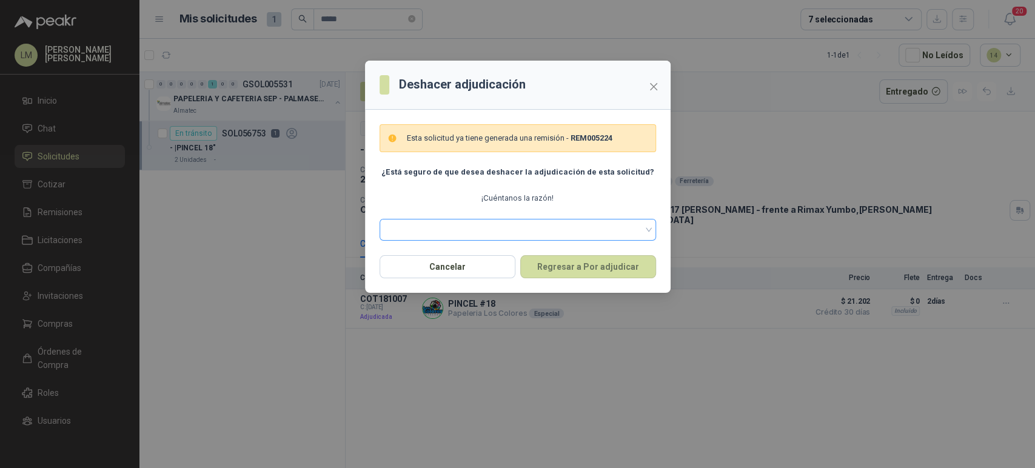
click at [482, 221] on span at bounding box center [518, 230] width 262 height 18
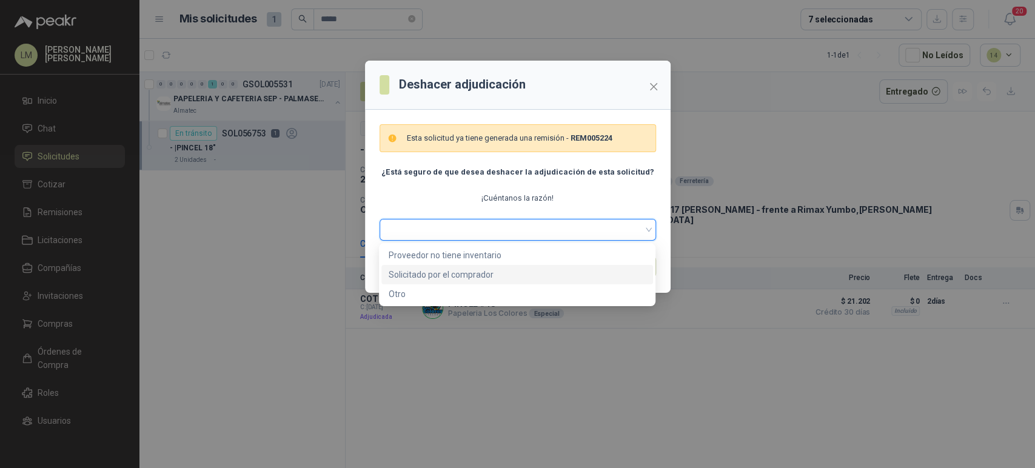
click at [456, 276] on div "Solicitado por el comprador" at bounding box center [517, 274] width 257 height 13
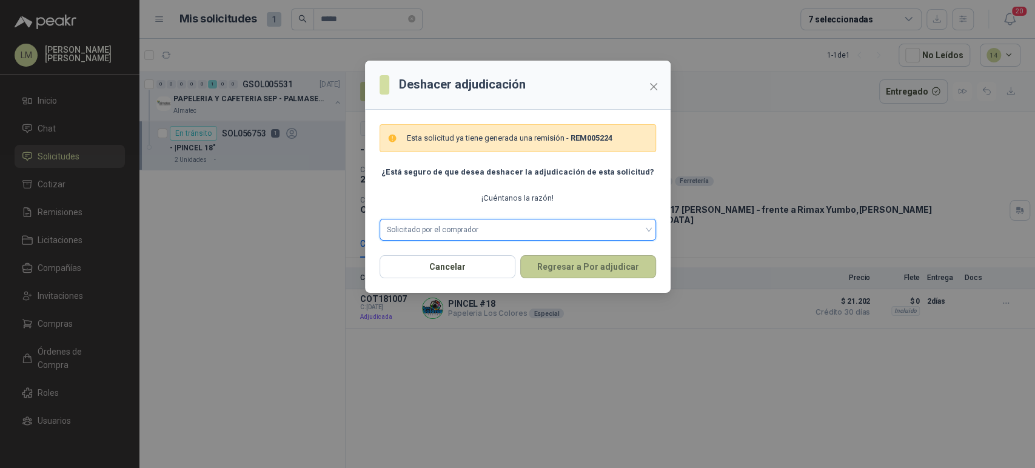
click at [550, 267] on button "Regresar a Por adjudicar" at bounding box center [588, 266] width 136 height 23
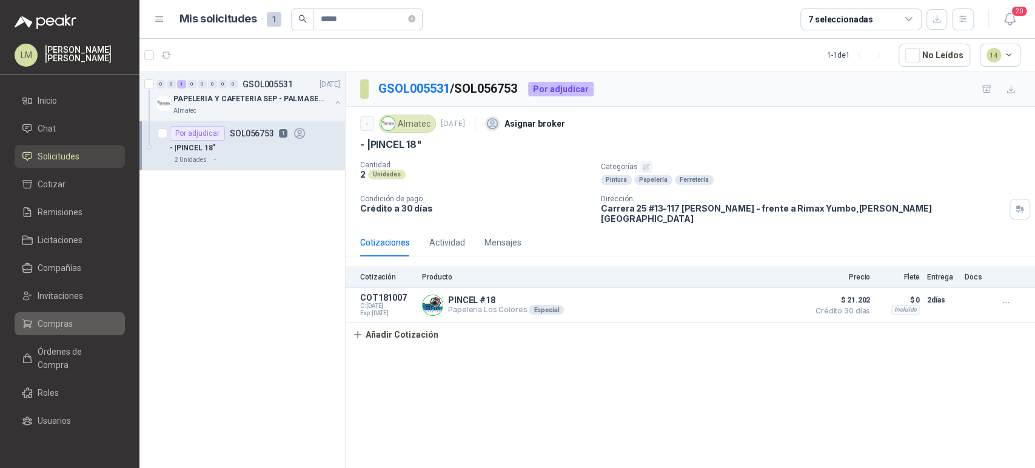
click at [53, 330] on span "Compras" at bounding box center [55, 323] width 35 height 13
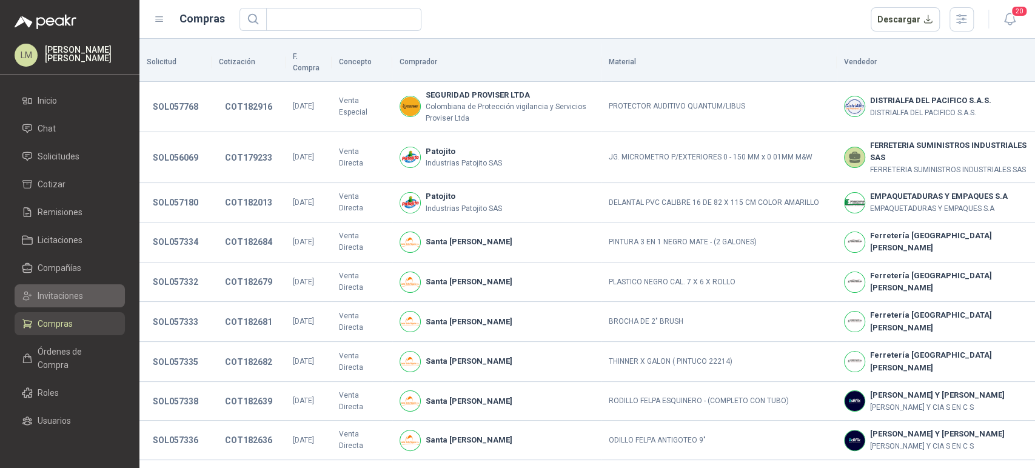
click at [59, 296] on span "Invitaciones" at bounding box center [60, 295] width 45 height 13
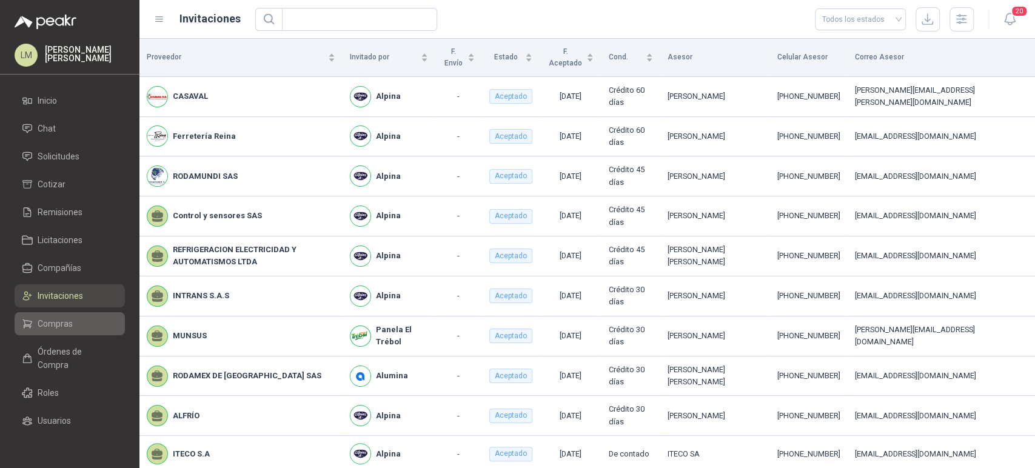
click at [59, 327] on span "Compras" at bounding box center [55, 323] width 35 height 13
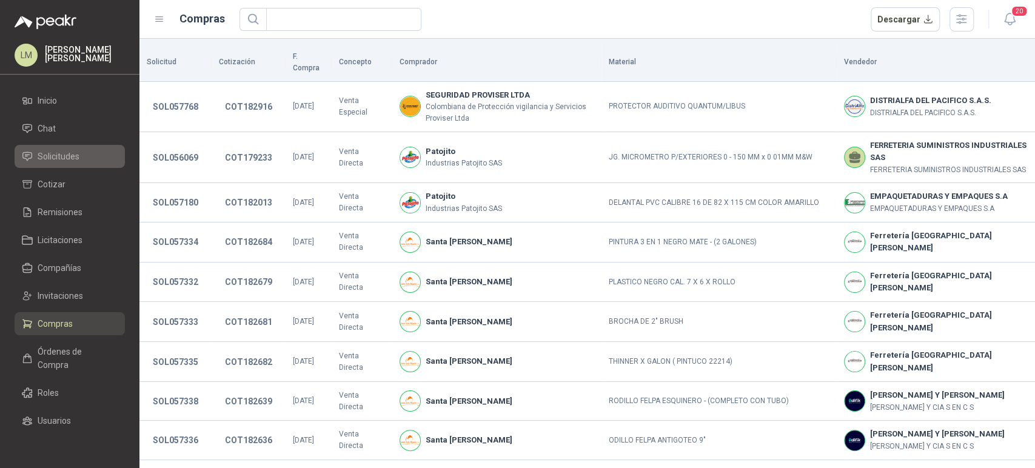
click at [73, 150] on span "Solicitudes" at bounding box center [59, 156] width 42 height 13
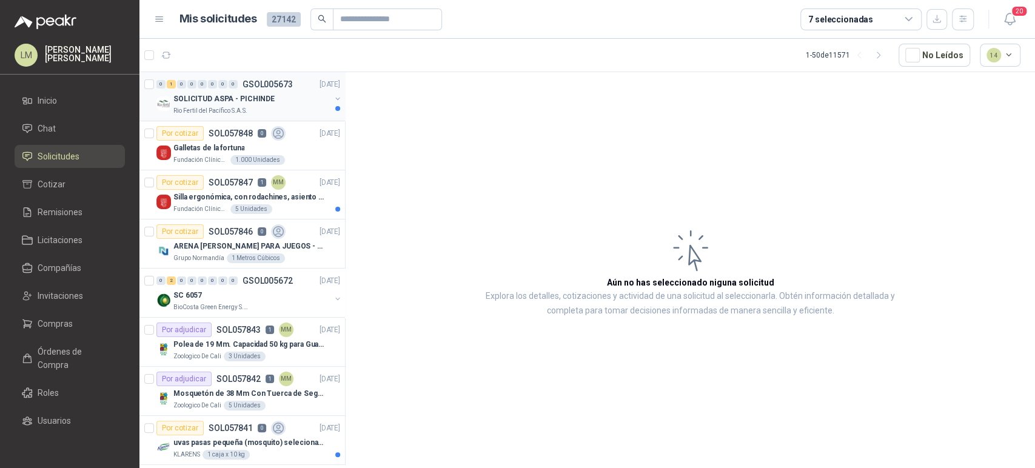
click at [251, 106] on div "Rio Fertil del Pacífico S.A.S." at bounding box center [251, 111] width 157 height 10
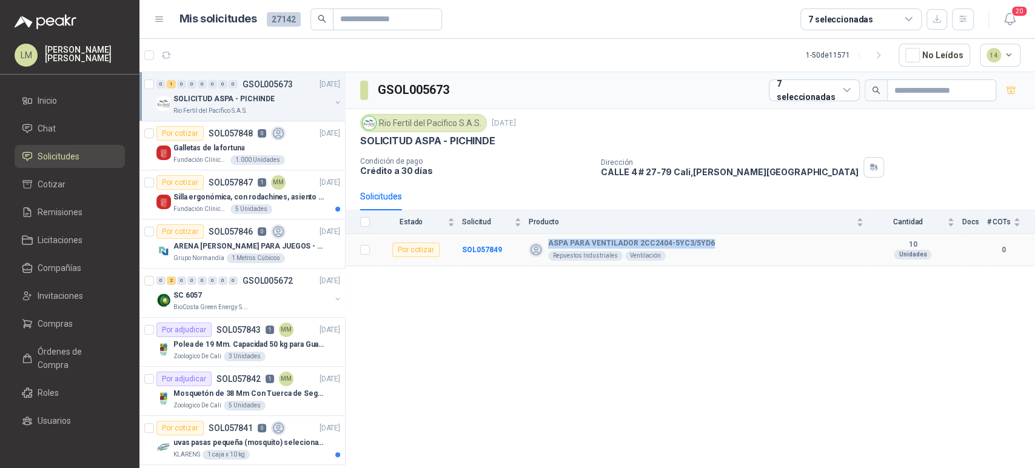
drag, startPoint x: 548, startPoint y: 243, endPoint x: 712, endPoint y: 236, distance: 164.4
click at [712, 236] on td "ASPA PARA VENTILADOR 2CC2404-5YC3/5YD6 Repuestos Industriales Ventilación" at bounding box center [700, 250] width 342 height 32
copy b "ASPA PARA VENTILADOR 2CC2404-5YC3/5YD6"
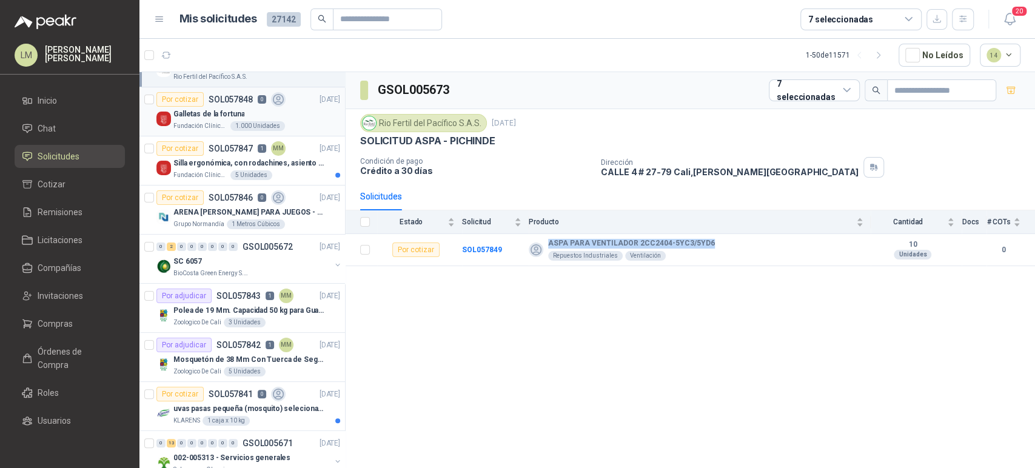
scroll to position [35, 0]
click at [216, 159] on p "Silla ergonómica, con rodachines, asiento ajustable en altura, espaldar alto," at bounding box center [248, 163] width 151 height 12
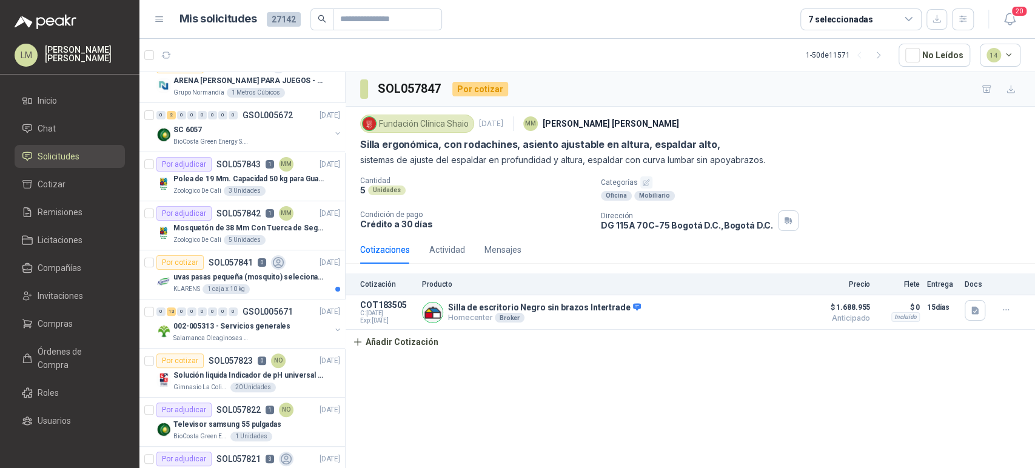
scroll to position [165, 0]
click at [212, 174] on p "Polea de 19 Mm. Capacidad 50 kg para Guaya. Cable O [GEOGRAPHIC_DATA]" at bounding box center [248, 179] width 151 height 12
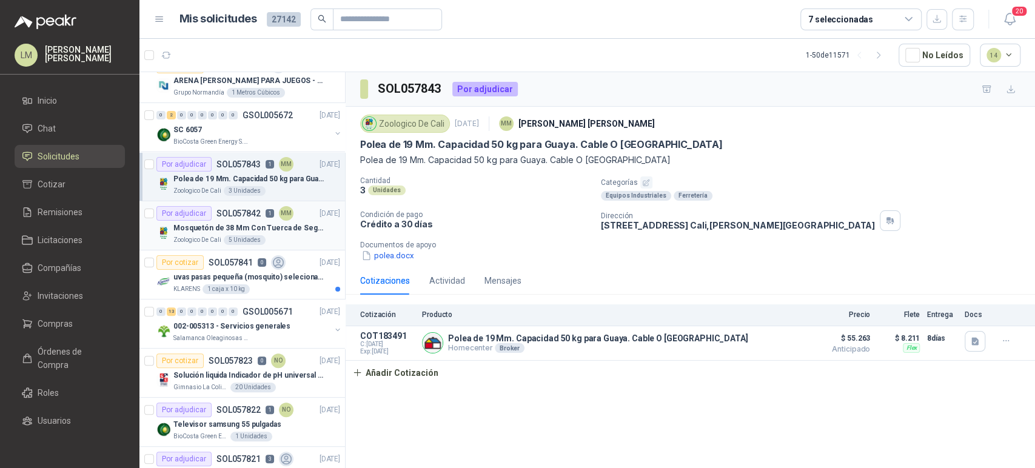
click at [235, 212] on p "SOL057842" at bounding box center [238, 213] width 44 height 8
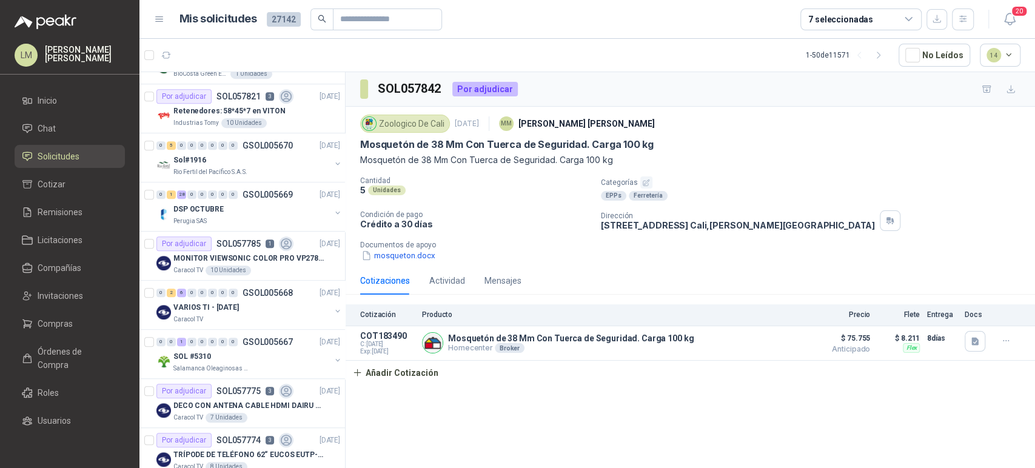
scroll to position [529, 0]
click at [204, 119] on p "Industrias Tomy" at bounding box center [195, 123] width 45 height 10
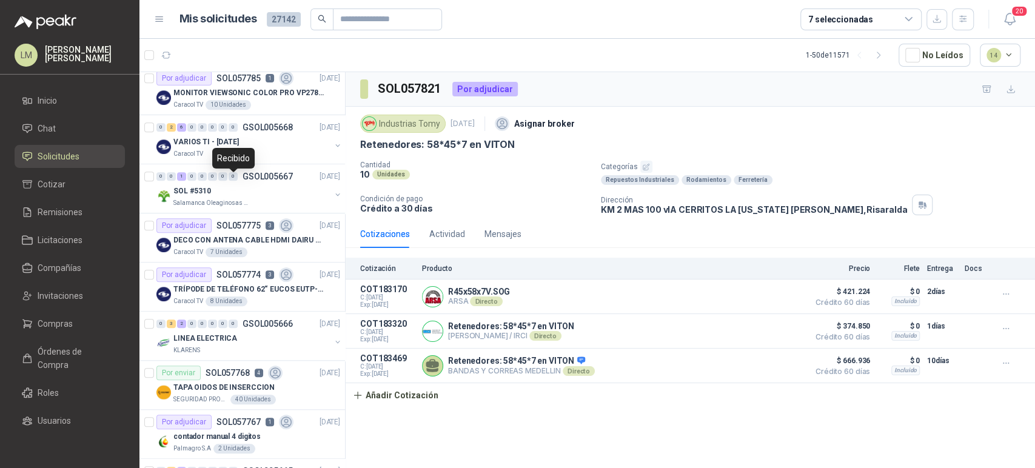
scroll to position [694, 0]
click at [230, 188] on div "SOL #5310" at bounding box center [251, 190] width 157 height 15
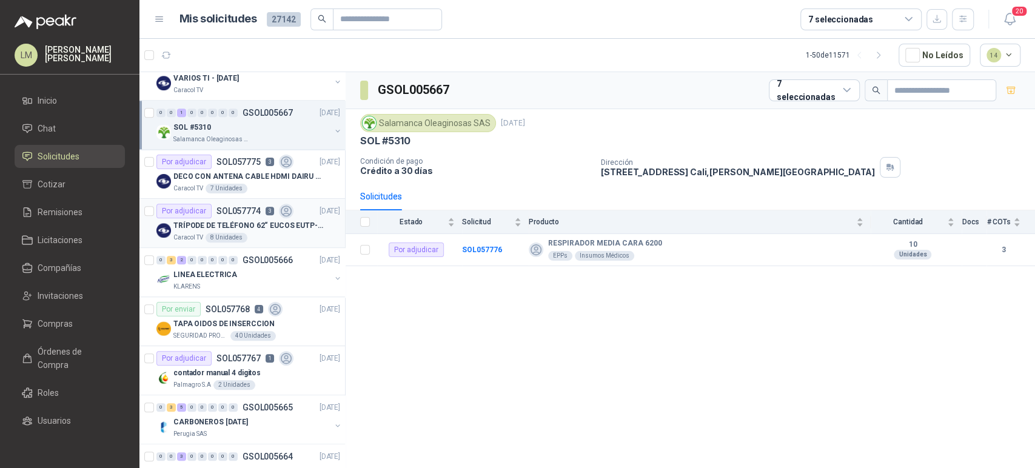
scroll to position [760, 0]
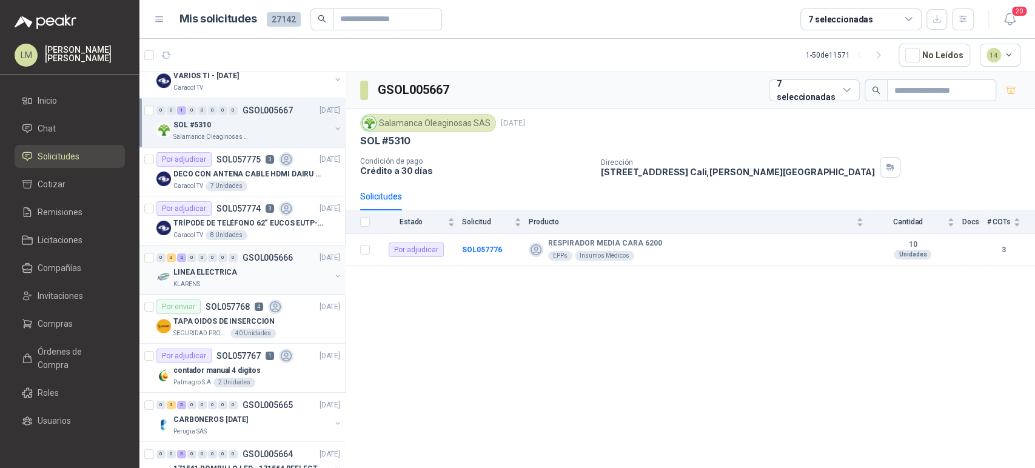
click at [333, 274] on button "button" at bounding box center [338, 276] width 10 height 10
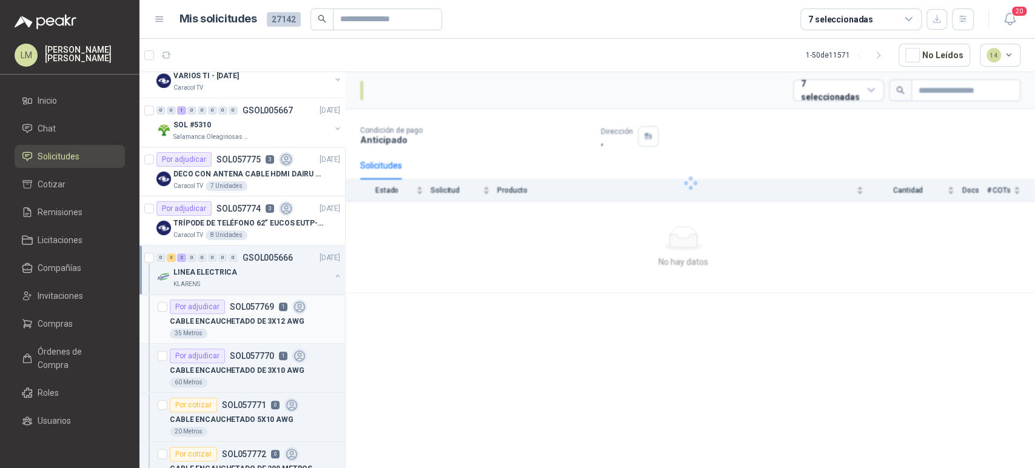
click at [246, 324] on p "CABLE ENCAUCHETADO DE 3X12 AWG" at bounding box center [237, 322] width 134 height 12
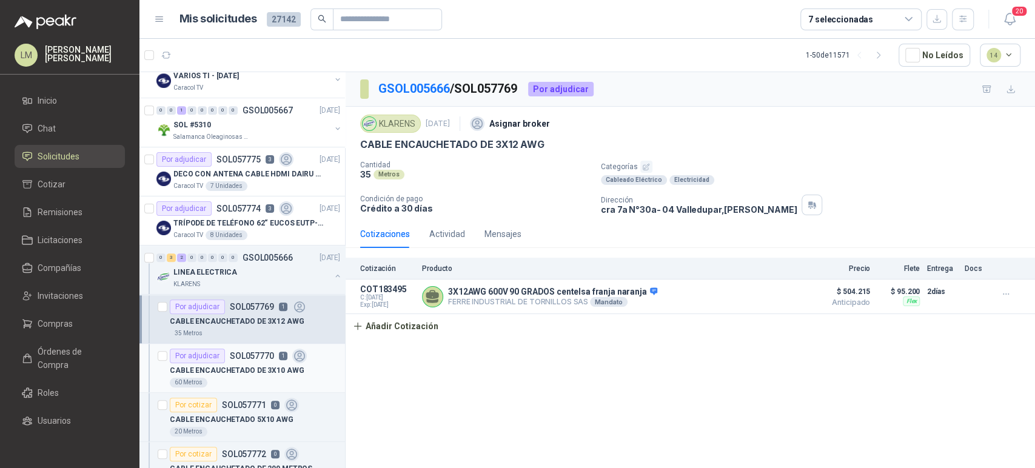
click at [243, 367] on p "CABLE ENCAUCHETADO DE 3X10 AWG" at bounding box center [237, 371] width 134 height 12
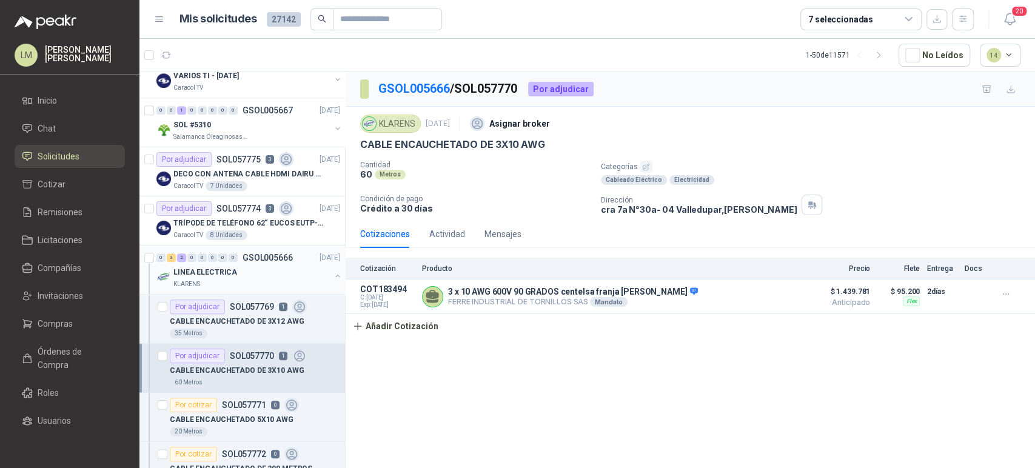
click at [333, 273] on button "button" at bounding box center [338, 276] width 10 height 10
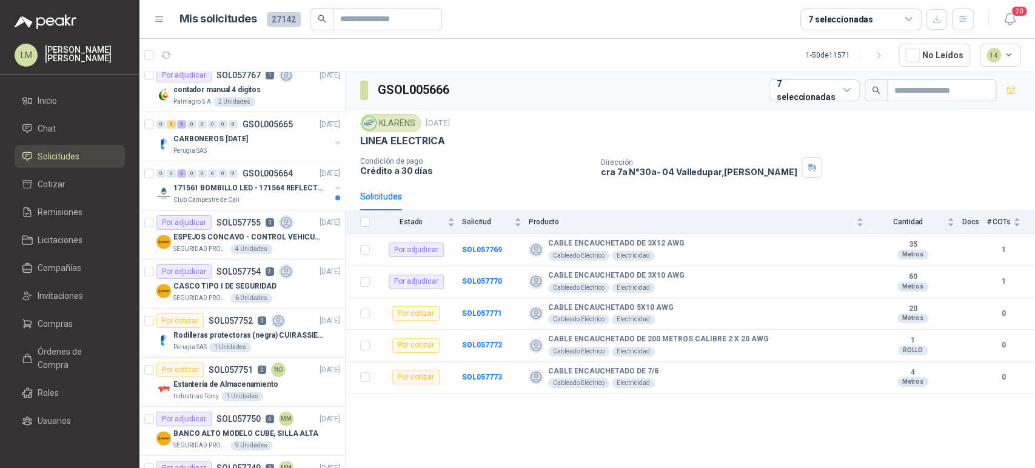
scroll to position [1096, 0]
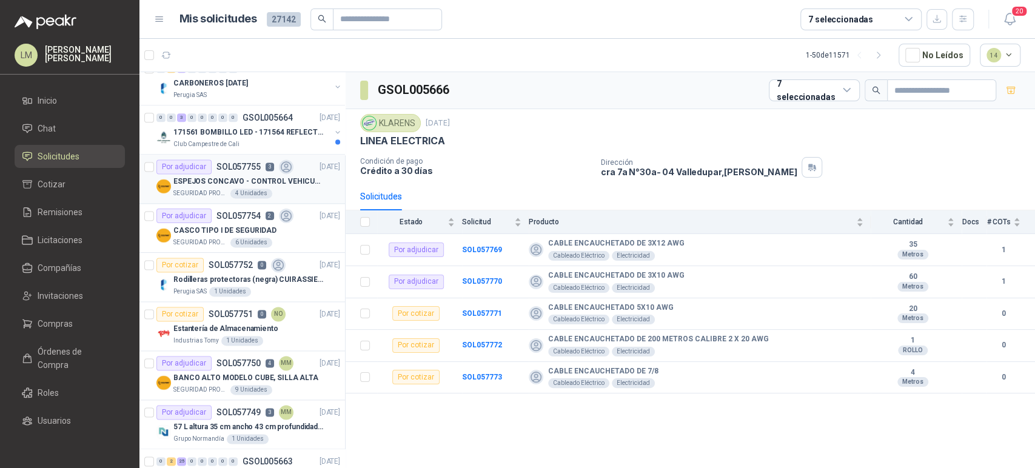
click at [238, 182] on p "ESPEJOS CONCAVO - CONTROL VEHICULAR" at bounding box center [248, 182] width 151 height 12
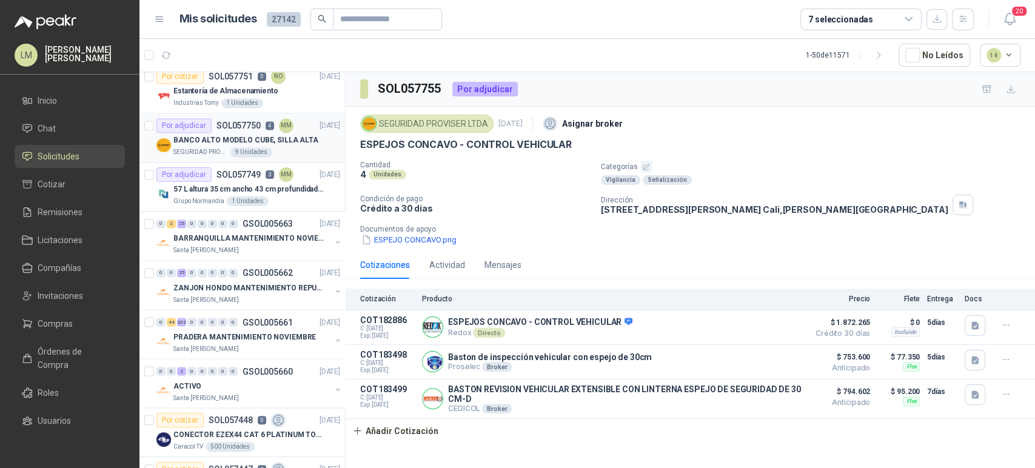
scroll to position [1389, 0]
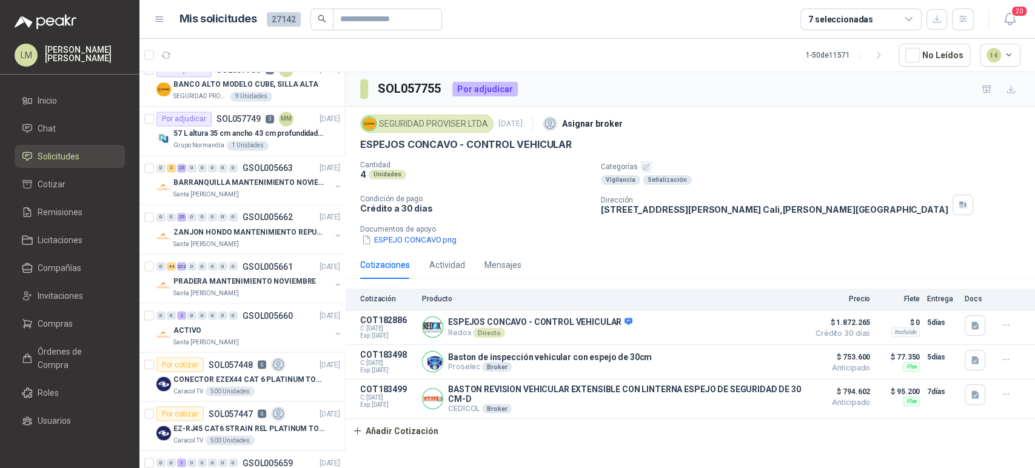
click at [880, 21] on div "7 seleccionadas" at bounding box center [860, 19] width 121 height 22
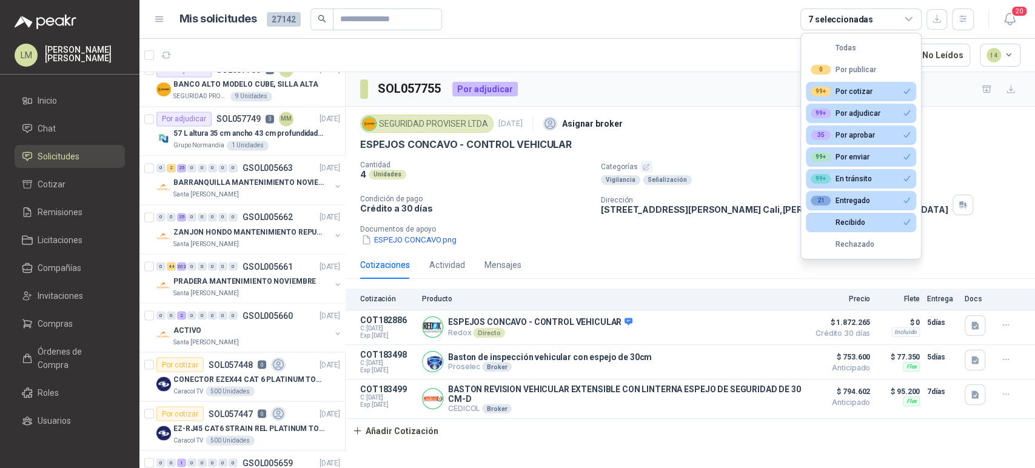
click at [880, 21] on div "7 seleccionadas" at bounding box center [860, 19] width 121 height 22
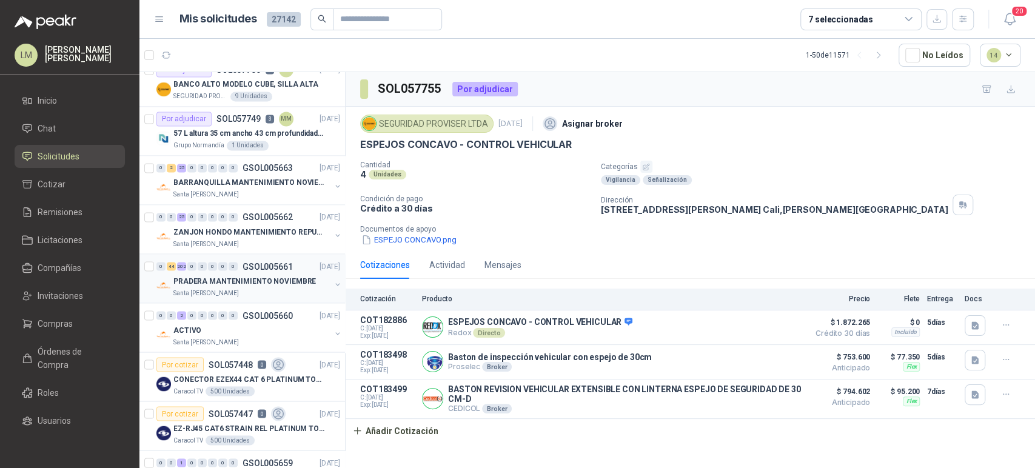
click at [259, 275] on p "PRADERA MANTENIMIENTO NOVIEMBRE" at bounding box center [244, 281] width 142 height 12
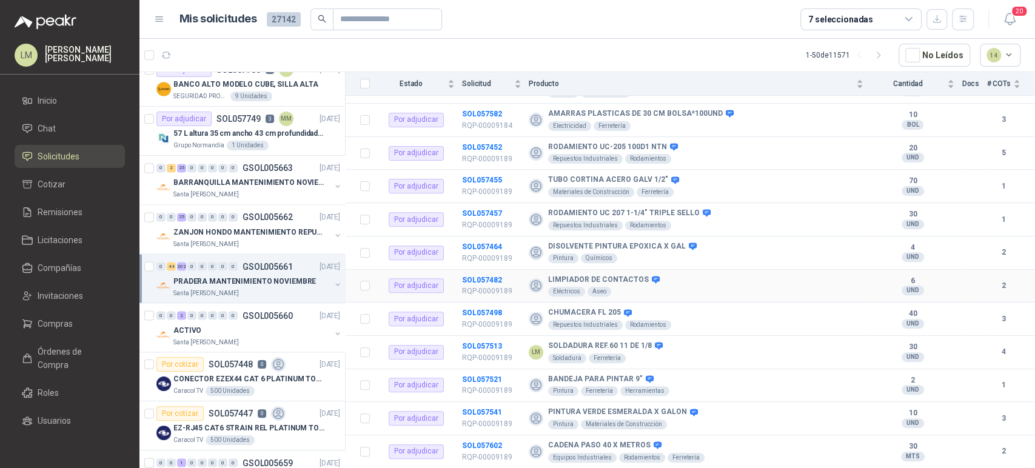
scroll to position [370, 0]
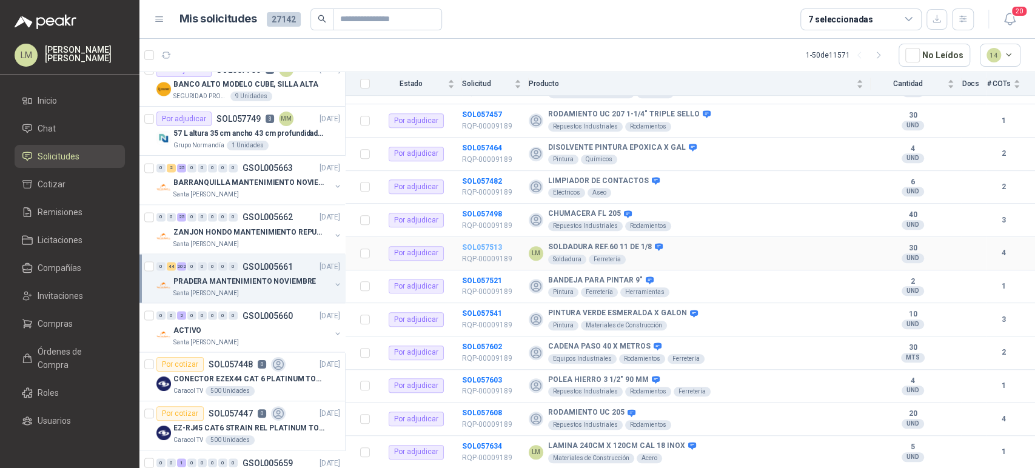
click at [489, 243] on b "SOL057513" at bounding box center [482, 247] width 40 height 8
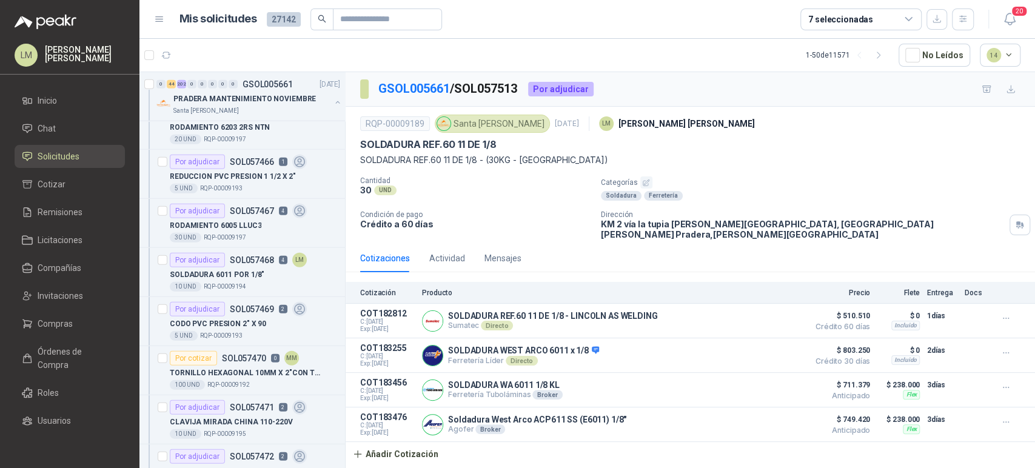
scroll to position [2281, 0]
click at [967, 18] on icon "button" at bounding box center [963, 19] width 10 height 10
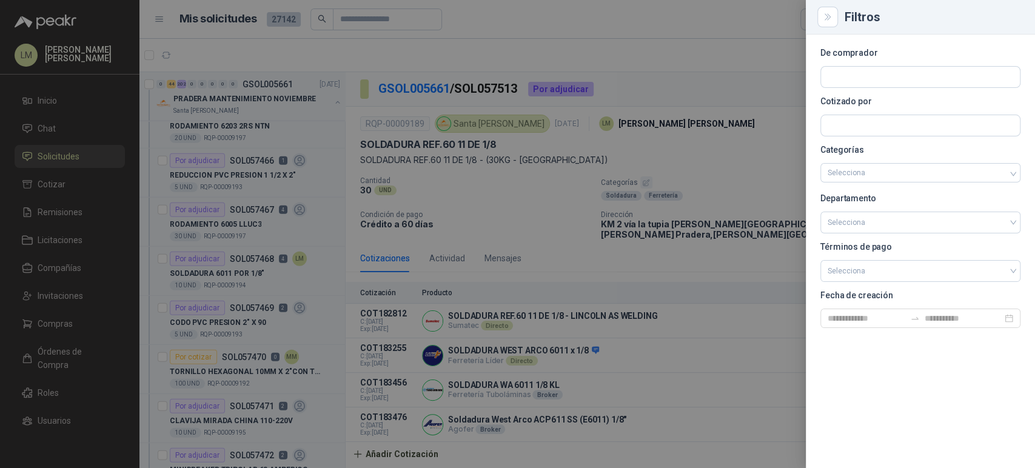
click at [734, 88] on div at bounding box center [517, 234] width 1035 height 468
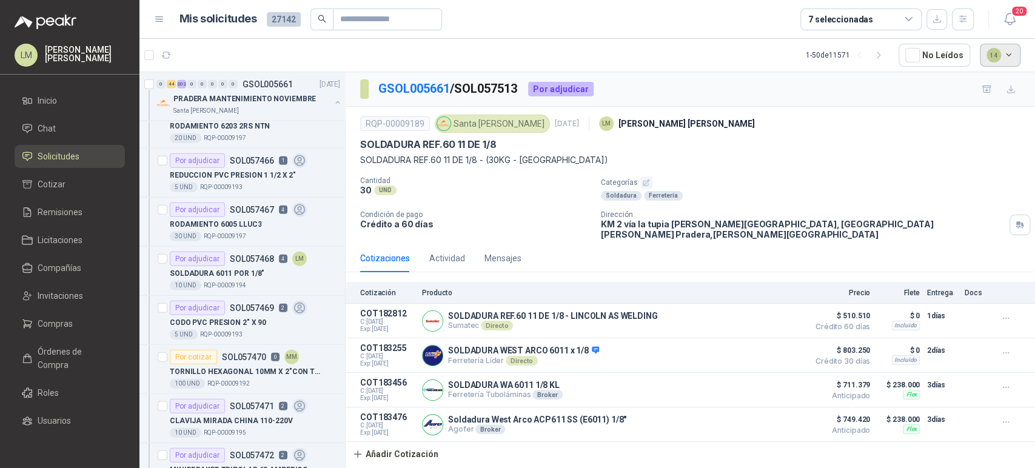
click at [996, 56] on button "14" at bounding box center [1000, 55] width 41 height 23
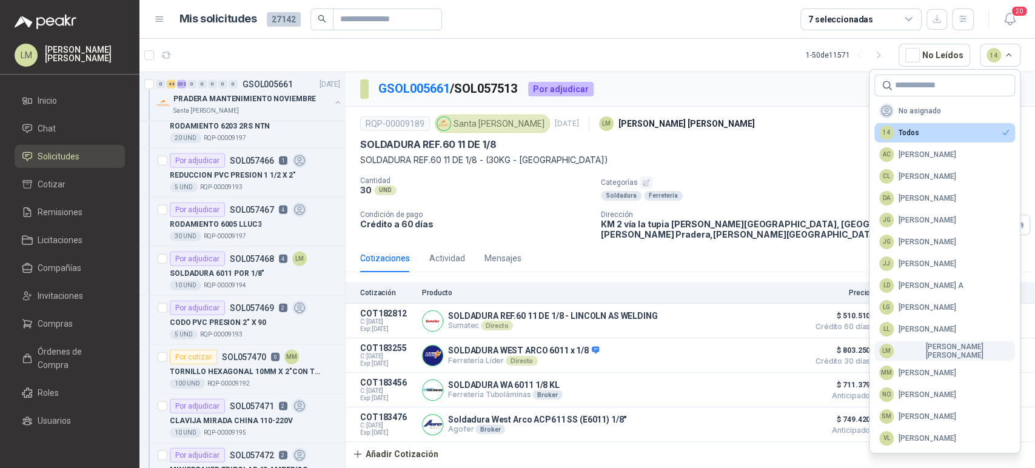
click at [910, 349] on div "LM Luis Miguel Martinez" at bounding box center [944, 351] width 131 height 17
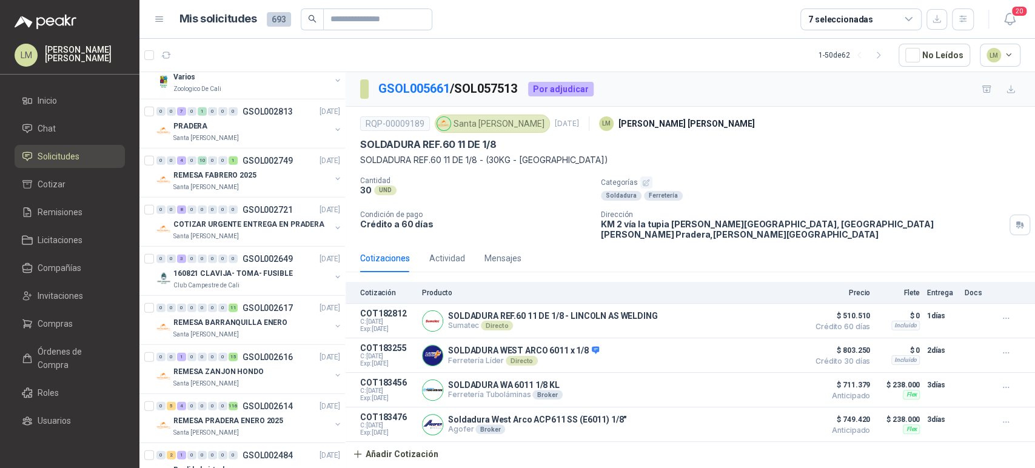
scroll to position [0, 0]
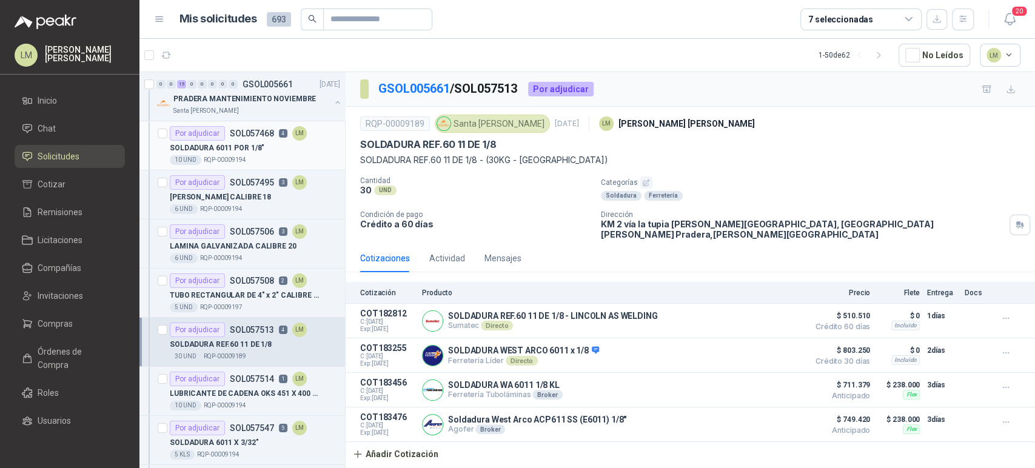
click at [234, 141] on div "SOLDADURA 6011 POR 1/8"" at bounding box center [255, 148] width 170 height 15
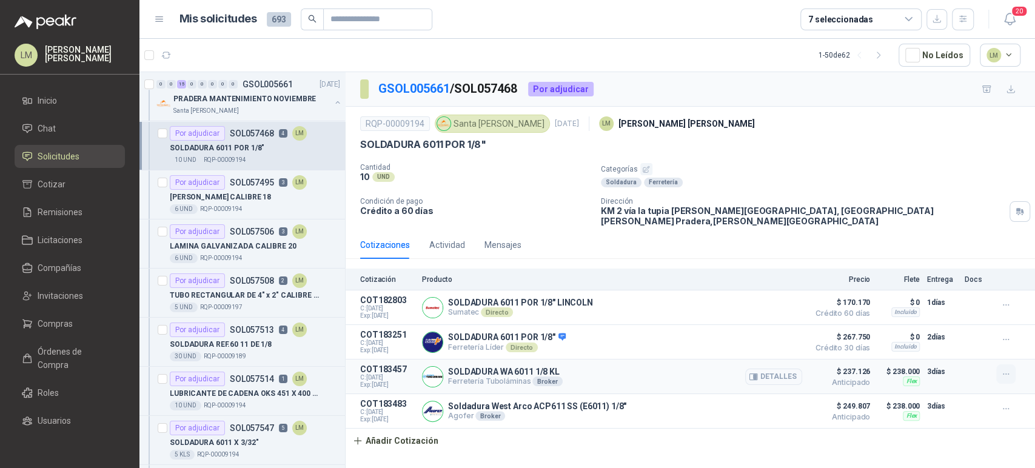
click at [1009, 369] on icon "button" at bounding box center [1006, 374] width 10 height 10
click at [955, 313] on button "Editar" at bounding box center [981, 317] width 97 height 19
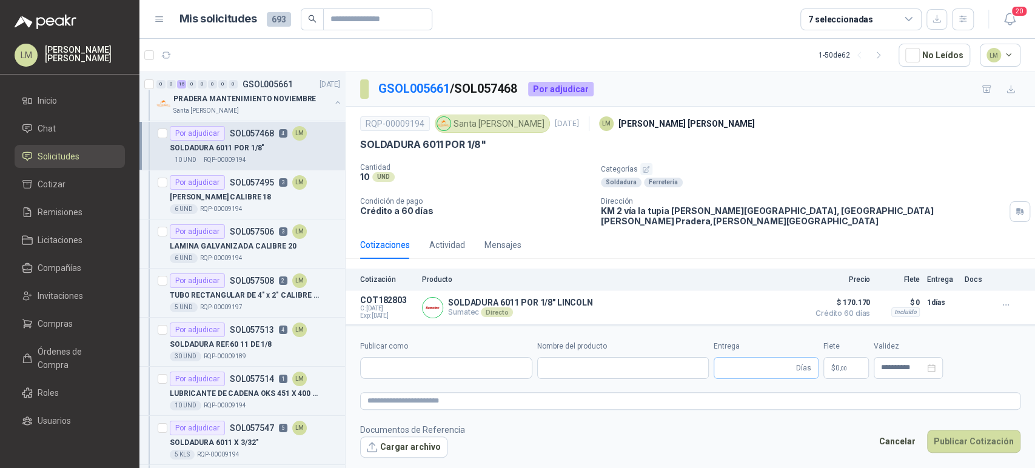
type input "**********"
type input "*"
type input "**********"
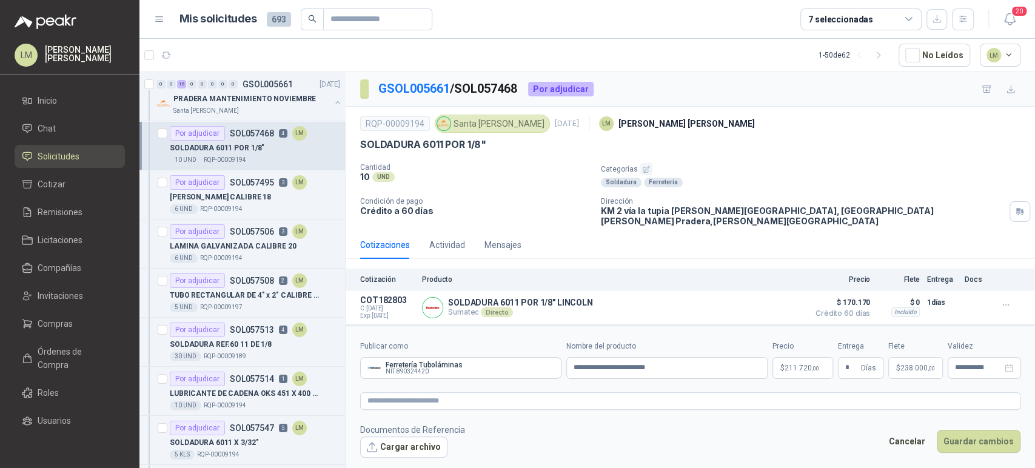
click at [810, 365] on span "211.720 ,00" at bounding box center [801, 367] width 35 height 7
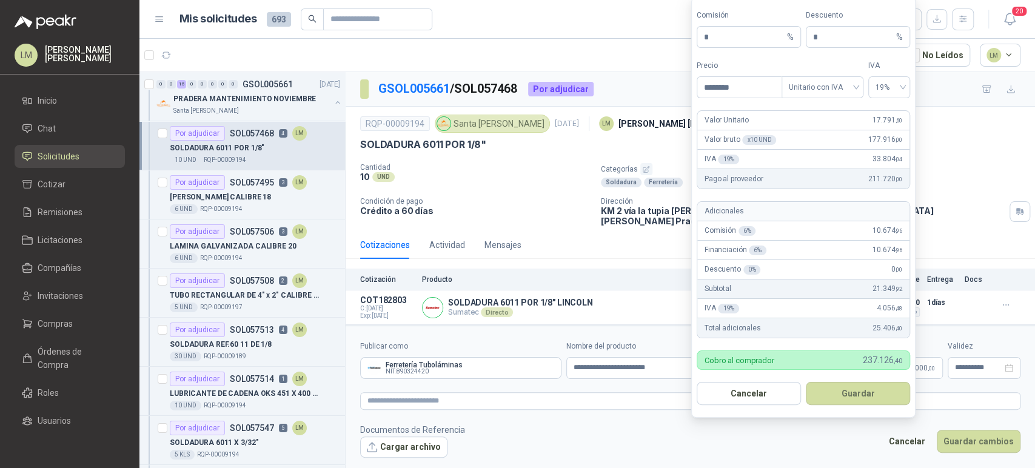
click at [578, 269] on div "Cotización Producto Precio Flete Entrega Docs" at bounding box center [690, 280] width 689 height 22
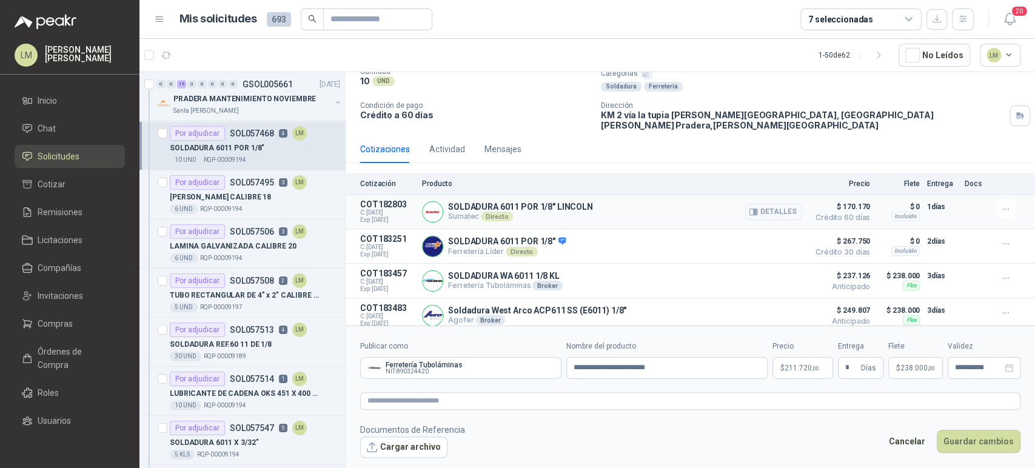
scroll to position [94, 0]
click at [923, 369] on span "238.000 ,00" at bounding box center [917, 367] width 35 height 7
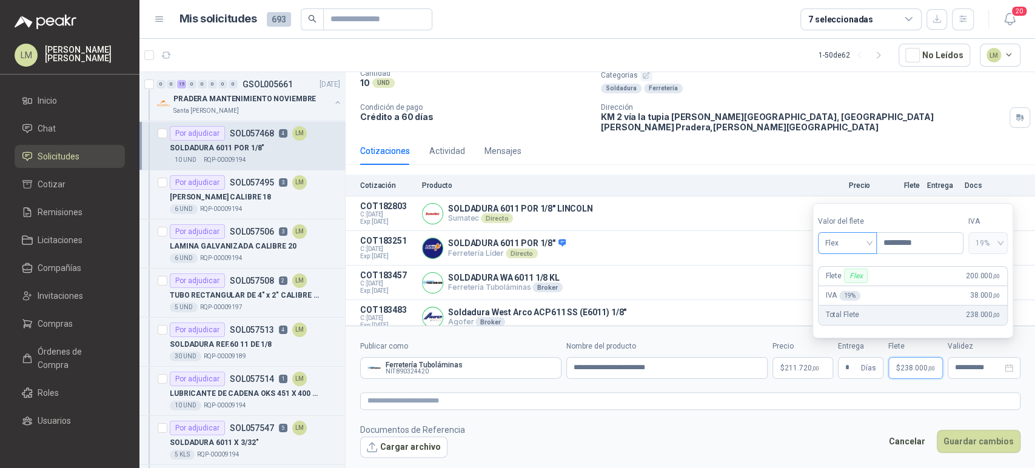
drag, startPoint x: 927, startPoint y: 241, endPoint x: 826, endPoint y: 240, distance: 101.2
click at [826, 240] on div "Valor del flete Flex Precio *********" at bounding box center [890, 235] width 145 height 38
type input "***"
click at [798, 371] on span "211.720 ,00" at bounding box center [807, 367] width 35 height 7
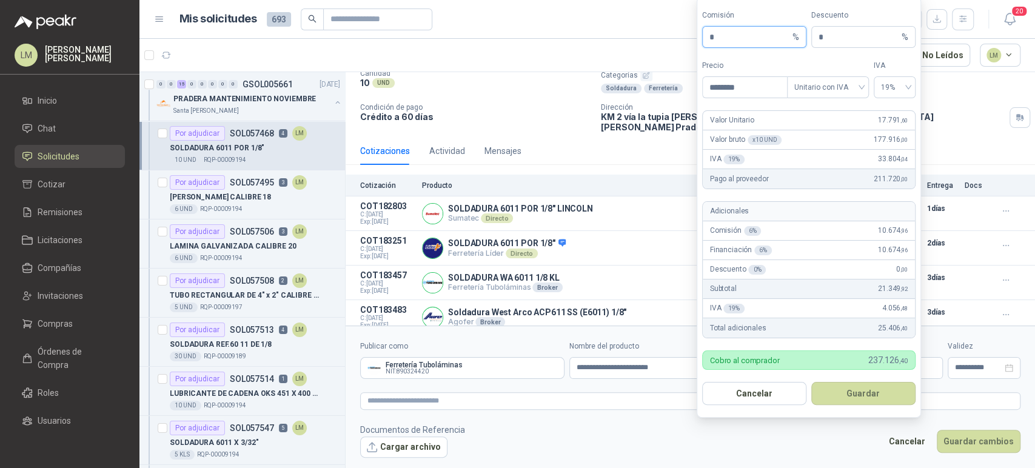
drag, startPoint x: 653, startPoint y: 44, endPoint x: 645, endPoint y: 44, distance: 7.9
click at [645, 44] on body "LM Luis Miguel Martinez Inicio Chat Solicitudes Cotizar Remisiones Licitaciones…" at bounding box center [517, 234] width 1035 height 468
click at [831, 396] on button "Guardar" at bounding box center [863, 393] width 104 height 23
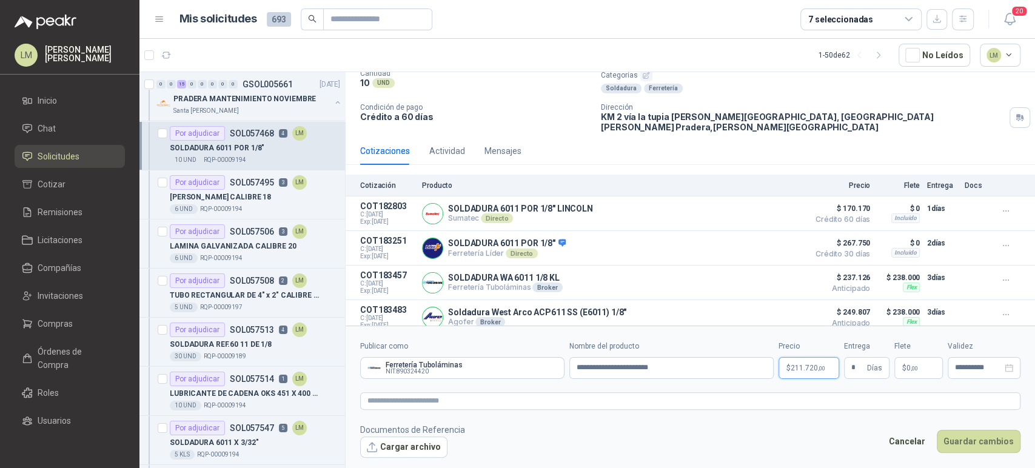
click at [804, 363] on body "LM Luis Miguel Martinez Inicio Chat Solicitudes Cotizar Remisiones Licitaciones…" at bounding box center [517, 234] width 1035 height 468
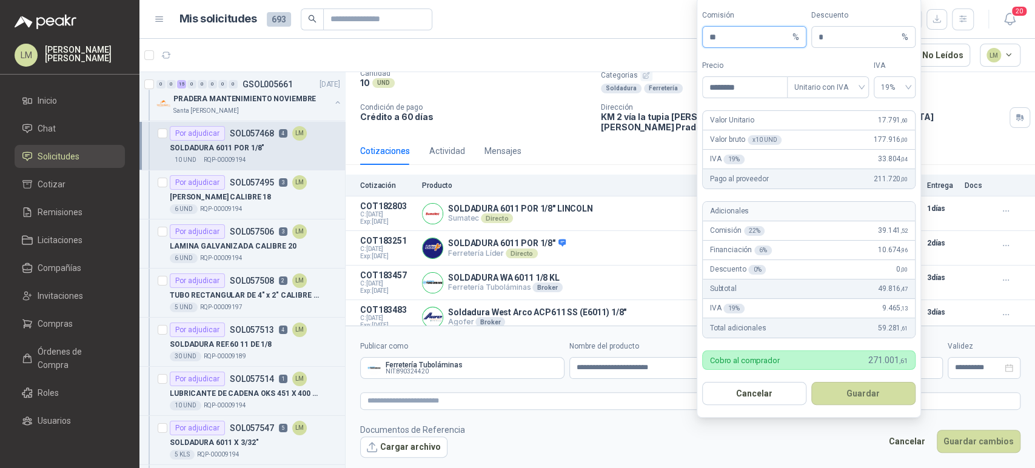
click at [723, 33] on input "**" at bounding box center [749, 37] width 81 height 21
click at [847, 393] on button "Guardar" at bounding box center [863, 393] width 104 height 23
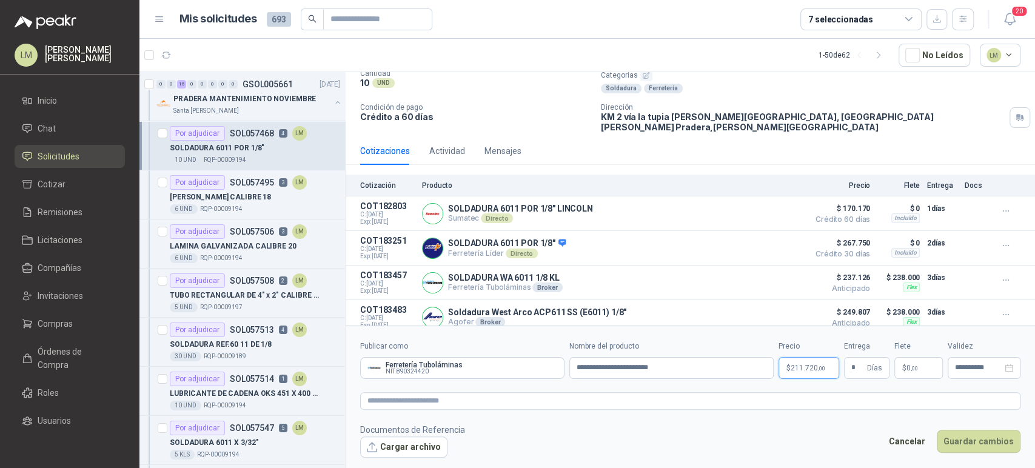
click at [819, 377] on p "$ 211.720 ,00" at bounding box center [808, 368] width 61 height 22
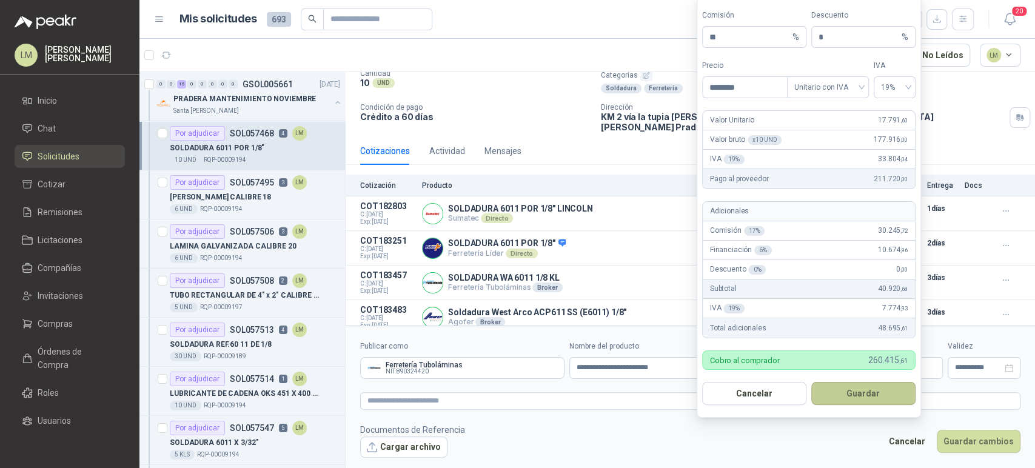
click at [838, 396] on button "Guardar" at bounding box center [863, 393] width 104 height 23
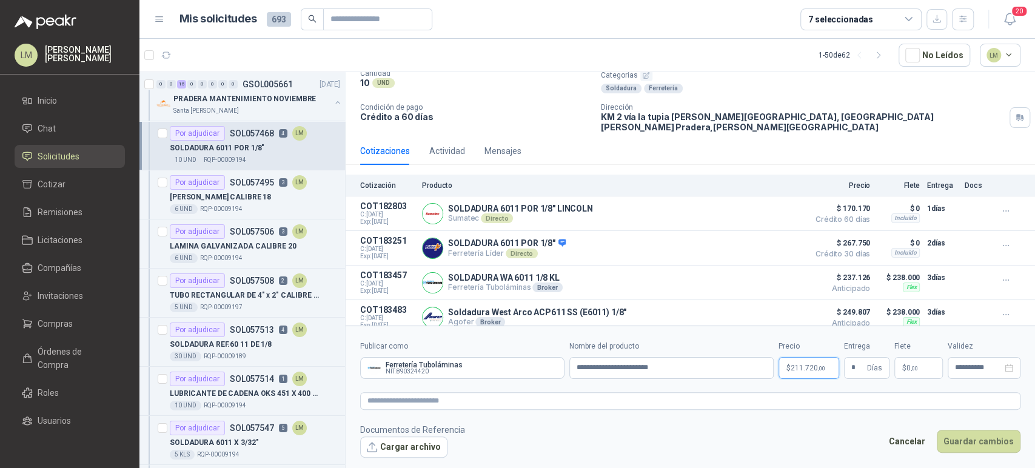
click at [795, 371] on span "211.720 ,00" at bounding box center [807, 367] width 35 height 7
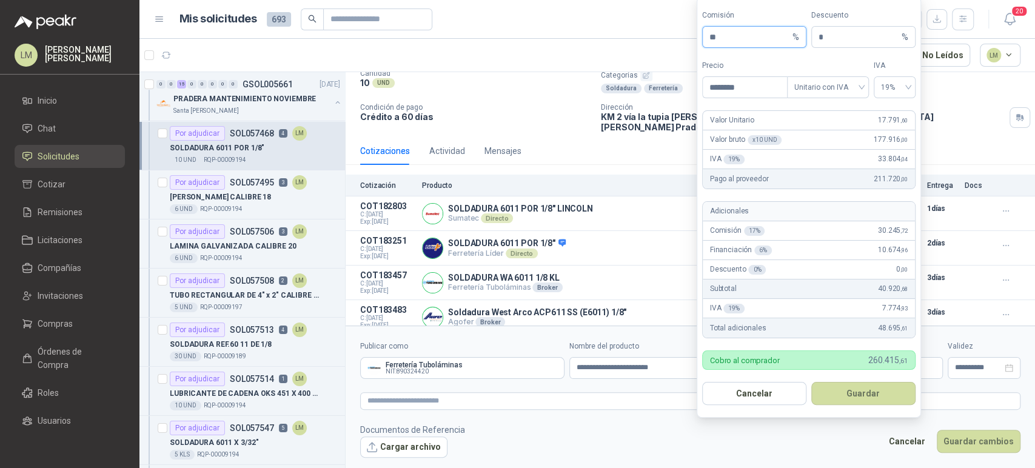
click at [724, 42] on input "**" at bounding box center [749, 37] width 81 height 21
type input "**"
click at [841, 401] on button "Guardar" at bounding box center [863, 393] width 104 height 23
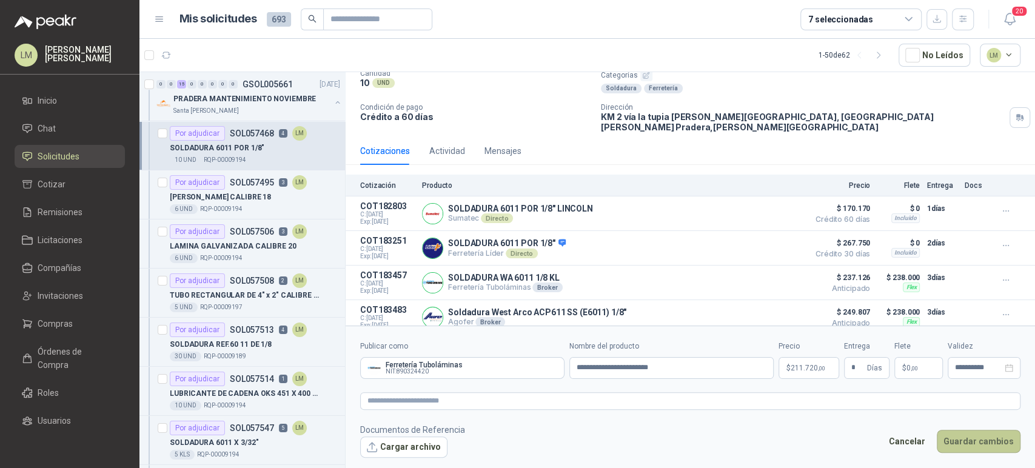
click at [967, 440] on button "Guardar cambios" at bounding box center [979, 441] width 84 height 23
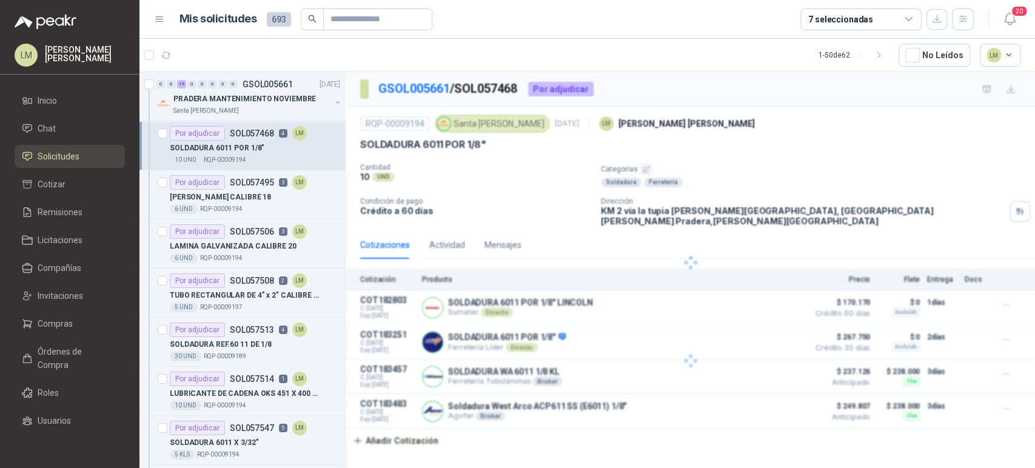
scroll to position [0, 0]
click at [249, 179] on p "SOL057495" at bounding box center [252, 182] width 44 height 8
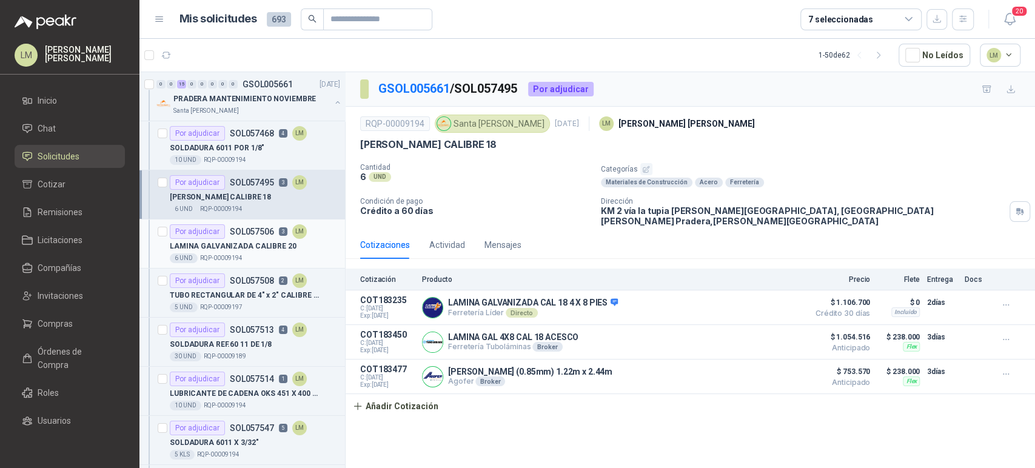
click at [212, 241] on p "LAMINA GALVANIZADA CALIBRE 20" at bounding box center [233, 247] width 127 height 12
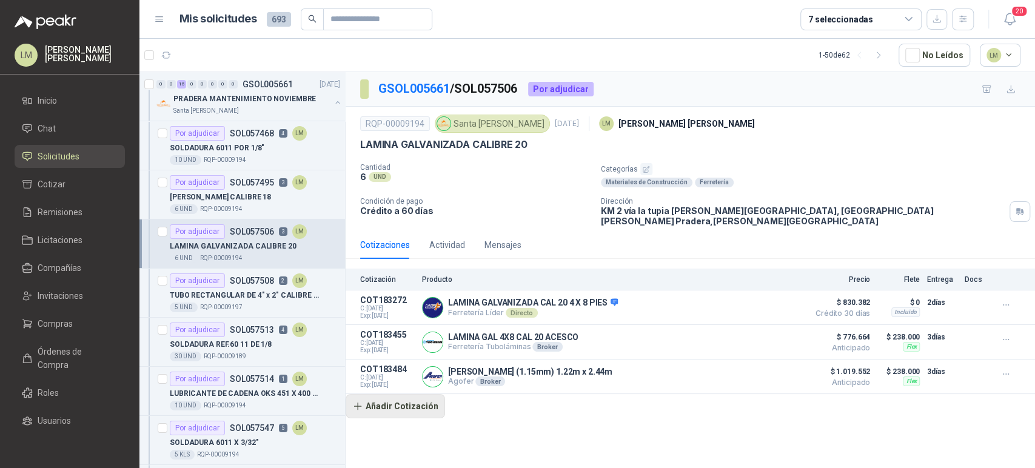
click at [398, 401] on button "Añadir Cotización" at bounding box center [395, 406] width 99 height 24
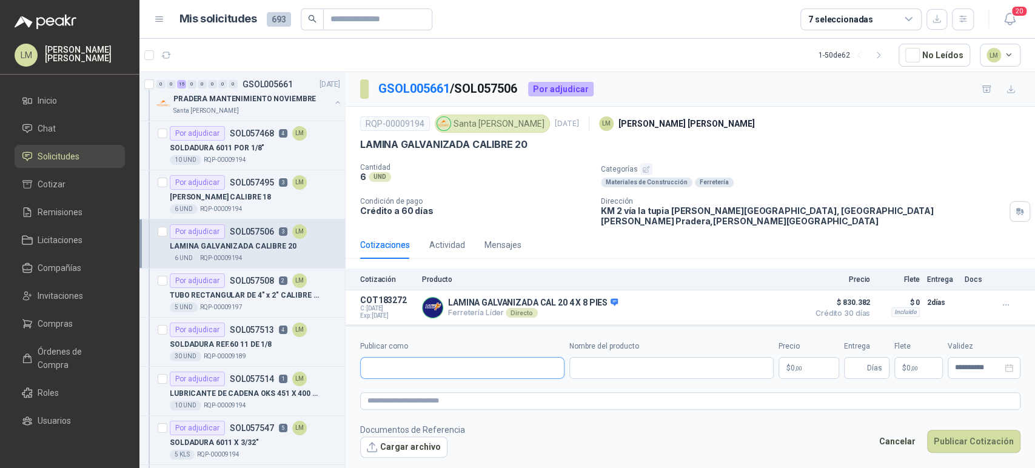
click at [430, 369] on input "Publicar como" at bounding box center [462, 368] width 203 height 21
type input "*****"
click at [412, 393] on p "Agofer" at bounding box center [410, 393] width 43 height 7
type input "**********"
click at [596, 363] on input "Nombre del producto" at bounding box center [671, 368] width 204 height 22
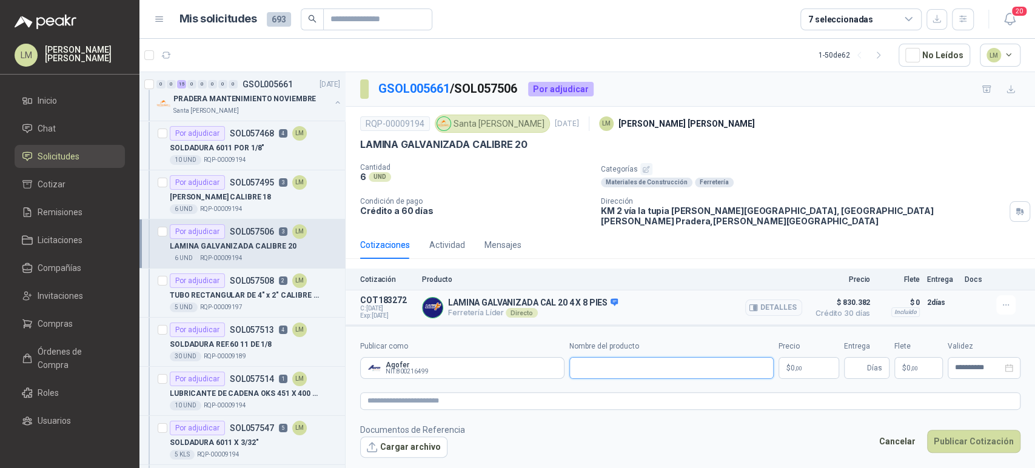
scroll to position [61, 0]
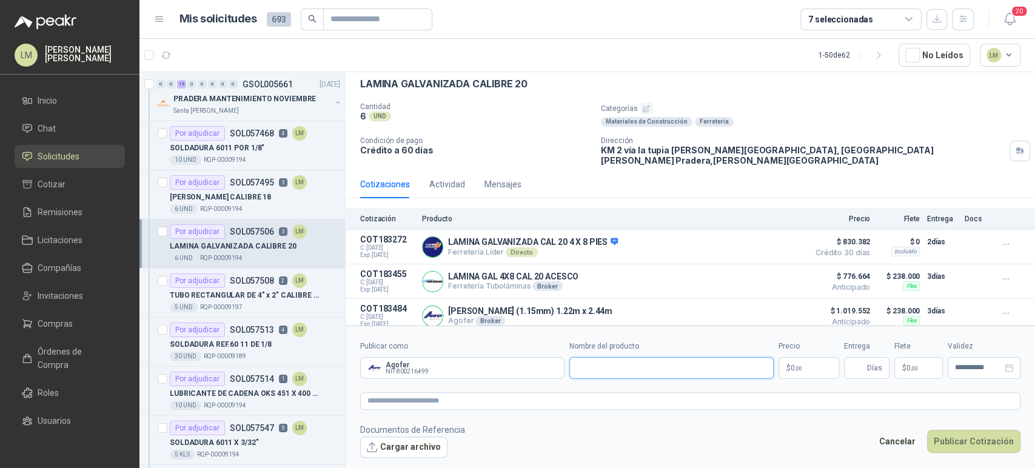
paste input "**********"
type input "**********"
click at [800, 363] on body "LM Luis Miguel Martinez Inicio Chat Solicitudes Cotizar Remisiones Licitaciones…" at bounding box center [517, 234] width 1035 height 468
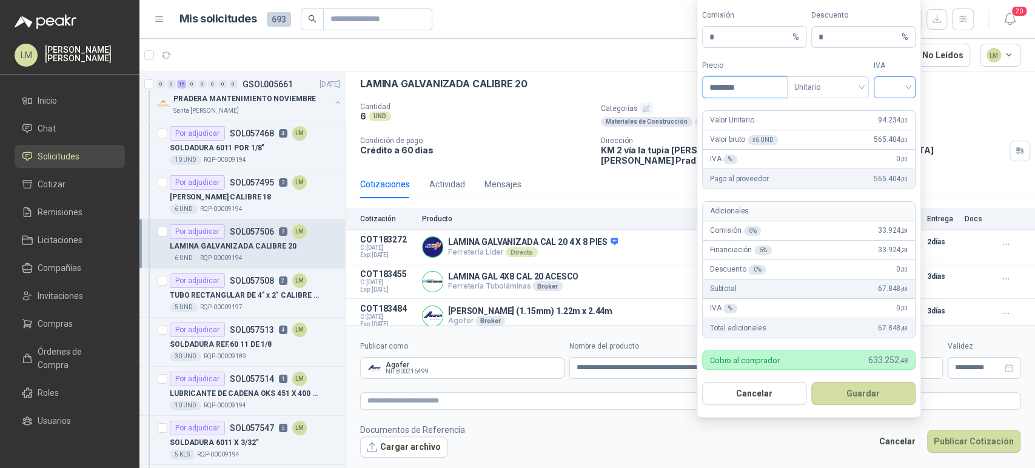
type input "********"
click at [897, 90] on input "search" at bounding box center [894, 86] width 27 height 18
click at [897, 110] on div "19%" at bounding box center [894, 112] width 22 height 13
click at [854, 389] on button "Guardar" at bounding box center [863, 393] width 104 height 23
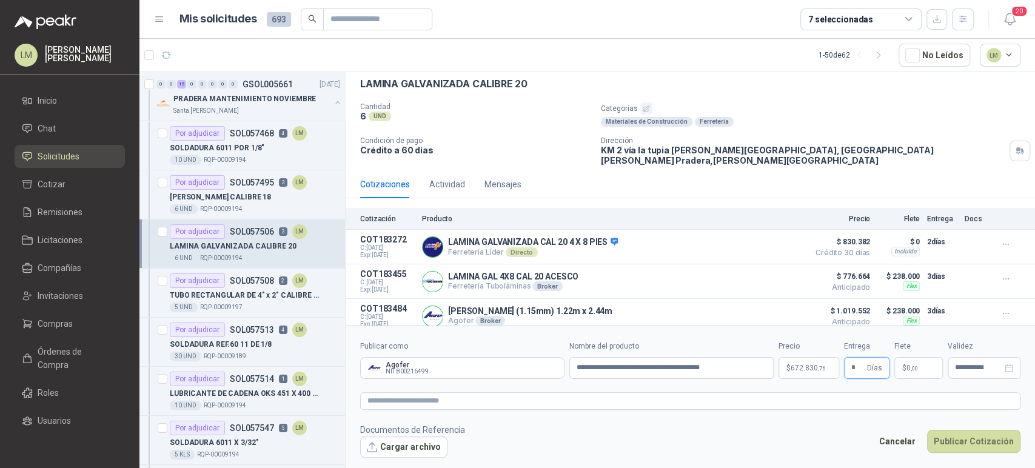
type input "*"
click at [907, 370] on span "0 ,00" at bounding box center [912, 367] width 12 height 7
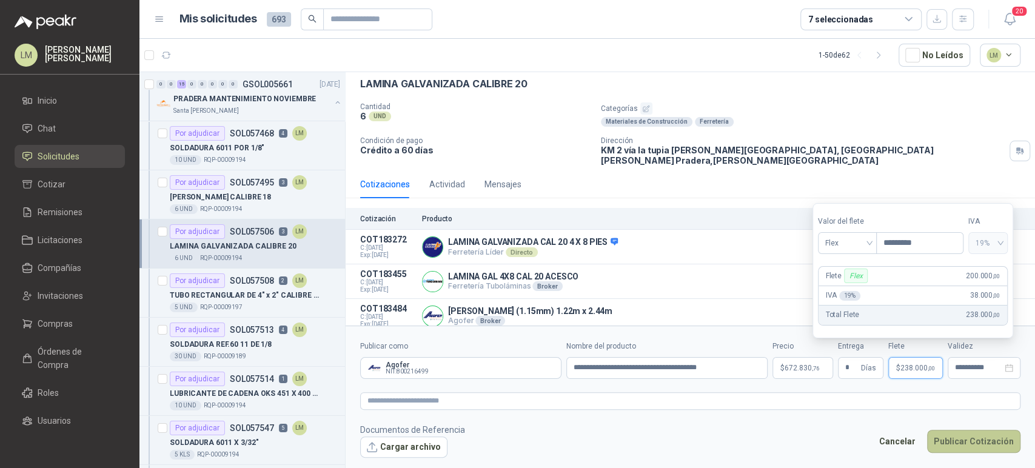
type input "*********"
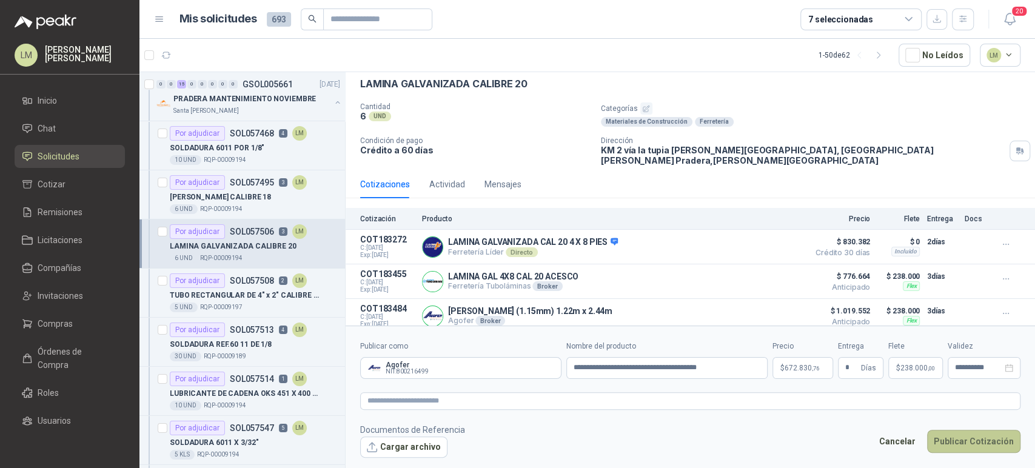
click at [960, 436] on button "Publicar Cotización" at bounding box center [973, 441] width 93 height 23
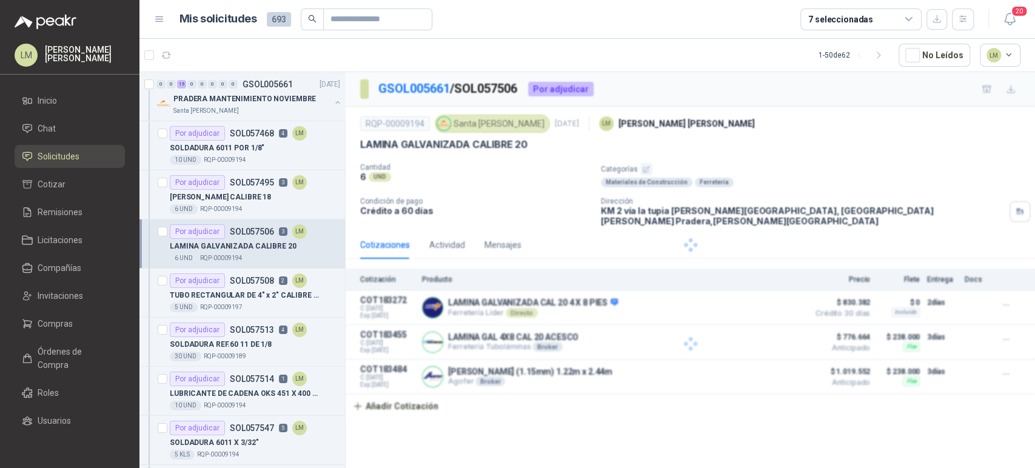
scroll to position [0, 0]
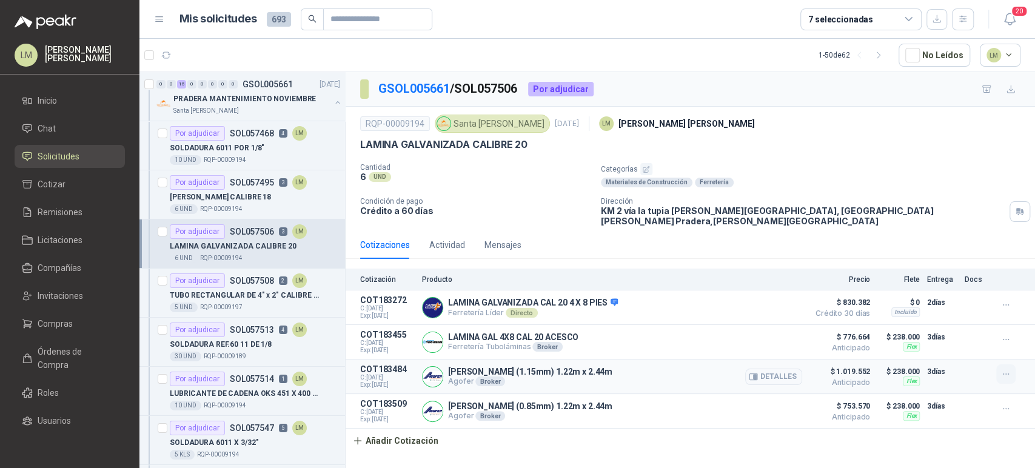
click at [1008, 374] on icon "button" at bounding box center [1005, 374] width 5 height 1
click at [951, 337] on button "Eliminar" at bounding box center [981, 339] width 97 height 19
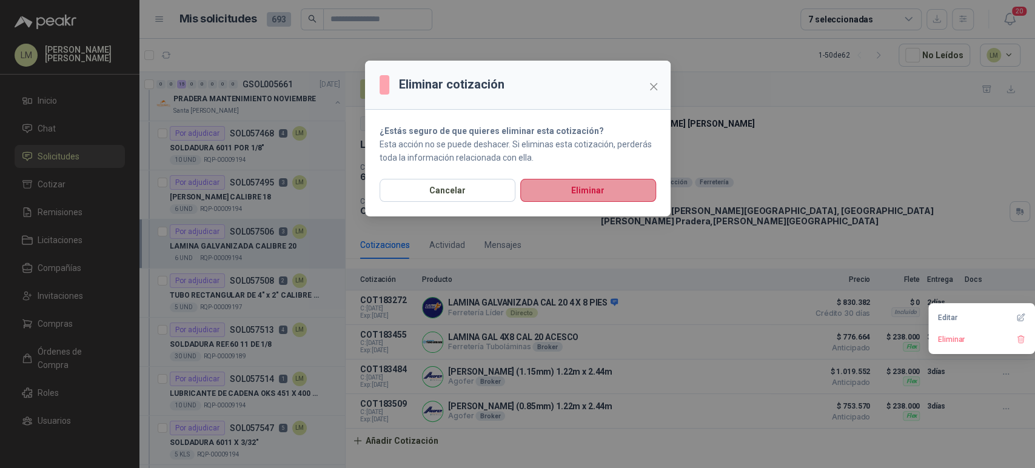
click at [563, 187] on button "Eliminar" at bounding box center [588, 190] width 136 height 23
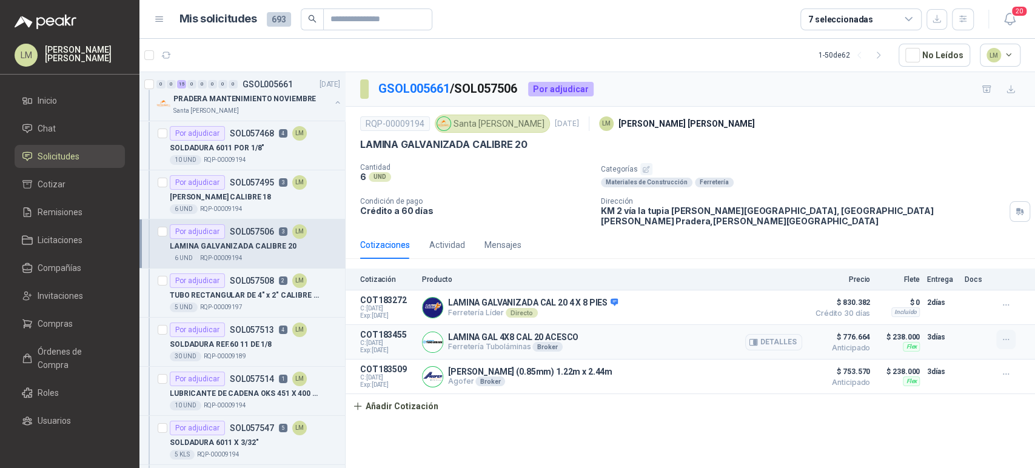
click at [1004, 335] on icon "button" at bounding box center [1006, 340] width 10 height 10
click at [954, 281] on button "Editar" at bounding box center [981, 282] width 97 height 19
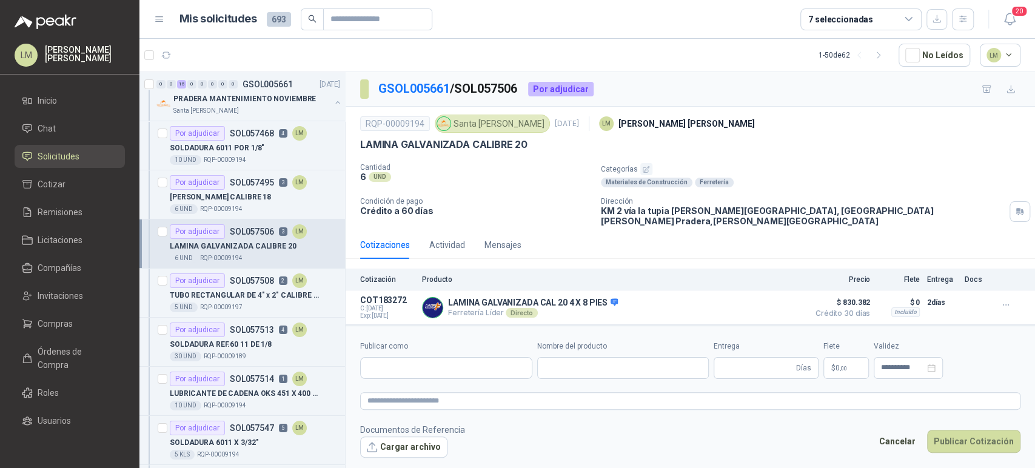
type input "**********"
type input "*"
type input "**********"
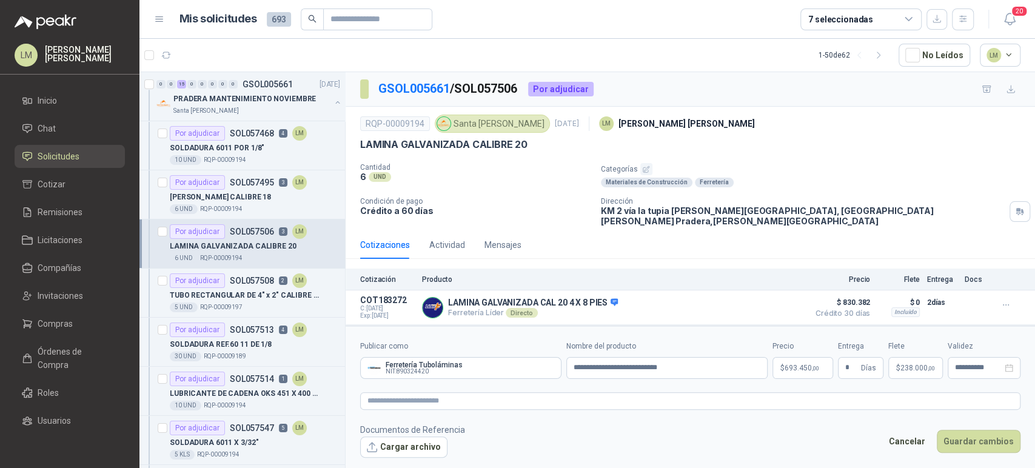
click at [919, 368] on span "238.000 ,00" at bounding box center [917, 367] width 35 height 7
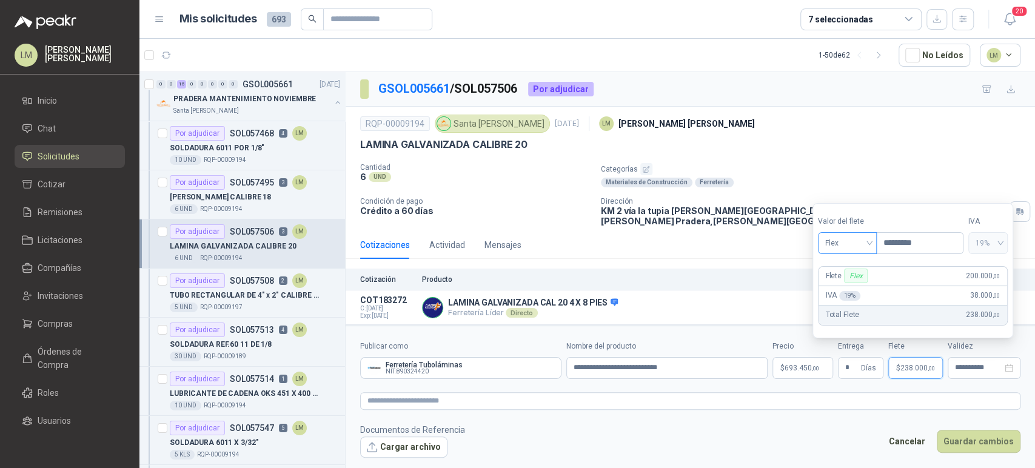
click at [858, 250] on span "Flex" at bounding box center [847, 243] width 44 height 18
click at [845, 287] on div "Incluido" at bounding box center [848, 288] width 42 height 13
type input "***"
click at [810, 366] on body "LM Luis Miguel Martinez Inicio Chat Solicitudes Cotizar Remisiones Licitaciones…" at bounding box center [517, 234] width 1035 height 468
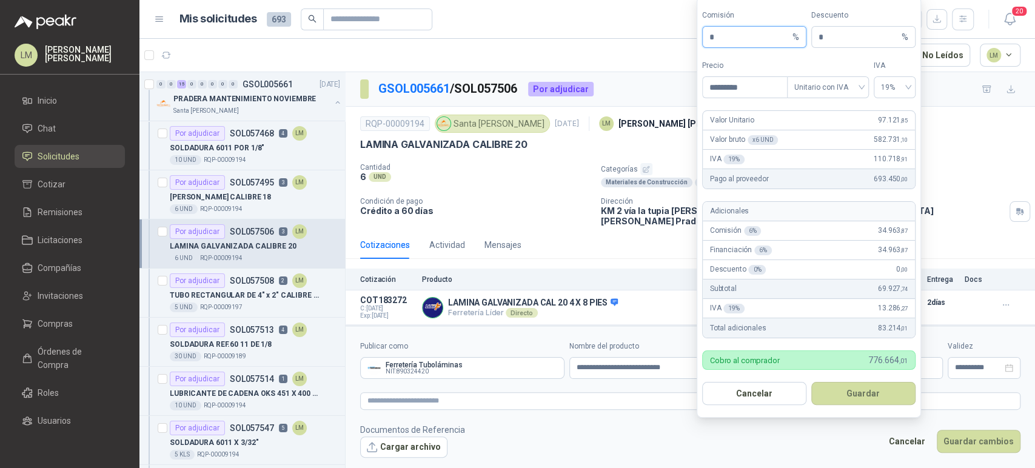
drag, startPoint x: 732, startPoint y: 29, endPoint x: 698, endPoint y: 30, distance: 33.3
click at [698, 30] on form "Comisión * % Descuento * % Precio ********* Tipo Unitario con IVA IVA 19% Valor…" at bounding box center [809, 207] width 224 height 421
type input "**"
click at [824, 384] on button "Guardar" at bounding box center [863, 393] width 104 height 23
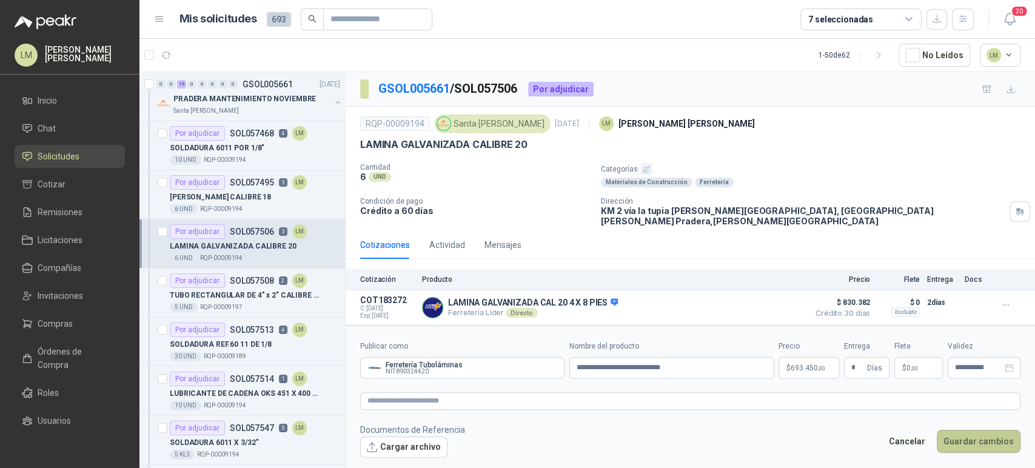
click at [977, 447] on button "Guardar cambios" at bounding box center [979, 441] width 84 height 23
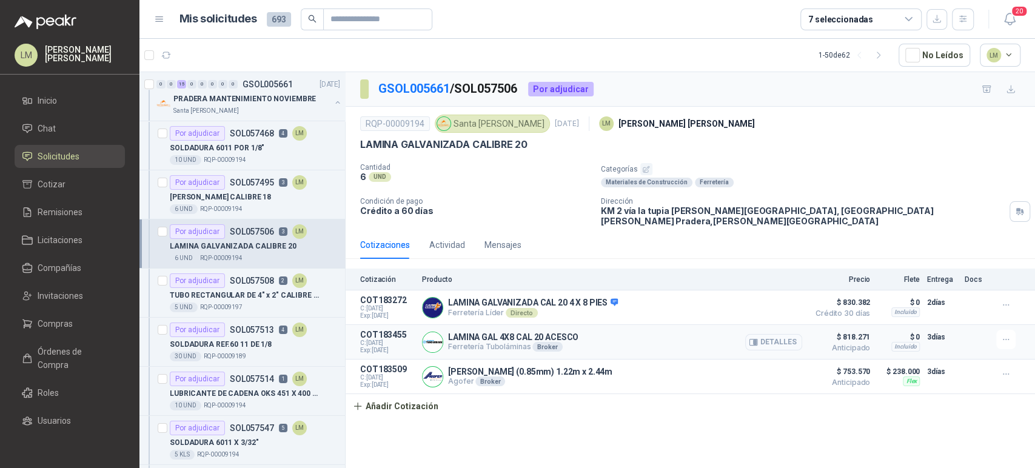
click at [790, 334] on button "Detalles" at bounding box center [773, 342] width 57 height 16
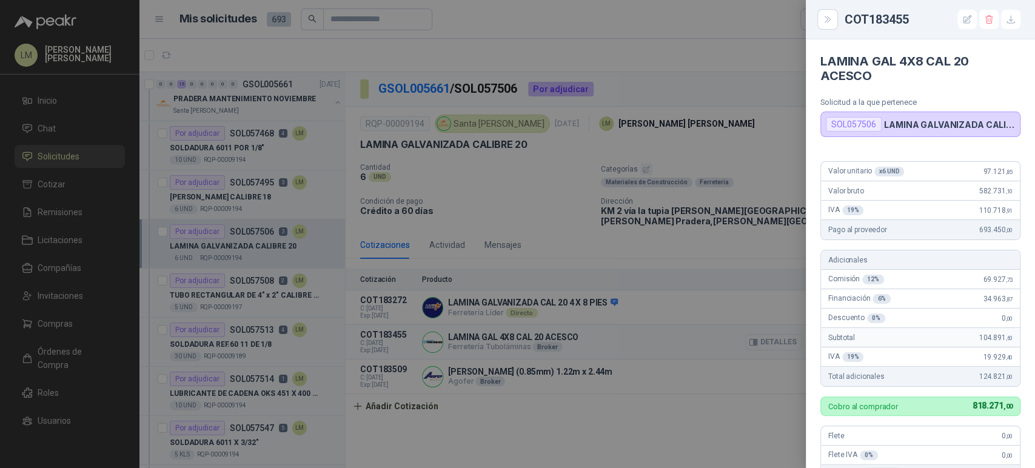
scroll to position [307, 0]
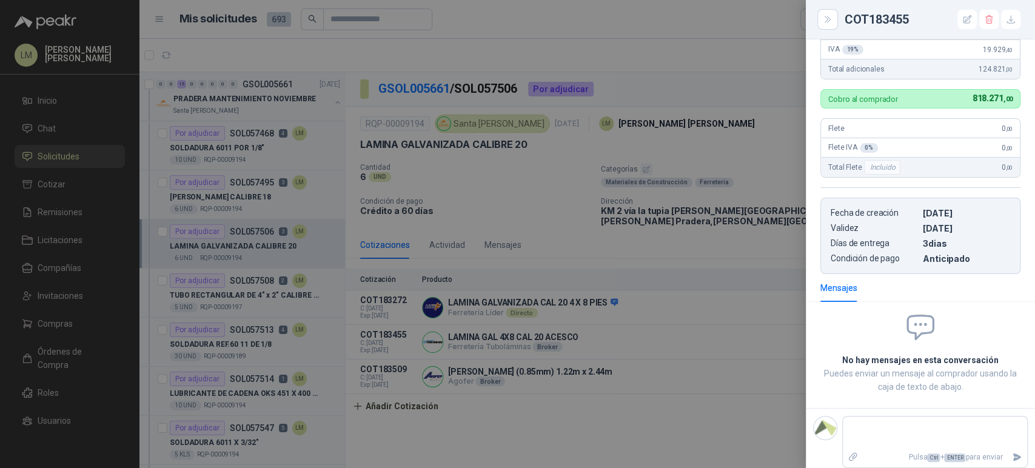
click at [750, 331] on div at bounding box center [517, 234] width 1035 height 468
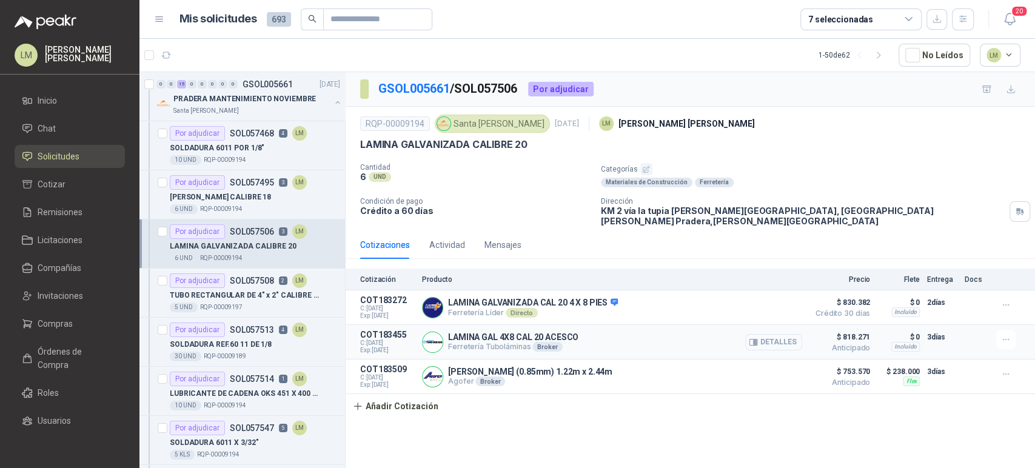
click at [760, 334] on button "Detalles" at bounding box center [773, 342] width 57 height 16
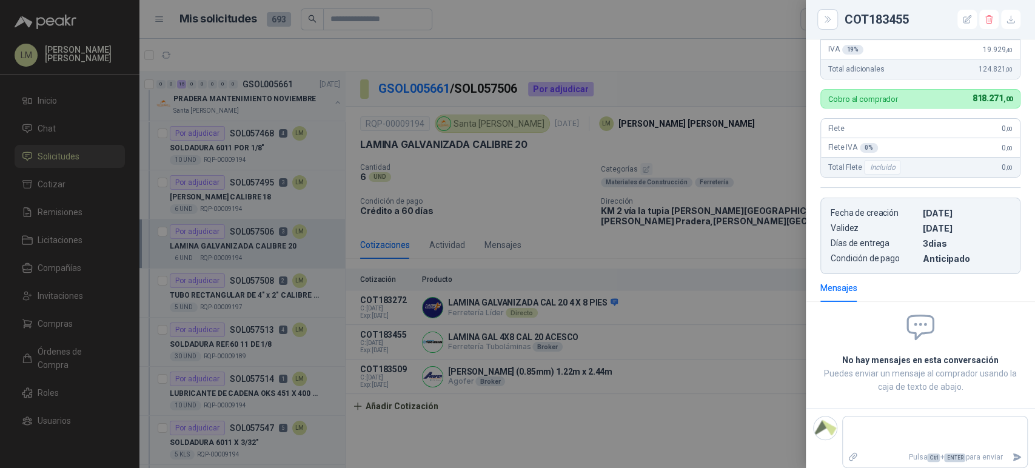
click at [666, 333] on div at bounding box center [517, 234] width 1035 height 468
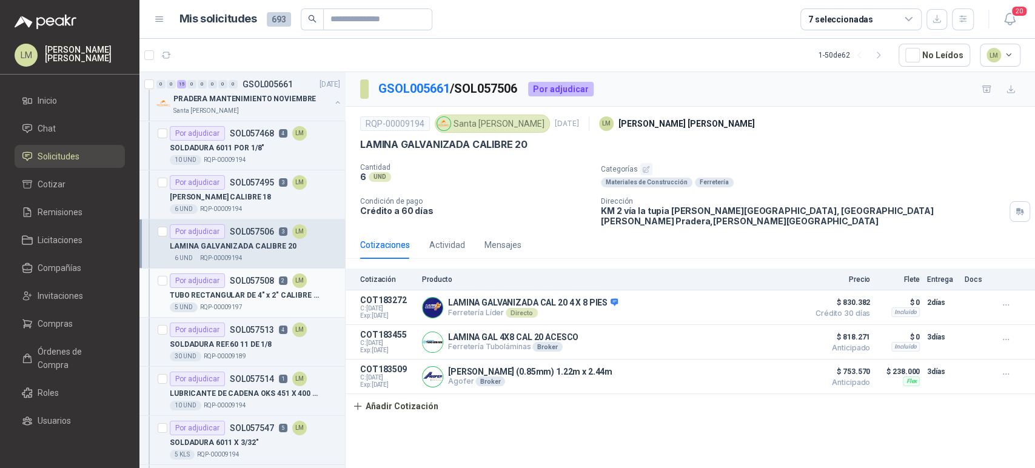
click at [250, 284] on p "SOL057508" at bounding box center [252, 280] width 44 height 8
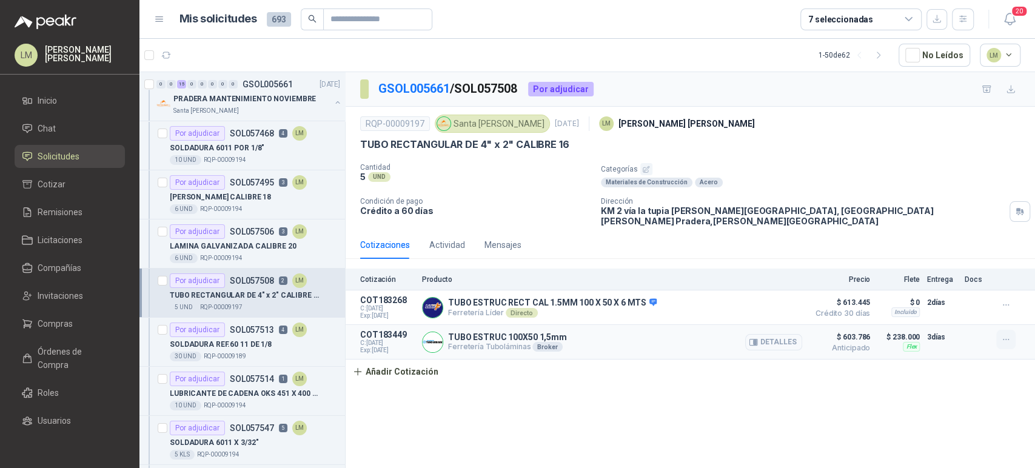
click at [1001, 335] on icon "button" at bounding box center [1006, 340] width 10 height 10
click at [960, 281] on button "Editar" at bounding box center [981, 282] width 97 height 19
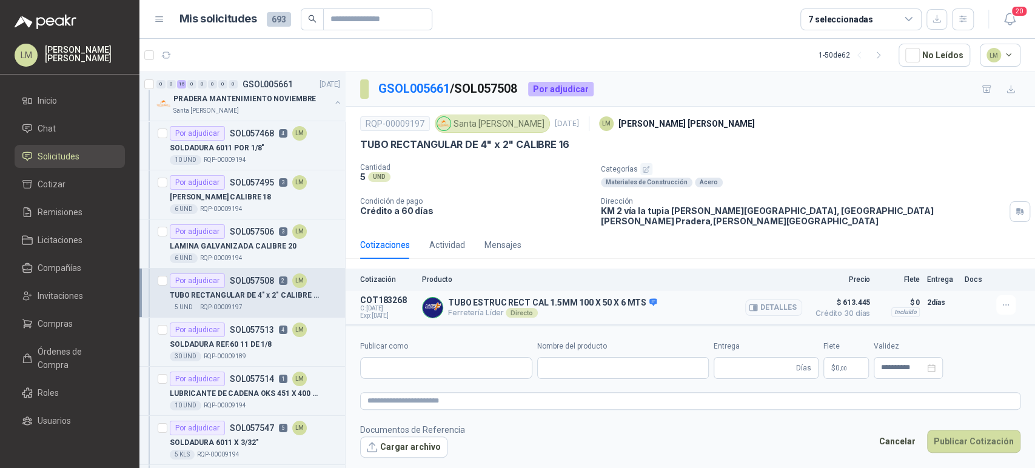
type input "**********"
type input "*"
type input "**********"
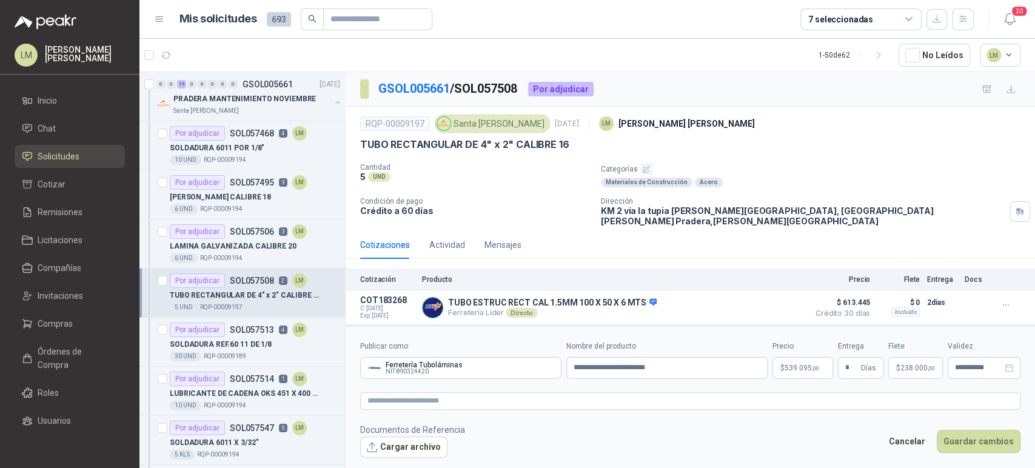
click at [892, 370] on p "$ 238.000 ,00" at bounding box center [915, 368] width 55 height 22
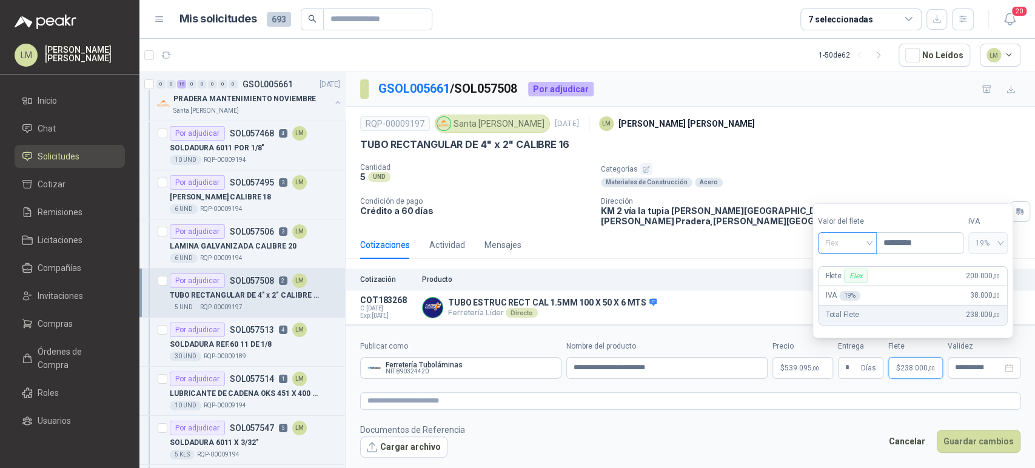
click at [866, 247] on span "Flex" at bounding box center [847, 243] width 44 height 18
click at [848, 285] on div "Incluido" at bounding box center [848, 288] width 42 height 13
type input "***"
click at [810, 359] on p "$ 539.095 ,00" at bounding box center [808, 368] width 61 height 22
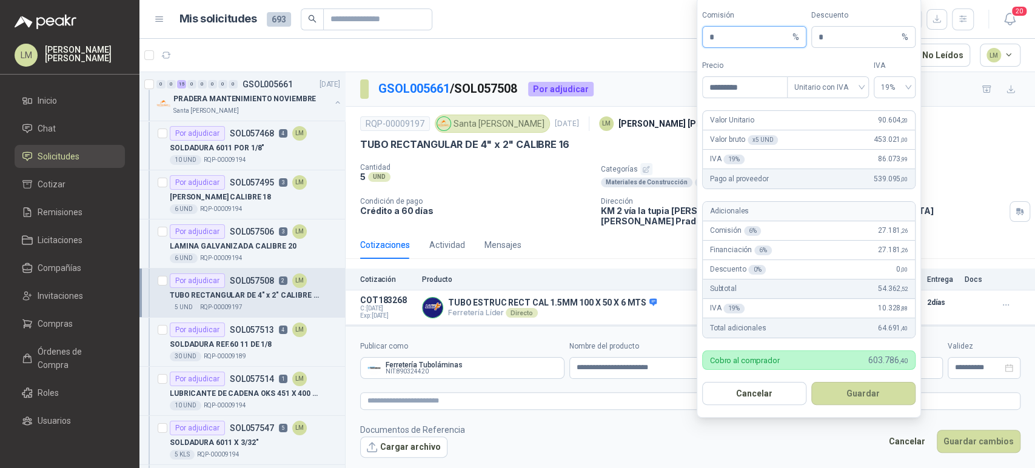
drag, startPoint x: 718, startPoint y: 38, endPoint x: 680, endPoint y: 38, distance: 38.2
click at [680, 38] on body "LM Luis Miguel Martinez Inicio Chat Solicitudes Cotizar Remisiones Licitaciones…" at bounding box center [517, 234] width 1035 height 468
type input "**"
click at [851, 387] on button "Guardar" at bounding box center [863, 393] width 104 height 23
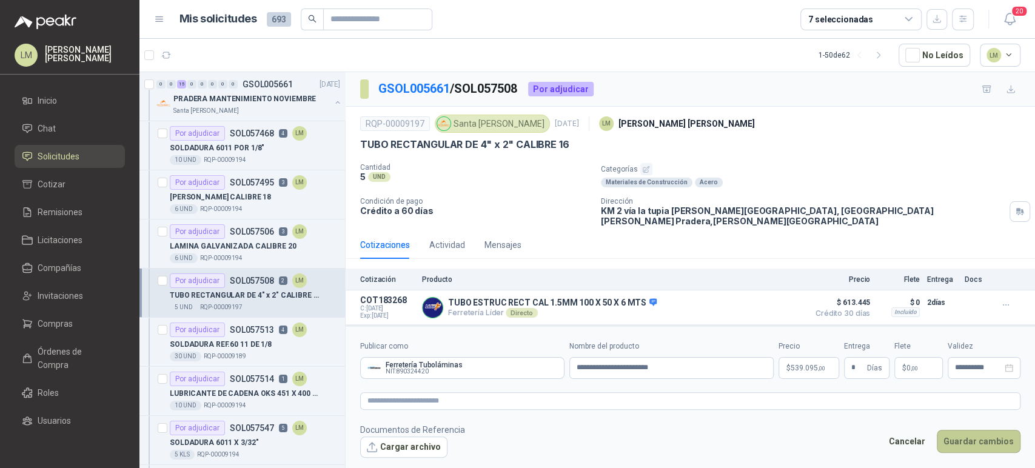
click at [972, 440] on button "Guardar cambios" at bounding box center [979, 441] width 84 height 23
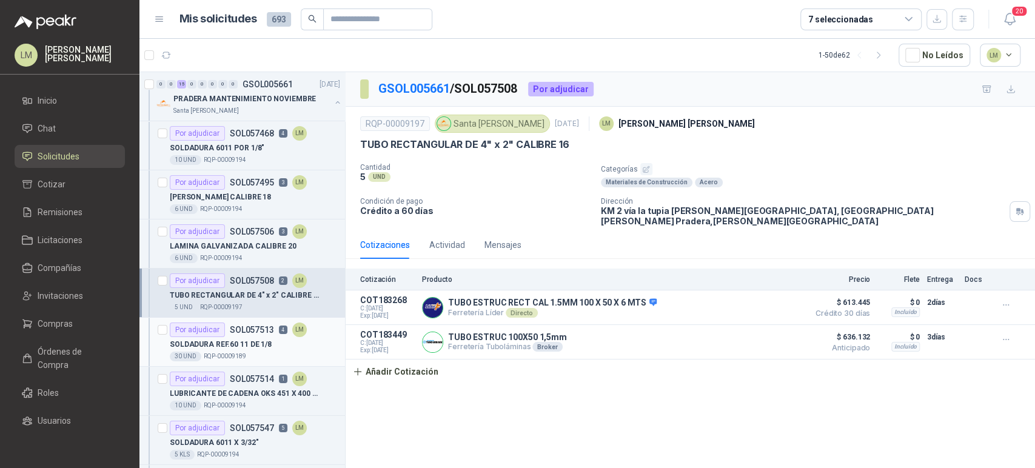
click at [239, 343] on p "SOLDADURA REF.60 11 DE 1/8" at bounding box center [221, 345] width 102 height 12
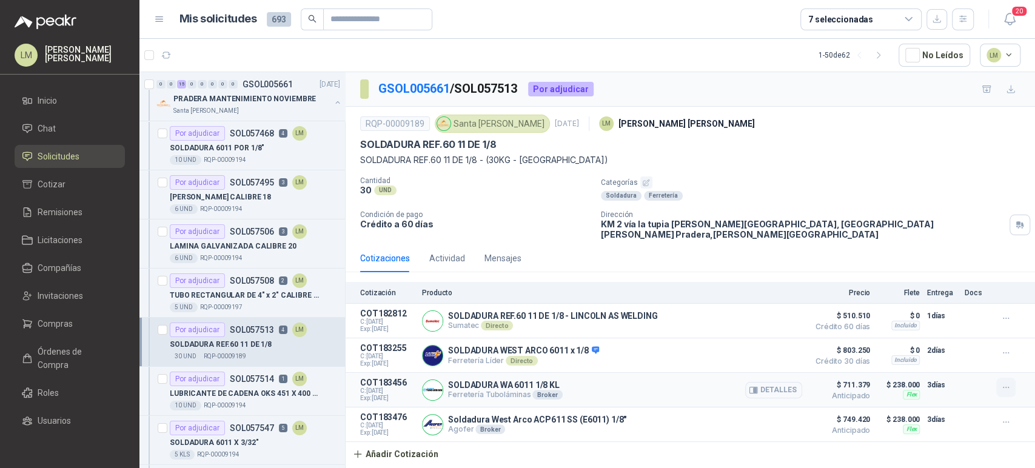
click at [1008, 387] on icon "button" at bounding box center [1005, 387] width 5 height 1
click at [952, 330] on button "Editar" at bounding box center [981, 330] width 97 height 19
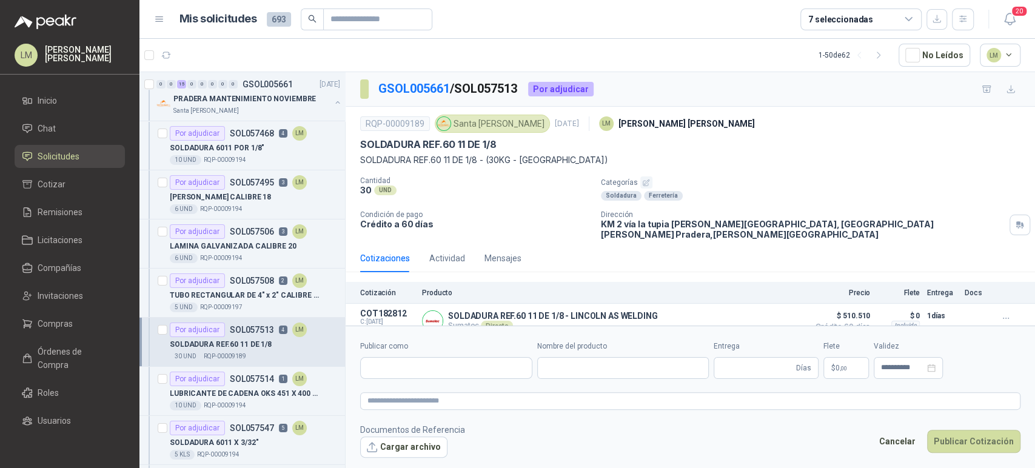
type input "**********"
type input "*"
type input "**********"
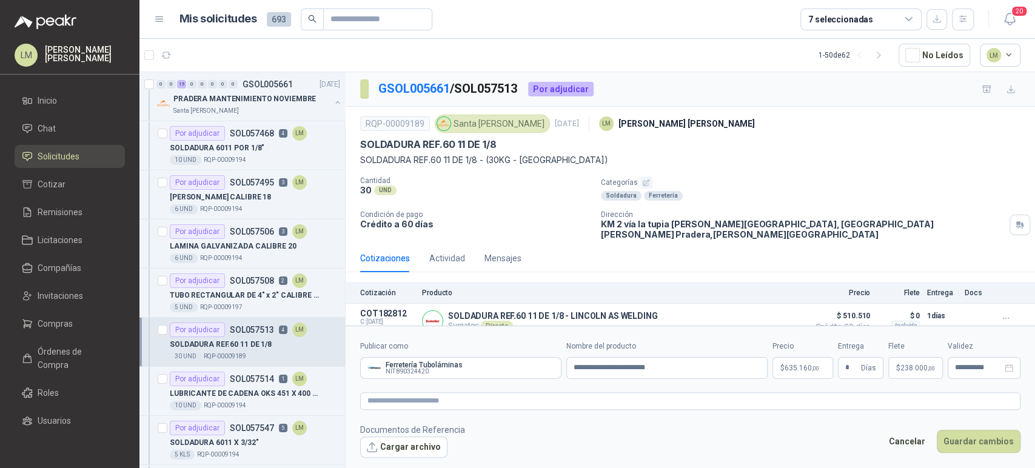
click at [807, 372] on span "635.160 ,00" at bounding box center [801, 367] width 35 height 7
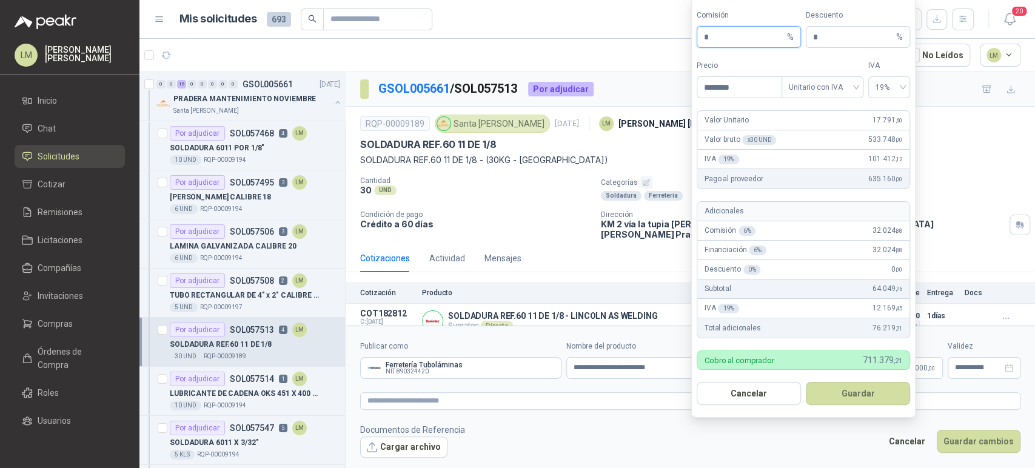
drag, startPoint x: 700, startPoint y: 34, endPoint x: 677, endPoint y: 28, distance: 23.8
click at [677, 28] on body "LM Luis Miguel Martinez Inicio Chat Solicitudes Cotizar Remisiones Licitaciones…" at bounding box center [517, 234] width 1035 height 468
type input "**"
click at [842, 395] on button "Guardar" at bounding box center [858, 393] width 104 height 23
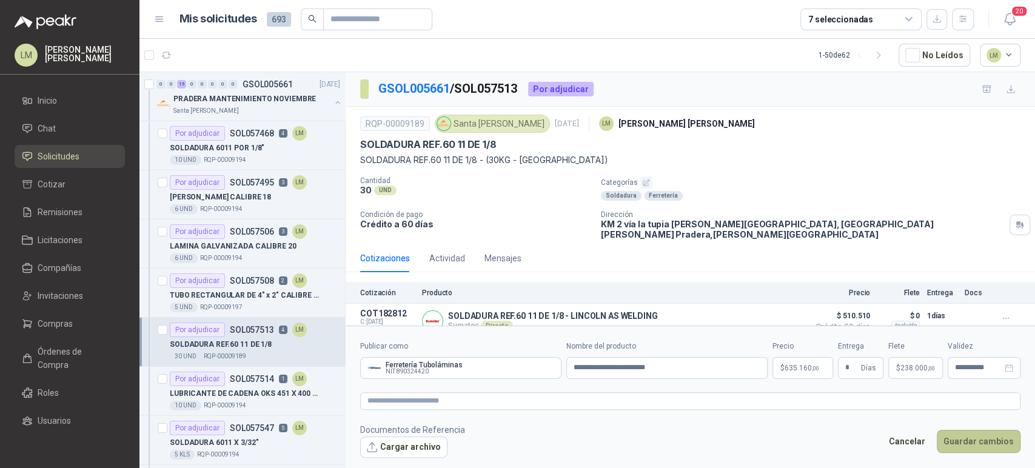
click at [975, 444] on button "Guardar cambios" at bounding box center [979, 441] width 84 height 23
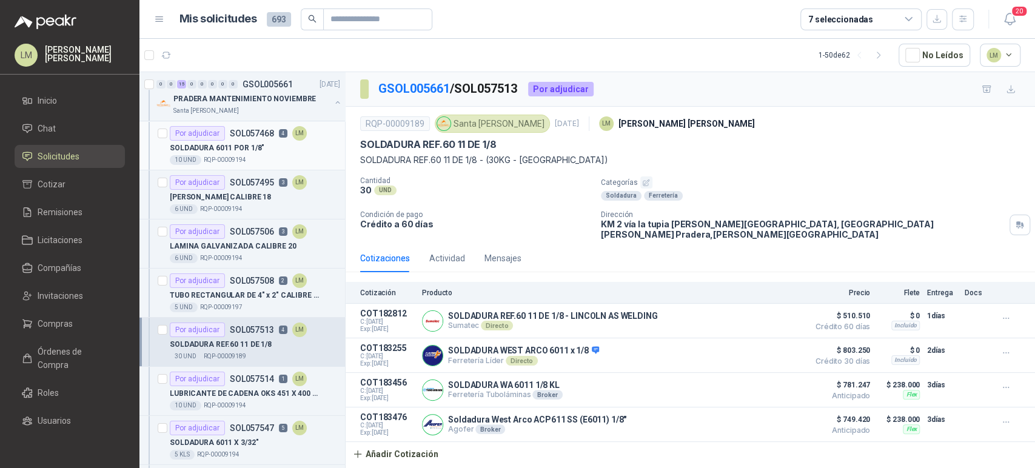
click at [218, 155] on p "RQP-00009194" at bounding box center [225, 160] width 42 height 10
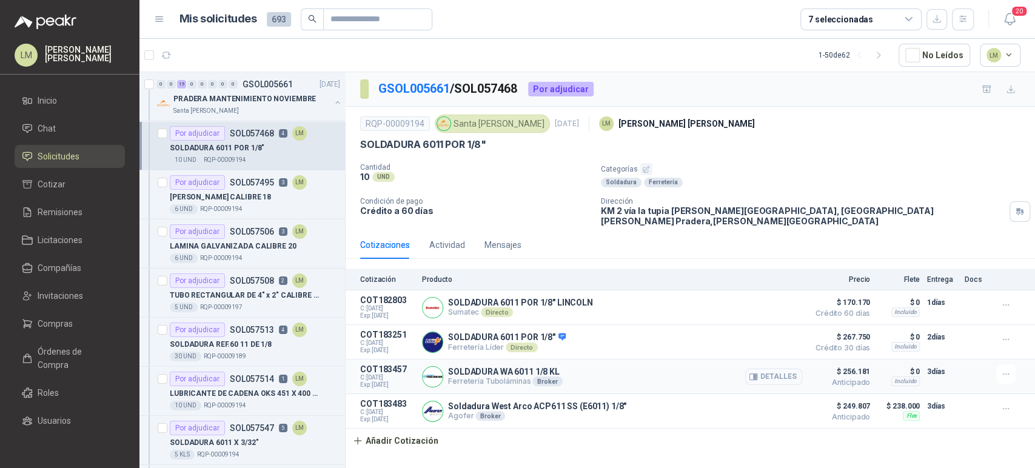
click at [789, 369] on button "Detalles" at bounding box center [773, 377] width 57 height 16
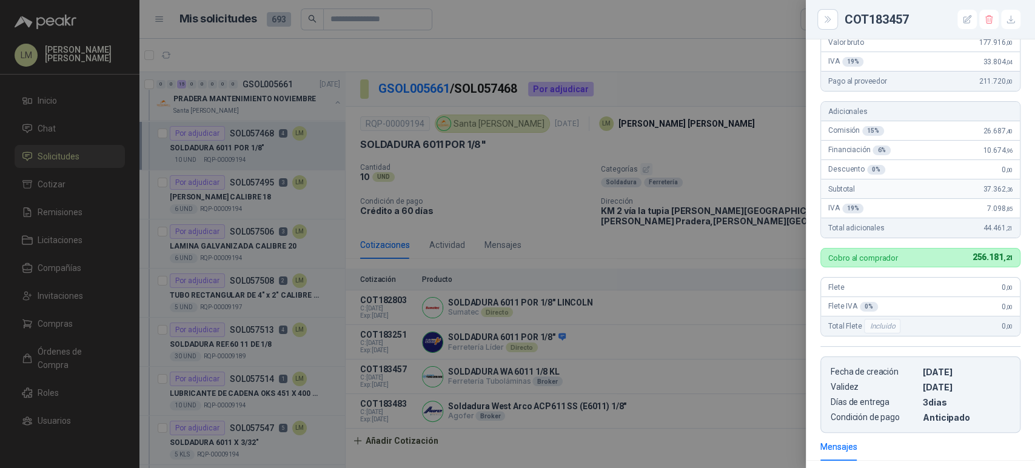
scroll to position [133, 0]
click at [732, 337] on div at bounding box center [517, 234] width 1035 height 468
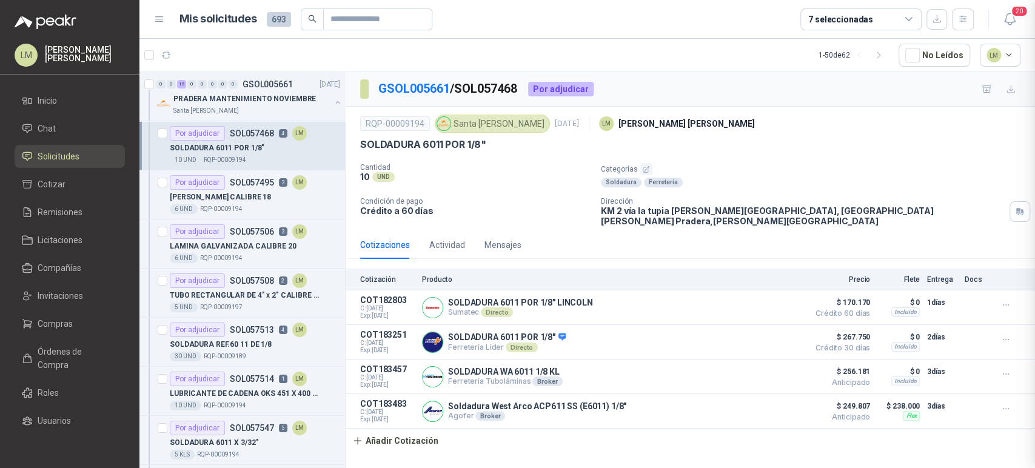
scroll to position [299, 0]
click at [1004, 369] on icon "button" at bounding box center [1006, 374] width 10 height 10
click at [964, 321] on button "Editar" at bounding box center [981, 317] width 97 height 19
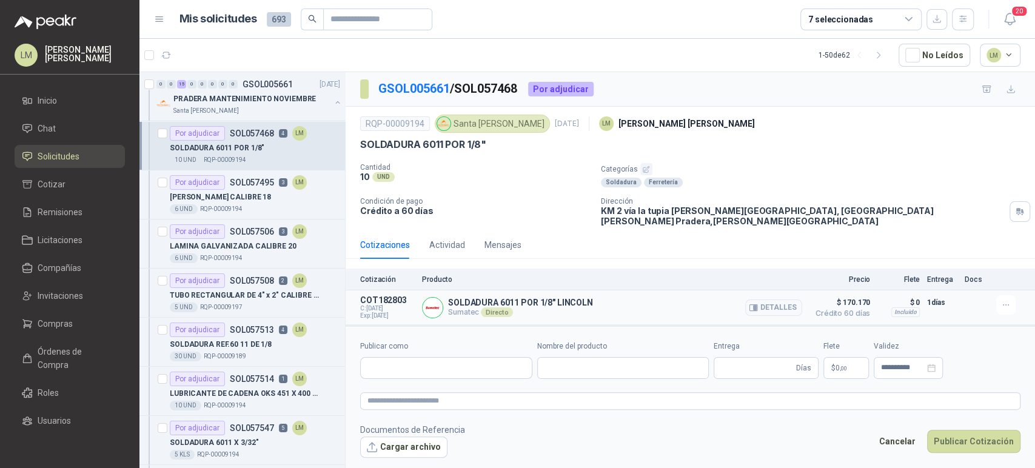
type input "**********"
type input "*"
type input "**********"
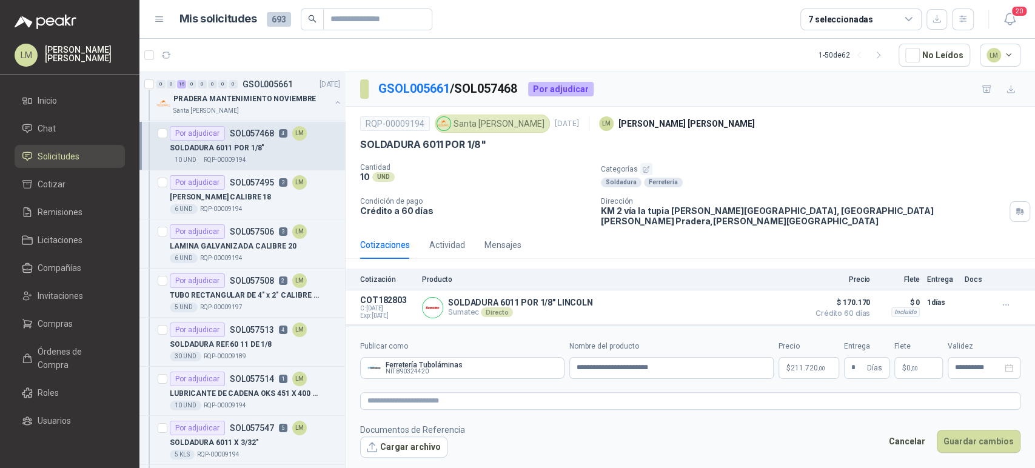
click at [803, 368] on body "LM Luis Miguel Martinez Inicio Chat Solicitudes Cotizar Remisiones Licitaciones…" at bounding box center [517, 234] width 1035 height 468
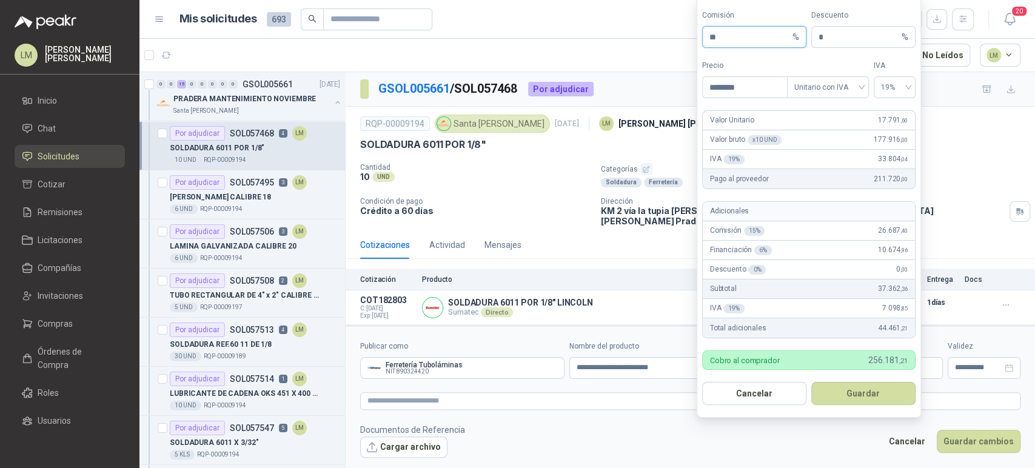
click at [732, 35] on input "**" at bounding box center [749, 37] width 81 height 21
type input "**"
click at [852, 400] on button "Guardar" at bounding box center [863, 393] width 104 height 23
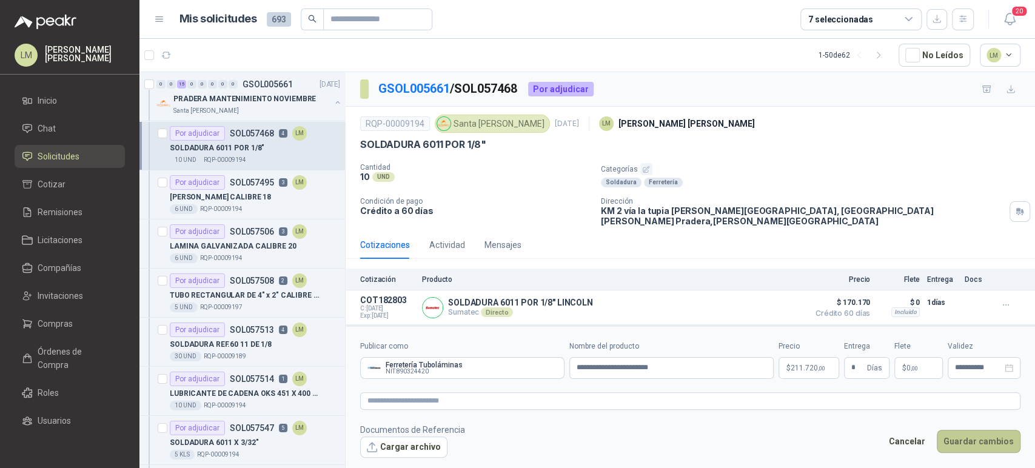
click at [970, 441] on button "Guardar cambios" at bounding box center [979, 441] width 84 height 23
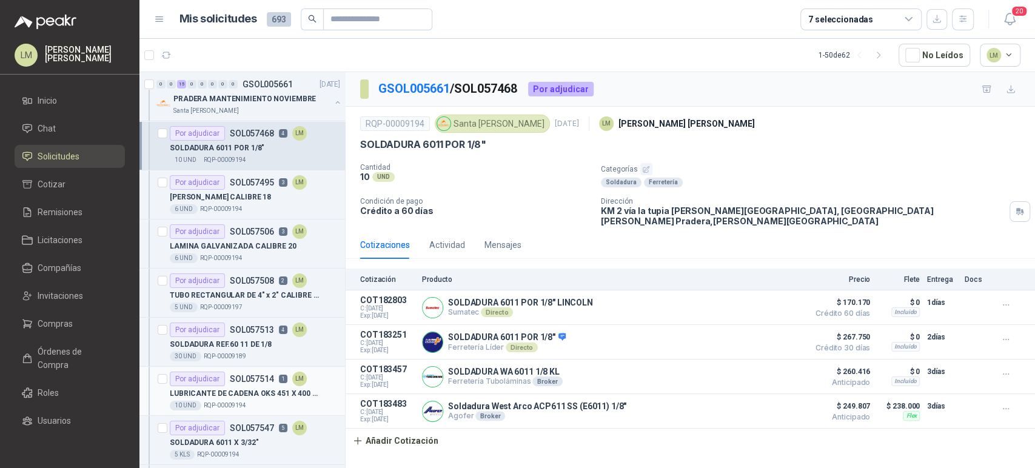
click at [235, 395] on p "LUBRICANTE DE CADENA OKS 451 X 400 ML" at bounding box center [245, 394] width 151 height 12
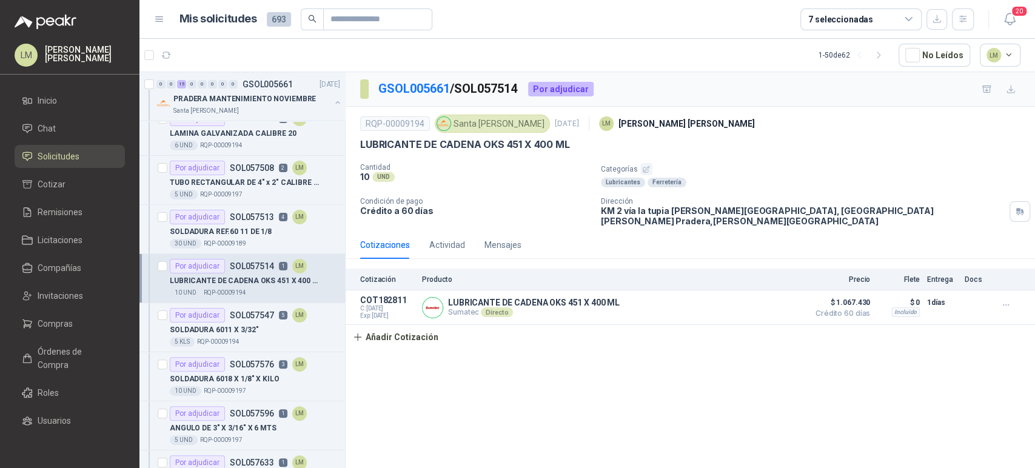
scroll to position [128, 0]
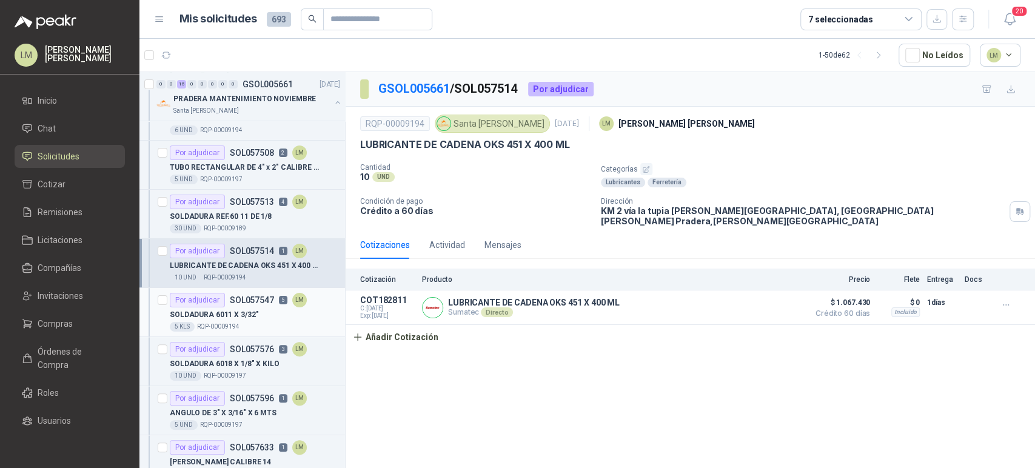
click at [229, 305] on div "Por adjudicar SOL057547 5 LM" at bounding box center [238, 300] width 137 height 15
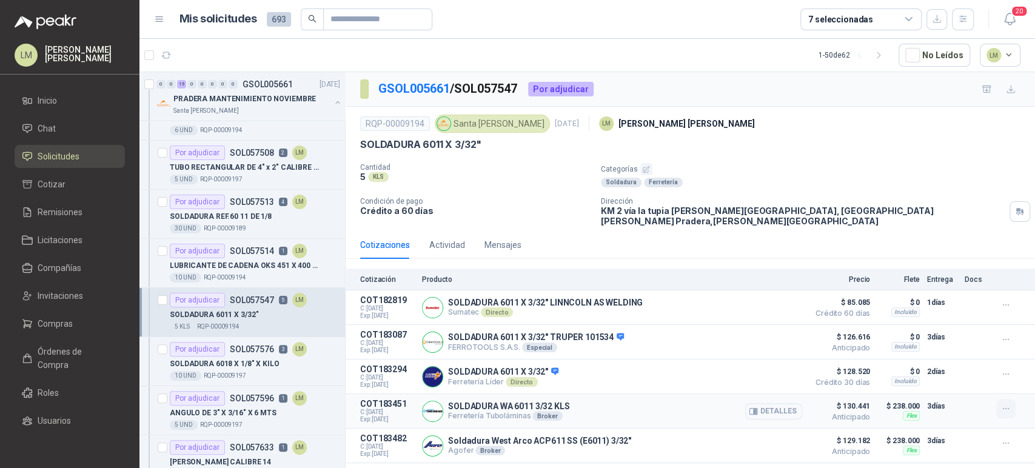
click at [1001, 404] on icon "button" at bounding box center [1006, 409] width 10 height 10
click at [944, 353] on button "Editar" at bounding box center [981, 352] width 97 height 19
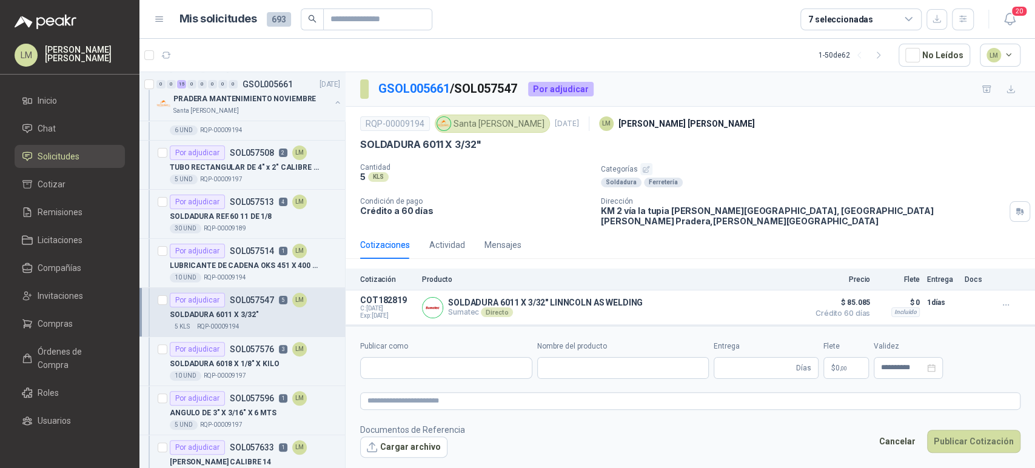
type input "**********"
type input "*"
type input "**********"
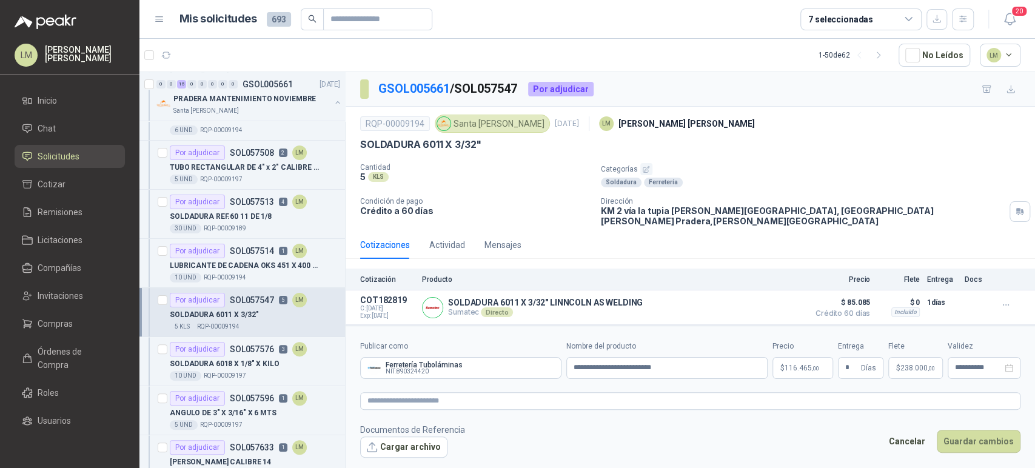
click at [909, 367] on span "238.000 ,00" at bounding box center [917, 367] width 35 height 7
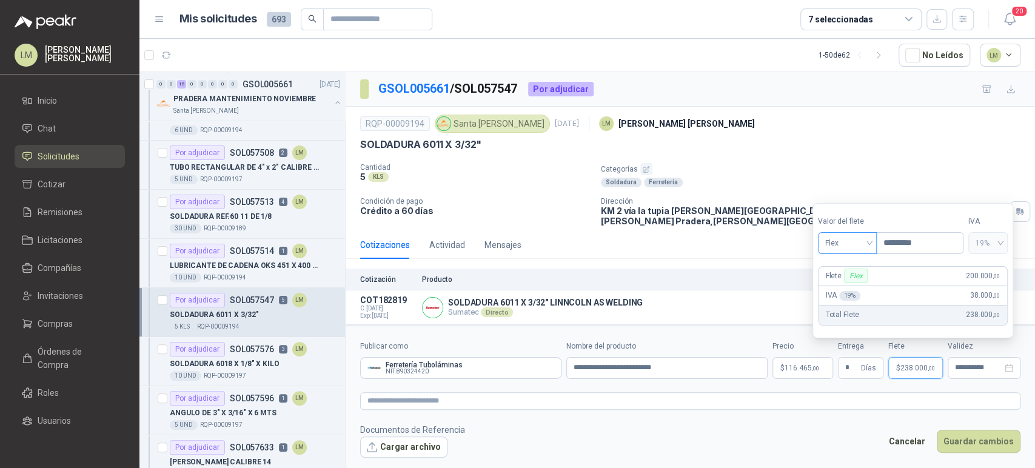
click at [853, 251] on span "Flex" at bounding box center [847, 243] width 44 height 18
click at [839, 290] on div "Incluido" at bounding box center [848, 288] width 42 height 13
type input "***"
click at [787, 367] on body "LM Luis Miguel Martinez Inicio Chat Solicitudes Cotizar Remisiones Licitaciones…" at bounding box center [517, 234] width 1035 height 468
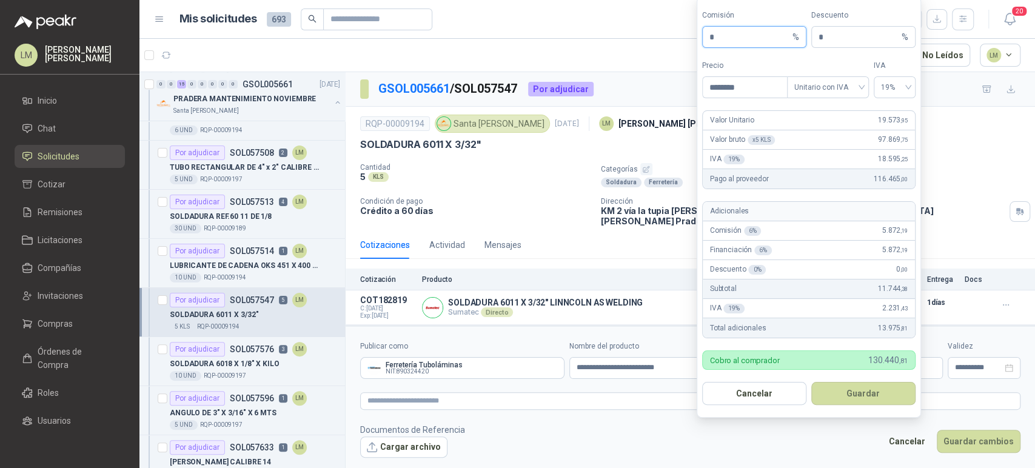
drag, startPoint x: 715, startPoint y: 35, endPoint x: 694, endPoint y: 38, distance: 21.4
click at [694, 38] on body "LM Luis Miguel Martinez Inicio Chat Solicitudes Cotizar Remisiones Licitaciones…" at bounding box center [517, 234] width 1035 height 468
type input "**"
click at [844, 401] on button "Guardar" at bounding box center [863, 393] width 104 height 23
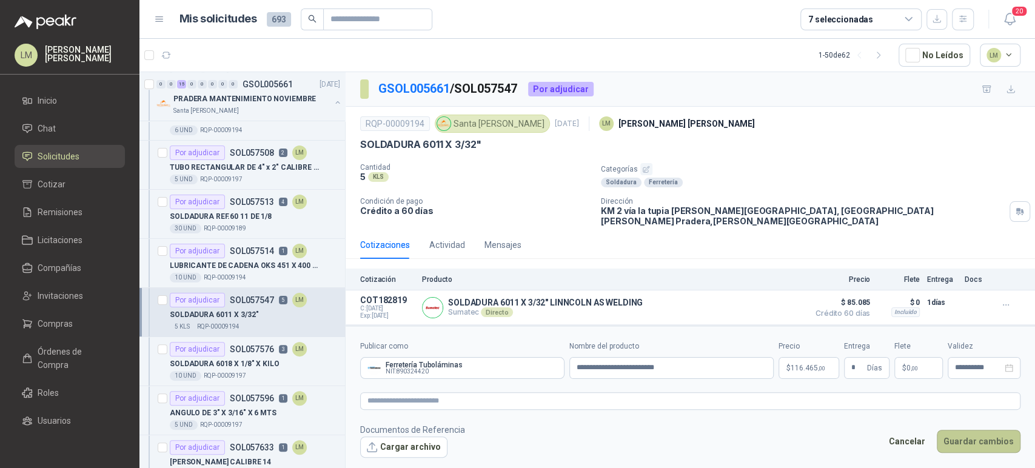
click at [983, 438] on button "Guardar cambios" at bounding box center [979, 441] width 84 height 23
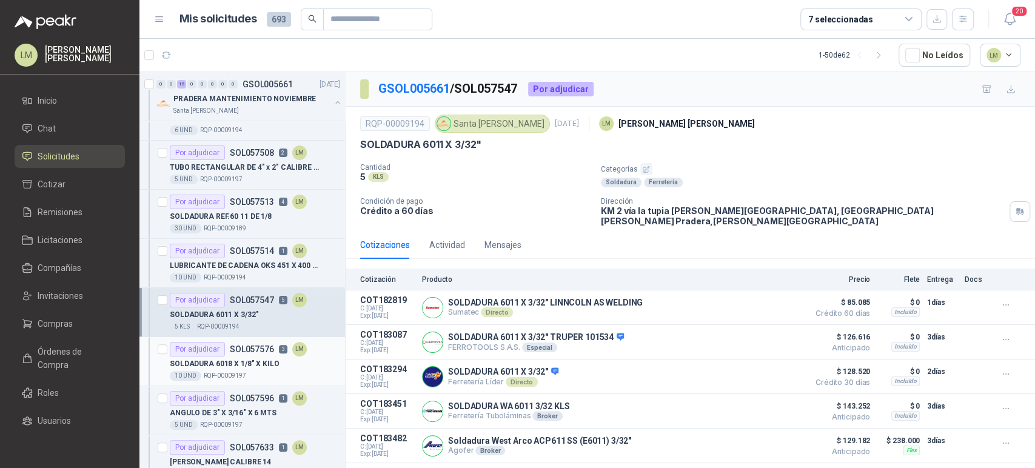
click at [230, 350] on p "SOL057576" at bounding box center [252, 349] width 44 height 8
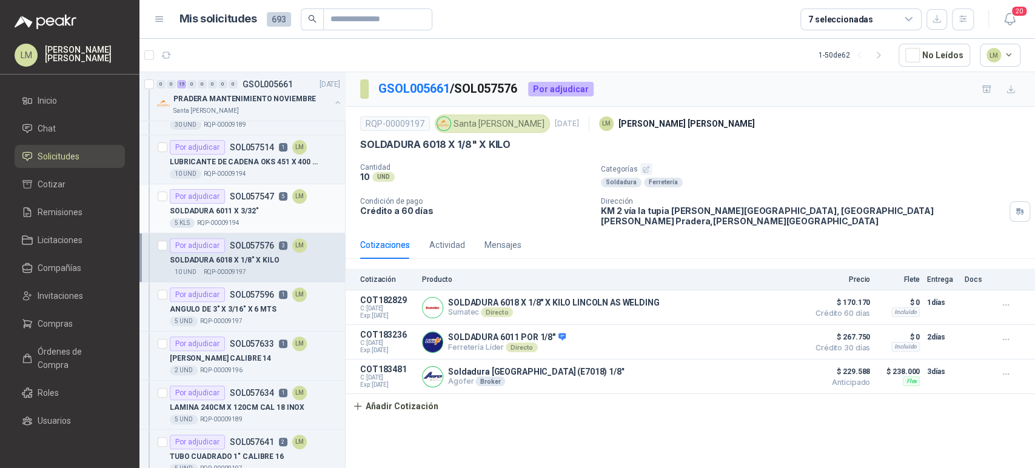
scroll to position [236, 0]
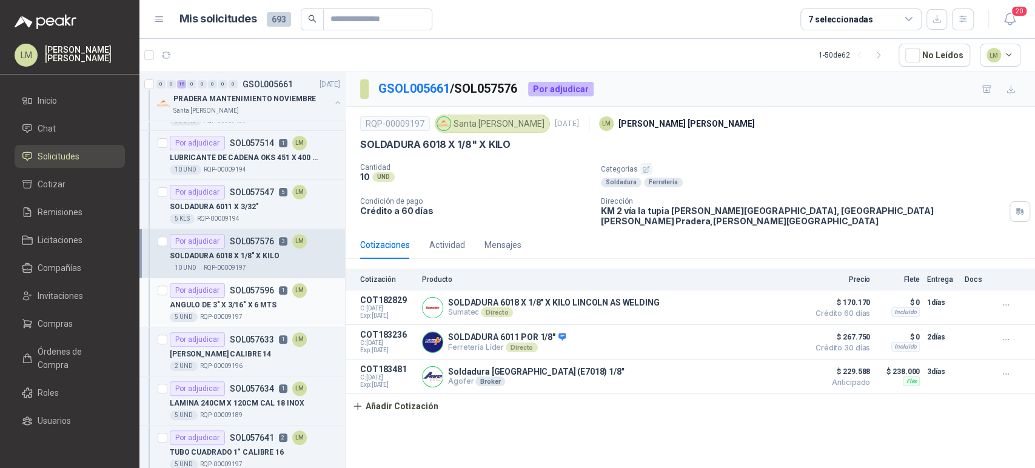
click at [230, 304] on p "ANGULO DE 3" X 3/16" X 6 MTS" at bounding box center [223, 305] width 107 height 12
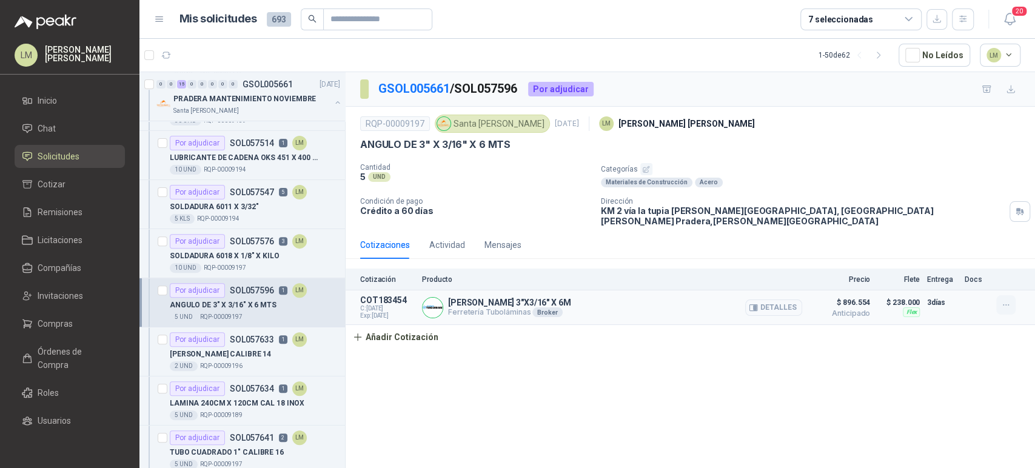
click at [1007, 300] on icon "button" at bounding box center [1006, 305] width 10 height 10
click at [963, 251] on button "Editar" at bounding box center [981, 247] width 97 height 19
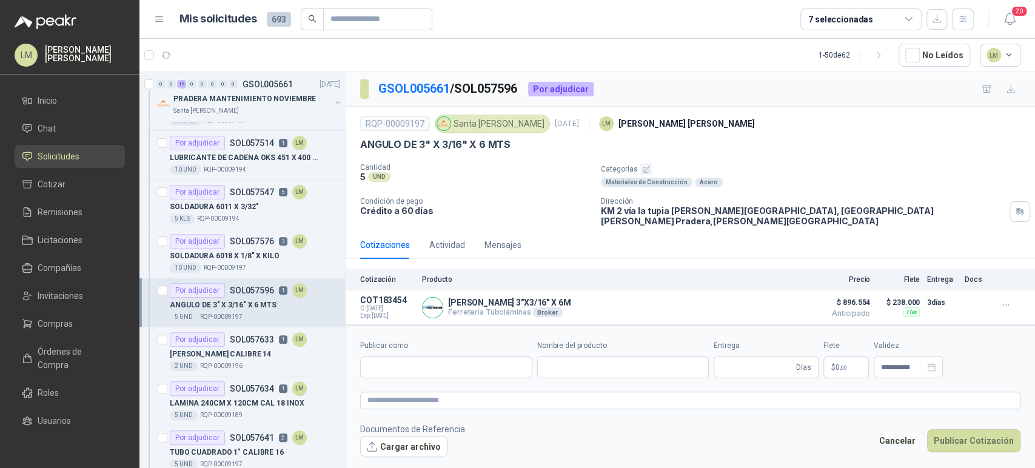
type input "**********"
type input "*"
type input "**********"
click at [797, 363] on p "$ 800.495 ,00" at bounding box center [802, 367] width 61 height 22
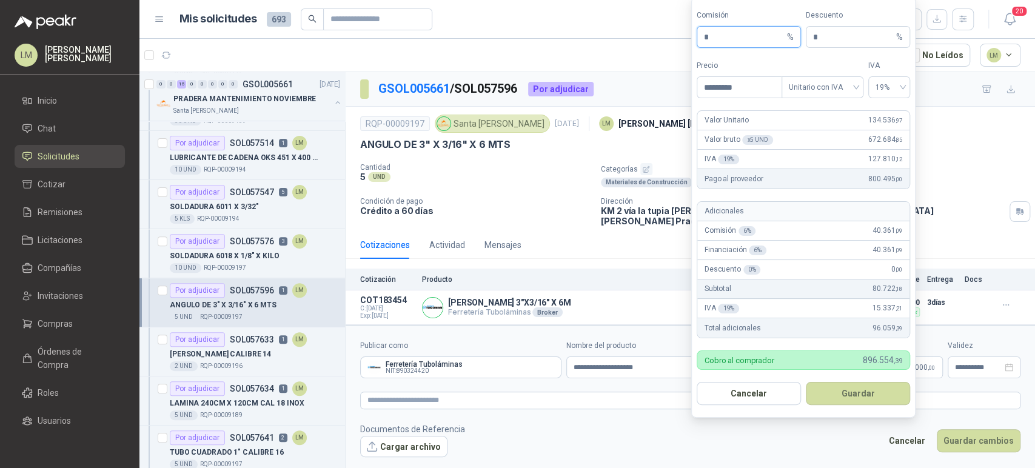
drag, startPoint x: 713, startPoint y: 39, endPoint x: 659, endPoint y: 30, distance: 54.6
click at [659, 30] on body "LM Luis Miguel Martinez Inicio Chat Solicitudes Cotizar Remisiones Licitaciones…" at bounding box center [517, 234] width 1035 height 468
type input "**"
click at [838, 404] on button "Guardar" at bounding box center [858, 393] width 104 height 23
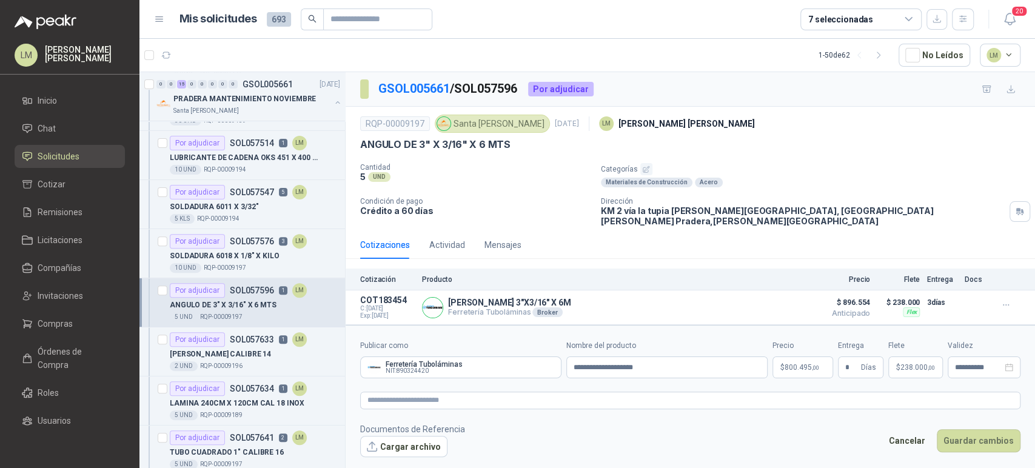
click at [916, 364] on span "238.000 ,00" at bounding box center [917, 367] width 35 height 7
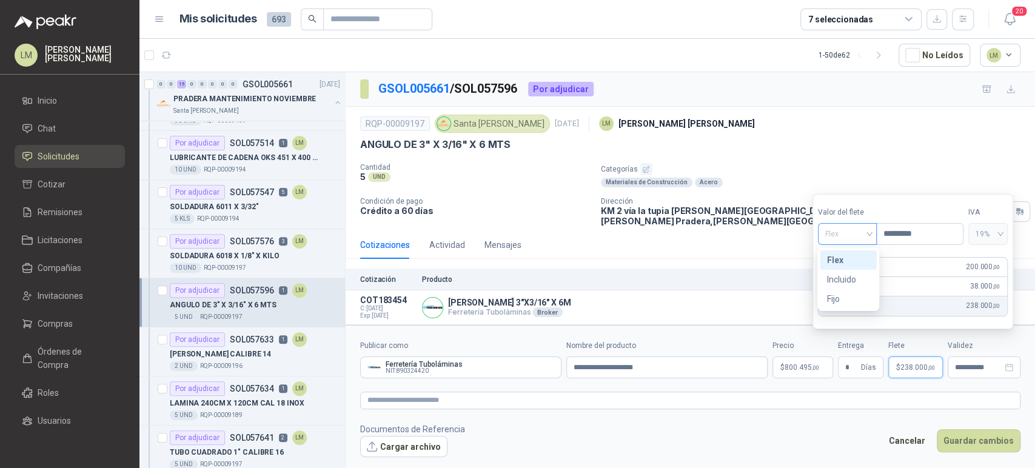
click at [854, 233] on span "Flex" at bounding box center [847, 234] width 44 height 18
click at [843, 281] on div "Incluido" at bounding box center [848, 279] width 42 height 13
type input "***"
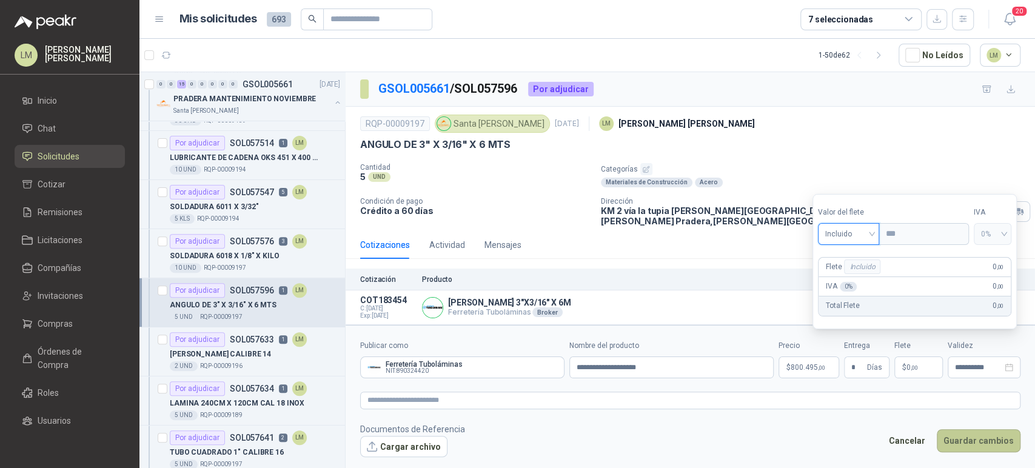
click at [966, 430] on button "Guardar cambios" at bounding box center [979, 440] width 84 height 23
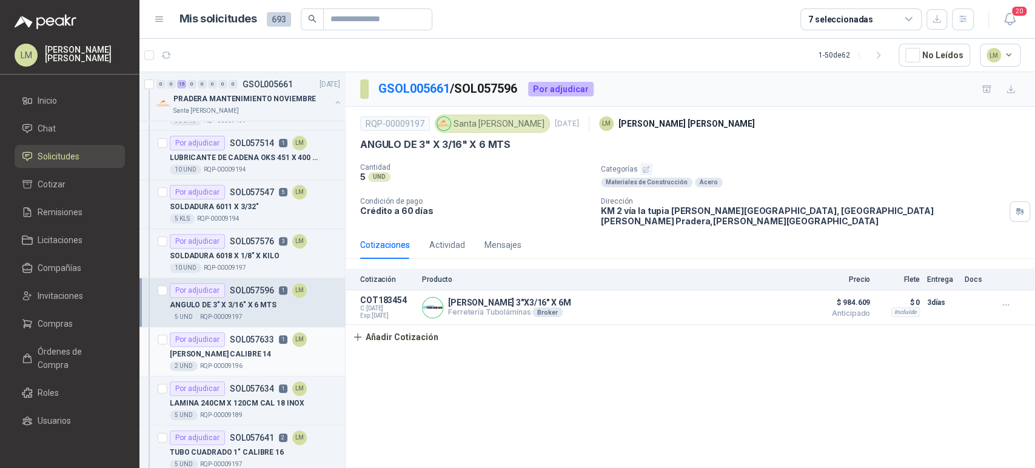
click at [226, 352] on p "LAMINA GALVANZIDA CALIBRE 14" at bounding box center [220, 355] width 101 height 12
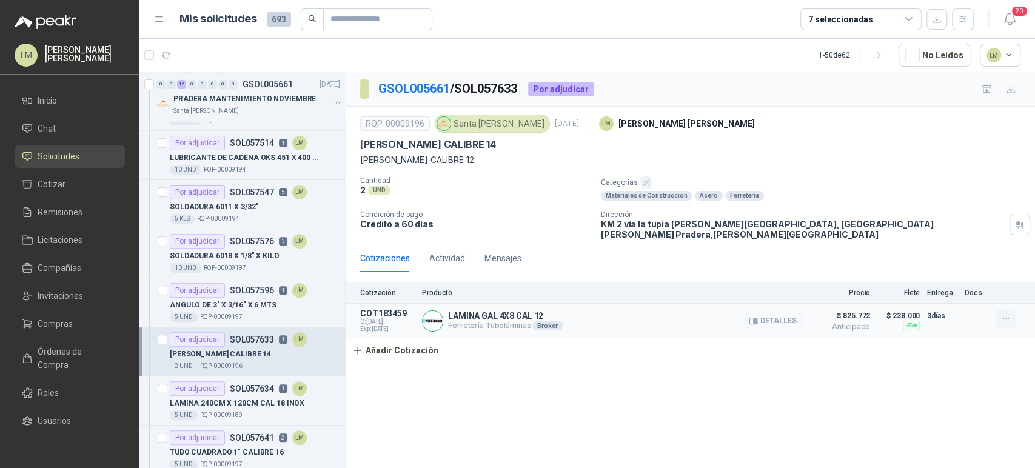
click at [1004, 313] on icon "button" at bounding box center [1006, 318] width 10 height 10
click at [970, 259] on button "Editar" at bounding box center [981, 260] width 97 height 19
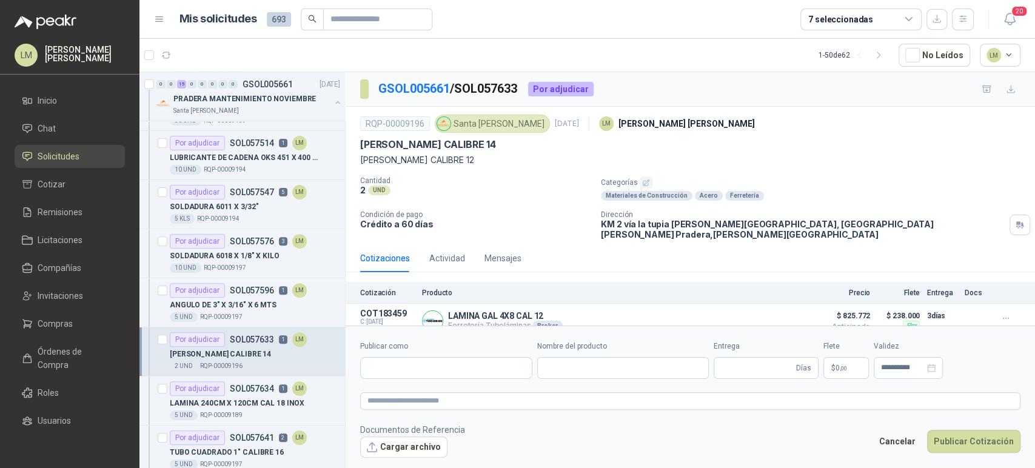
type input "**********"
type input "*"
type input "**********"
click at [808, 381] on form "**********" at bounding box center [690, 399] width 689 height 147
click at [808, 377] on body "LM Luis Miguel Martinez Inicio Chat Solicitudes Cotizar Remisiones Licitaciones…" at bounding box center [517, 234] width 1035 height 468
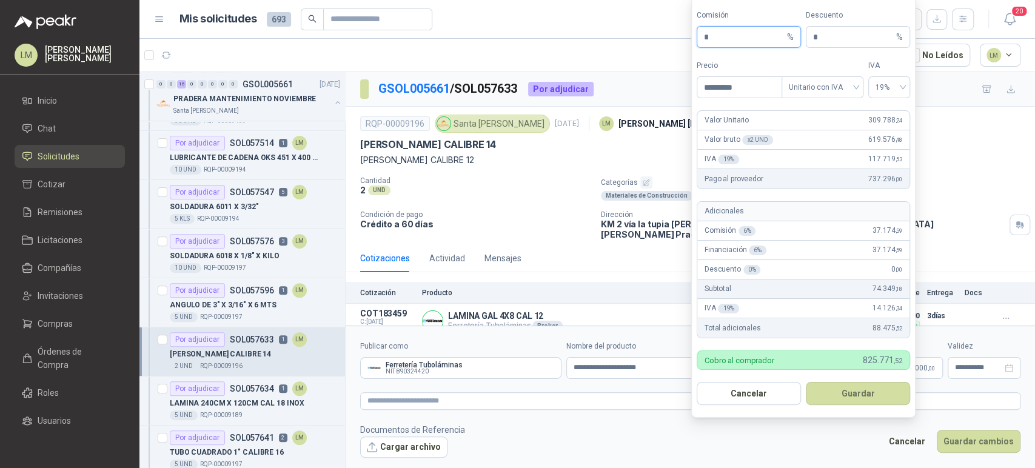
drag, startPoint x: 713, startPoint y: 35, endPoint x: 689, endPoint y: 37, distance: 23.8
click at [689, 37] on body "LM Luis Miguel Martinez Inicio Chat Solicitudes Cotizar Remisiones Licitaciones…" at bounding box center [517, 234] width 1035 height 468
type input "**"
click at [844, 389] on button "Guardar" at bounding box center [858, 393] width 104 height 23
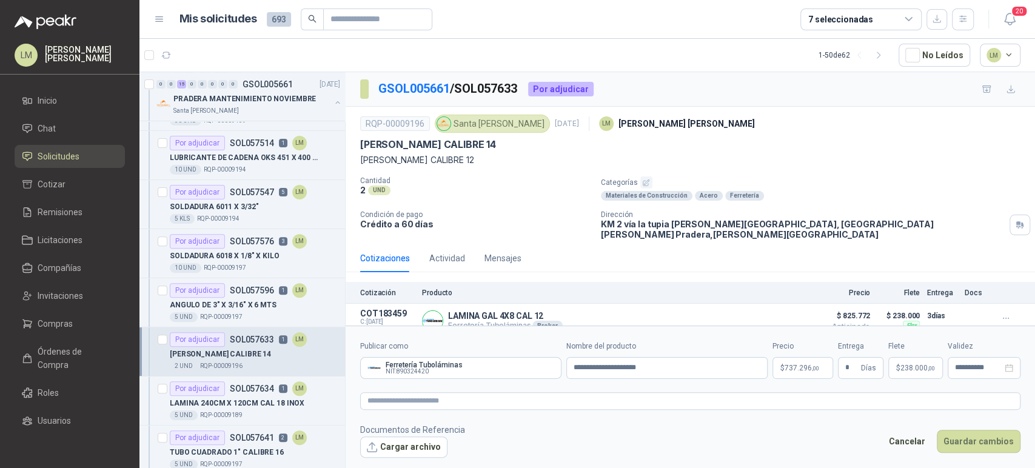
click at [913, 368] on span "238.000 ,00" at bounding box center [917, 367] width 35 height 7
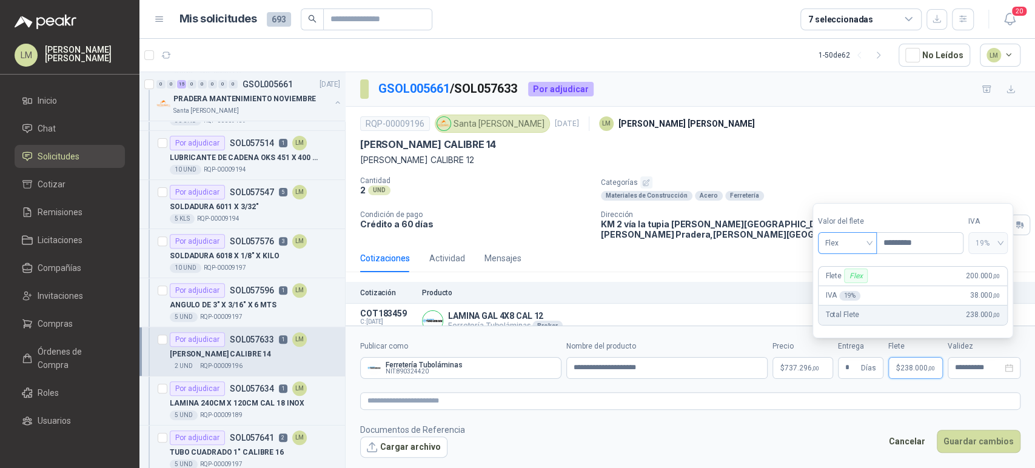
click at [838, 244] on span "Flex" at bounding box center [847, 243] width 44 height 18
click at [847, 289] on div "Incluido" at bounding box center [848, 288] width 42 height 13
type input "***"
click at [971, 457] on div "Cancelar Guardar cambios" at bounding box center [951, 444] width 138 height 28
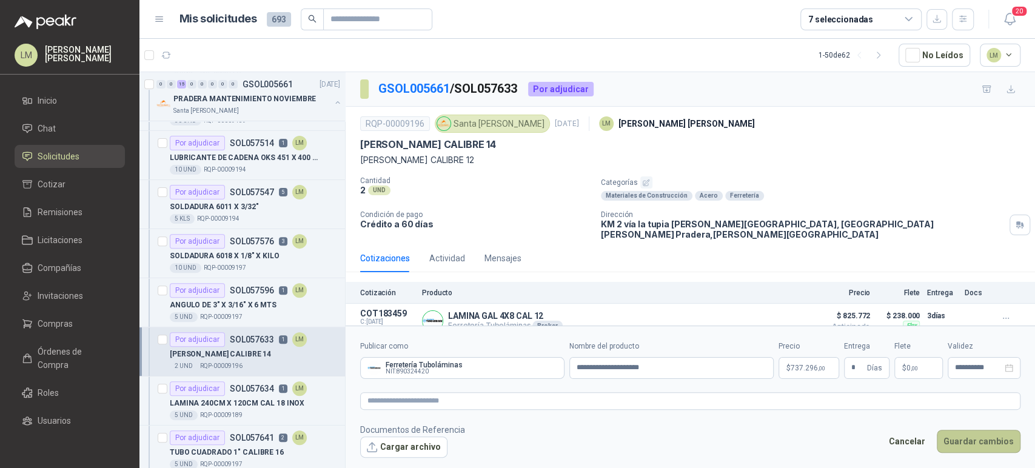
click at [974, 445] on button "Guardar cambios" at bounding box center [979, 441] width 84 height 23
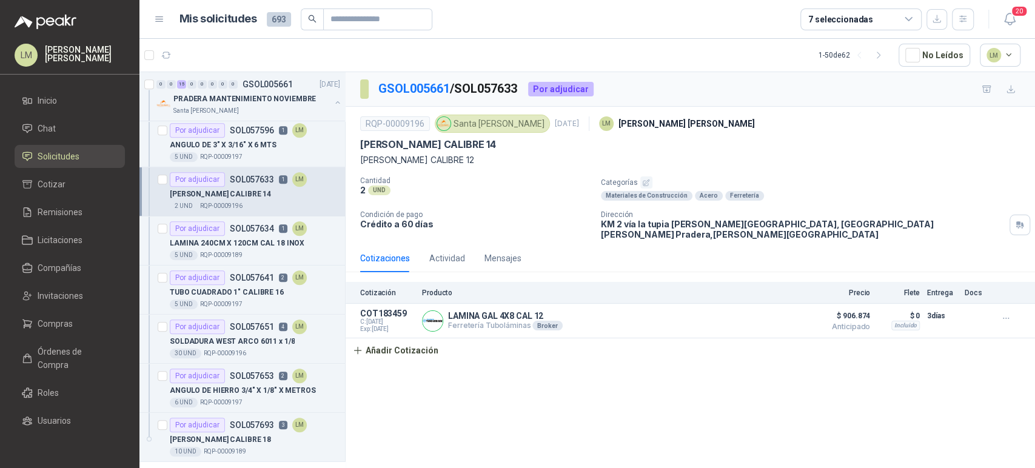
scroll to position [398, 0]
click at [239, 242] on p "LAMINA 240CM X 120CM CAL 18 INOX" at bounding box center [237, 242] width 135 height 12
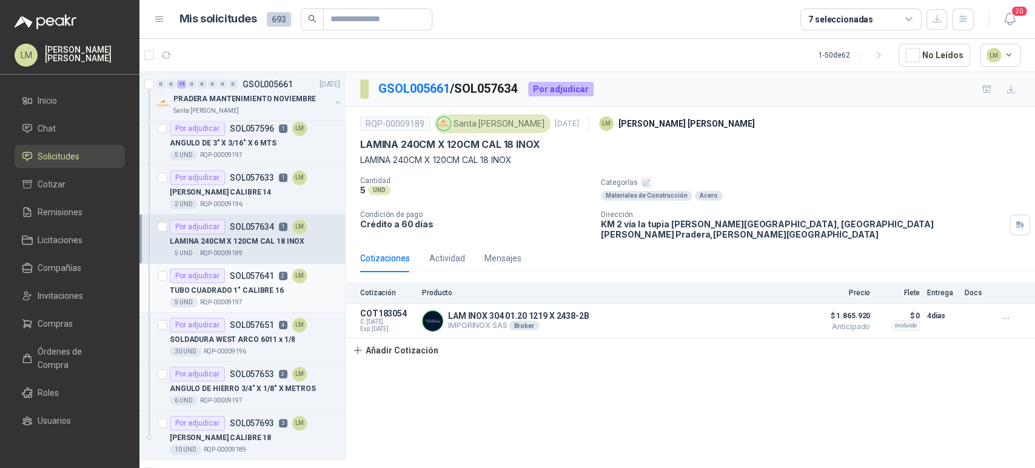
click at [235, 292] on p "TUBO CUADRADO 1" CALIBRE 16" at bounding box center [227, 291] width 114 height 12
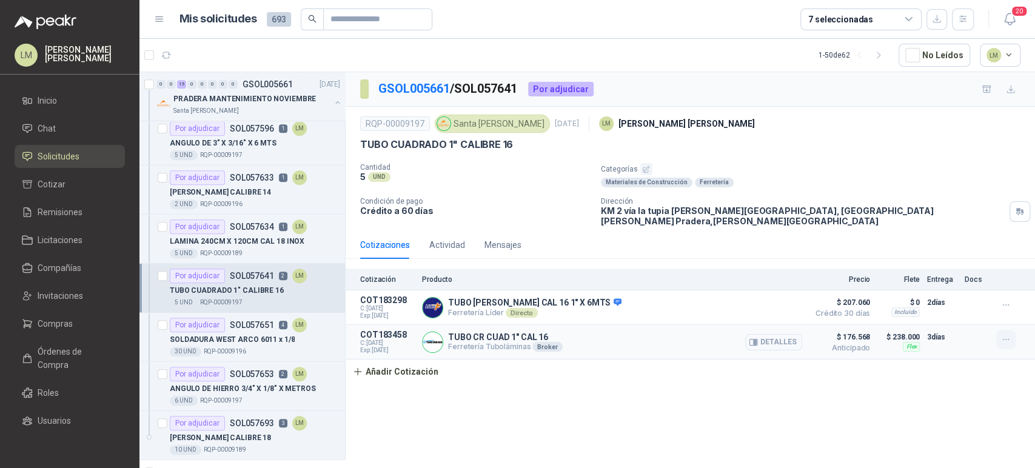
click at [1004, 335] on icon "button" at bounding box center [1006, 340] width 10 height 10
click at [955, 283] on button "Editar" at bounding box center [981, 282] width 97 height 19
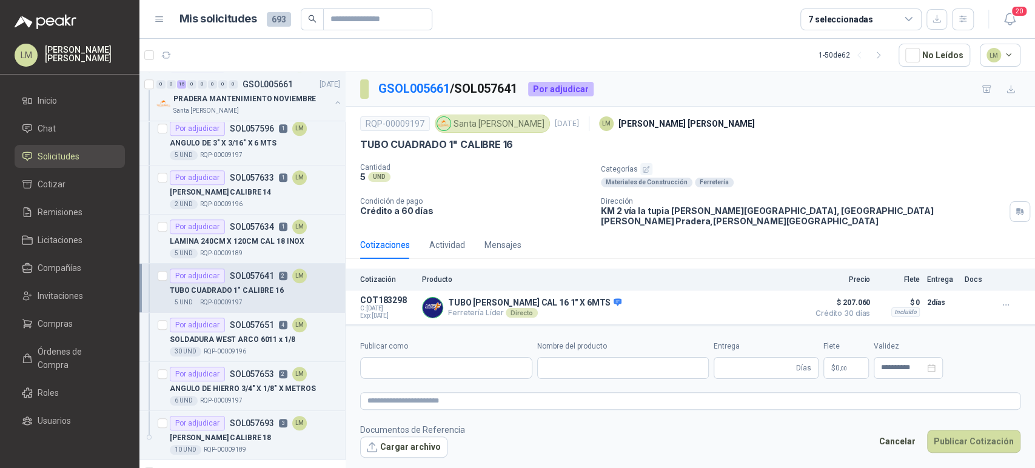
type input "**********"
type input "*"
type input "**********"
click at [791, 367] on body "LM Luis Miguel Martinez Inicio Chat Solicitudes Cotizar Remisiones Licitaciones…" at bounding box center [517, 234] width 1035 height 468
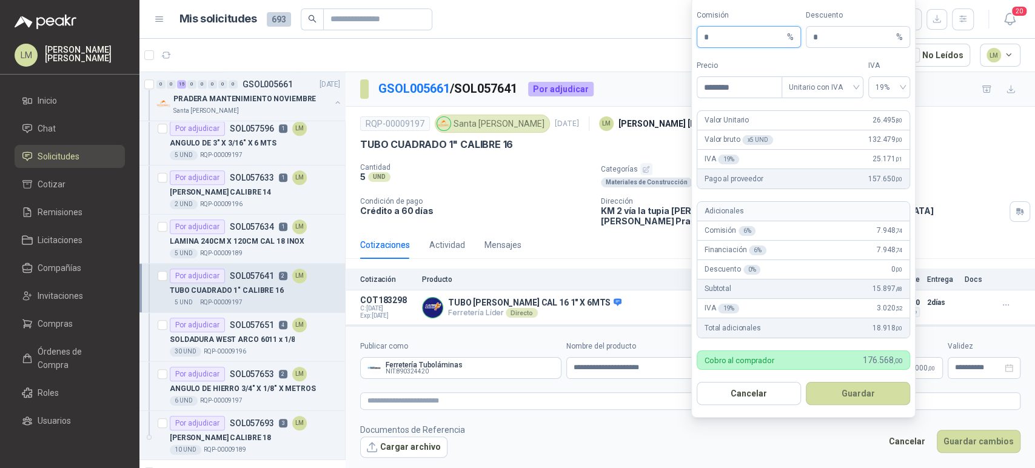
drag, startPoint x: 722, startPoint y: 38, endPoint x: 687, endPoint y: 36, distance: 35.2
click at [687, 36] on body "LM Luis Miguel Martinez Inicio Chat Solicitudes Cotizar Remisiones Licitaciones…" at bounding box center [517, 234] width 1035 height 468
click at [844, 376] on form "Comisión ** % Descuento * % Precio ******** Tipo Unitario con IVA IVA 19% Valor…" at bounding box center [803, 207] width 224 height 421
click at [837, 395] on button "Guardar" at bounding box center [858, 393] width 104 height 23
click at [793, 367] on body "LM Luis Miguel Martinez Inicio Chat Solicitudes Cotizar Remisiones Licitaciones…" at bounding box center [517, 234] width 1035 height 468
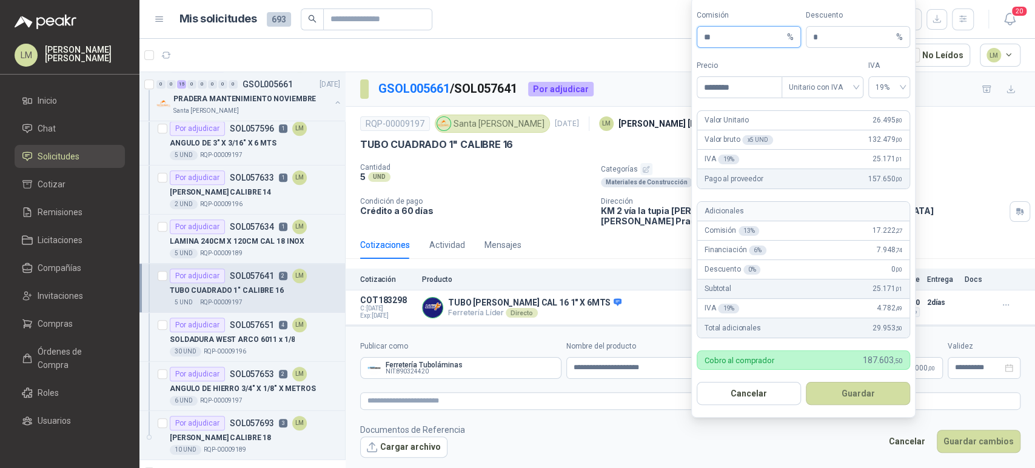
click at [714, 38] on input "**" at bounding box center [744, 37] width 81 height 21
type input "**"
click at [869, 398] on button "Guardar" at bounding box center [858, 393] width 104 height 23
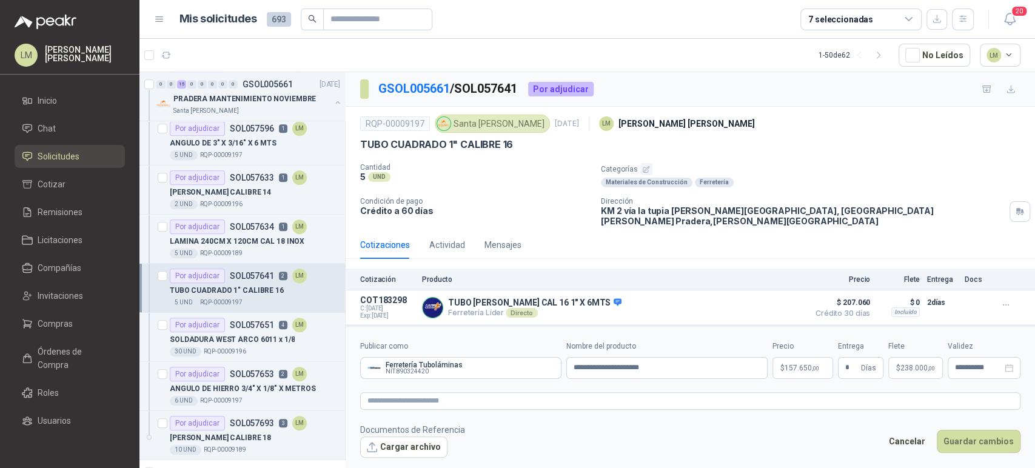
click at [915, 369] on span "238.000 ,00" at bounding box center [917, 367] width 35 height 7
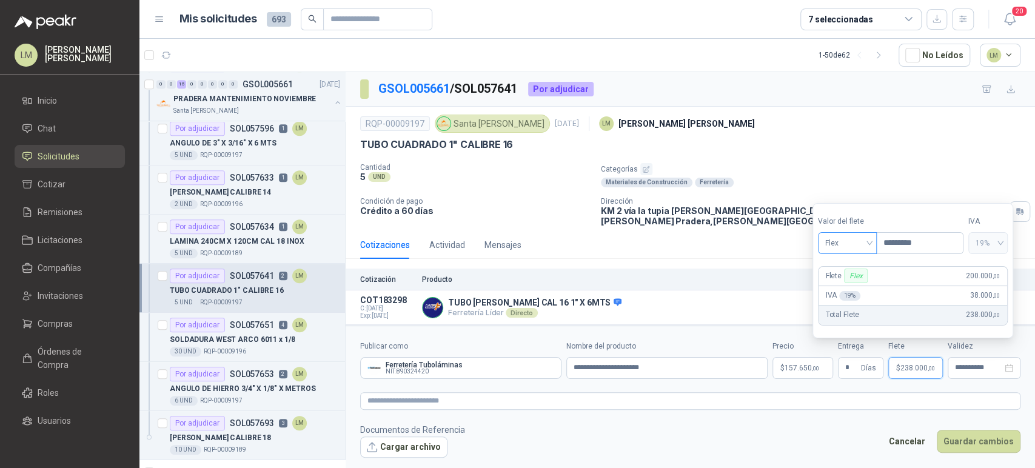
click at [840, 244] on span "Flex" at bounding box center [847, 243] width 44 height 18
click at [840, 283] on div "Incluido" at bounding box center [848, 288] width 42 height 13
type input "***"
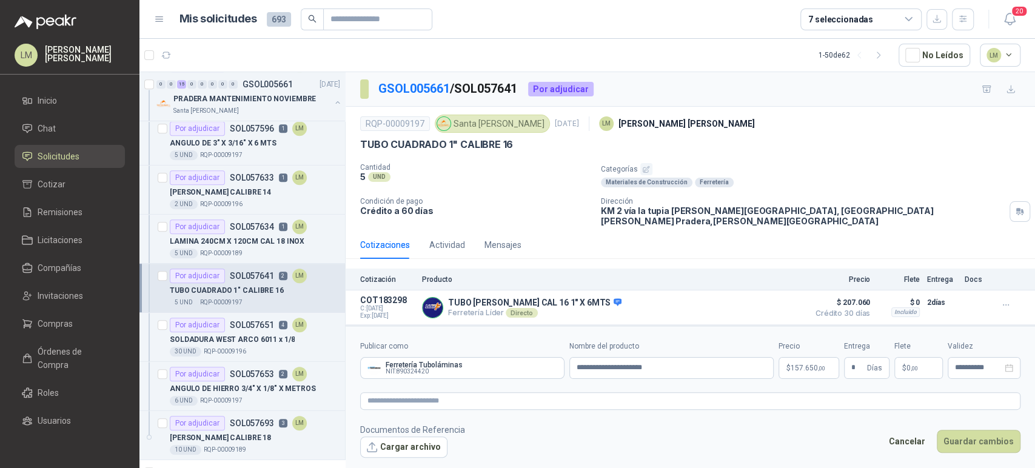
click at [966, 426] on footer "Documentos de Referencia Cargar archivo Cancelar Guardar cambios" at bounding box center [690, 440] width 660 height 35
click at [964, 432] on button "Guardar cambios" at bounding box center [979, 441] width 84 height 23
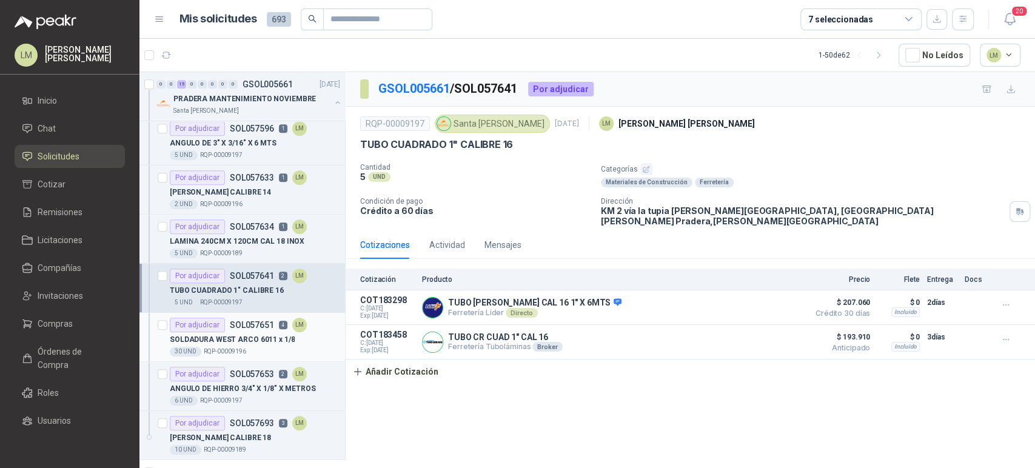
click at [232, 334] on p "SOLDADURA WEST ARCO 6011 x 1/8" at bounding box center [232, 340] width 125 height 12
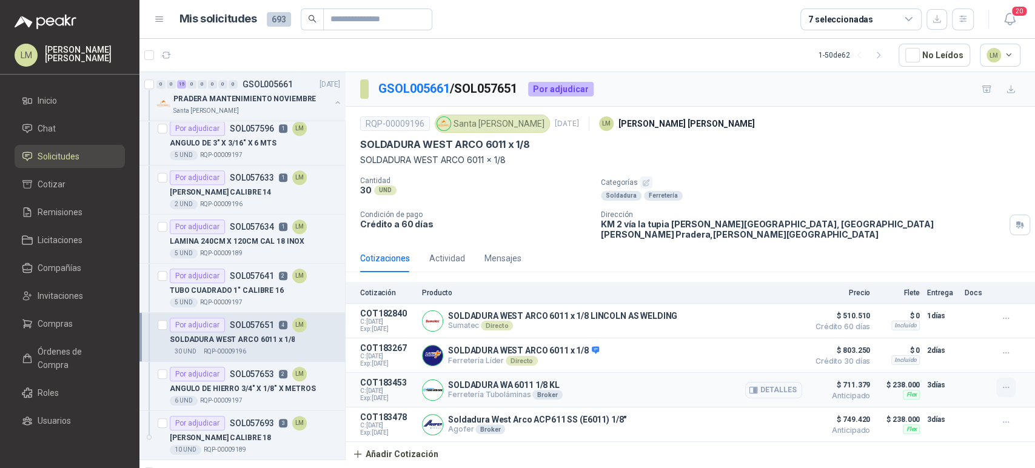
click at [1011, 378] on button "button" at bounding box center [1005, 387] width 19 height 19
click at [943, 330] on button "Editar" at bounding box center [981, 330] width 97 height 19
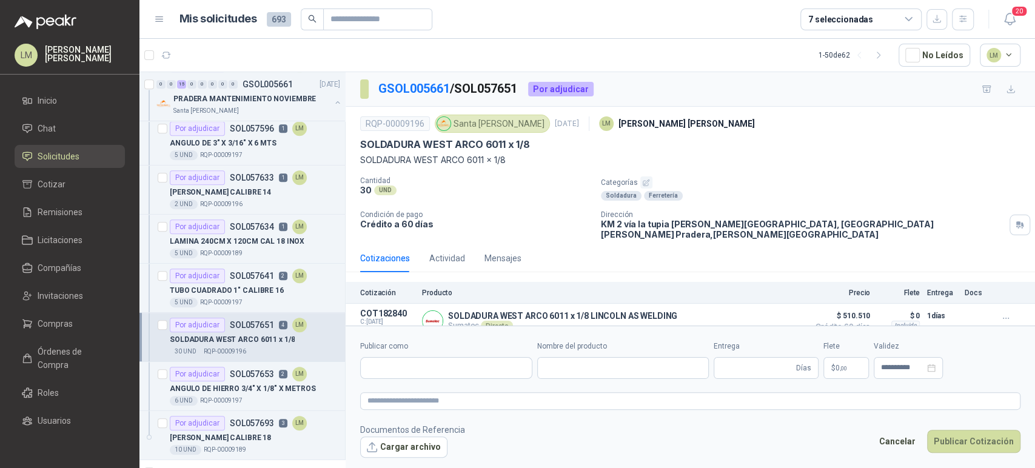
type input "**********"
type input "*"
type input "**********"
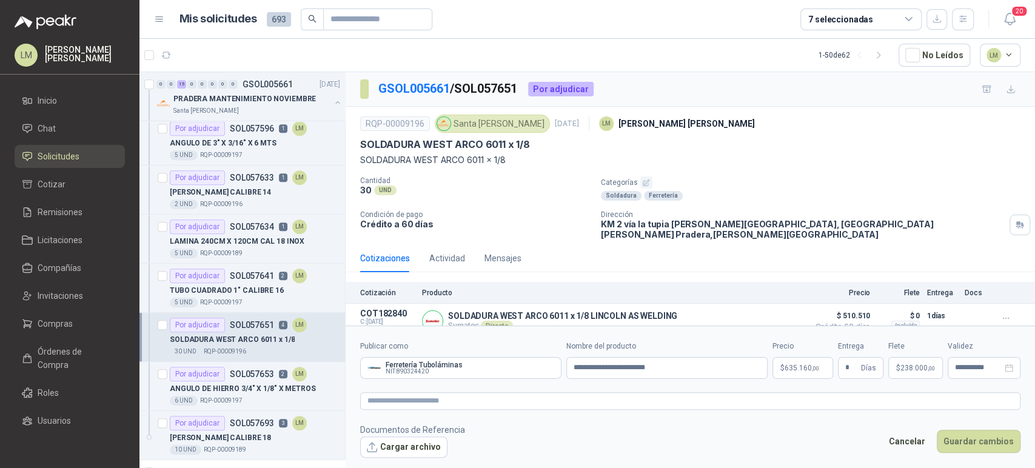
click at [789, 367] on body "LM Luis Miguel Martinez Inicio Chat Solicitudes Cotizar Remisiones Licitaciones…" at bounding box center [517, 234] width 1035 height 468
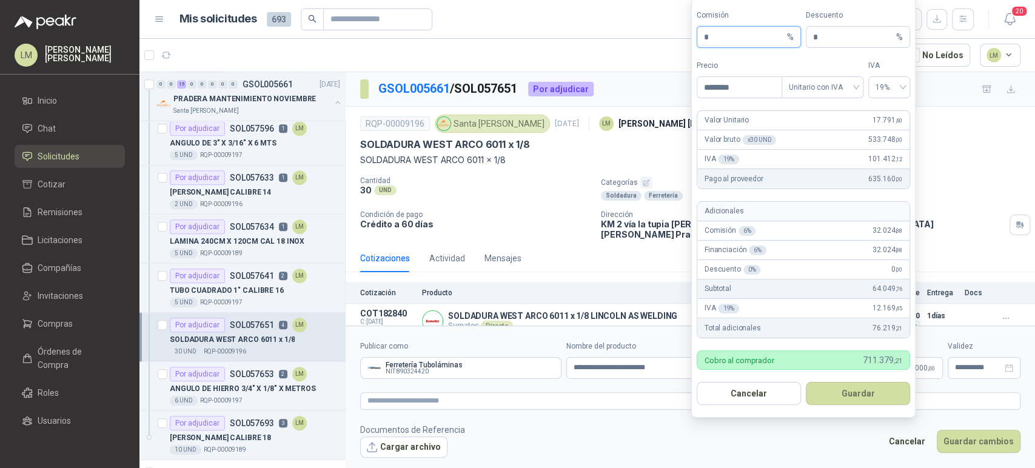
drag, startPoint x: 706, startPoint y: 39, endPoint x: 693, endPoint y: 39, distance: 12.7
click at [693, 39] on form "Comisión * % Descuento * % Precio ******** Tipo Unitario con IVA IVA 19% Valor …" at bounding box center [803, 207] width 224 height 421
type input "**"
click at [855, 388] on button "Guardar" at bounding box center [858, 393] width 104 height 23
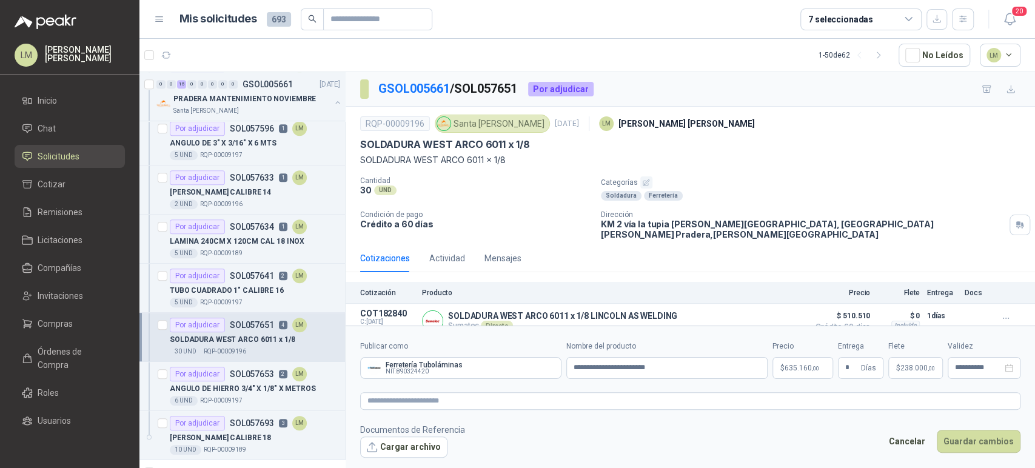
click at [904, 369] on span "238.000 ,00" at bounding box center [917, 367] width 35 height 7
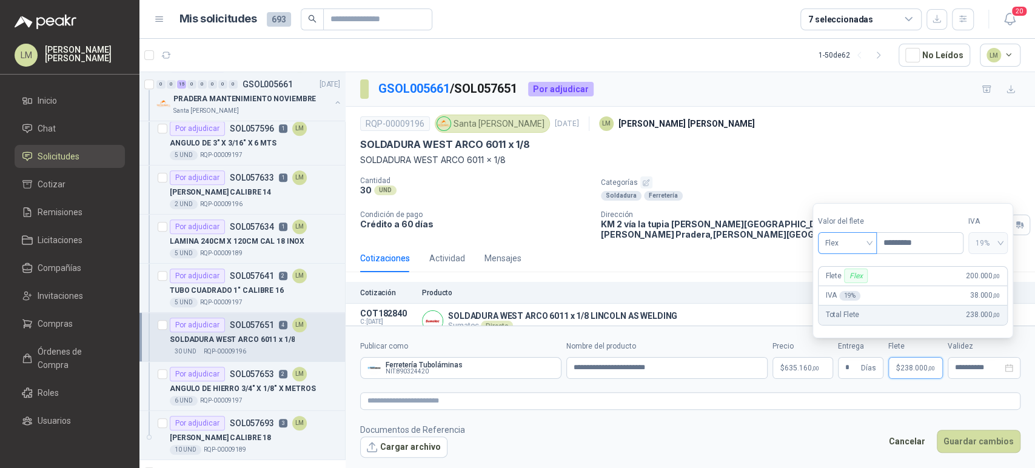
click at [854, 235] on span "Flex" at bounding box center [847, 243] width 44 height 18
click at [844, 289] on div "Incluido" at bounding box center [848, 288] width 42 height 13
type input "***"
click at [967, 442] on button "Guardar cambios" at bounding box center [979, 441] width 84 height 23
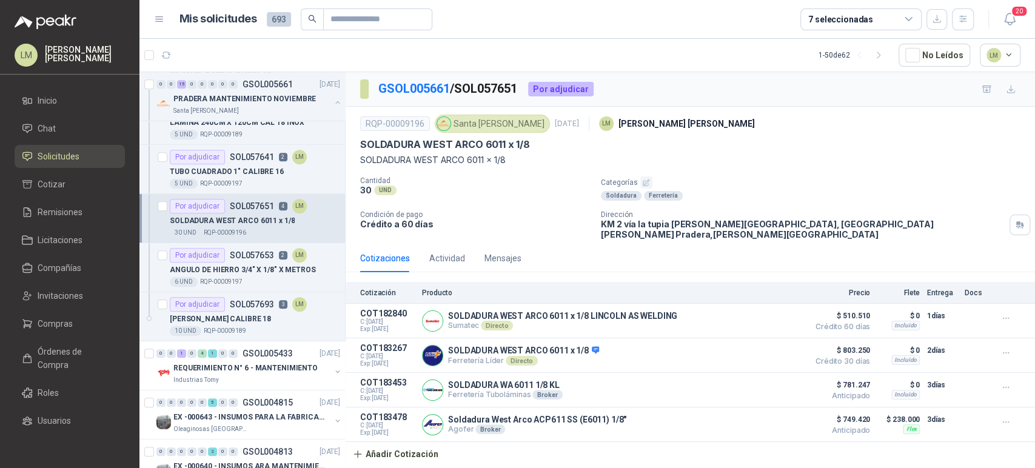
scroll to position [531, 0]
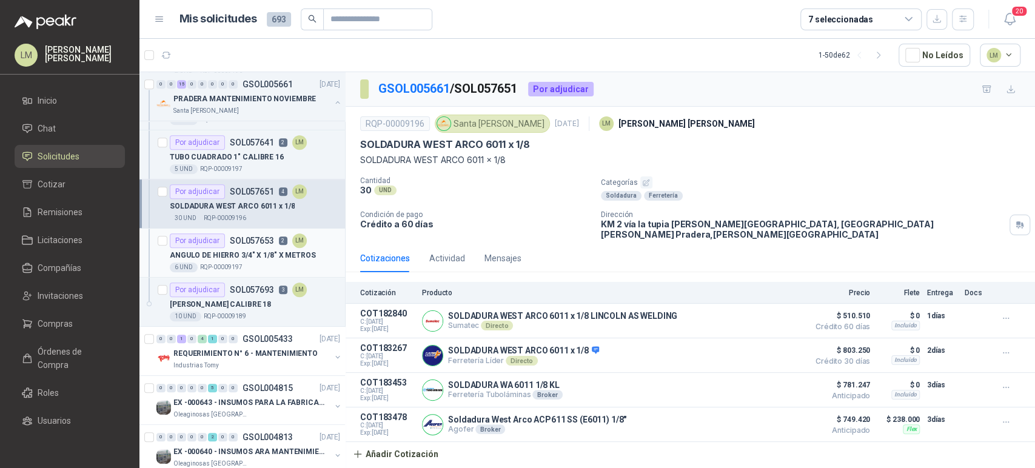
click at [250, 254] on p "ANGULO DE HIERRO 3/4" X 1/8" X METROS" at bounding box center [243, 256] width 146 height 12
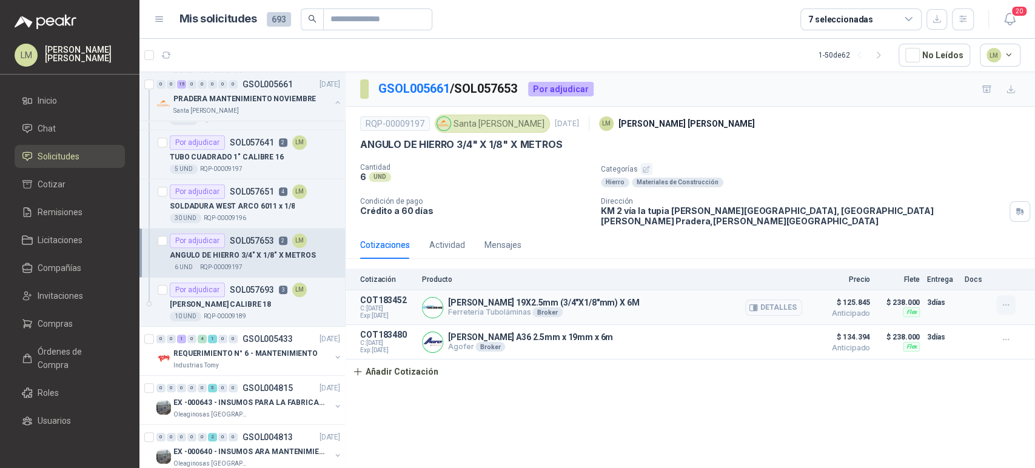
click at [1006, 300] on icon "button" at bounding box center [1006, 305] width 10 height 10
click at [951, 252] on button "Editar" at bounding box center [981, 247] width 97 height 19
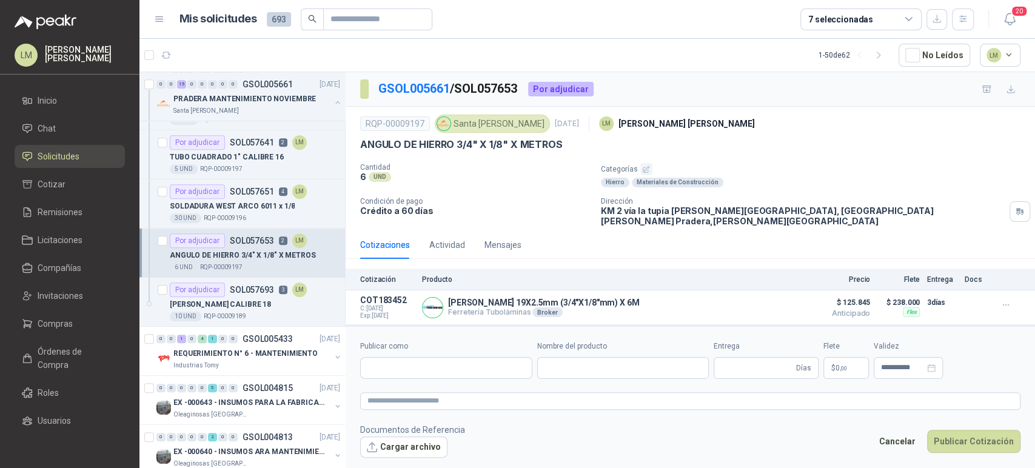
type input "**********"
type input "*"
type input "**********"
click at [789, 361] on body "LM Luis Miguel Martinez Inicio Chat Solicitudes Cotizar Remisiones Licitaciones…" at bounding box center [517, 234] width 1035 height 468
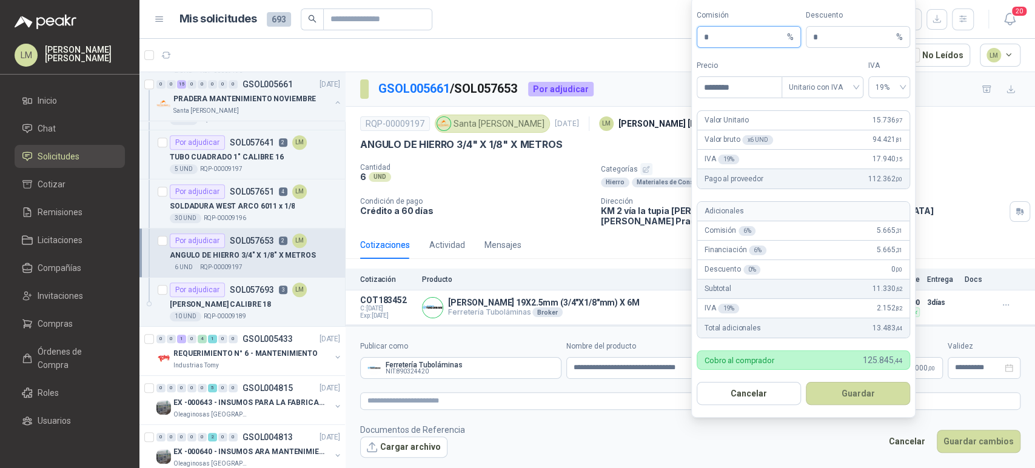
drag, startPoint x: 698, startPoint y: 32, endPoint x: 674, endPoint y: 32, distance: 24.2
click at [674, 32] on body "LM Luis Miguel Martinez Inicio Chat Solicitudes Cotizar Remisiones Licitaciones…" at bounding box center [517, 234] width 1035 height 468
type input "**"
click at [827, 386] on button "Guardar" at bounding box center [858, 393] width 104 height 23
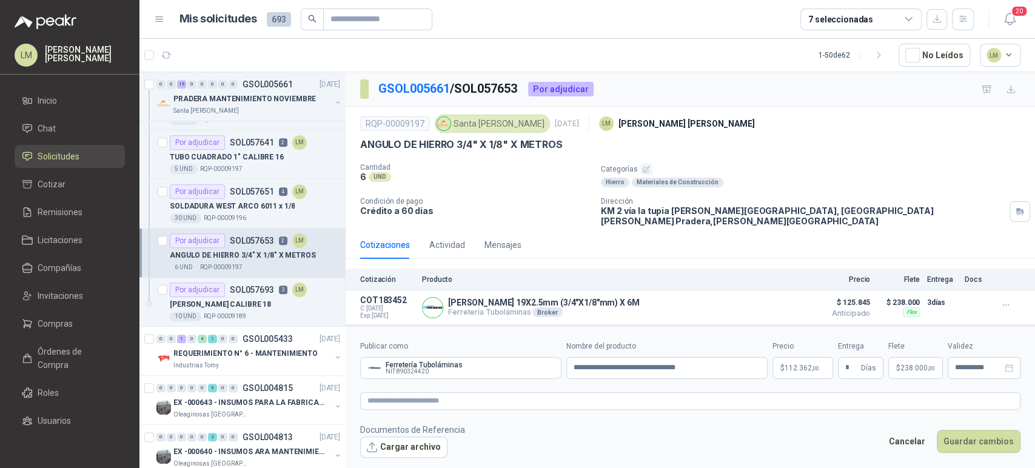
click at [898, 371] on span "$" at bounding box center [898, 367] width 4 height 7
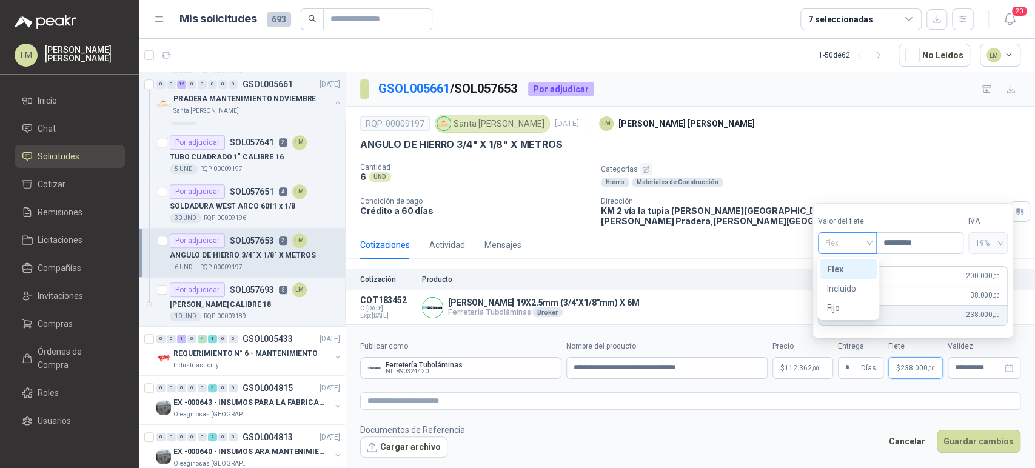
click at [862, 246] on span "Flex" at bounding box center [847, 243] width 44 height 18
click at [851, 286] on div "Incluido" at bounding box center [848, 288] width 42 height 13
type input "***"
click at [966, 435] on button "Guardar cambios" at bounding box center [979, 441] width 84 height 23
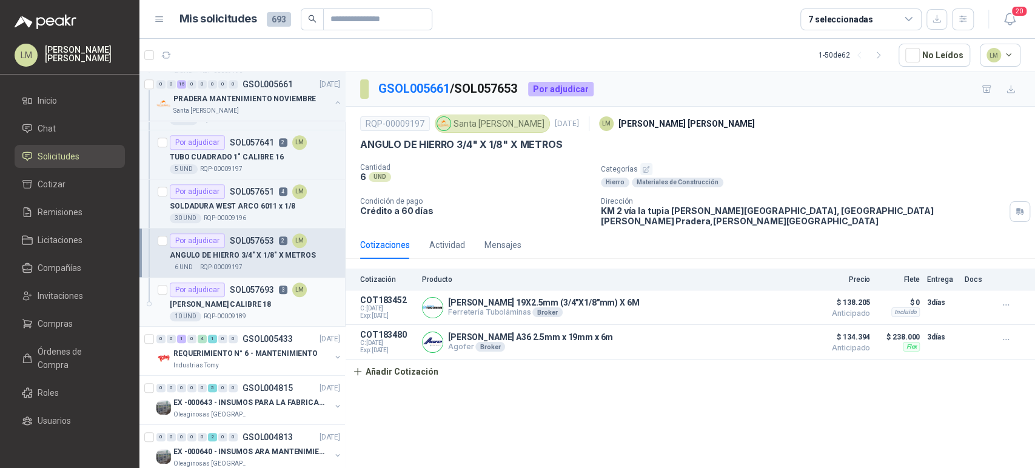
click at [260, 293] on div "Por adjudicar SOL057693 3 LM" at bounding box center [238, 289] width 137 height 15
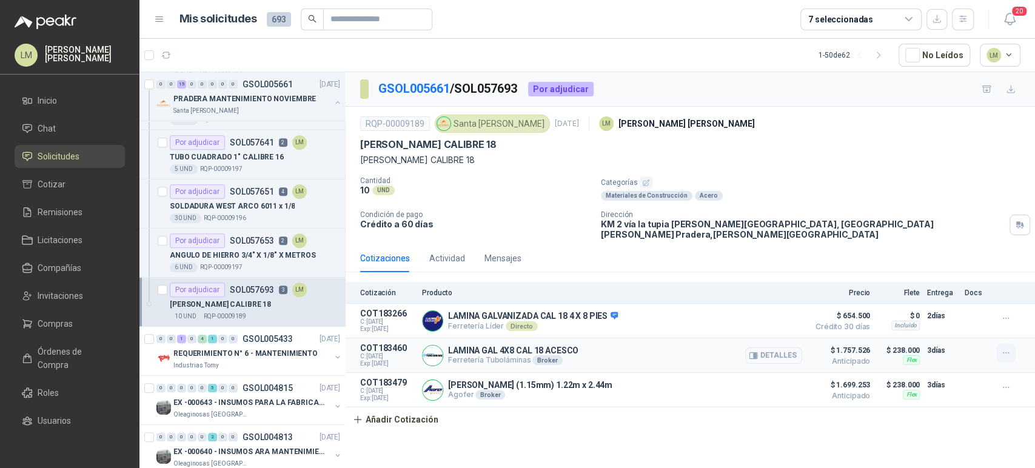
click at [1001, 348] on icon "button" at bounding box center [1006, 353] width 10 height 10
click at [955, 301] on button "Editar" at bounding box center [981, 295] width 97 height 19
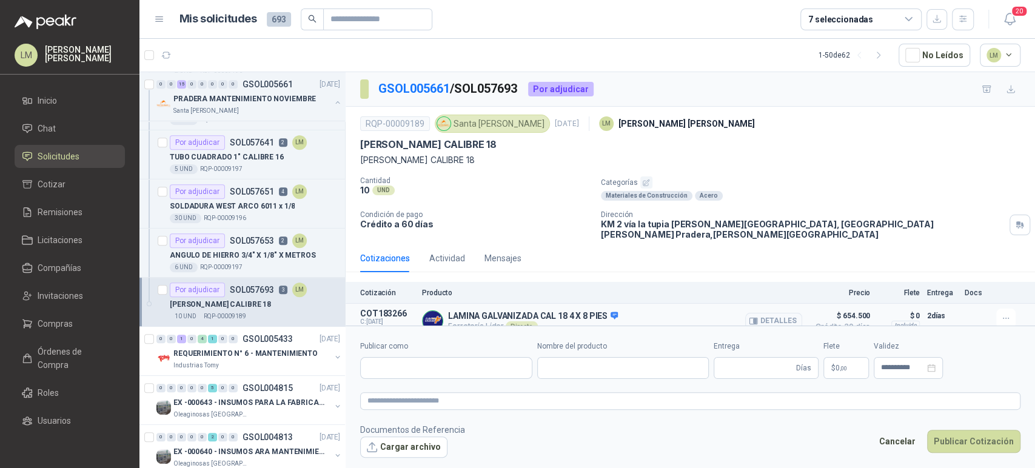
type input "**********"
type input "*"
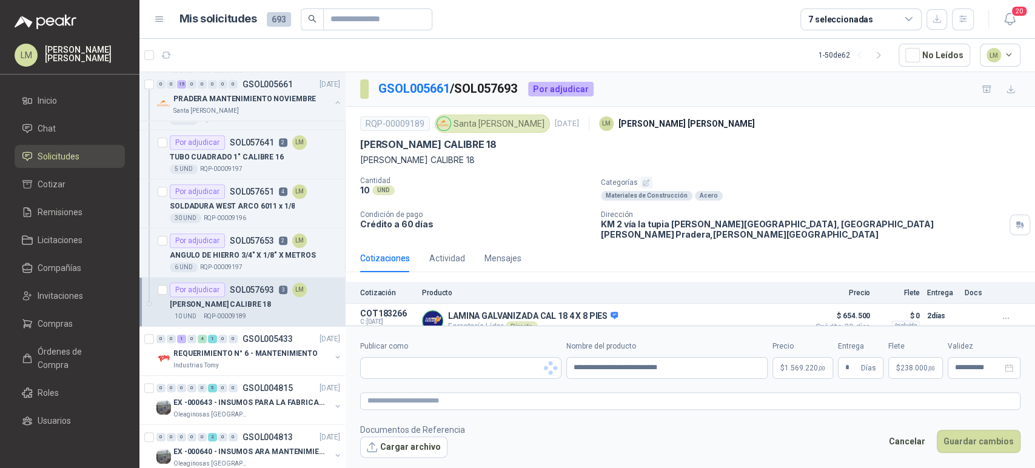
type input "**********"
click at [795, 363] on body "LM Luis Miguel Martinez Inicio Chat Solicitudes Cotizar Remisiones Licitaciones…" at bounding box center [517, 234] width 1035 height 468
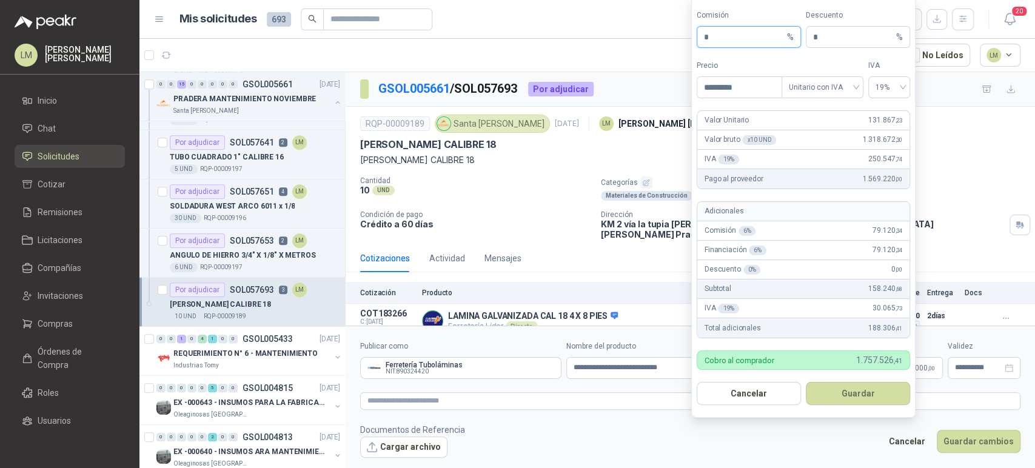
drag, startPoint x: 704, startPoint y: 33, endPoint x: 659, endPoint y: 39, distance: 46.0
click at [659, 39] on body "LM Luis Miguel Martinez Inicio Chat Solicitudes Cotizar Remisiones Licitaciones…" at bounding box center [517, 234] width 1035 height 468
type input "**"
click at [846, 391] on button "Guardar" at bounding box center [858, 393] width 104 height 23
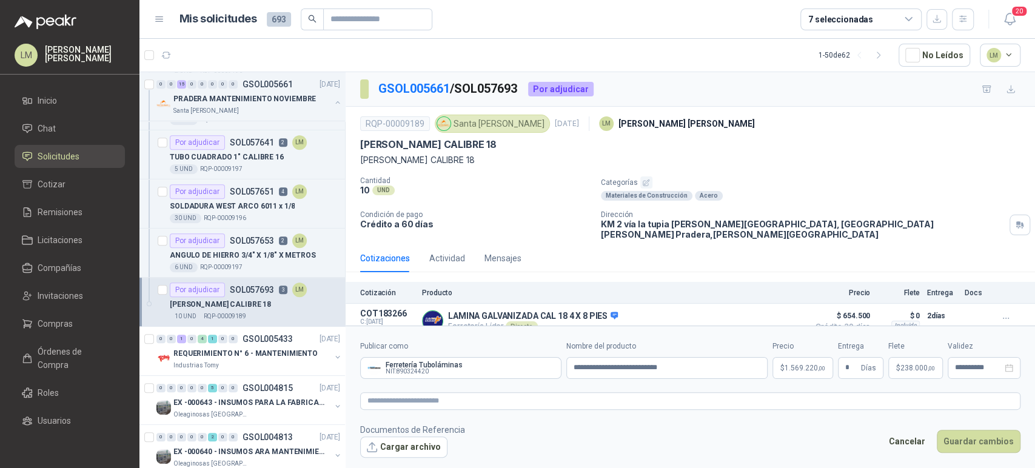
click at [920, 373] on p "$ 238.000 ,00" at bounding box center [915, 368] width 55 height 22
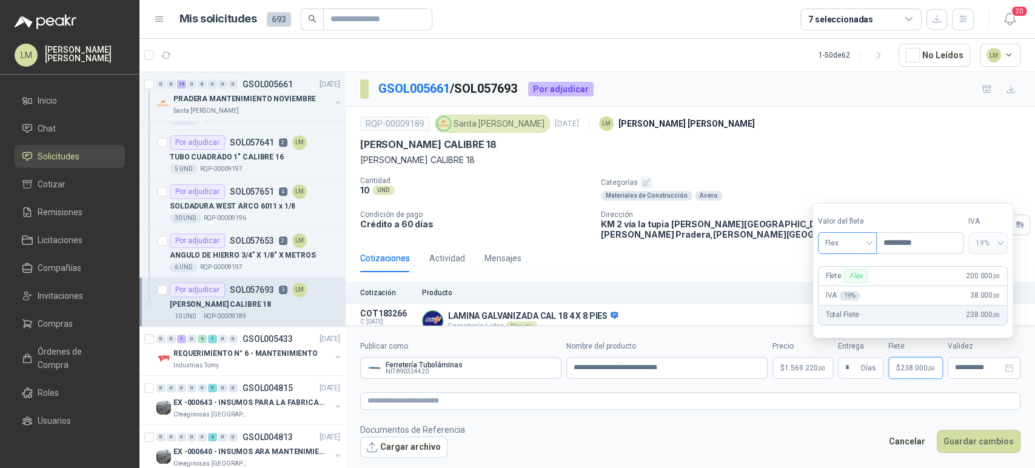
click at [858, 241] on span "Flex" at bounding box center [847, 243] width 44 height 18
click at [846, 283] on div "Incluido" at bounding box center [848, 288] width 42 height 13
type input "***"
click at [964, 437] on button "Guardar cambios" at bounding box center [979, 441] width 84 height 23
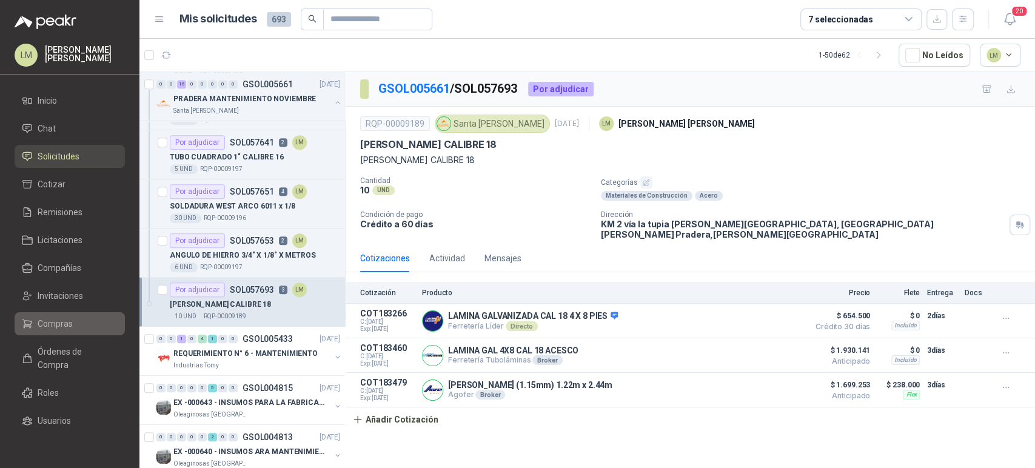
click at [50, 317] on span "Compras" at bounding box center [55, 323] width 35 height 13
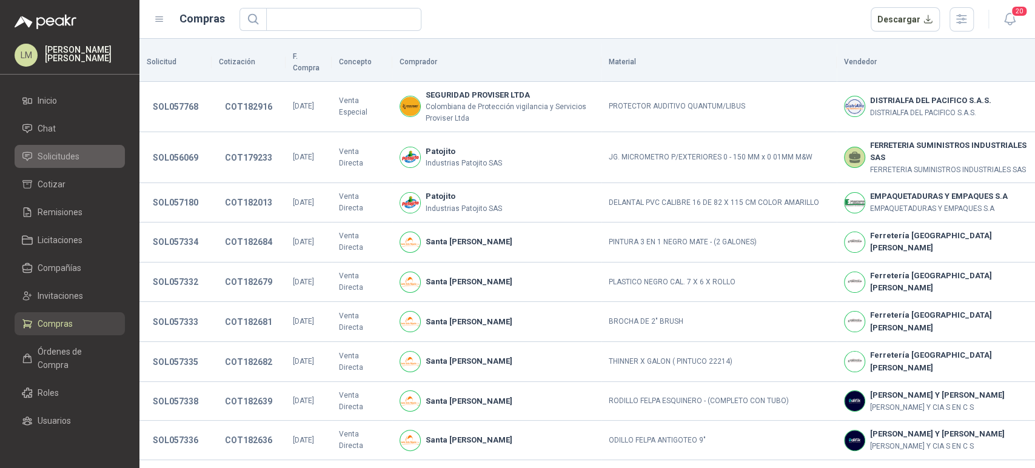
click at [56, 156] on span "Solicitudes" at bounding box center [59, 156] width 42 height 13
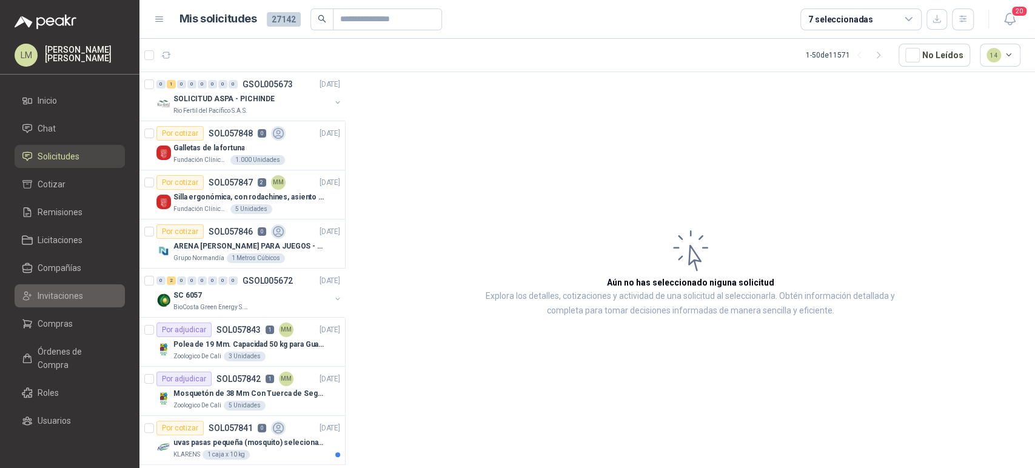
click at [53, 306] on link "Invitaciones" at bounding box center [70, 295] width 110 height 23
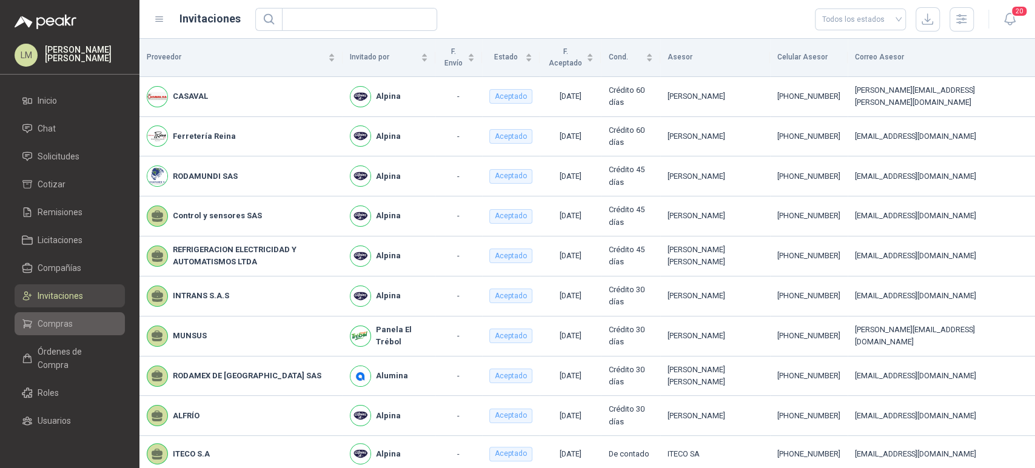
click at [45, 324] on span "Compras" at bounding box center [55, 323] width 35 height 13
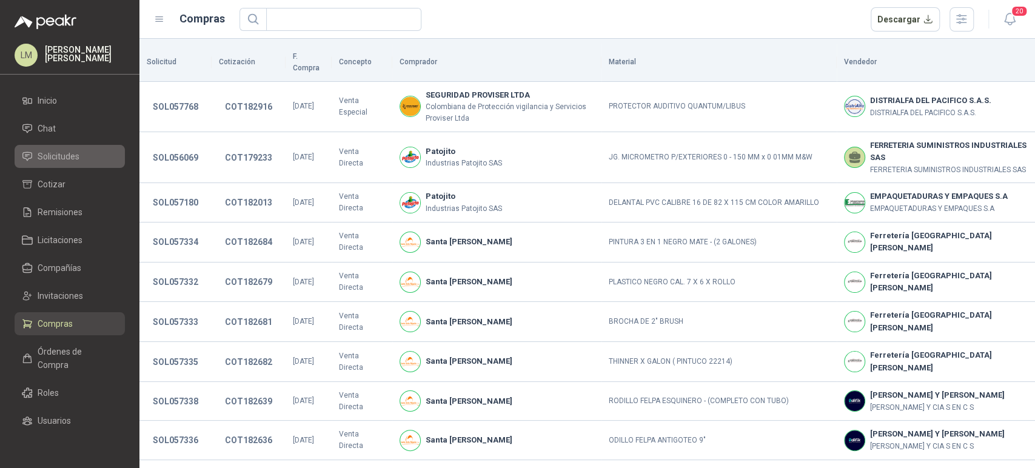
click at [64, 162] on span "Solicitudes" at bounding box center [59, 156] width 42 height 13
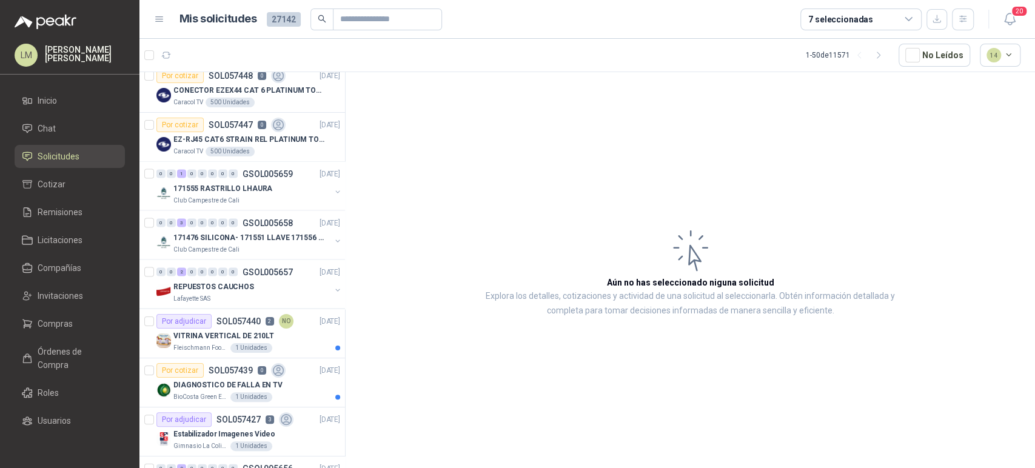
scroll to position [1764, 0]
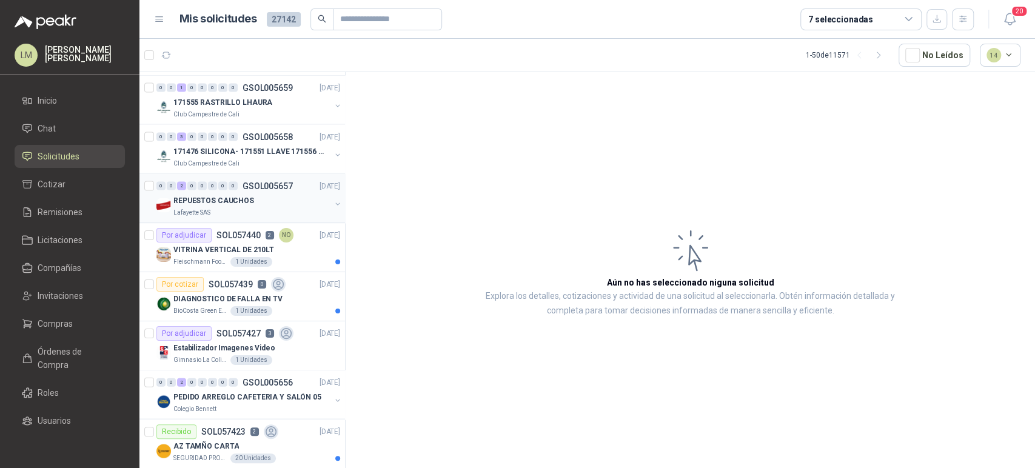
click at [238, 202] on p "REPUESTOS CAUCHOS" at bounding box center [213, 201] width 81 height 12
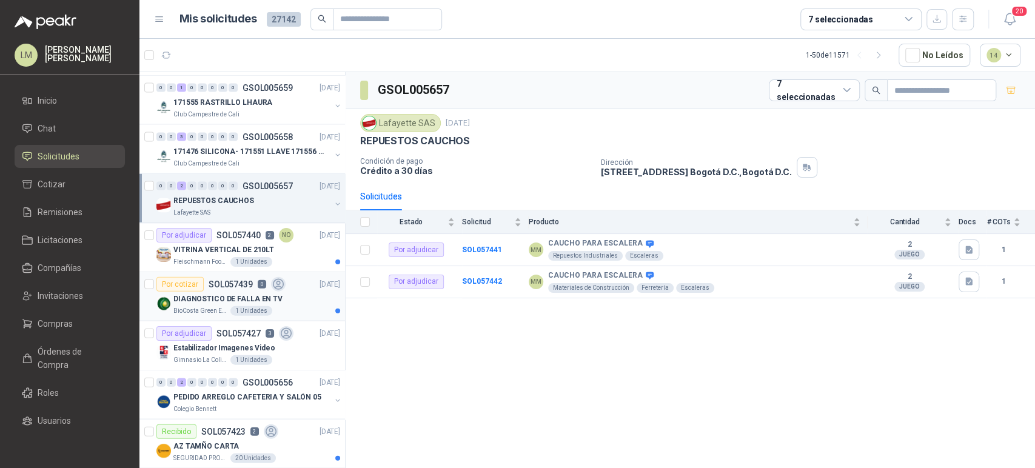
click at [259, 292] on div "DIAGNOSTICO DE FALLA EN TV" at bounding box center [256, 299] width 167 height 15
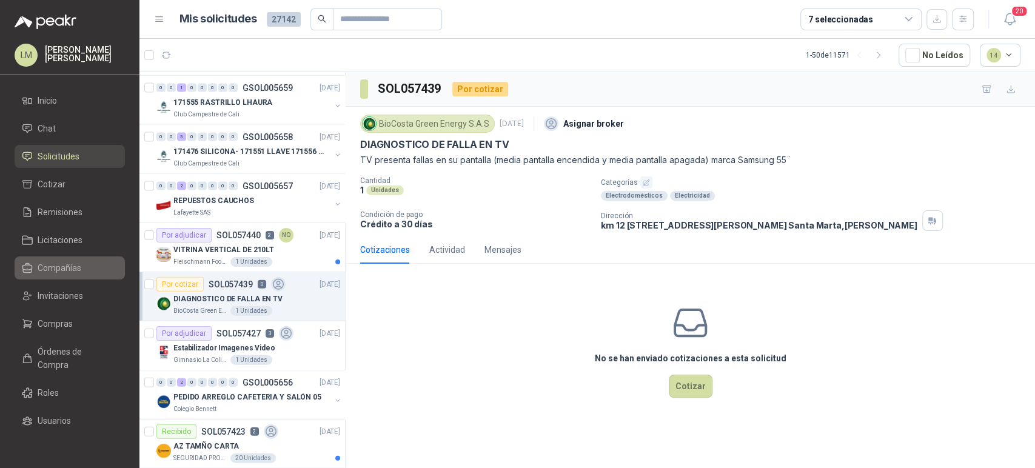
click at [65, 258] on link "Compañías" at bounding box center [70, 267] width 110 height 23
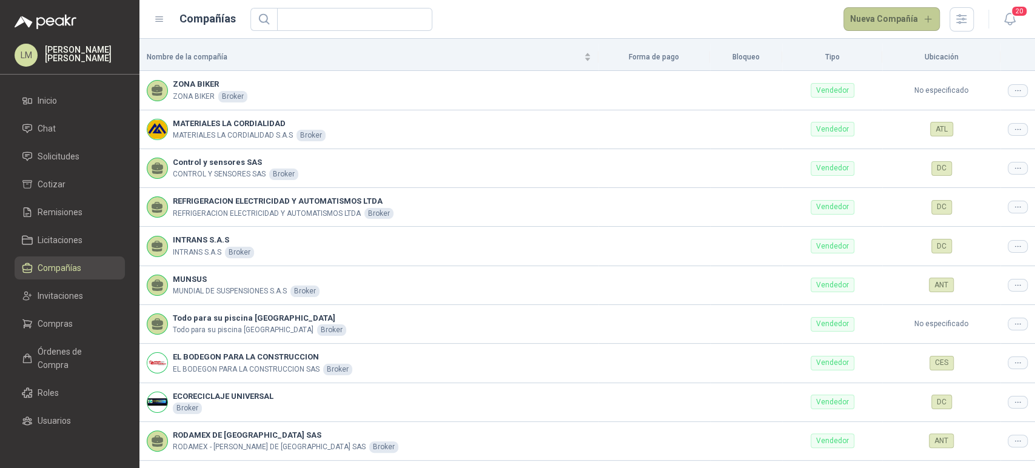
click at [893, 18] on button "Nueva Compañía" at bounding box center [891, 19] width 97 height 24
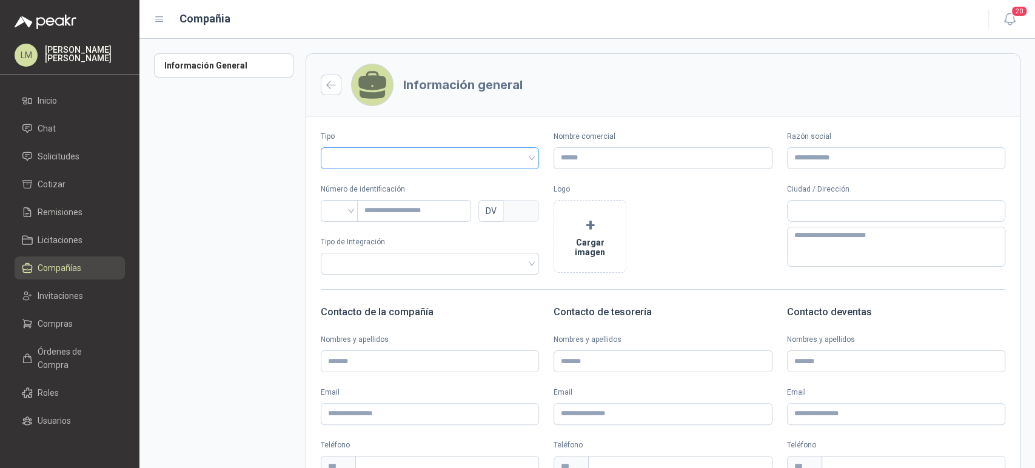
click at [471, 155] on input "search" at bounding box center [430, 157] width 204 height 18
click at [364, 202] on div "Vendedor" at bounding box center [428, 202] width 196 height 13
click at [580, 150] on input "Nombre comercial" at bounding box center [662, 158] width 218 height 22
click at [327, 207] on div at bounding box center [340, 211] width 38 height 22
type input "********"
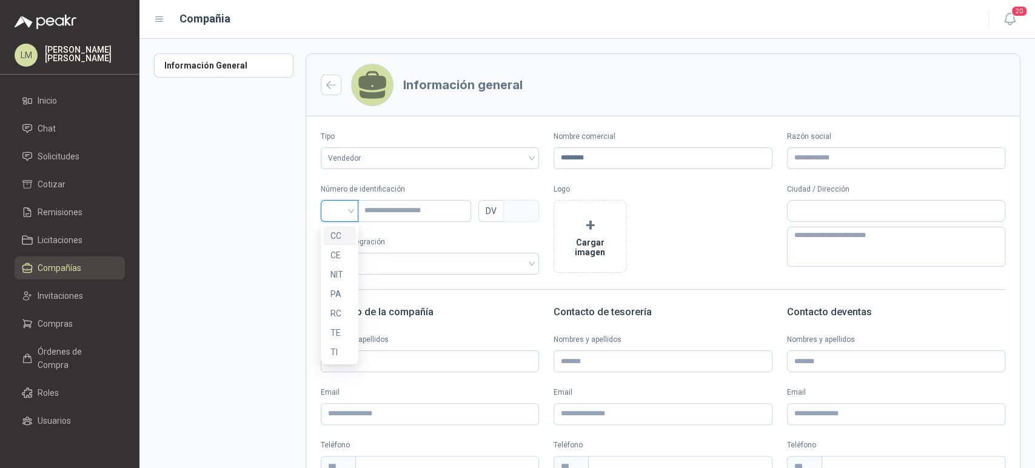
click at [339, 230] on div "CC" at bounding box center [339, 235] width 18 height 13
click at [383, 204] on input "text" at bounding box center [414, 211] width 114 height 22
type input "*"
type input "**"
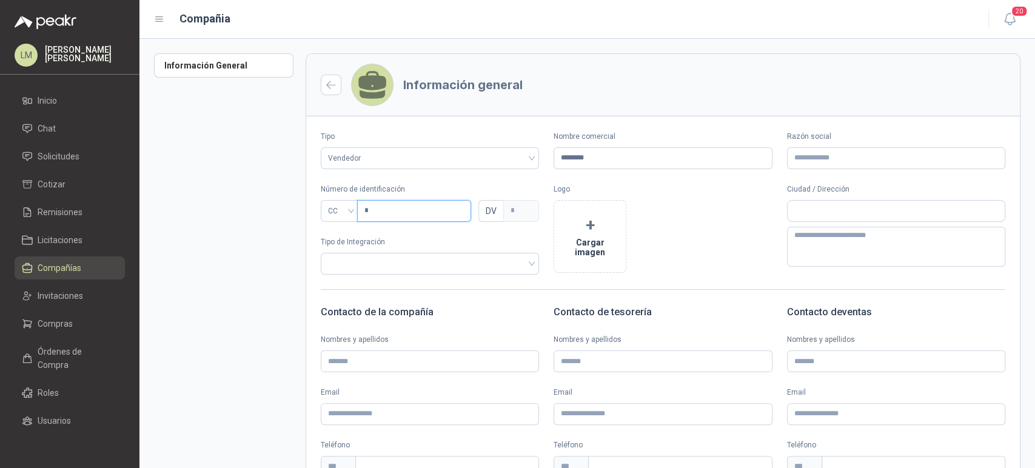
type input "*"
type input "***"
type input "*"
type input "*****"
type input "*"
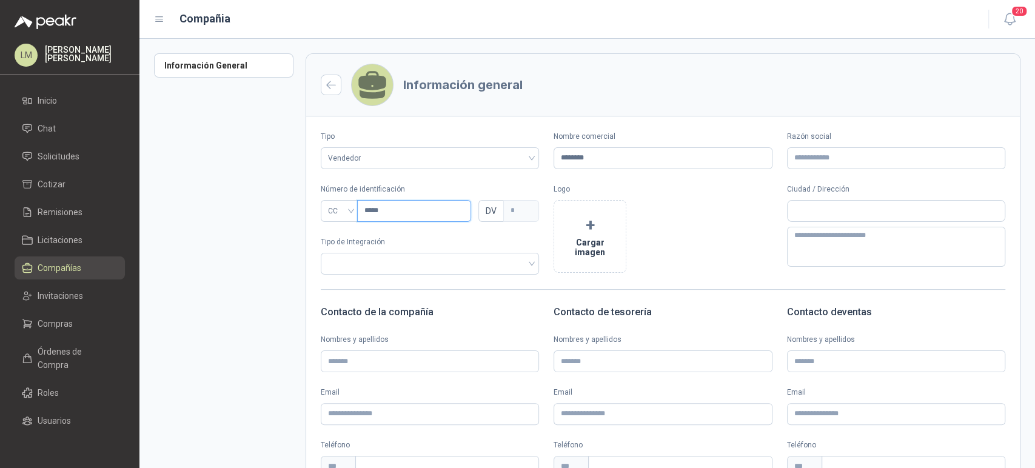
type input "******"
type input "*"
type input "********"
type input "*"
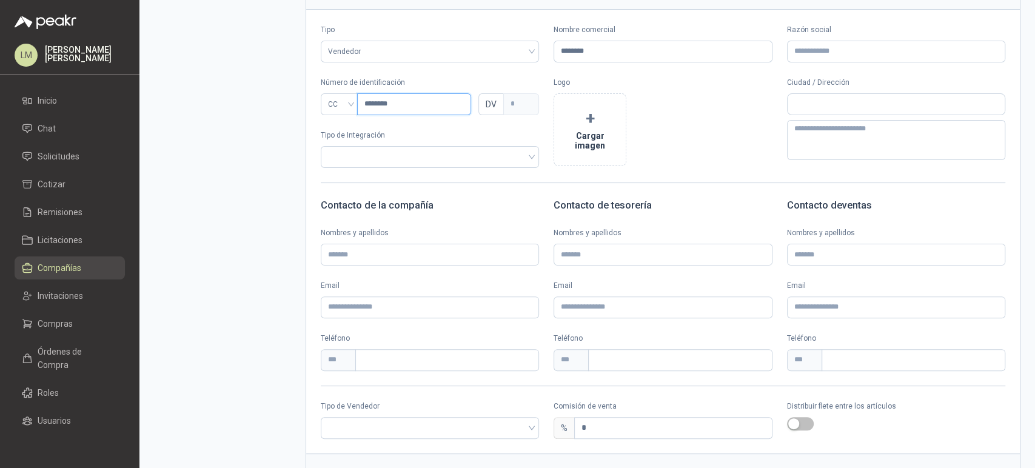
scroll to position [159, 0]
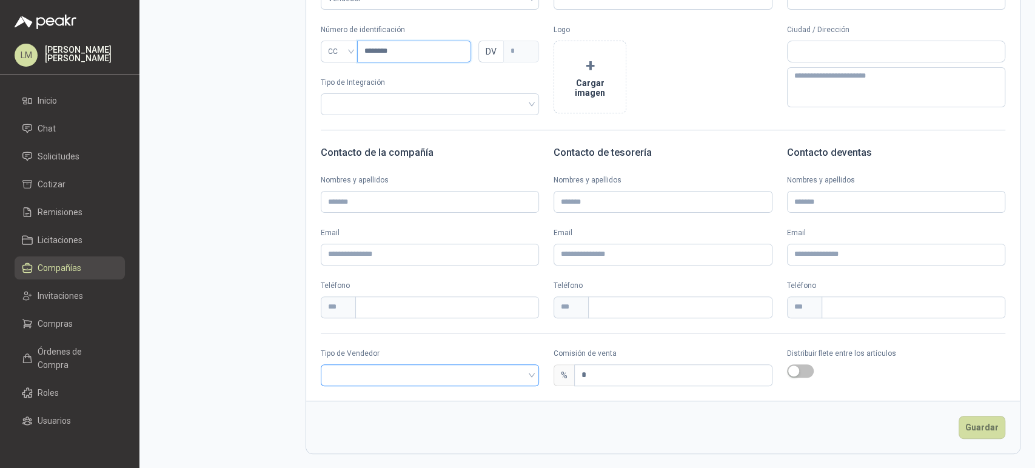
type input "********"
click at [436, 375] on input "search" at bounding box center [430, 374] width 204 height 18
click at [338, 416] on div "Broker" at bounding box center [428, 419] width 196 height 13
drag, startPoint x: 591, startPoint y: 381, endPoint x: 504, endPoint y: 370, distance: 87.9
click at [504, 370] on div "Tipo de Vendedor Broker Broker Comisión de venta % * Distribuir flete entre los…" at bounding box center [663, 367] width 714 height 38
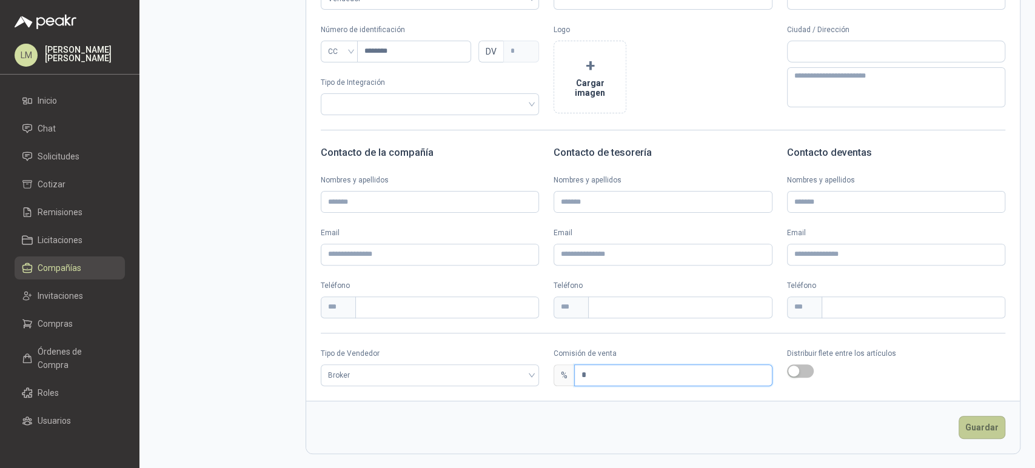
type input "*"
click at [964, 427] on button "Guardar" at bounding box center [981, 427] width 47 height 23
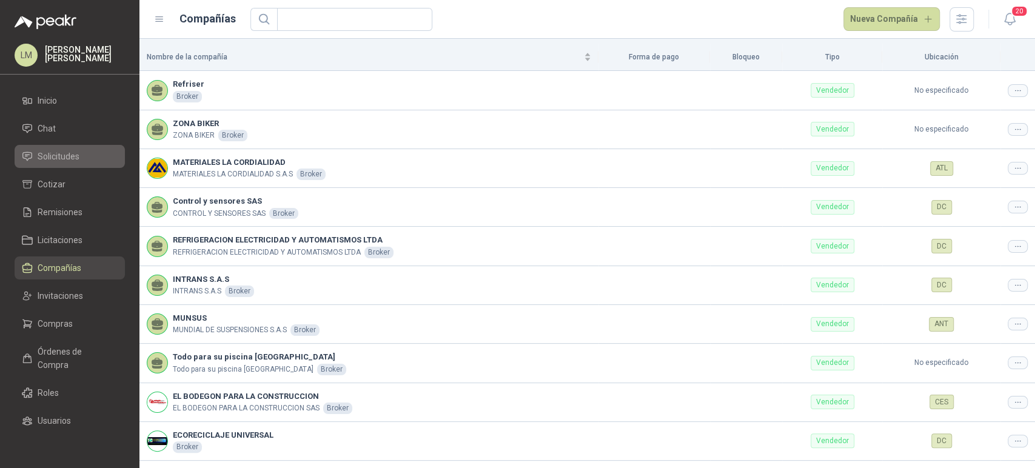
click at [69, 150] on span "Solicitudes" at bounding box center [59, 156] width 42 height 13
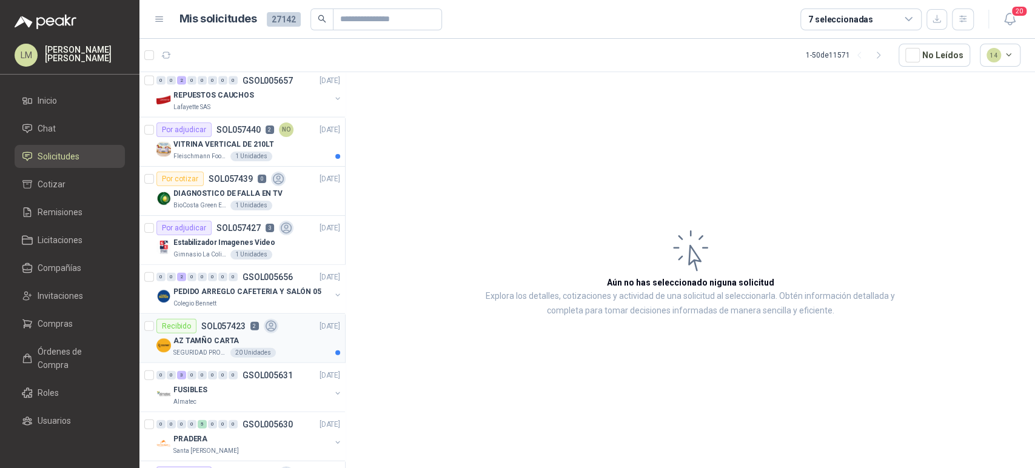
scroll to position [1868, 0]
click at [233, 190] on p "DIAGNOSTICO DE FALLA EN TV" at bounding box center [227, 196] width 109 height 12
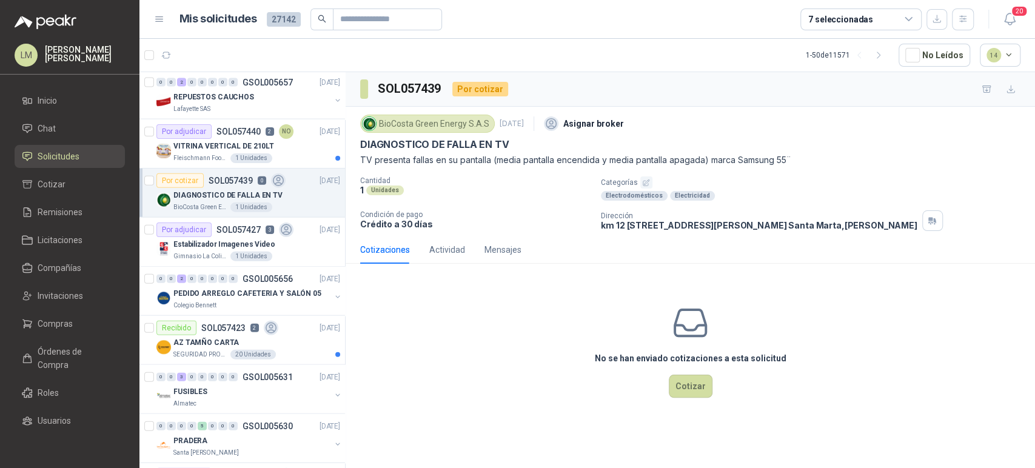
click at [690, 398] on div "No se han enviado cotizaciones a esta solicitud Cotizar" at bounding box center [690, 350] width 689 height 155
click at [691, 392] on button "Cotizar" at bounding box center [691, 386] width 44 height 23
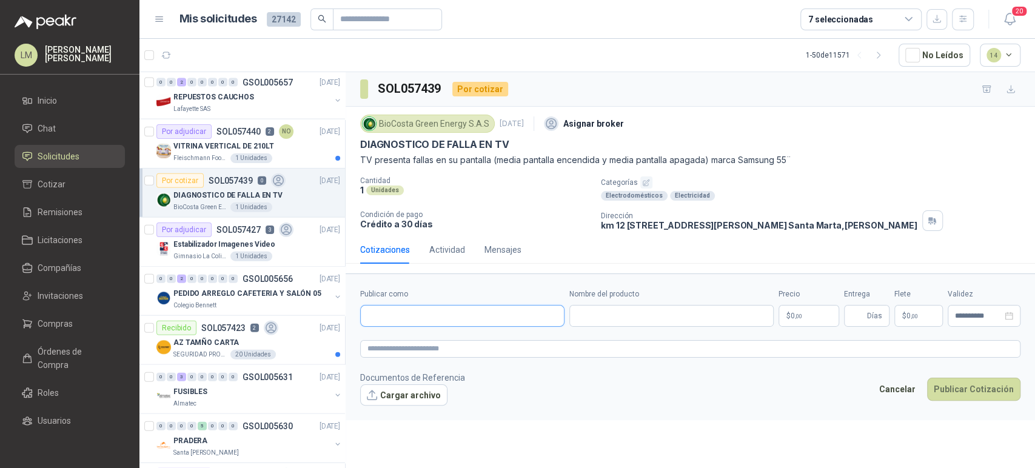
click at [449, 313] on input "Publicar como" at bounding box center [462, 316] width 203 height 21
type input "******"
type input "********"
click at [425, 269] on p "Refriser" at bounding box center [408, 266] width 38 height 7
type input "**********"
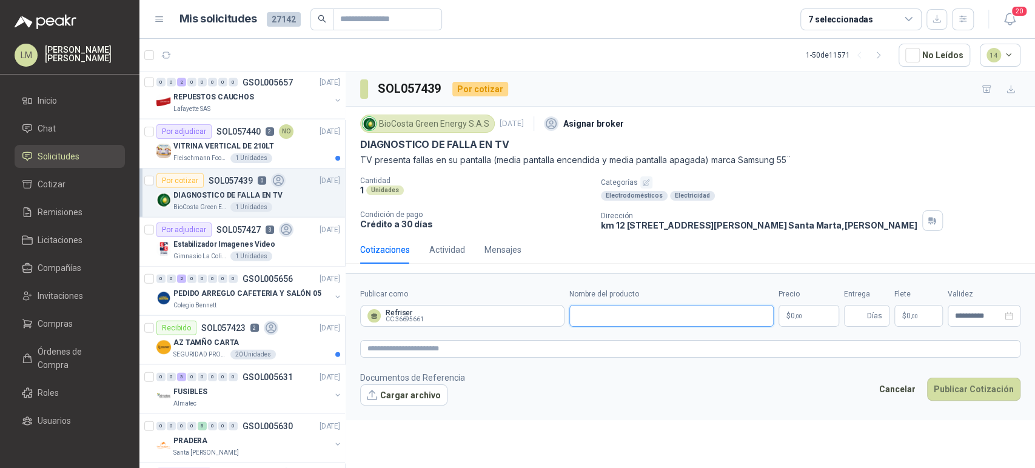
click at [613, 309] on input "Nombre del producto" at bounding box center [671, 316] width 204 height 22
type input "**********"
click at [803, 314] on body "LM Luis Miguel Martinez Inicio Chat Solicitudes Cotizar Remisiones Licitaciones…" at bounding box center [517, 234] width 1035 height 468
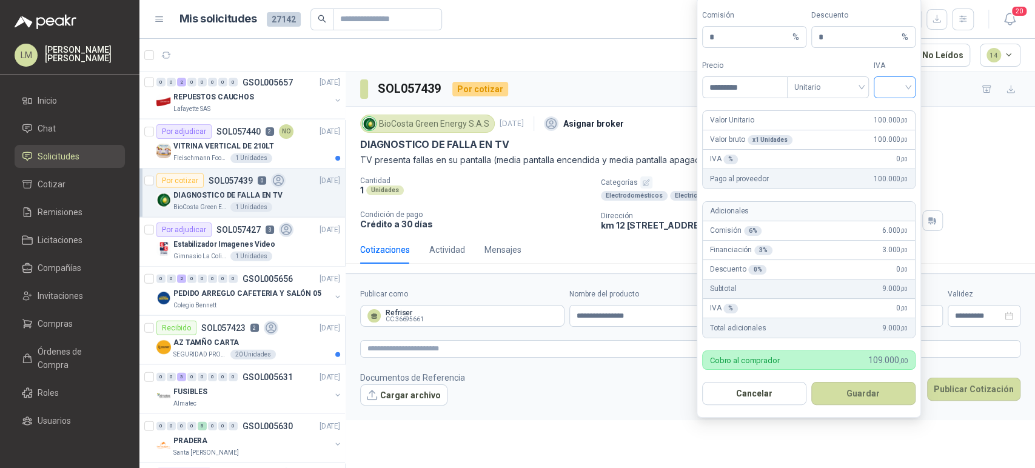
type input "*********"
click at [887, 81] on input "search" at bounding box center [894, 86] width 27 height 18
click at [888, 113] on div "19%" at bounding box center [894, 112] width 22 height 13
click at [850, 404] on button "Guardar" at bounding box center [863, 393] width 104 height 23
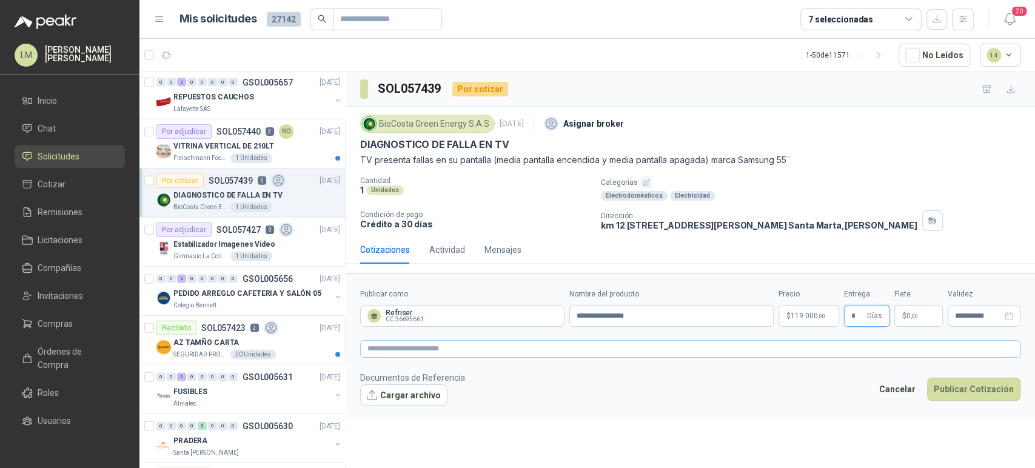
type input "*"
click at [730, 355] on textarea at bounding box center [690, 349] width 660 height 18
paste textarea "**********"
type textarea "**********"
click at [975, 386] on button "Publicar Cotización" at bounding box center [973, 389] width 93 height 23
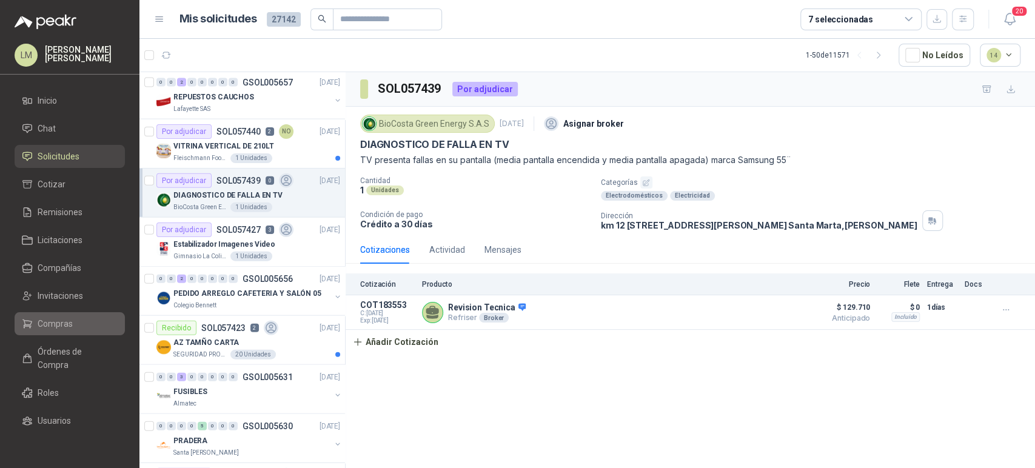
click at [68, 319] on span "Compras" at bounding box center [55, 323] width 35 height 13
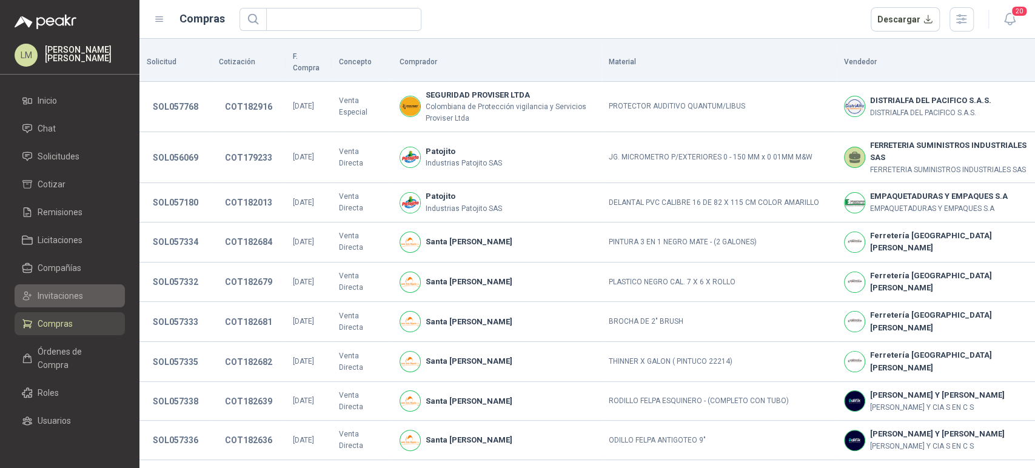
click at [68, 298] on span "Invitaciones" at bounding box center [60, 295] width 45 height 13
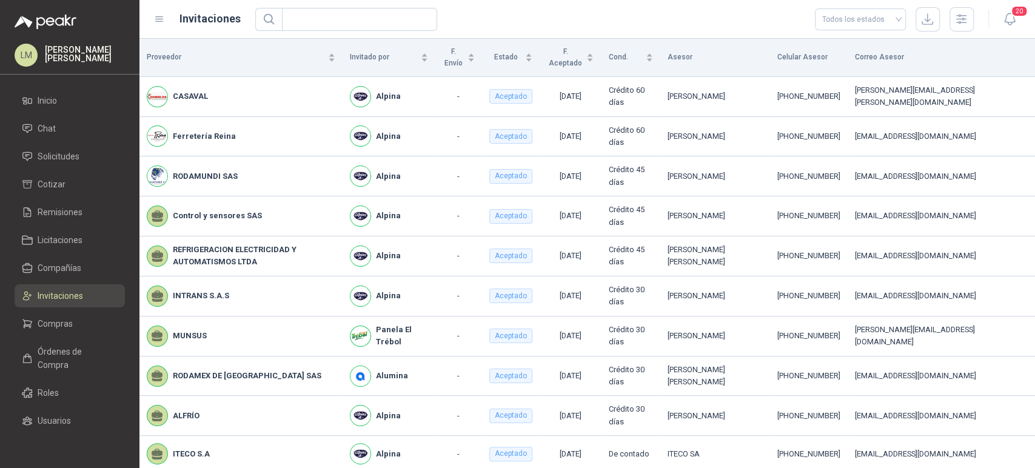
click at [45, 144] on ul "Inicio Chat Solicitudes Cotizar Remisiones Licitaciones Compañías Invitaciones …" at bounding box center [69, 264] width 139 height 350
click at [47, 147] on link "Solicitudes" at bounding box center [70, 156] width 110 height 23
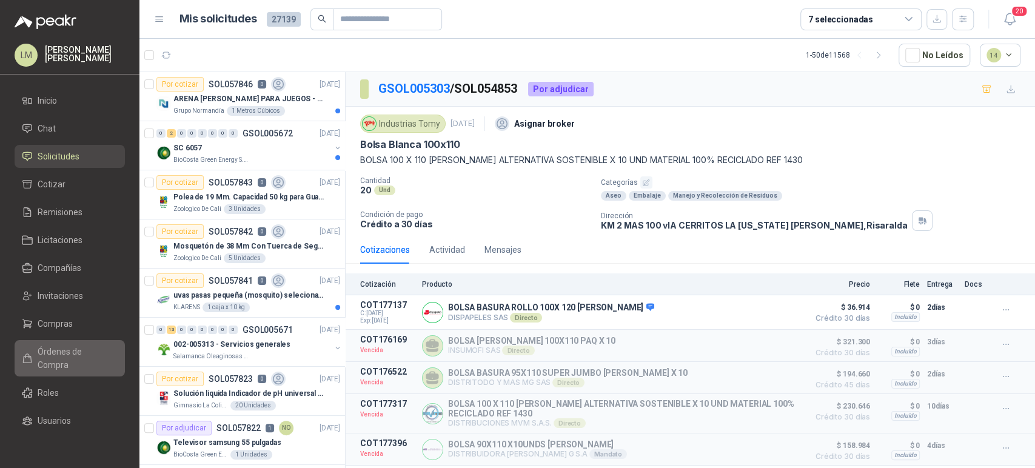
click at [54, 346] on span "Órdenes de Compra" at bounding box center [76, 358] width 76 height 27
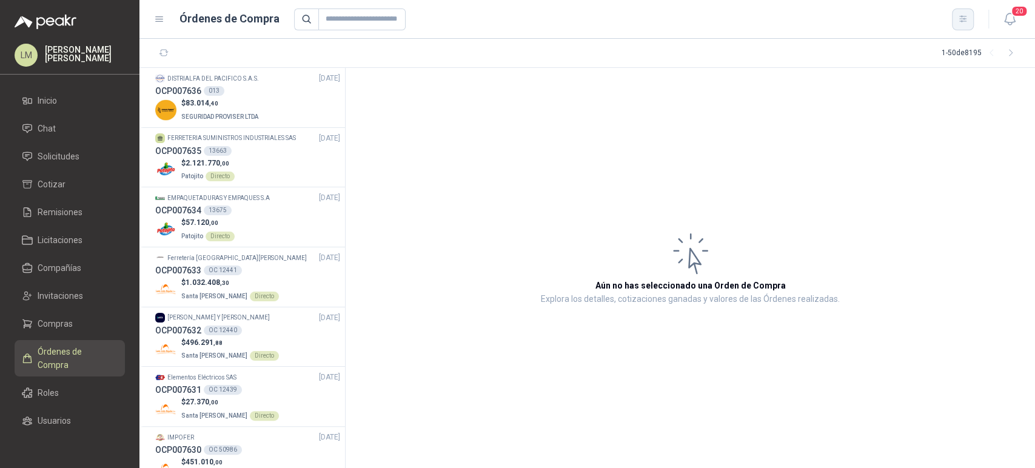
click at [961, 21] on icon "button" at bounding box center [963, 19] width 10 height 10
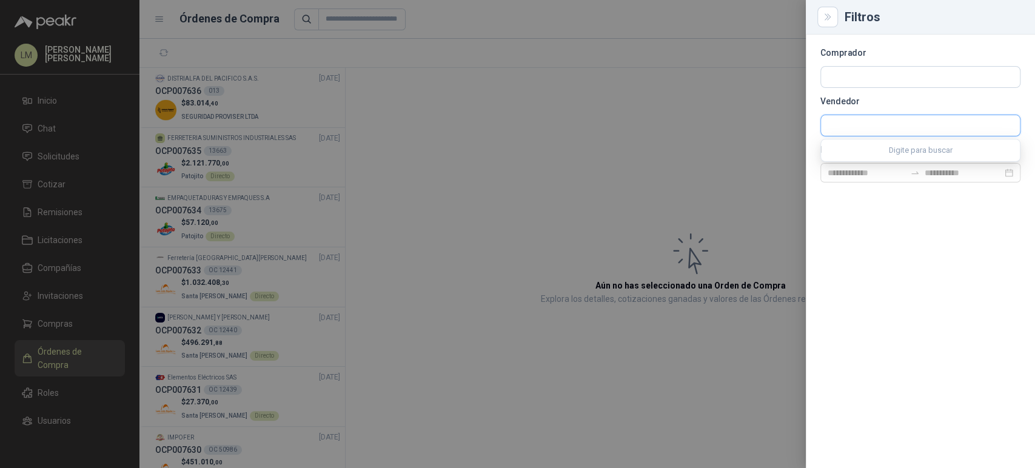
click at [849, 119] on input "text" at bounding box center [920, 125] width 199 height 21
click at [842, 81] on input "text" at bounding box center [920, 77] width 199 height 21
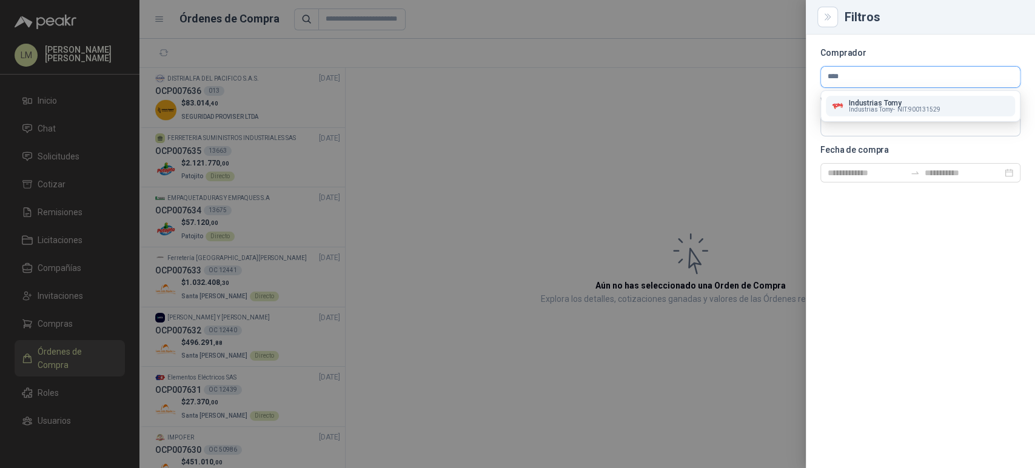
type input "****"
click at [858, 97] on button "Industrias Tomy Industrias Tomy - NIT : 900131529" at bounding box center [920, 106] width 189 height 21
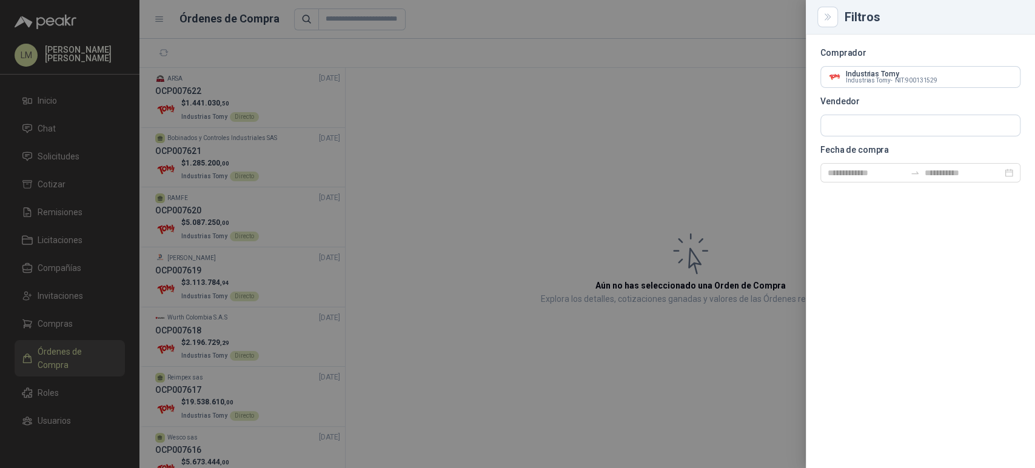
click at [472, 157] on div at bounding box center [517, 234] width 1035 height 468
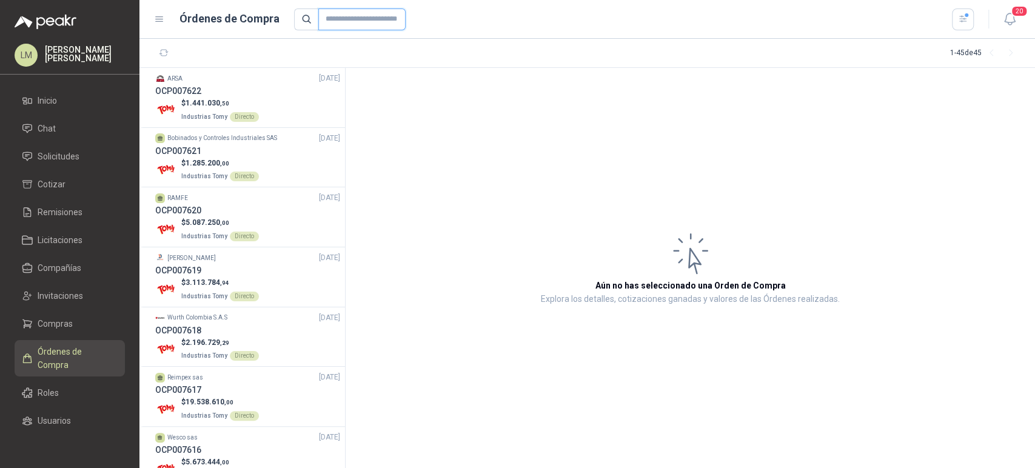
click at [349, 22] on input "text" at bounding box center [361, 19] width 87 height 22
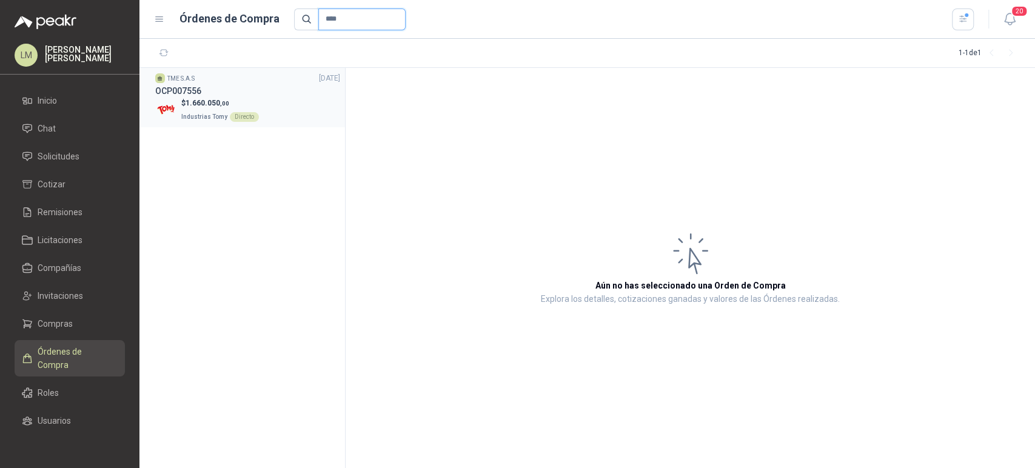
type input "****"
click at [232, 87] on div "OCP007556" at bounding box center [247, 90] width 185 height 13
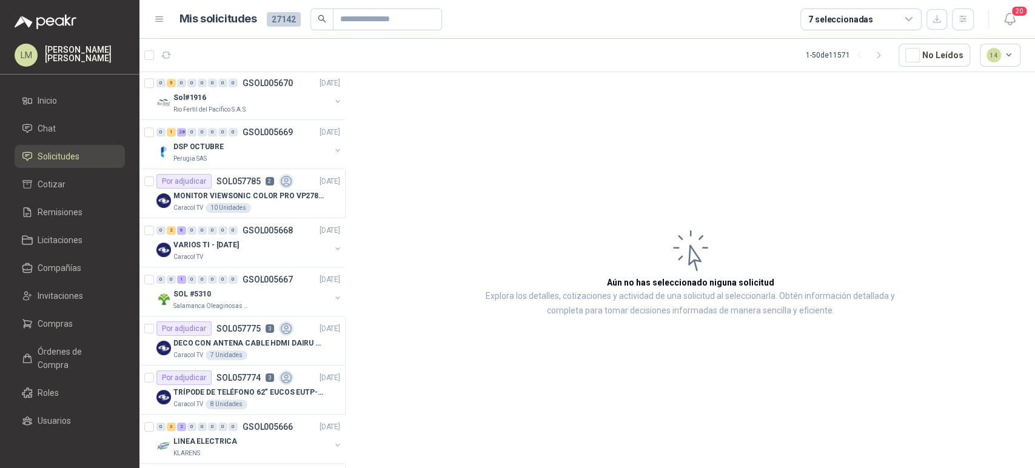
scroll to position [590, 0]
click at [253, 154] on div "Perugia SAS" at bounding box center [251, 159] width 157 height 10
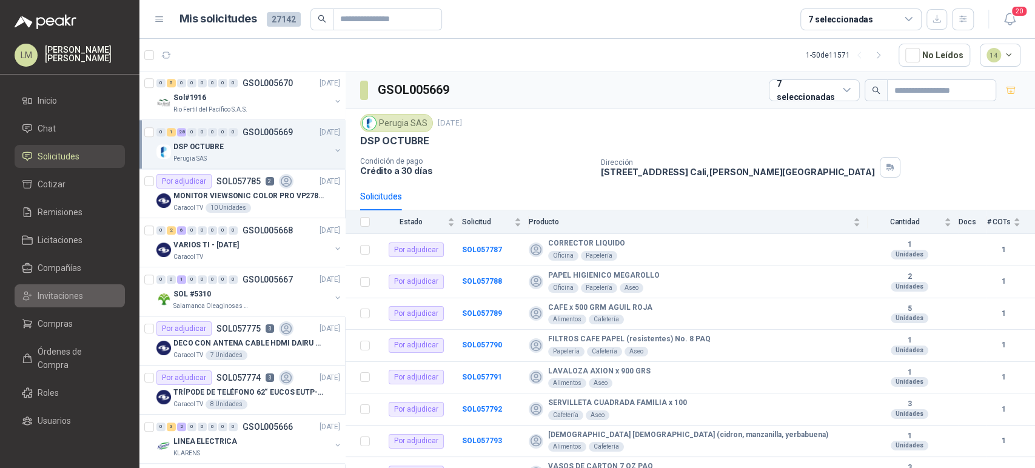
click at [61, 299] on span "Invitaciones" at bounding box center [60, 295] width 45 height 13
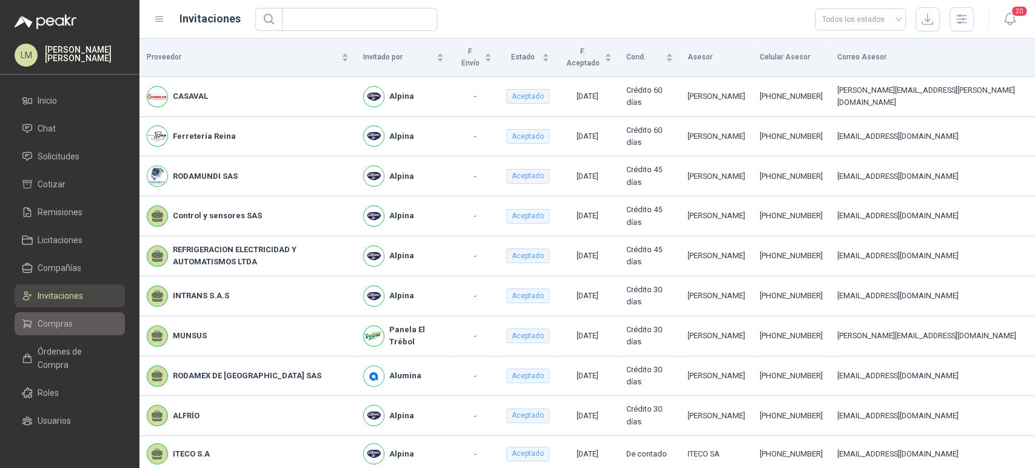
click at [59, 329] on span "Compras" at bounding box center [55, 323] width 35 height 13
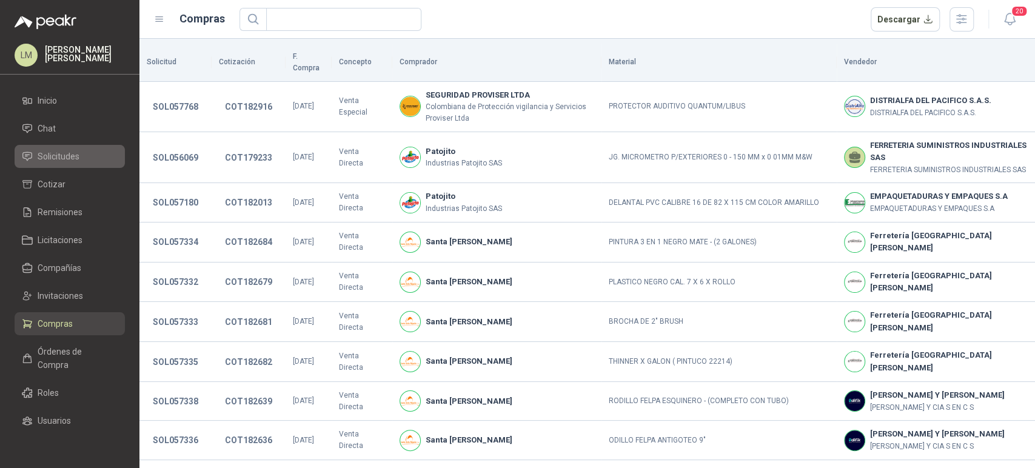
click at [58, 154] on span "Solicitudes" at bounding box center [59, 156] width 42 height 13
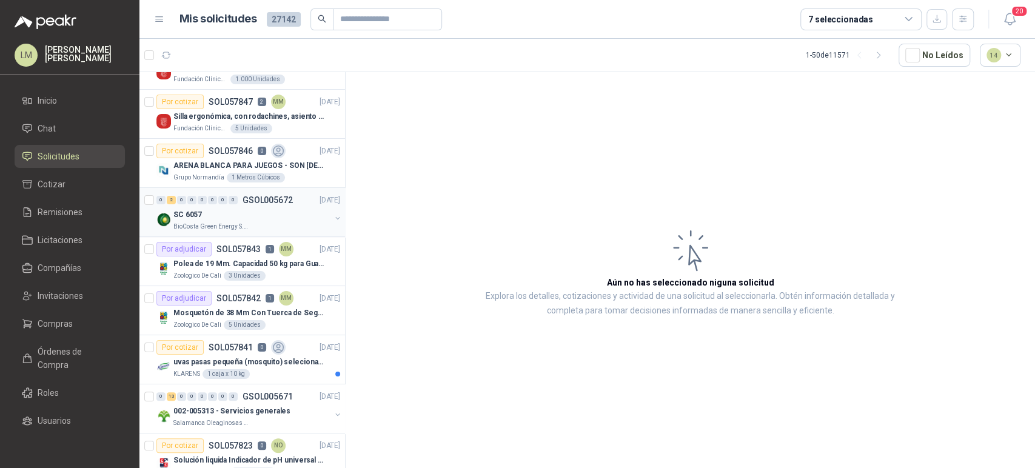
scroll to position [64, 0]
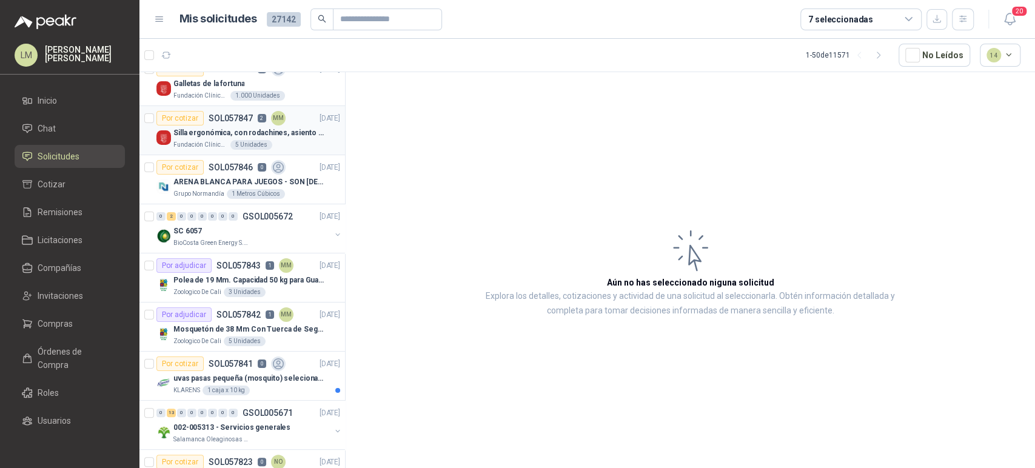
click at [242, 135] on p "Silla ergonómica, con rodachines, asiento ajustable en altura, espaldar alto," at bounding box center [248, 133] width 151 height 12
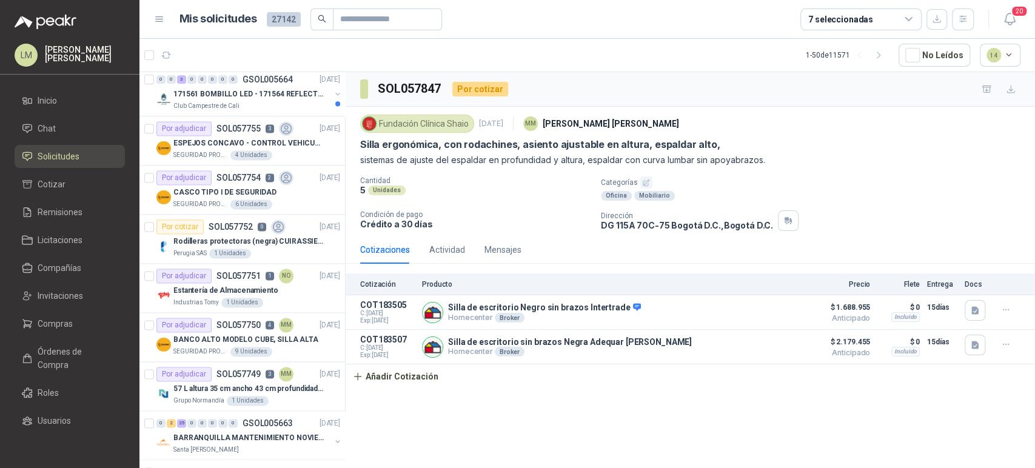
scroll to position [1128, 0]
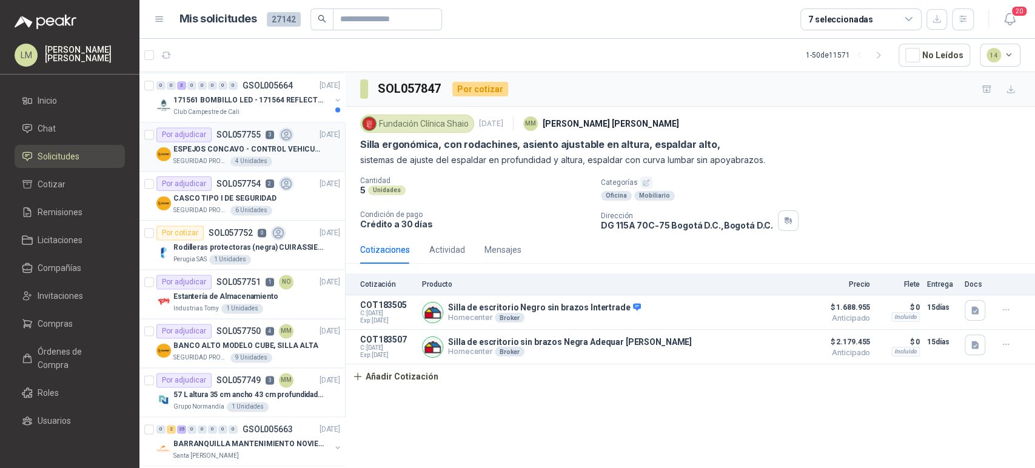
click at [209, 147] on p "ESPEJOS CONCAVO - CONTROL VEHICULAR" at bounding box center [248, 150] width 151 height 12
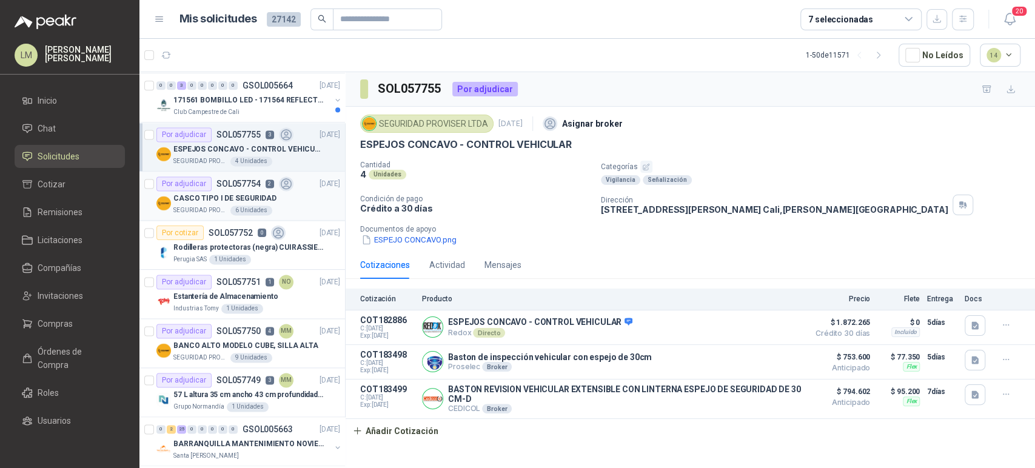
click at [214, 191] on div "CASCO TIPO I DE SEGURIDAD" at bounding box center [256, 198] width 167 height 15
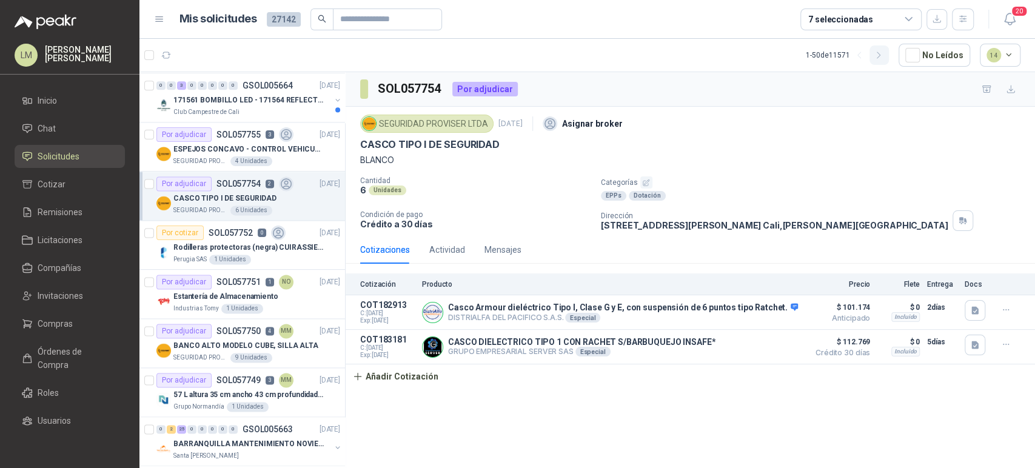
click at [880, 53] on icon "button" at bounding box center [879, 55] width 10 height 10
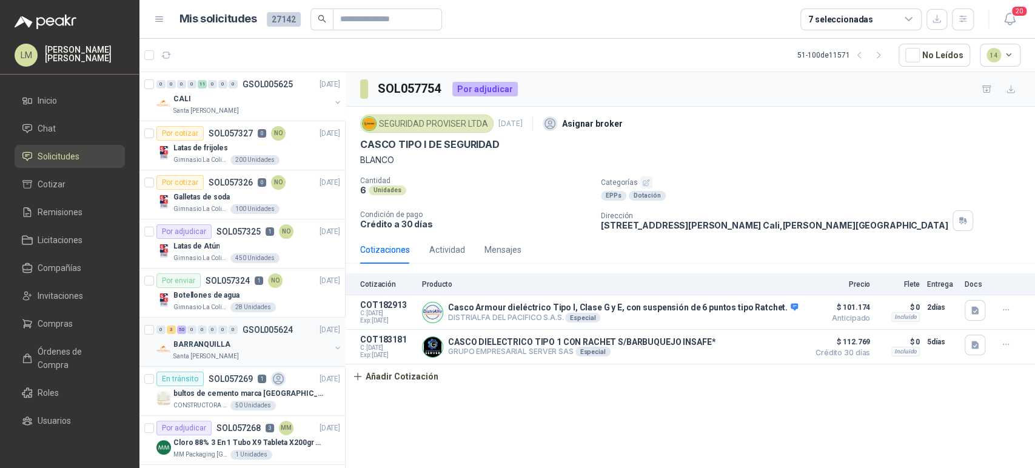
click at [233, 348] on div "BARRANQUILLA" at bounding box center [251, 344] width 157 height 15
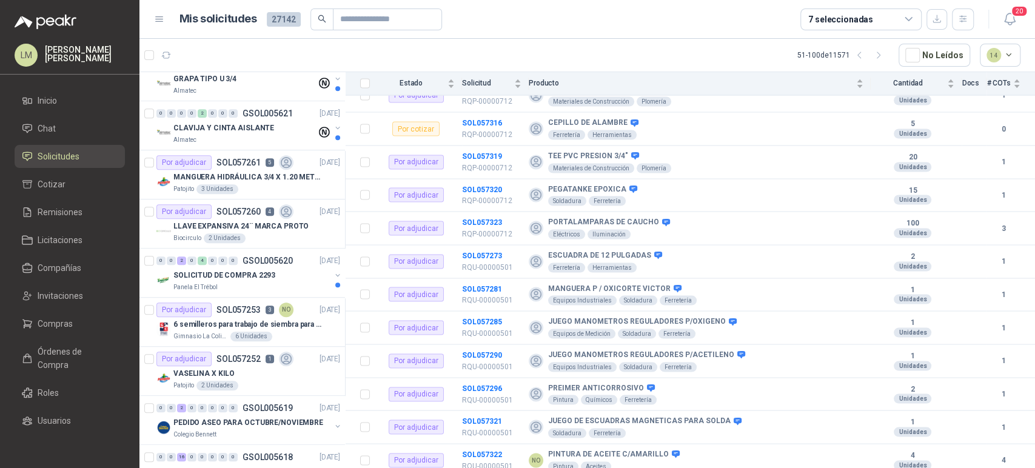
scroll to position [510, 0]
click at [249, 174] on p "MANGUERA HIDRÁULICA 3/4 X 1.20 METROS DE LONGITUD HR-HR-ACOPLADA" at bounding box center [248, 178] width 151 height 12
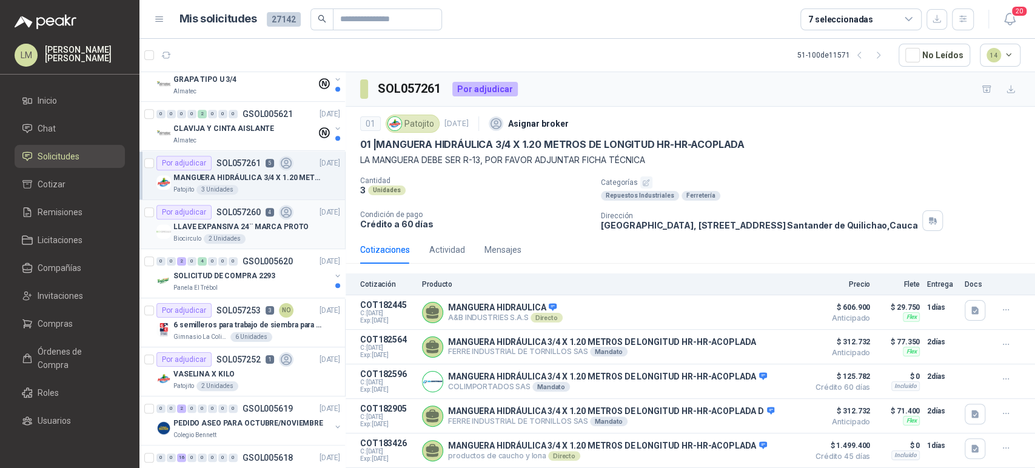
click at [237, 213] on p "SOL057260" at bounding box center [238, 212] width 44 height 8
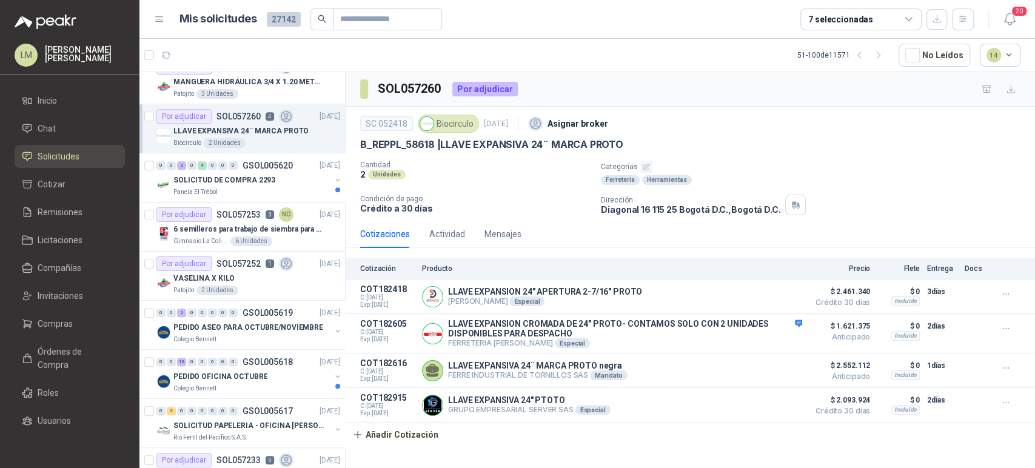
scroll to position [607, 0]
click at [228, 272] on p "VASELINA X KILO" at bounding box center [203, 278] width 61 height 12
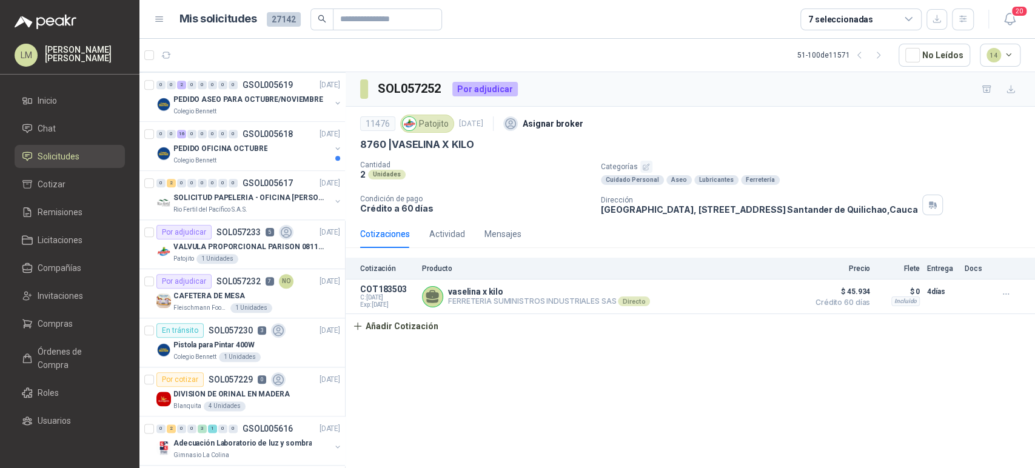
scroll to position [835, 0]
click at [255, 209] on div "Rio Fertil del Pacífico S.A.S." at bounding box center [251, 209] width 157 height 10
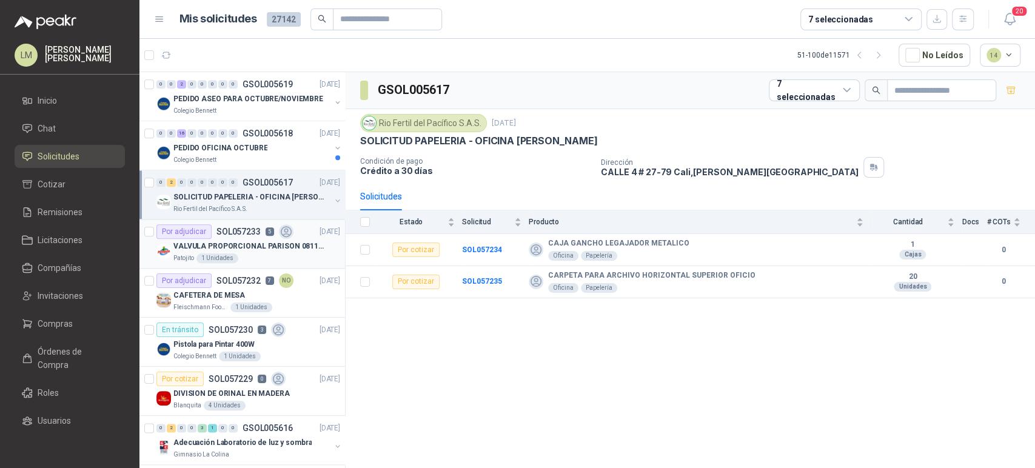
click at [247, 227] on p "SOL057233" at bounding box center [238, 231] width 44 height 8
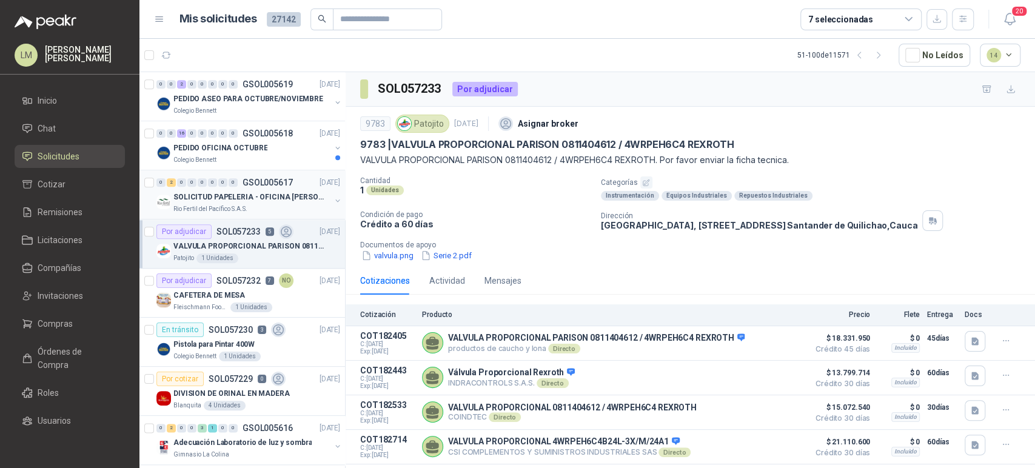
click at [266, 190] on div "SOLICITUD PAPELERIA - OFICINA SONIA" at bounding box center [251, 197] width 157 height 15
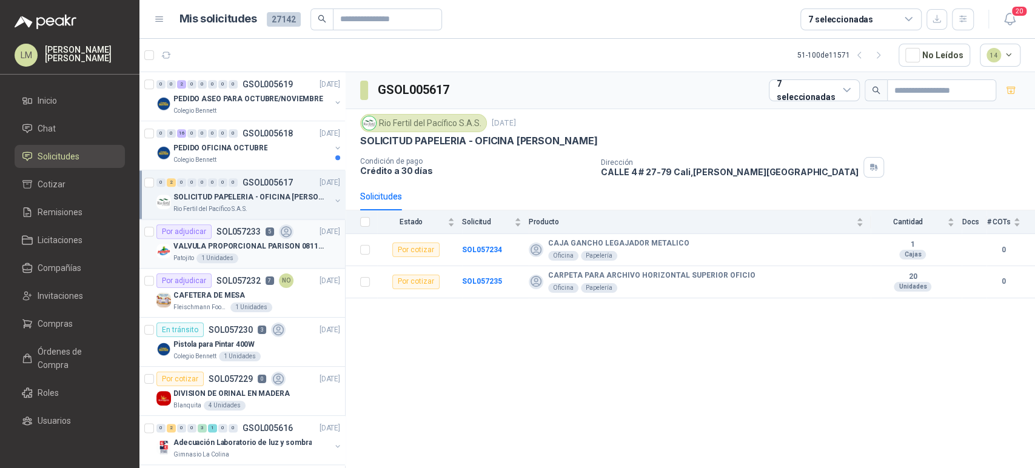
click at [267, 241] on p "VALVULA PROPORCIONAL PARISON 0811404612 / 4WRPEH6C4 REXROTH" at bounding box center [248, 247] width 151 height 12
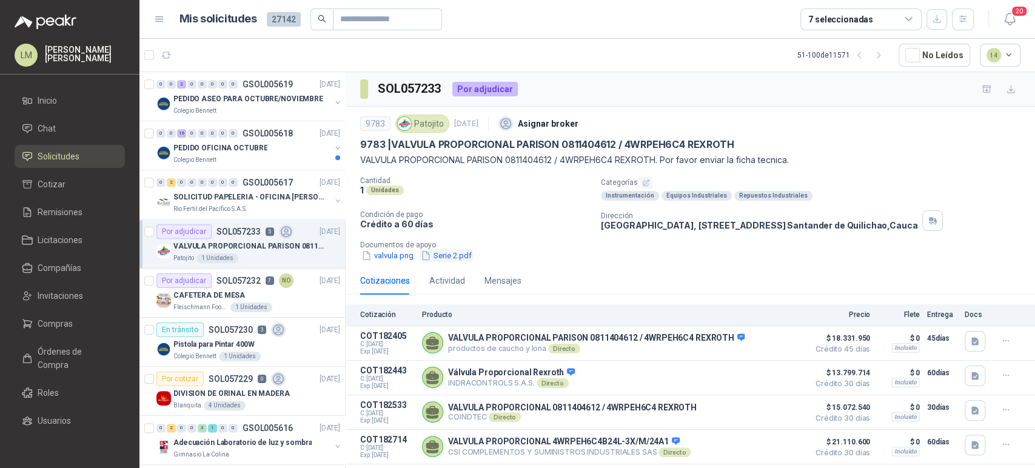
scroll to position [52, 0]
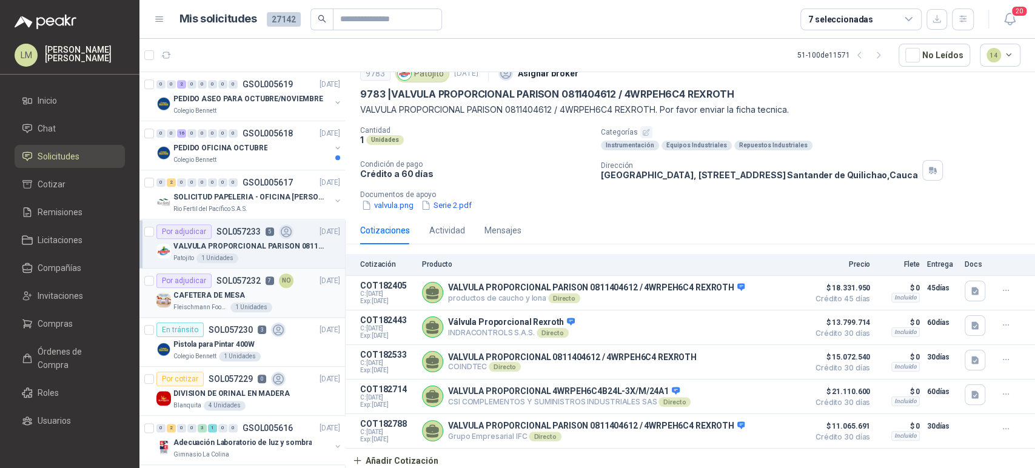
click at [197, 295] on p "CAFETERA DE MESA" at bounding box center [209, 296] width 72 height 12
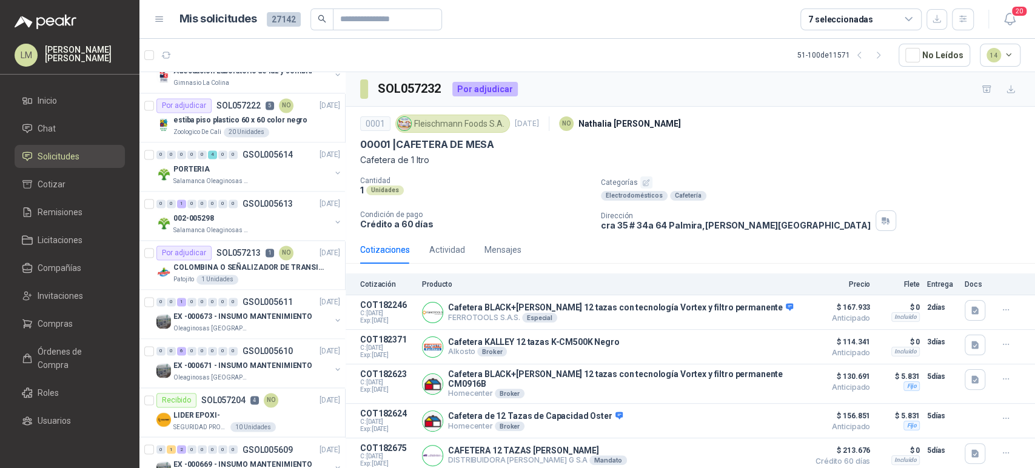
scroll to position [1209, 0]
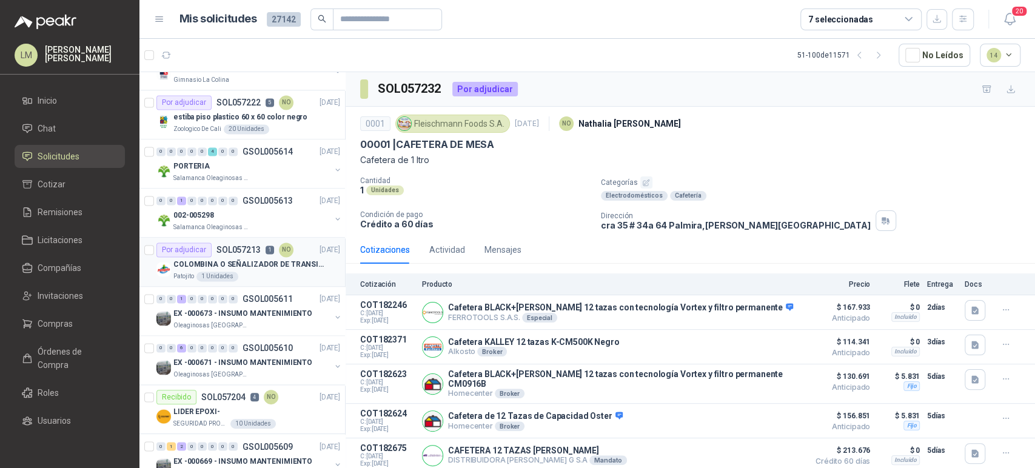
click at [266, 249] on p "1" at bounding box center [270, 250] width 8 height 8
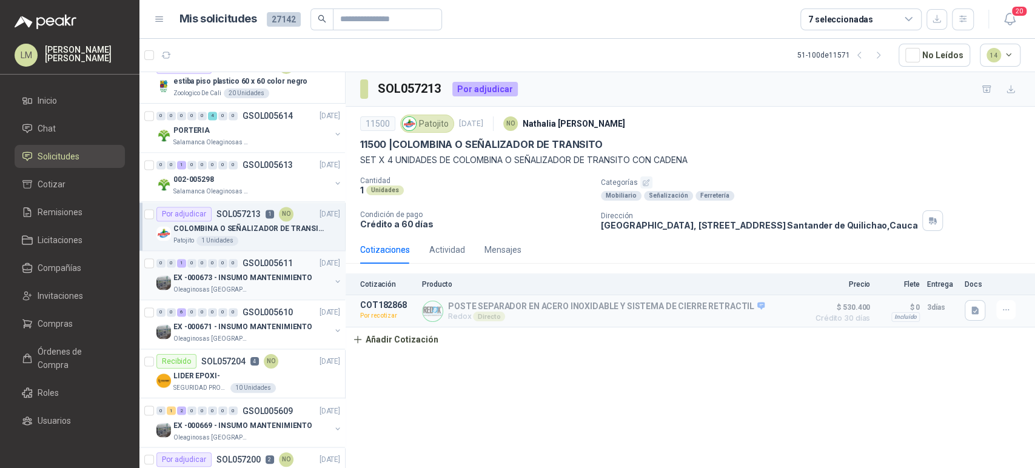
scroll to position [1246, 0]
click at [262, 273] on p "EX -000673 - INSUMO MANTENIMIENTO" at bounding box center [242, 277] width 139 height 12
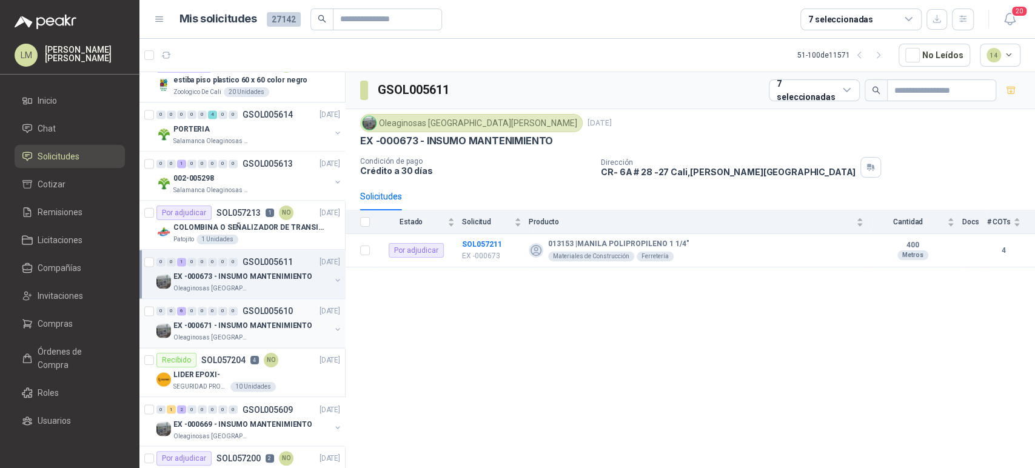
click at [255, 311] on p "GSOL005610" at bounding box center [267, 311] width 50 height 8
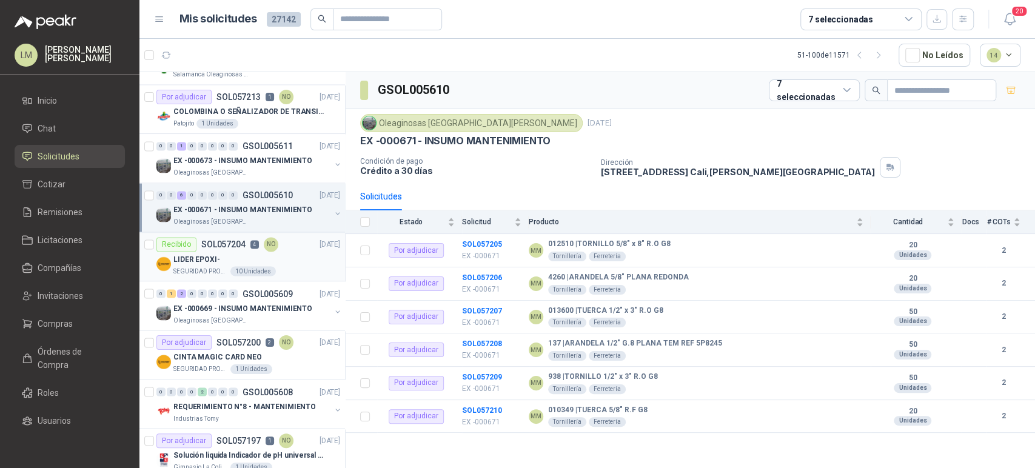
scroll to position [1372, 0]
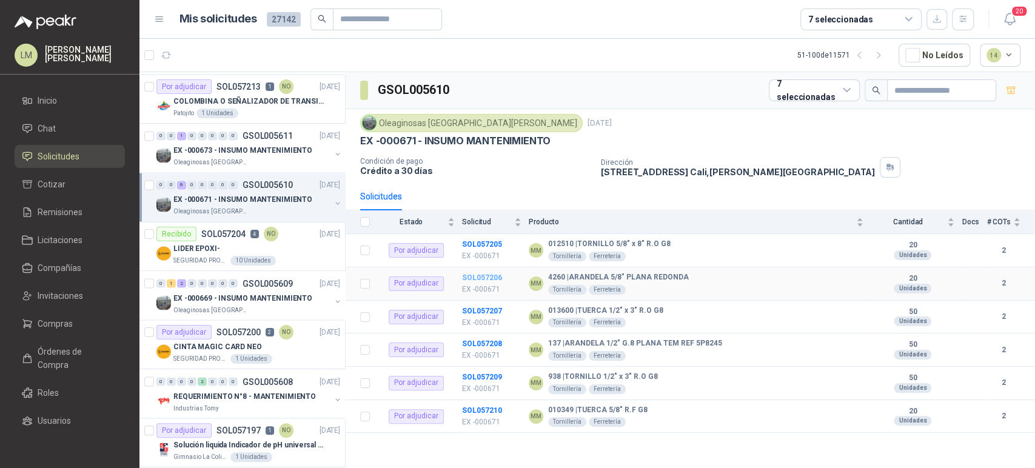
click at [481, 276] on b "SOL057206" at bounding box center [482, 277] width 40 height 8
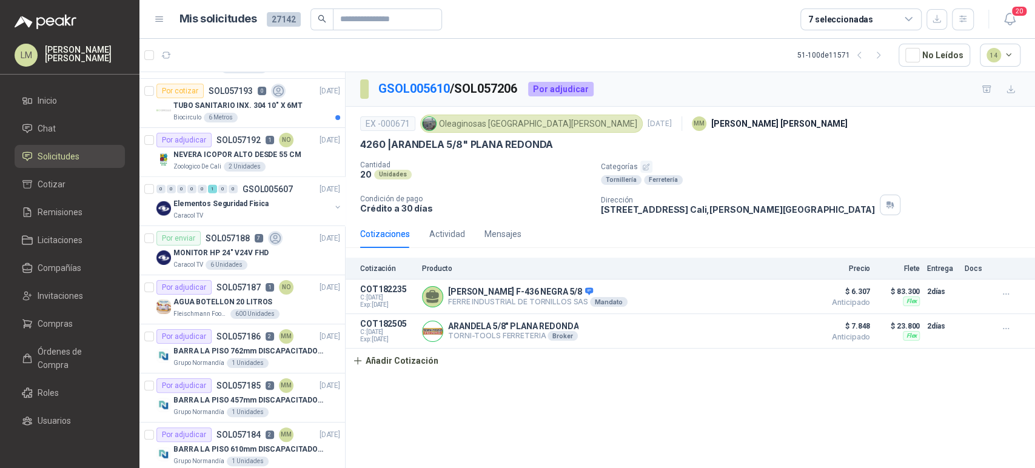
scroll to position [2316, 0]
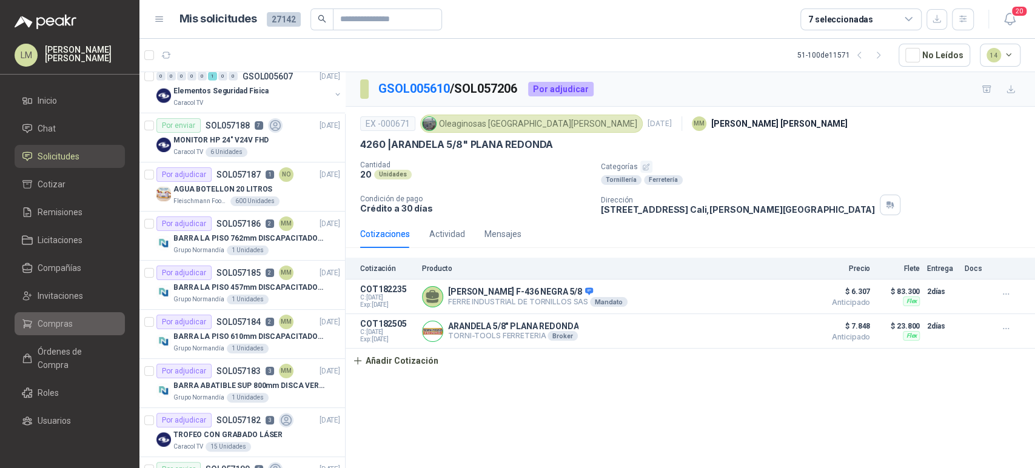
click at [61, 313] on link "Compras" at bounding box center [70, 323] width 110 height 23
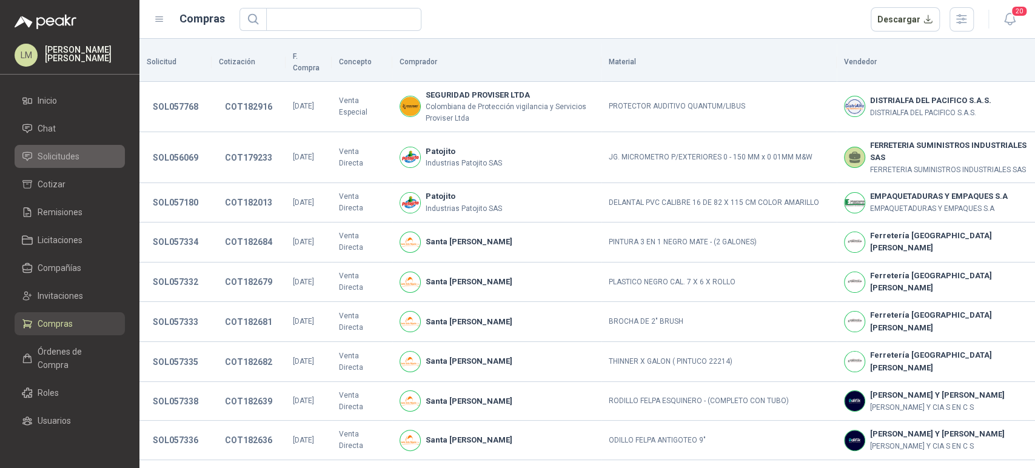
click at [55, 160] on span "Solicitudes" at bounding box center [59, 156] width 42 height 13
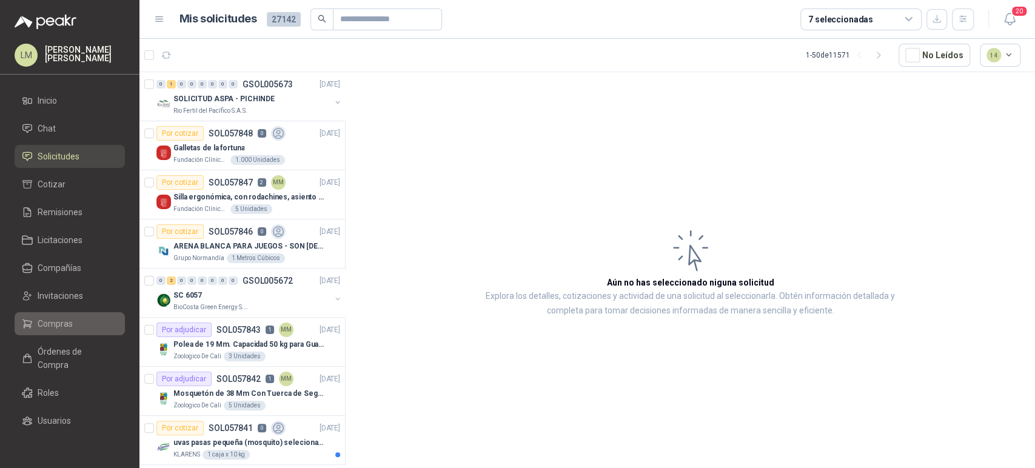
click at [53, 317] on span "Compras" at bounding box center [55, 323] width 35 height 13
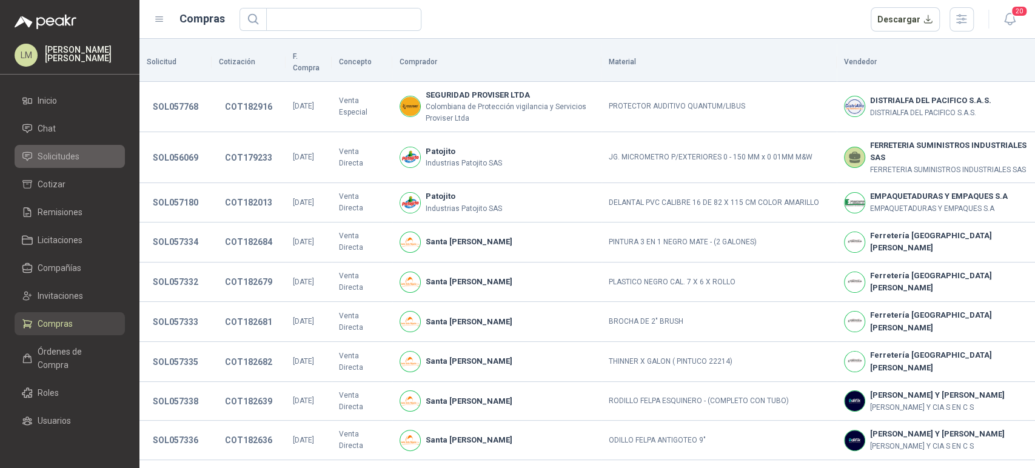
click at [65, 153] on span "Solicitudes" at bounding box center [59, 156] width 42 height 13
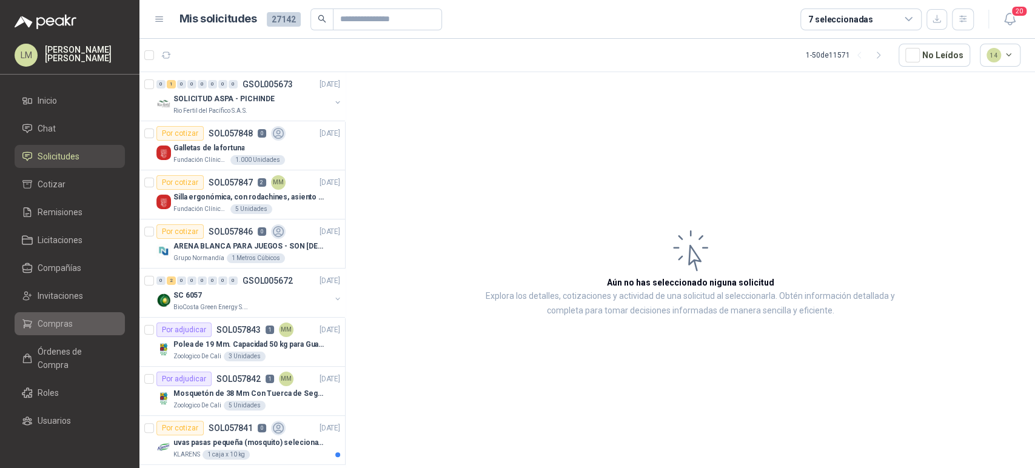
click at [52, 323] on span "Compras" at bounding box center [55, 323] width 35 height 13
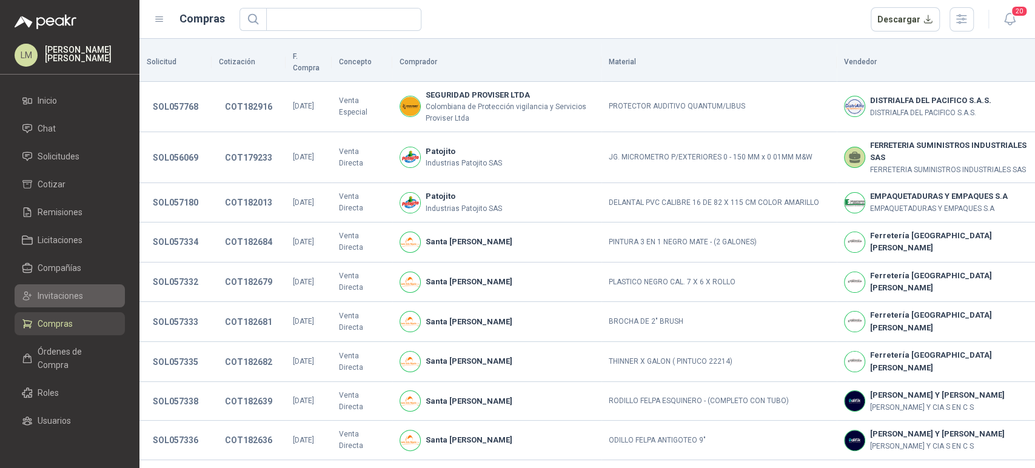
click at [58, 293] on span "Invitaciones" at bounding box center [60, 295] width 45 height 13
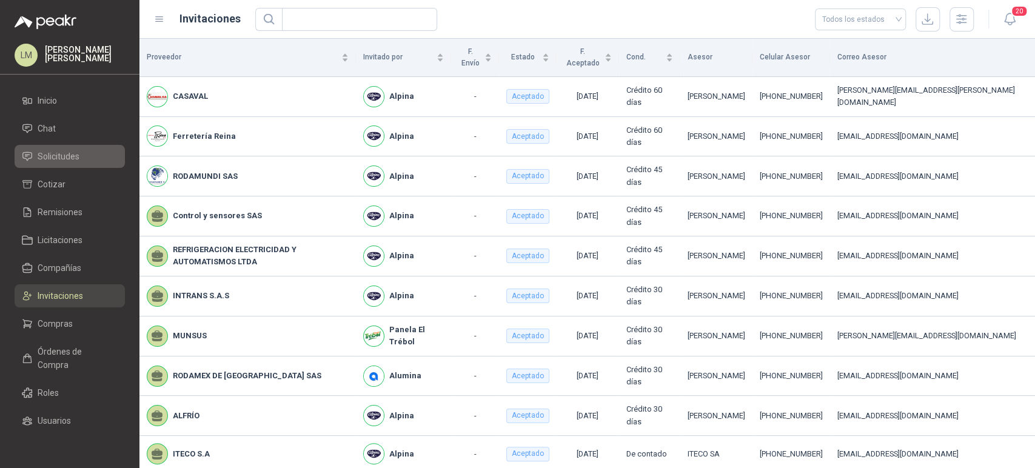
click at [69, 155] on span "Solicitudes" at bounding box center [59, 156] width 42 height 13
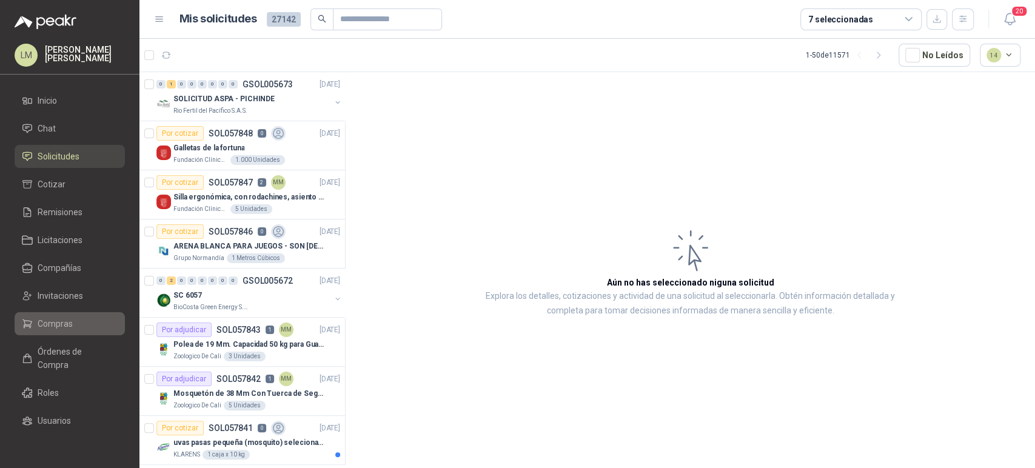
click at [58, 317] on span "Compras" at bounding box center [55, 323] width 35 height 13
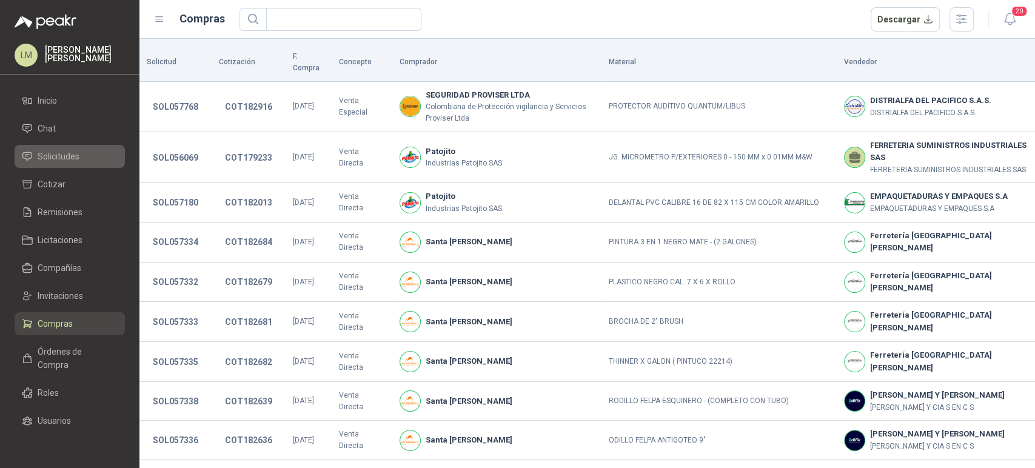
click at [53, 162] on span "Solicitudes" at bounding box center [59, 156] width 42 height 13
